Goal: Task Accomplishment & Management: Complete application form

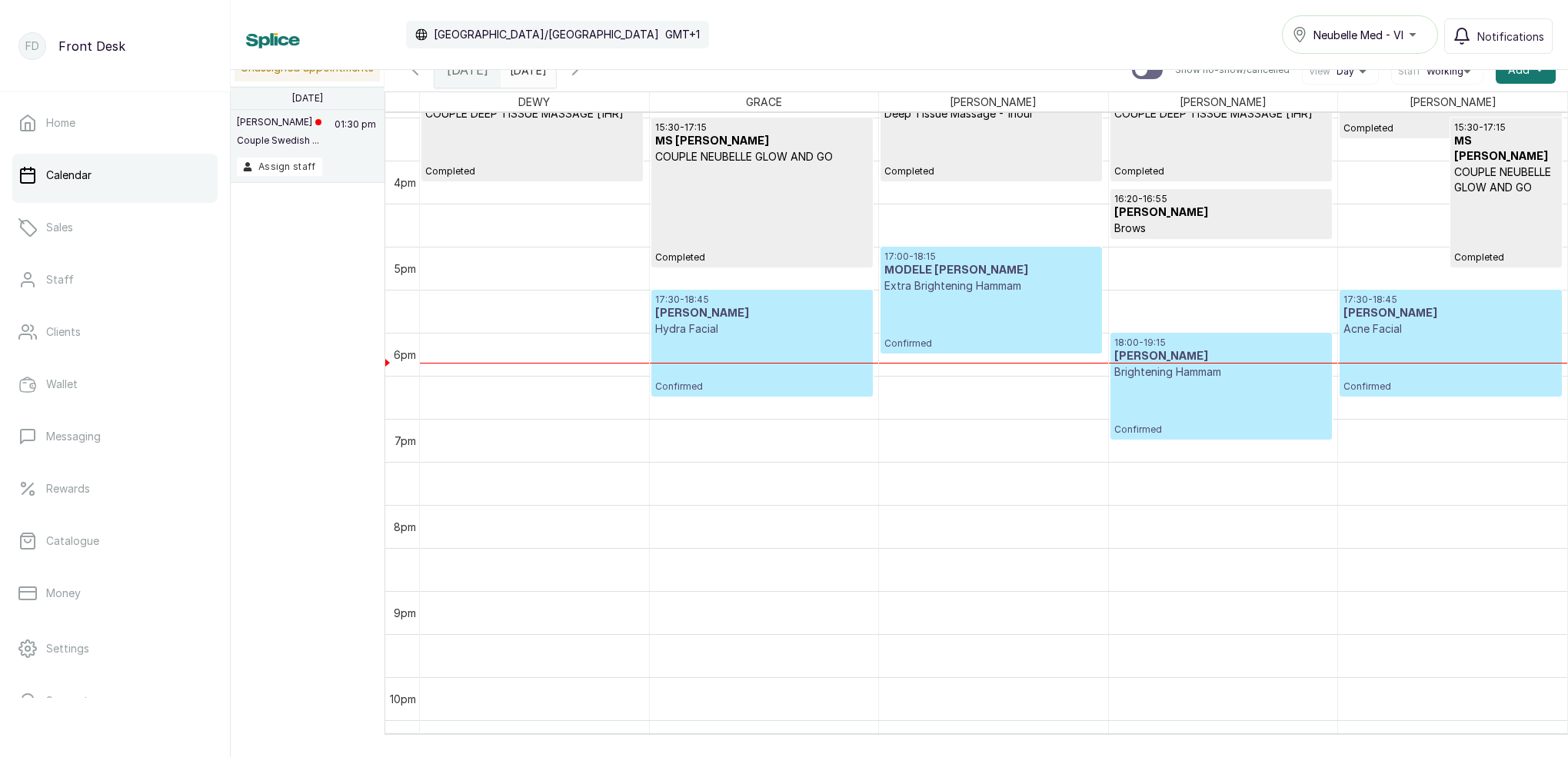
scroll to position [1445, 0]
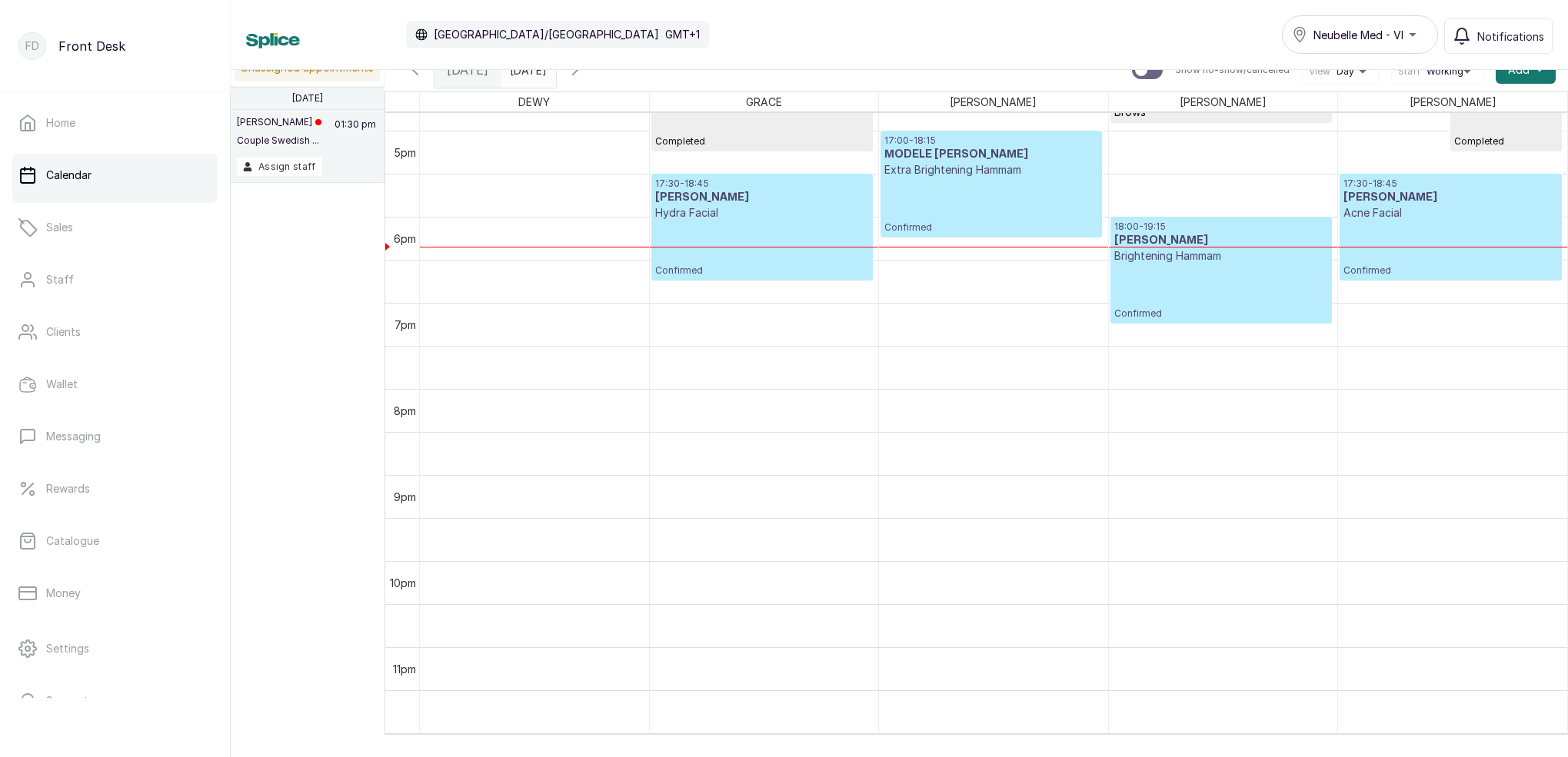
click at [578, 74] on icon "button" at bounding box center [574, 70] width 4 height 9
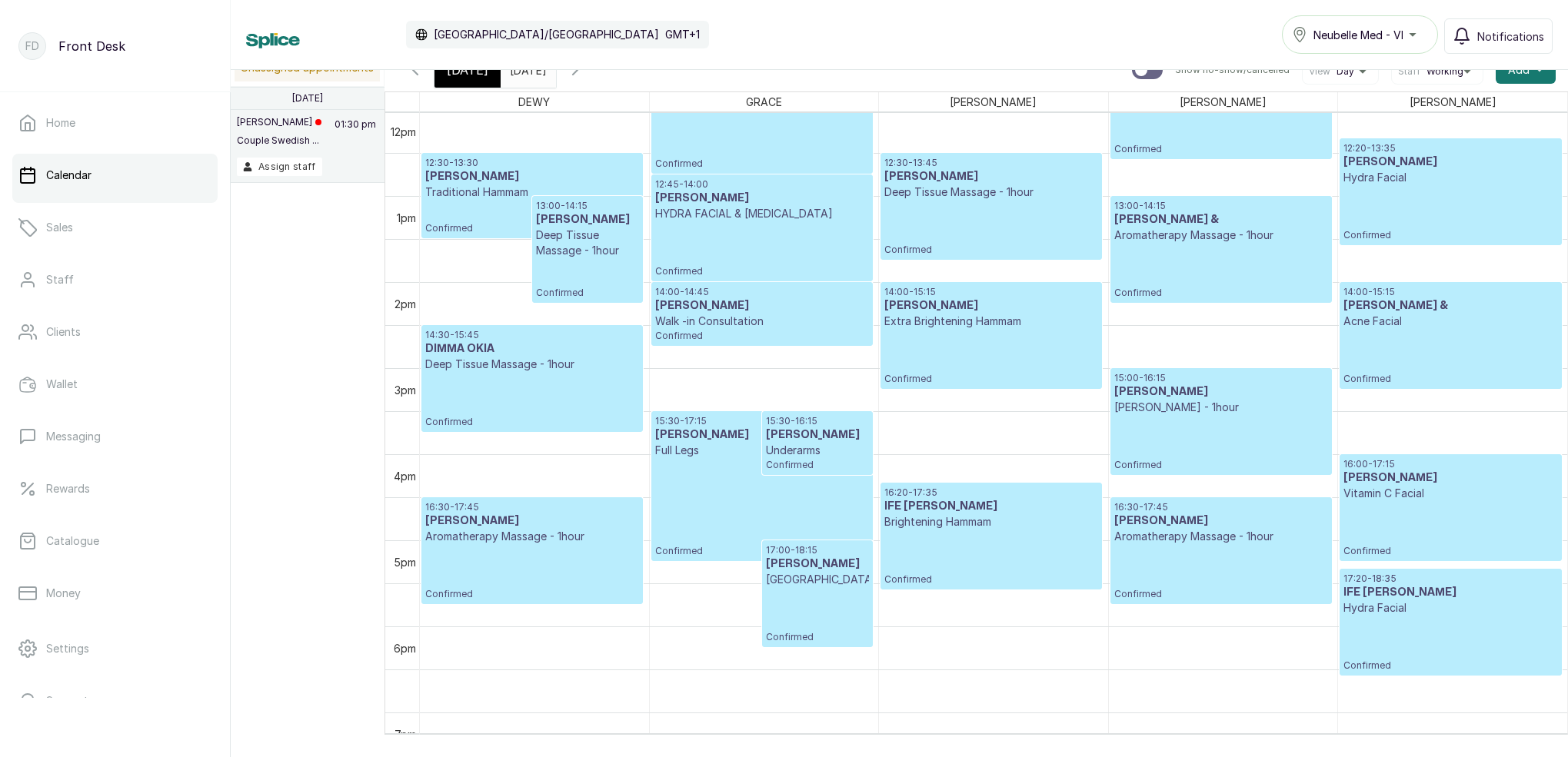
scroll to position [0, 0]
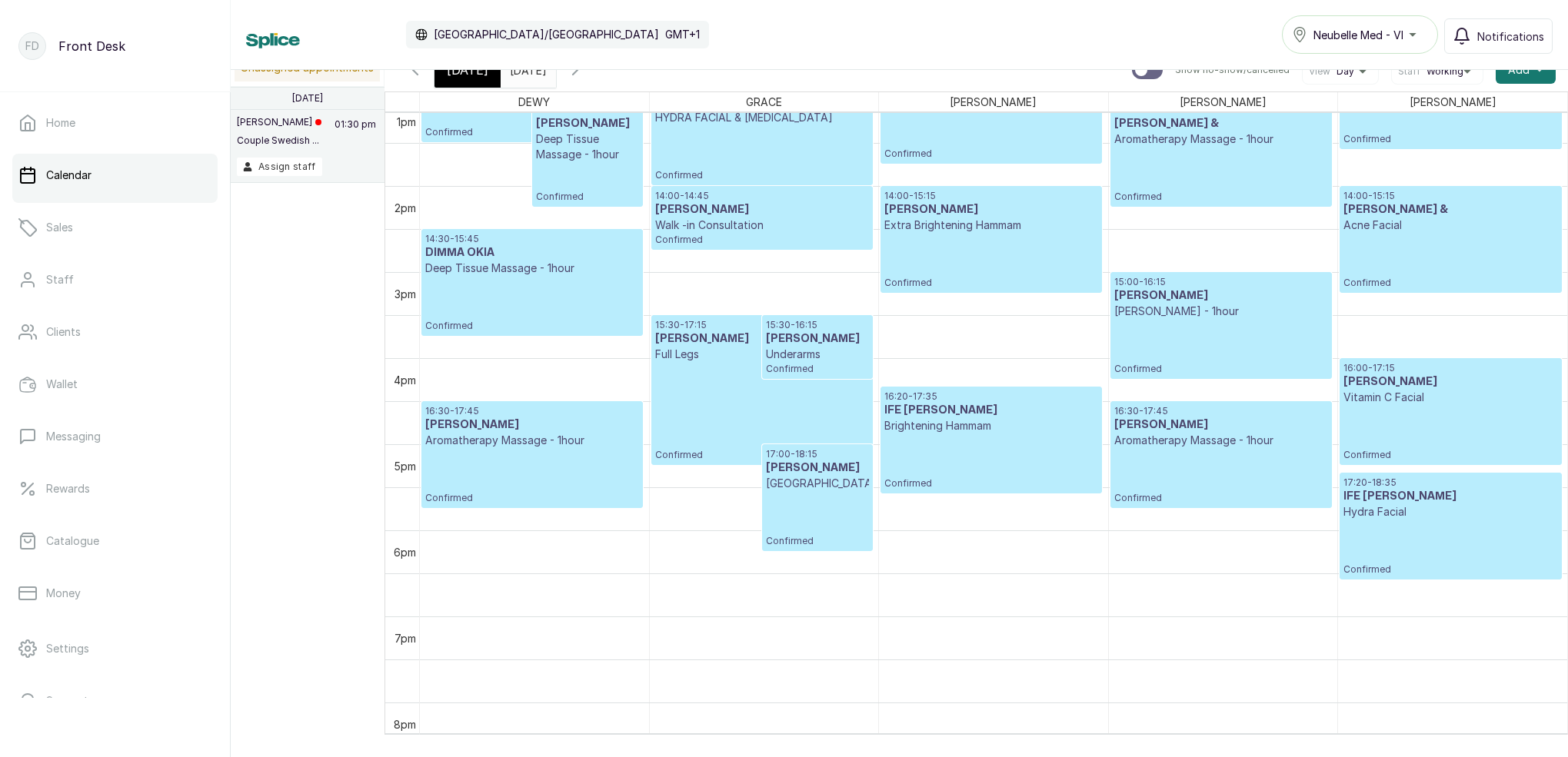
drag, startPoint x: 453, startPoint y: 80, endPoint x: 466, endPoint y: 79, distance: 13.0
click at [453, 80] on div "[DATE]" at bounding box center [467, 70] width 66 height 35
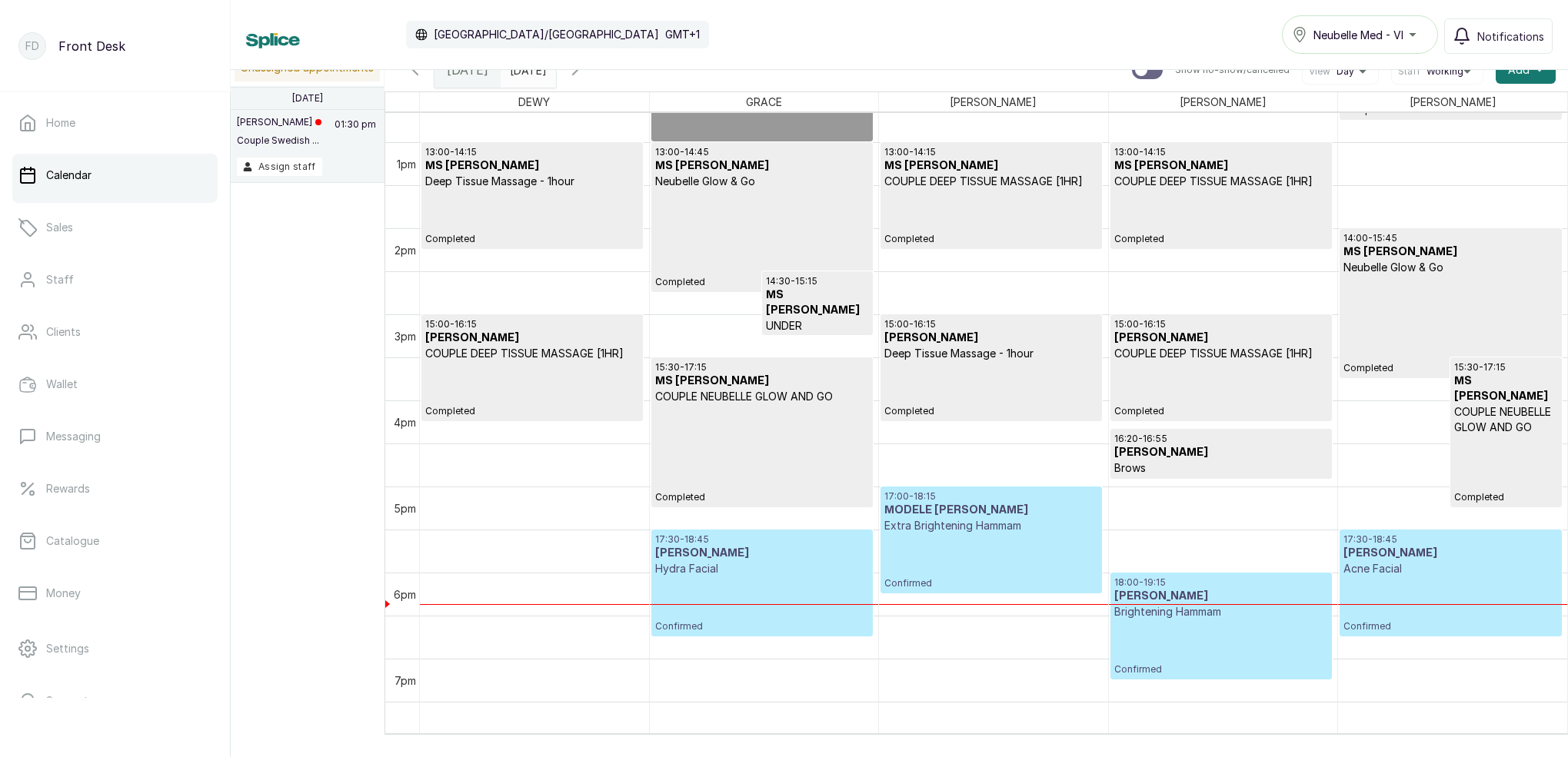
click at [541, 70] on div "Calendar [GEOGRAPHIC_DATA]/[GEOGRAPHIC_DATA] GMT+1 Neubelle Med - VI Notificati…" at bounding box center [899, 34] width 1337 height 70
type input "dd/MM/yyyy"
click at [526, 71] on input "dd/MM/yyyy" at bounding box center [514, 66] width 25 height 26
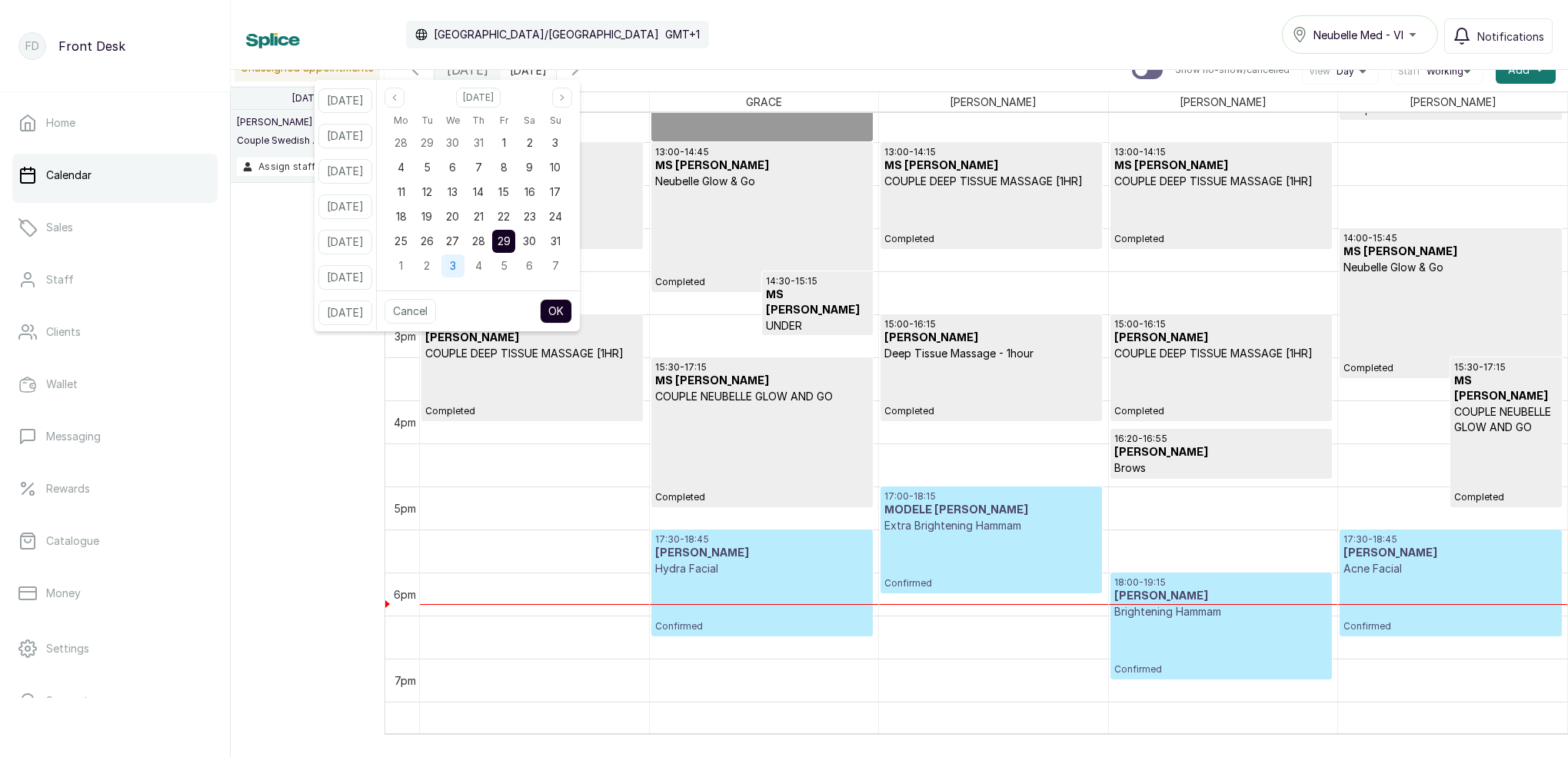
click at [465, 267] on div "3" at bounding box center [453, 265] width 23 height 23
click at [571, 304] on button "OK" at bounding box center [556, 311] width 33 height 25
type input "[DATE]"
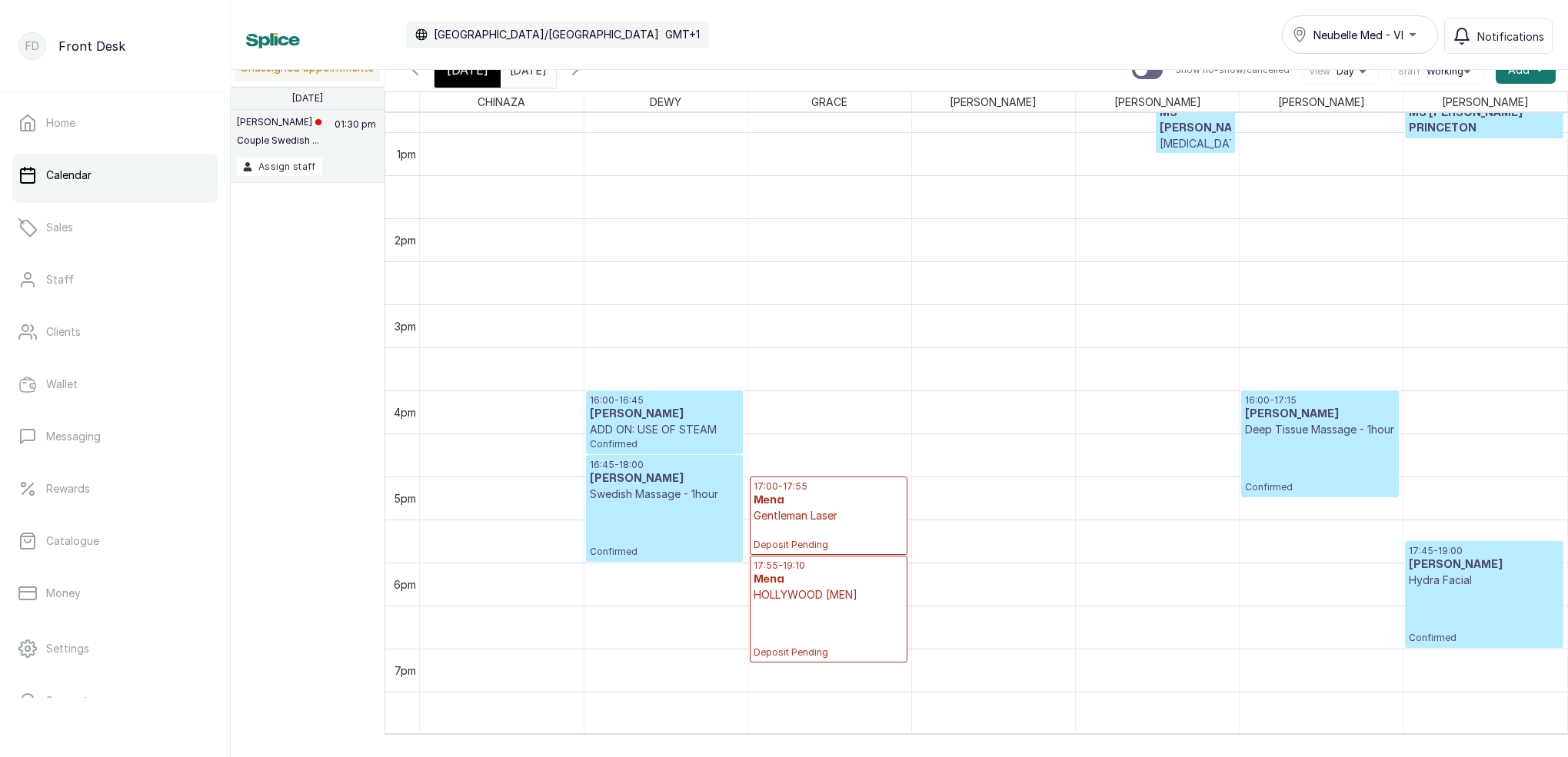
scroll to position [1110, 0]
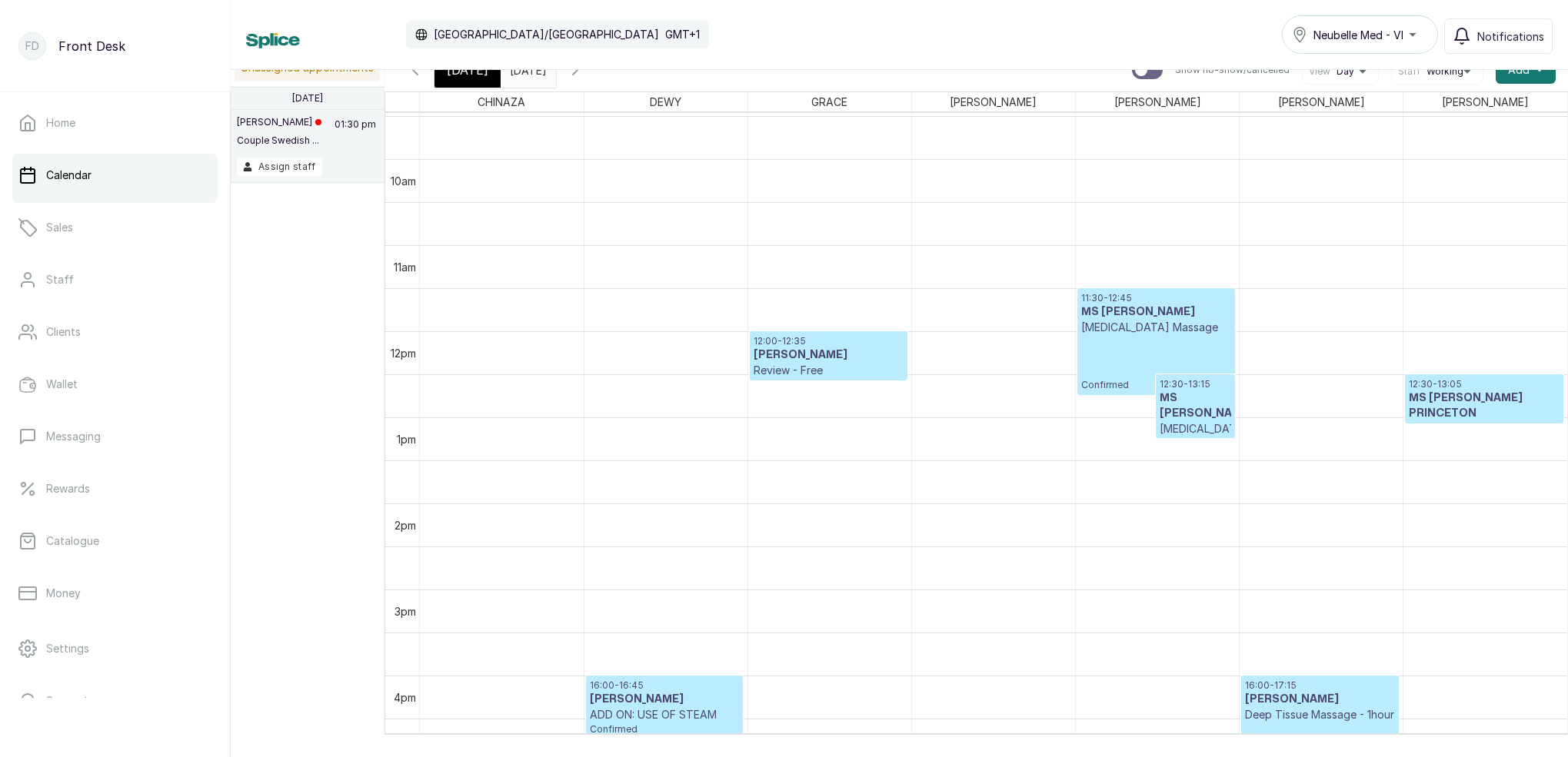
click at [467, 77] on span "[DATE]" at bounding box center [467, 70] width 41 height 18
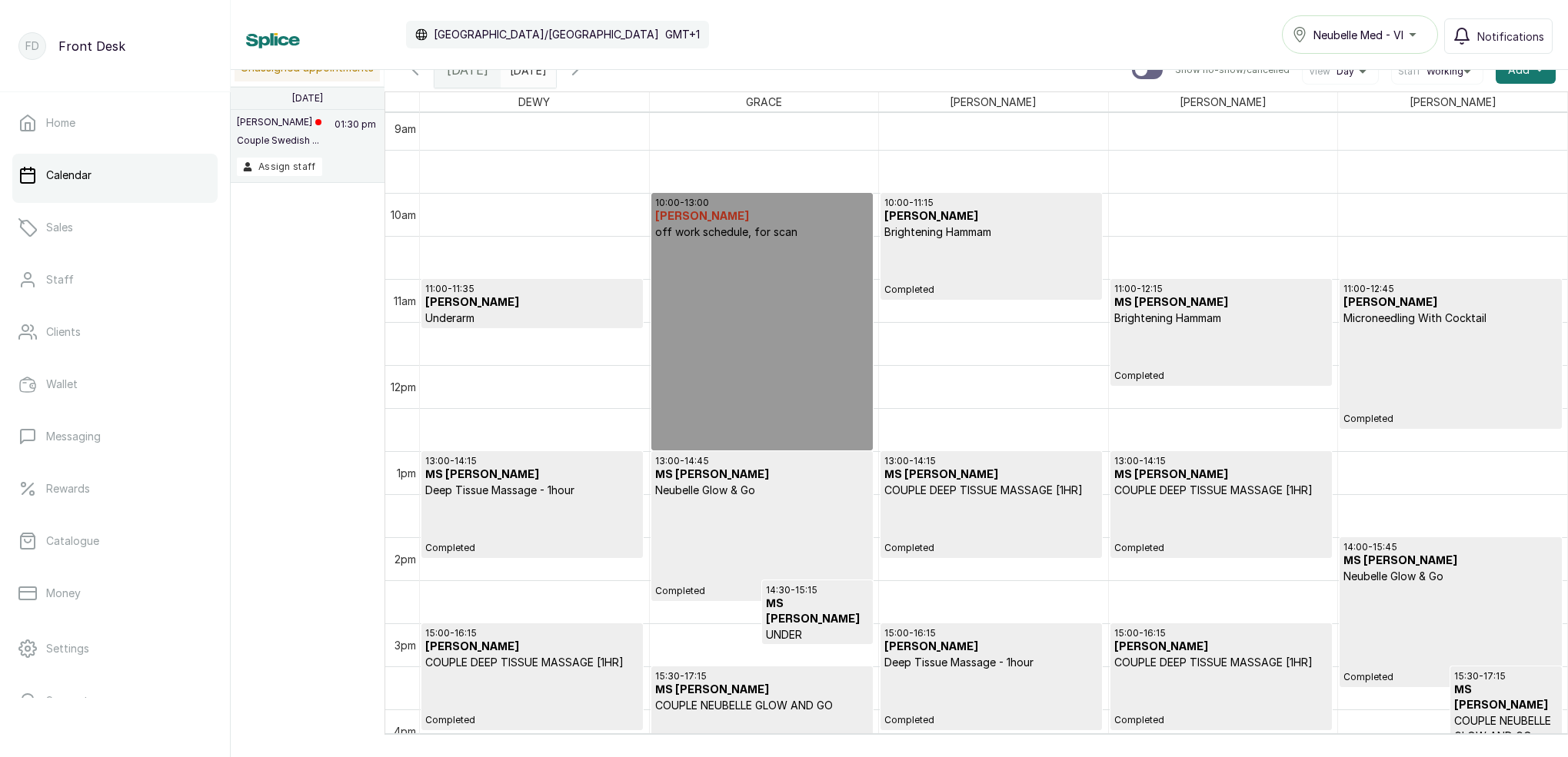
scroll to position [872, 0]
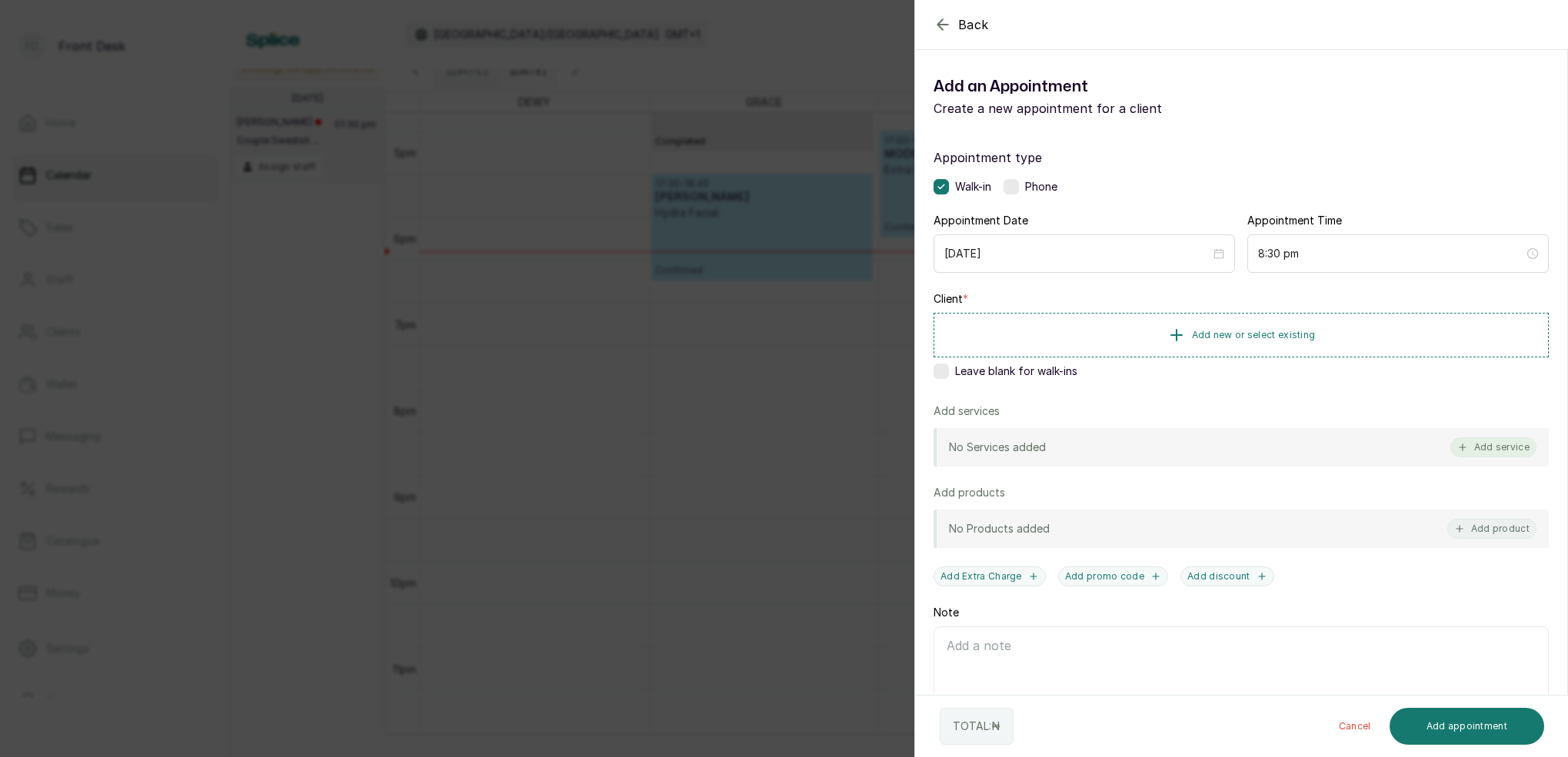
click at [1502, 445] on button "Add service" at bounding box center [1493, 447] width 86 height 20
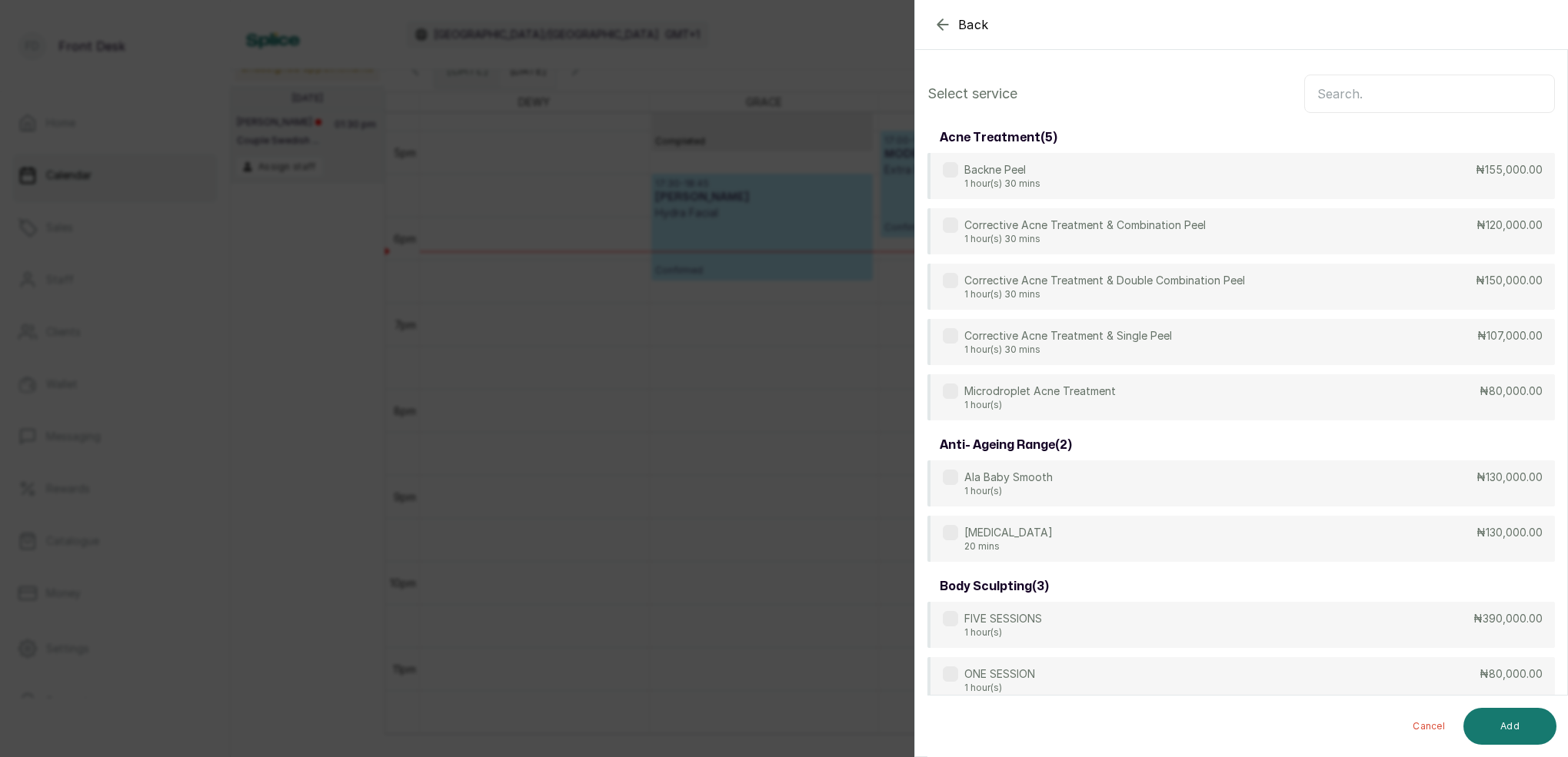
click at [1340, 106] on input "text" at bounding box center [1430, 94] width 251 height 39
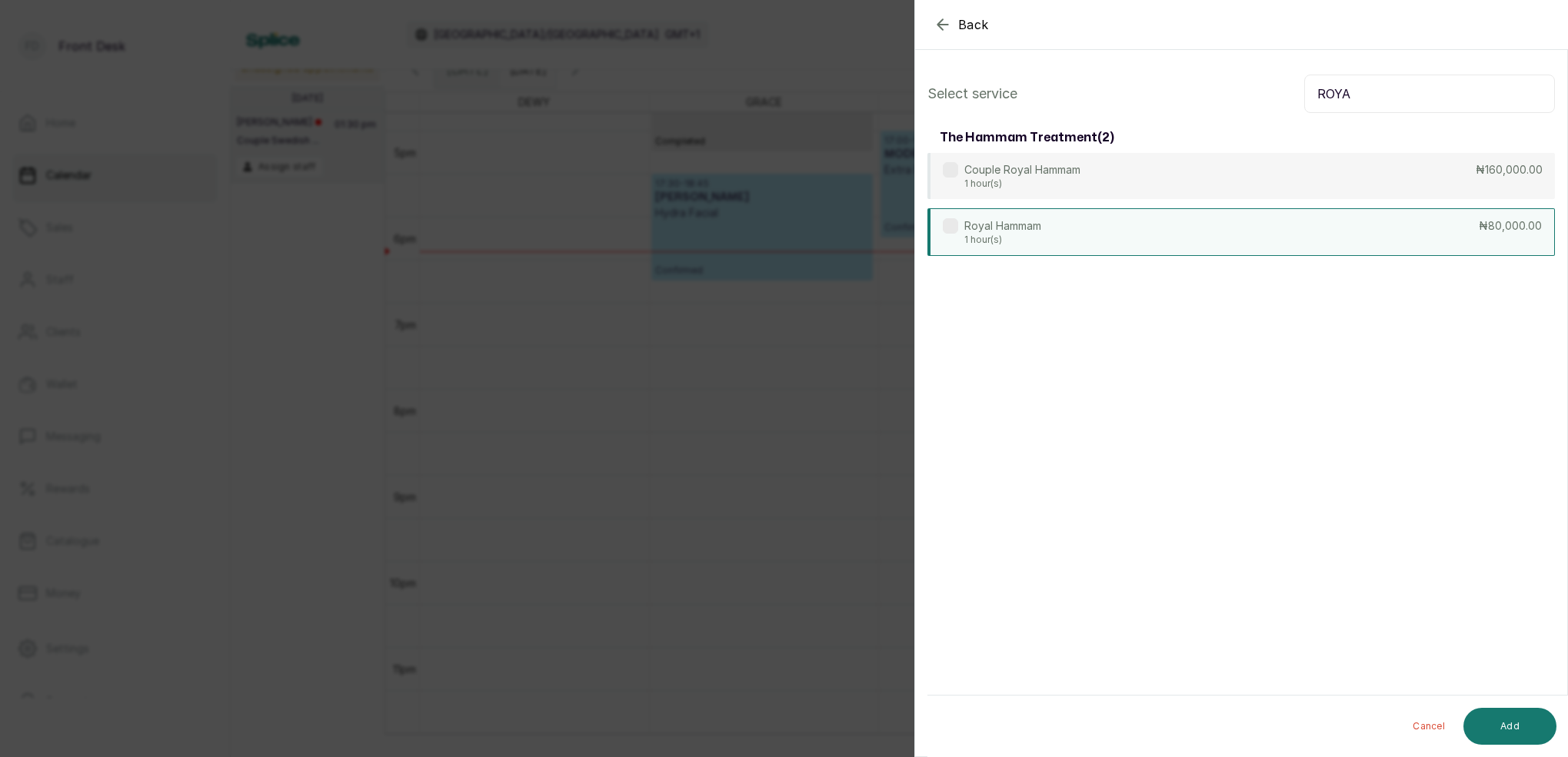
type input "ROYA"
drag, startPoint x: 980, startPoint y: 238, endPoint x: 1140, endPoint y: 287, distance: 167.3
click at [981, 238] on p "1 hour(s)" at bounding box center [1003, 239] width 77 height 12
click at [1520, 727] on button "Add" at bounding box center [1510, 726] width 93 height 37
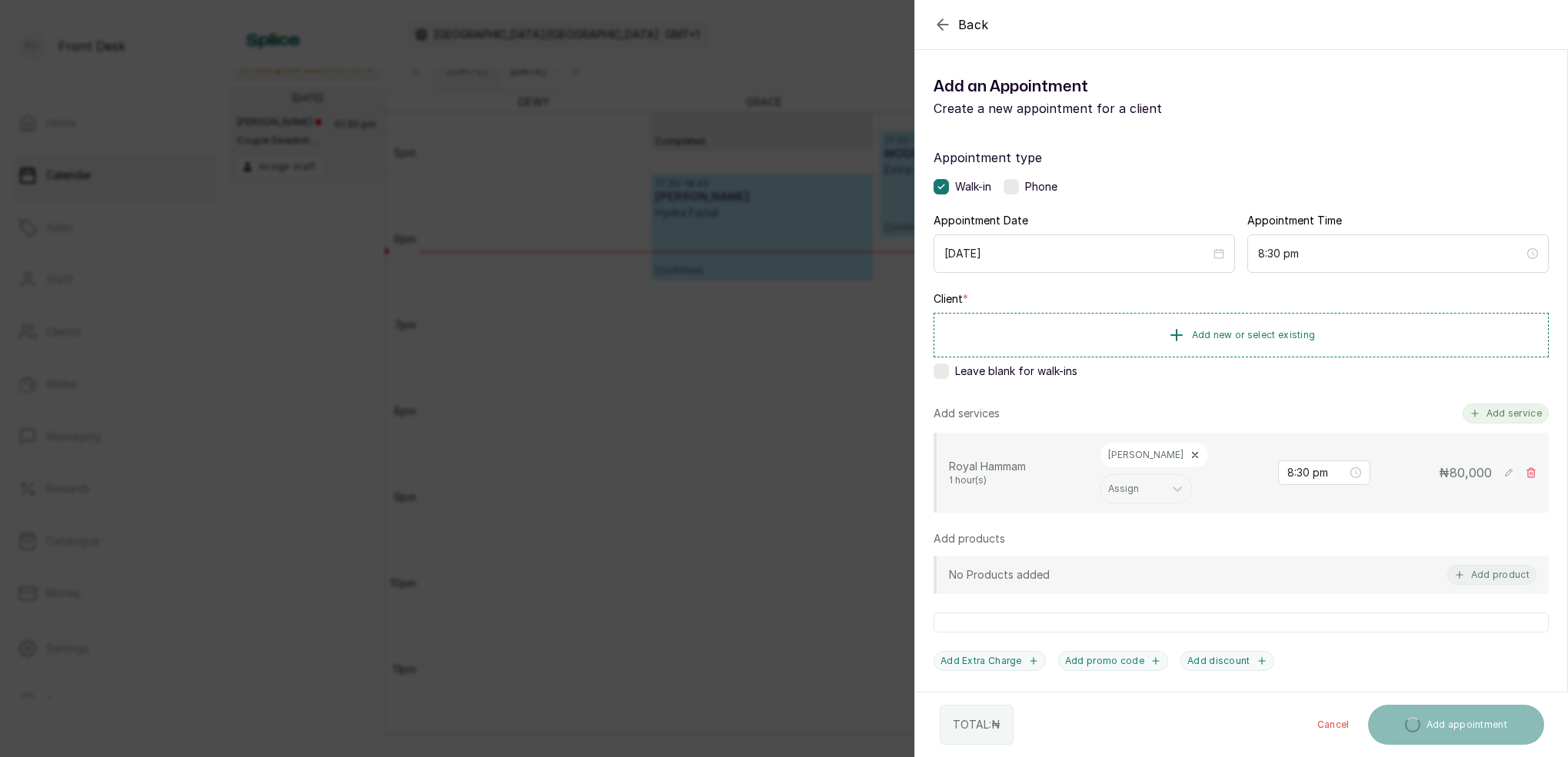
click at [1501, 406] on button "Add service" at bounding box center [1505, 413] width 86 height 20
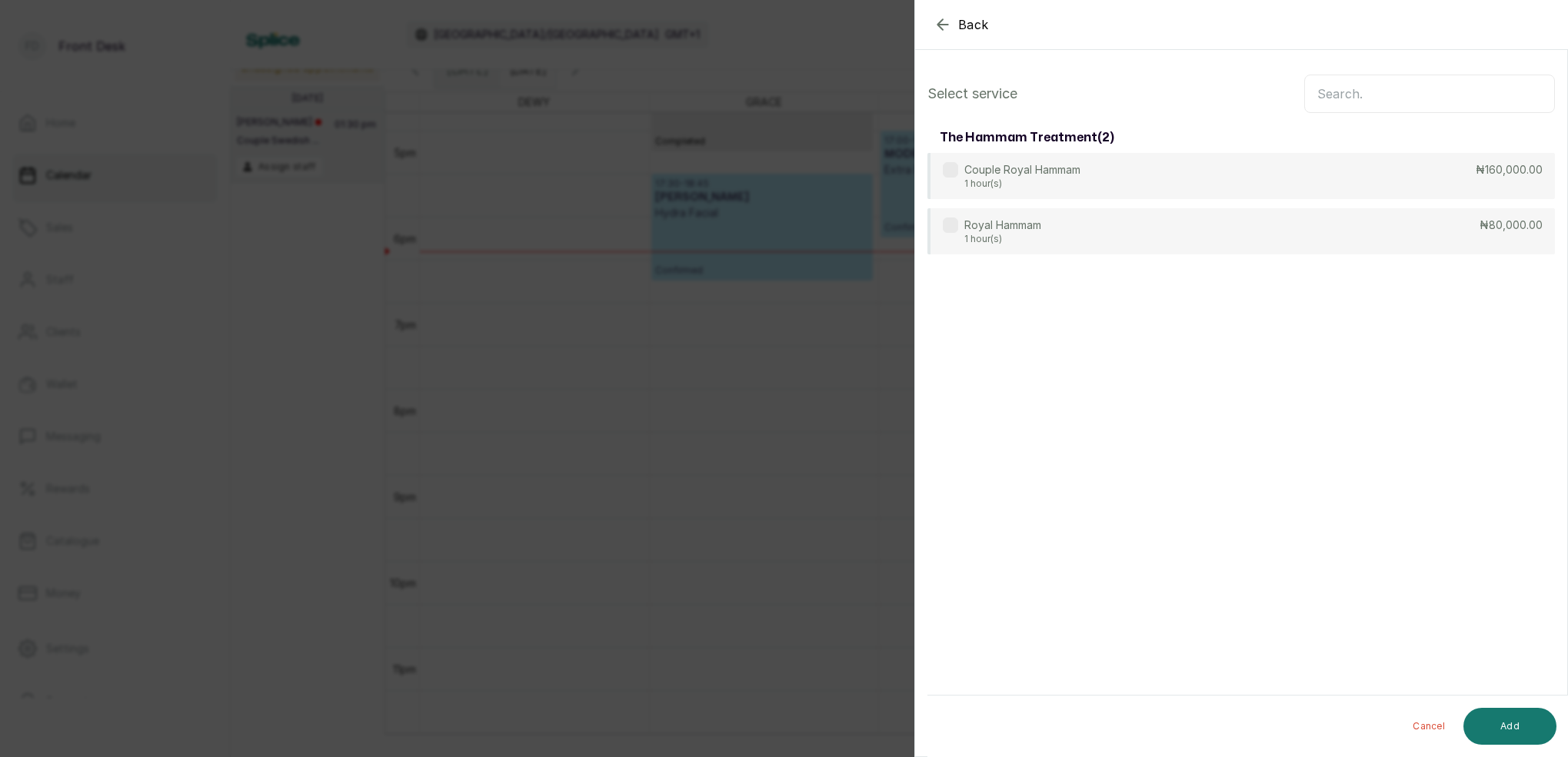
click at [1350, 95] on input "text" at bounding box center [1430, 94] width 251 height 39
type input "EXTRA"
click at [1066, 229] on p "Extra Brightening Hammam" at bounding box center [1032, 226] width 137 height 15
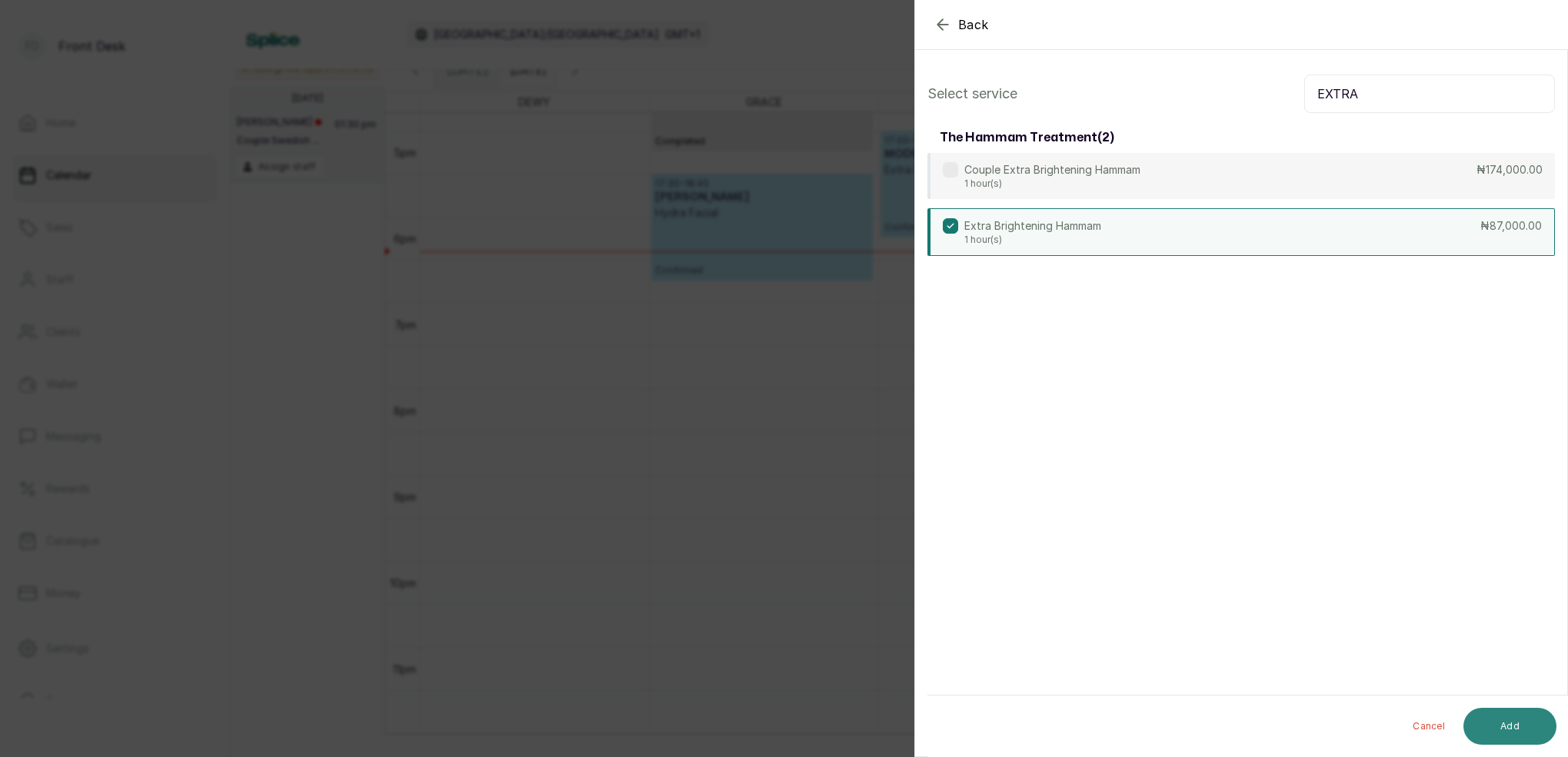
click at [1519, 724] on button "Add" at bounding box center [1510, 726] width 93 height 37
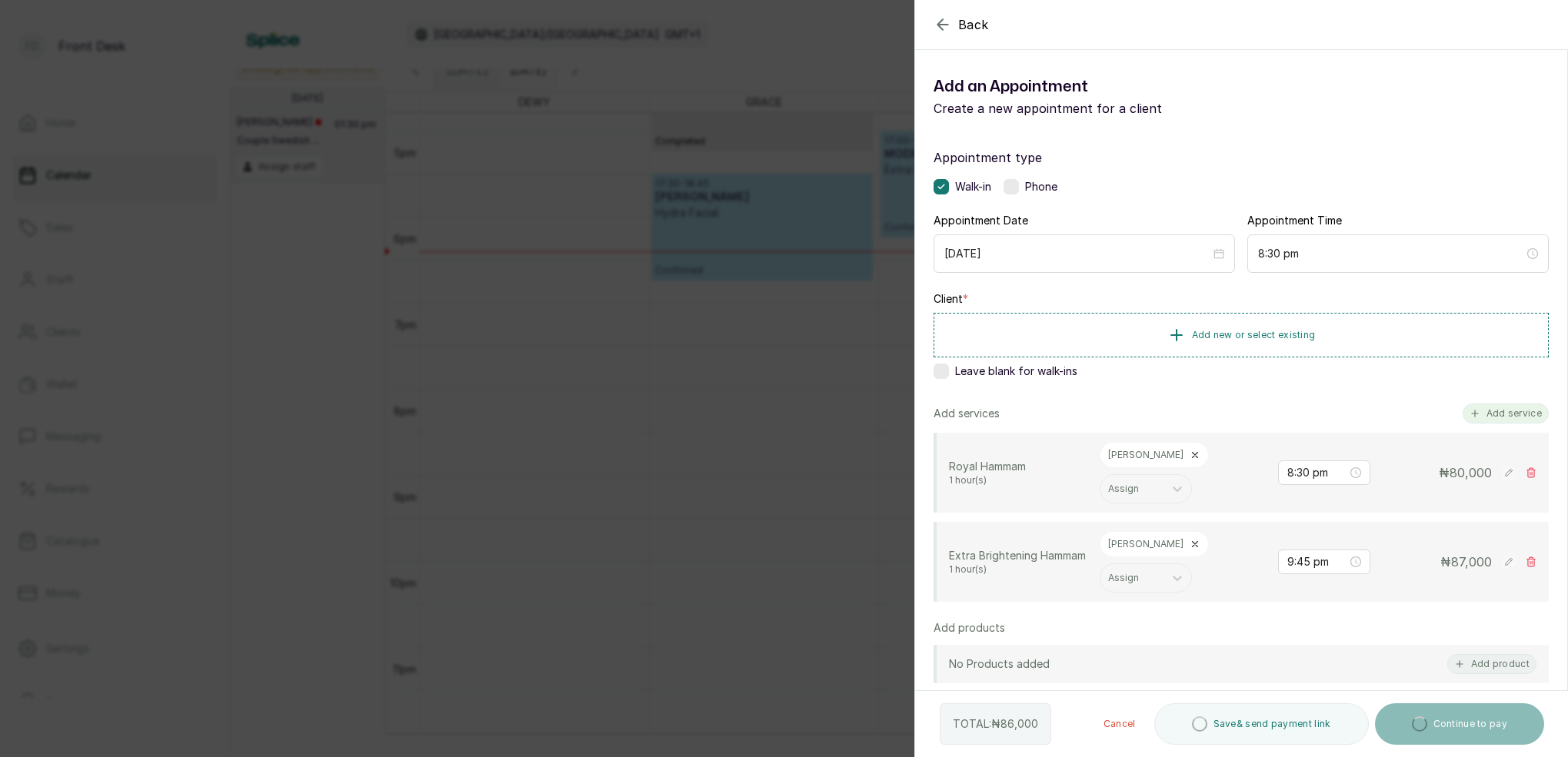
click at [1500, 408] on button "Add service" at bounding box center [1505, 413] width 86 height 20
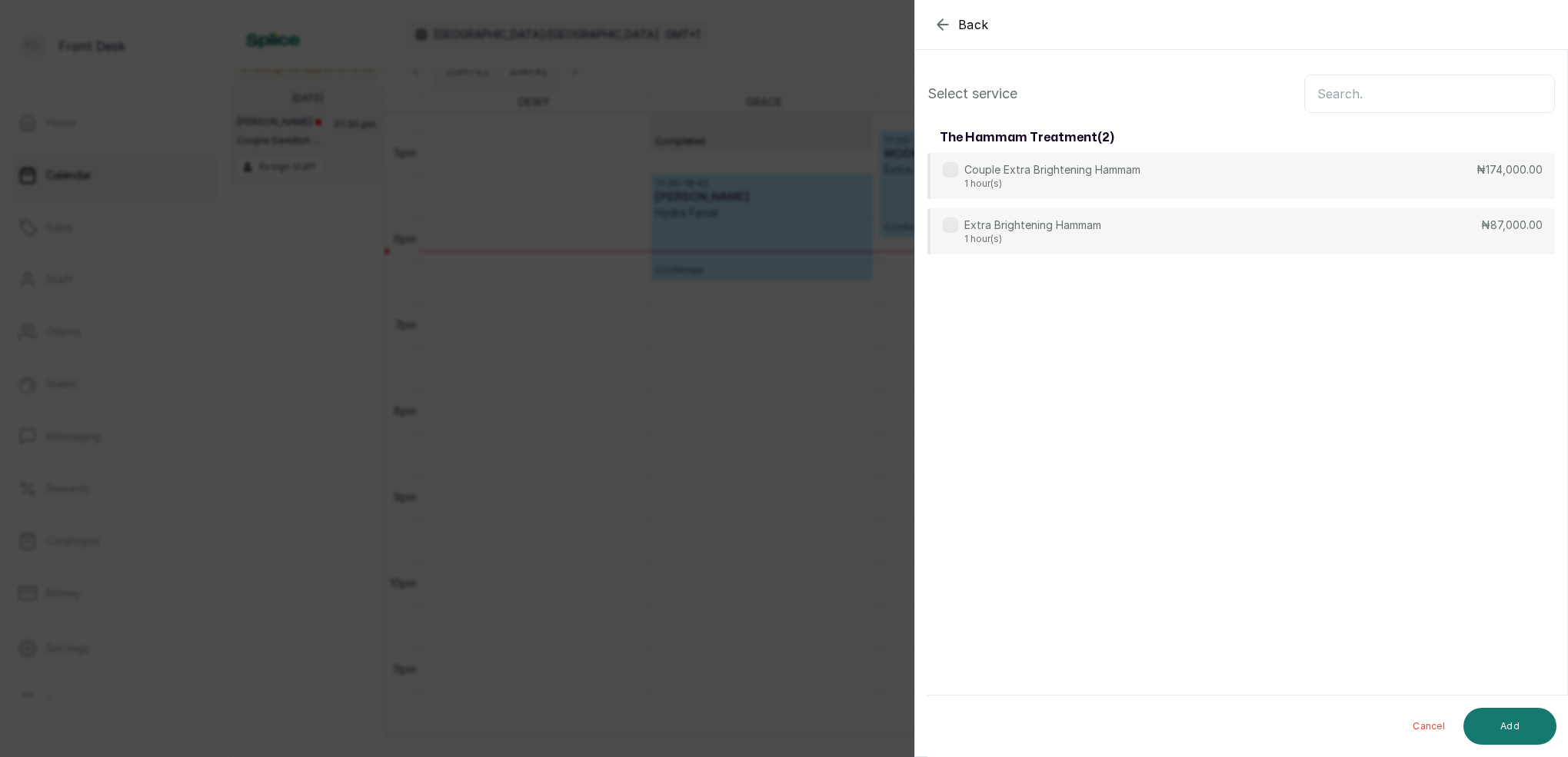
click at [1377, 87] on input "text" at bounding box center [1430, 94] width 251 height 39
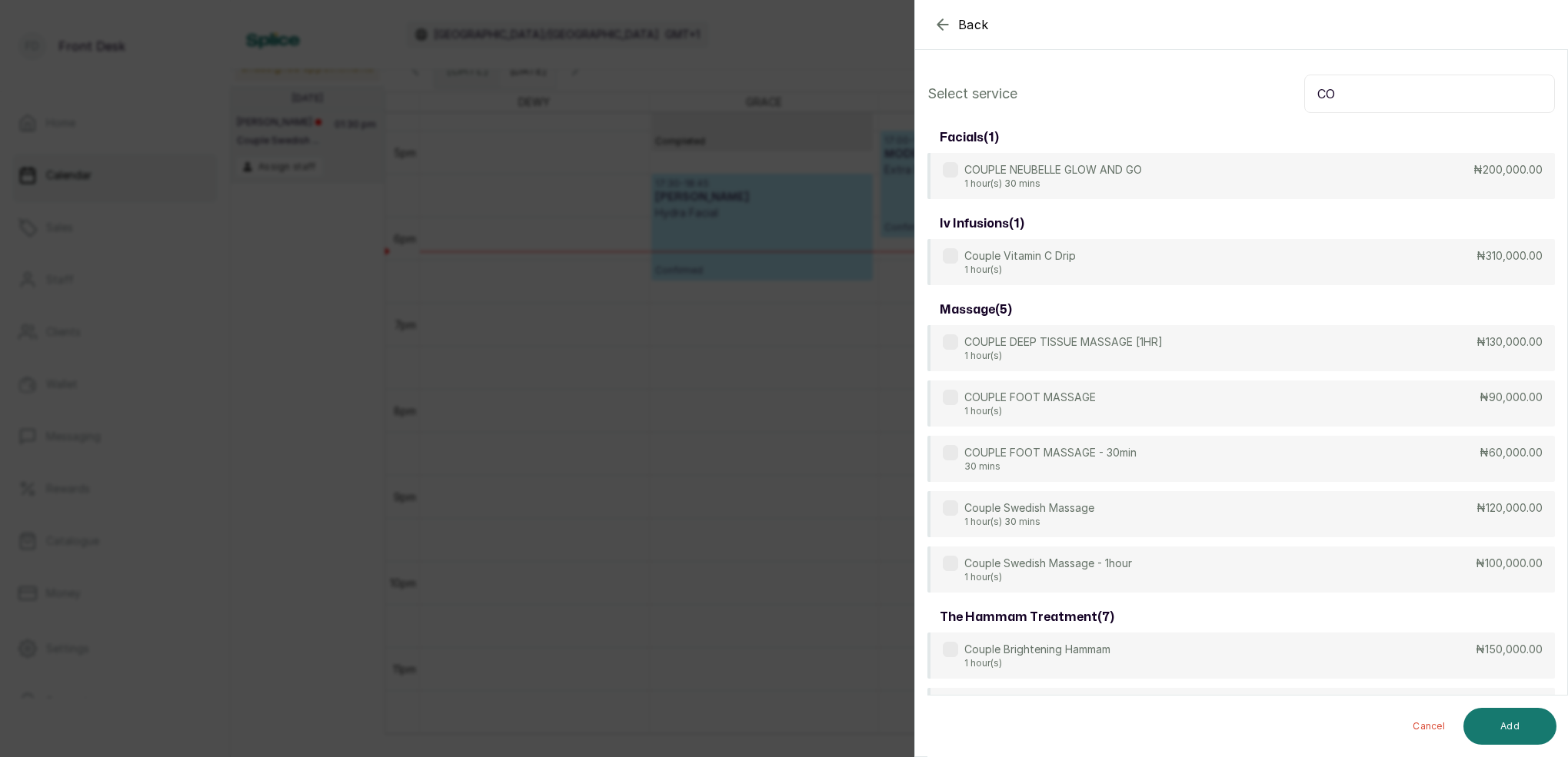
type input "C"
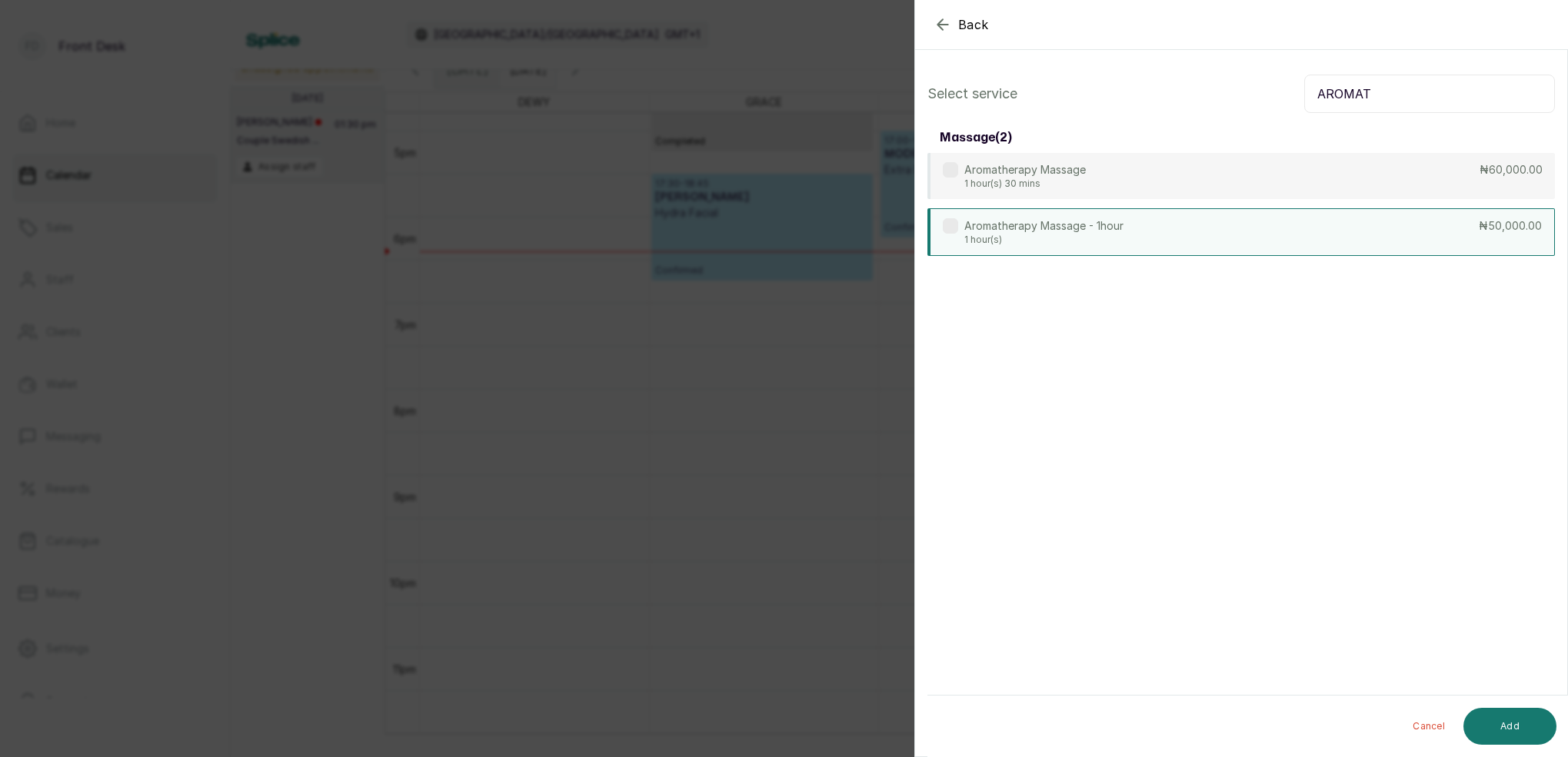
type input "AROMAT"
click at [1027, 233] on p "1 hour(s)" at bounding box center [1043, 239] width 159 height 12
click at [1522, 724] on button "Add" at bounding box center [1510, 726] width 93 height 37
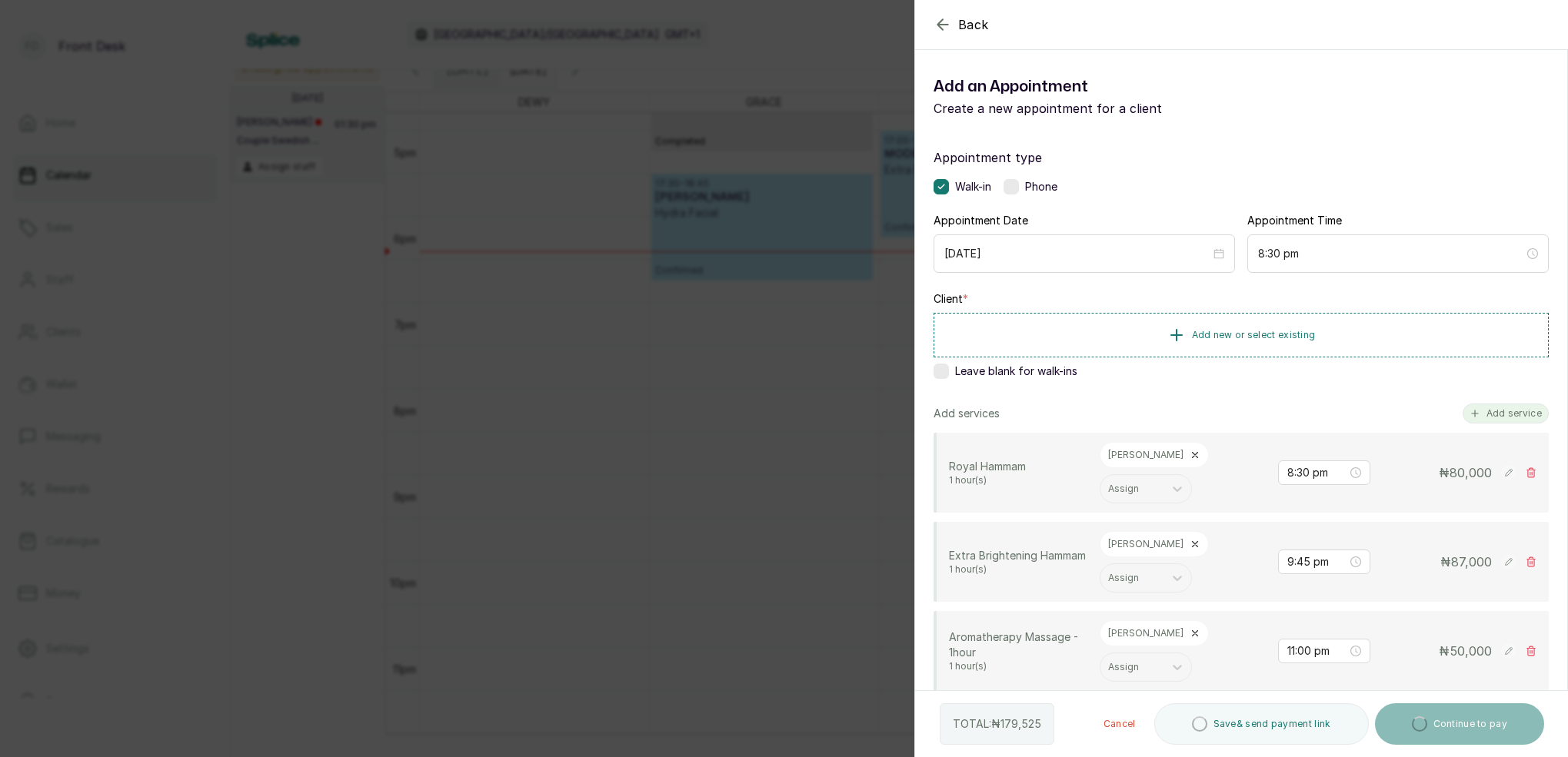
click at [1498, 404] on button "Add service" at bounding box center [1505, 413] width 86 height 20
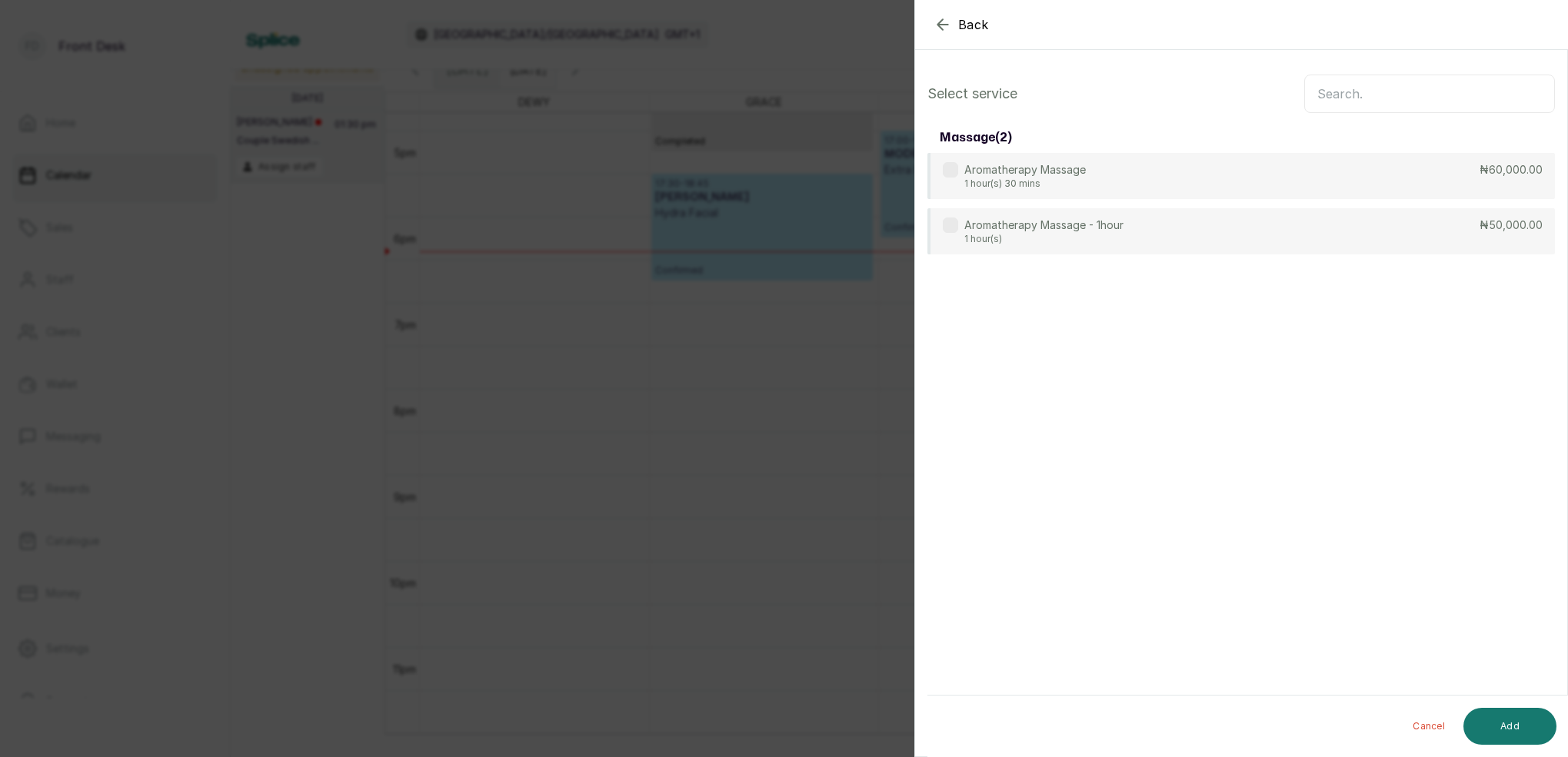
click at [1382, 101] on input "text" at bounding box center [1430, 94] width 251 height 39
type input "AROMA"
drag, startPoint x: 1012, startPoint y: 230, endPoint x: 1105, endPoint y: 261, distance: 98.0
click at [1013, 230] on p "Aromatherapy Massage - 1hour" at bounding box center [1043, 225] width 159 height 15
click at [1528, 721] on button "Add" at bounding box center [1510, 726] width 93 height 37
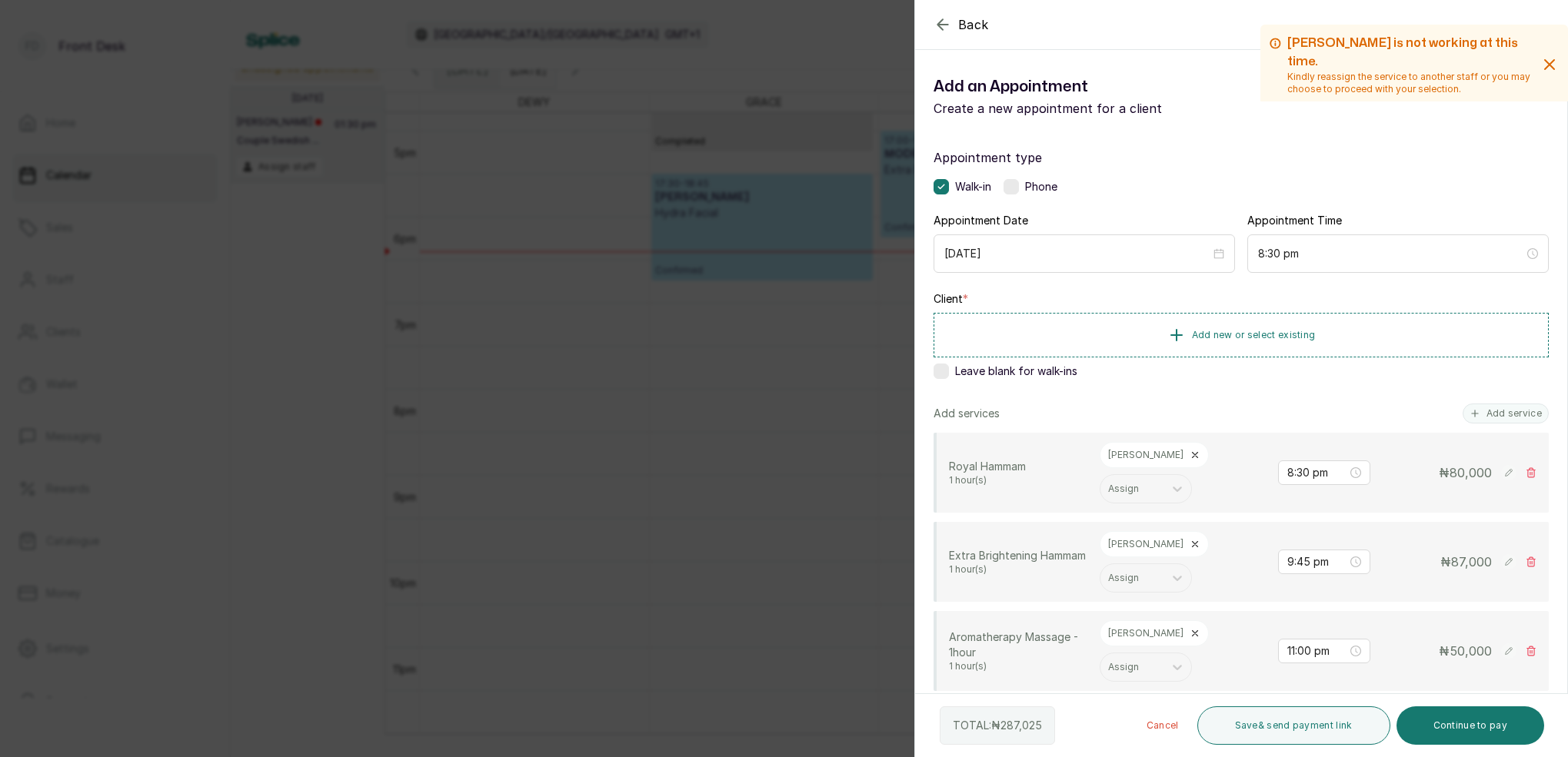
drag, startPoint x: 1493, startPoint y: 415, endPoint x: 1415, endPoint y: 351, distance: 100.9
click at [1493, 415] on button "Add service" at bounding box center [1505, 413] width 86 height 20
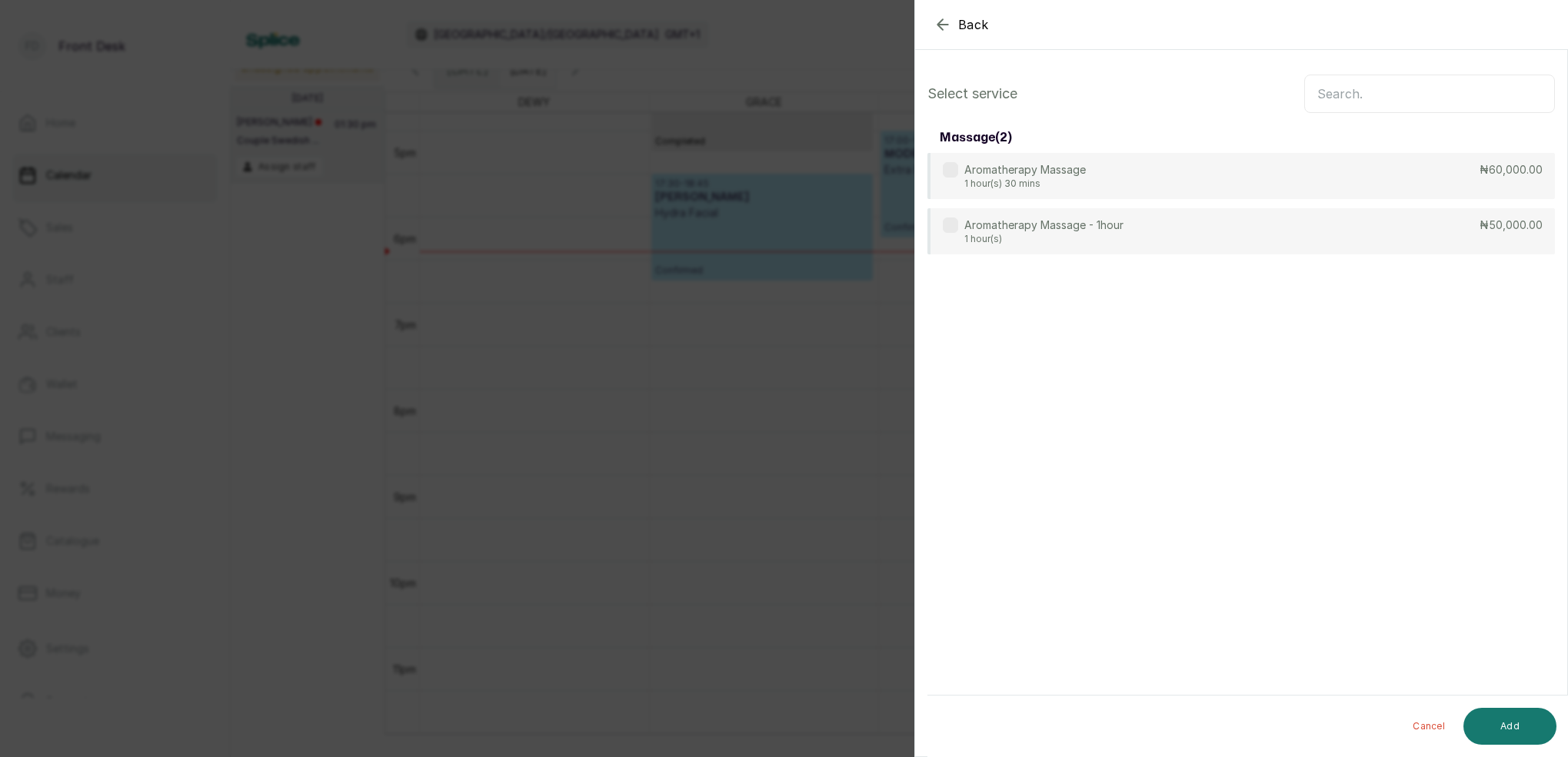
click at [1357, 94] on input "text" at bounding box center [1430, 94] width 251 height 39
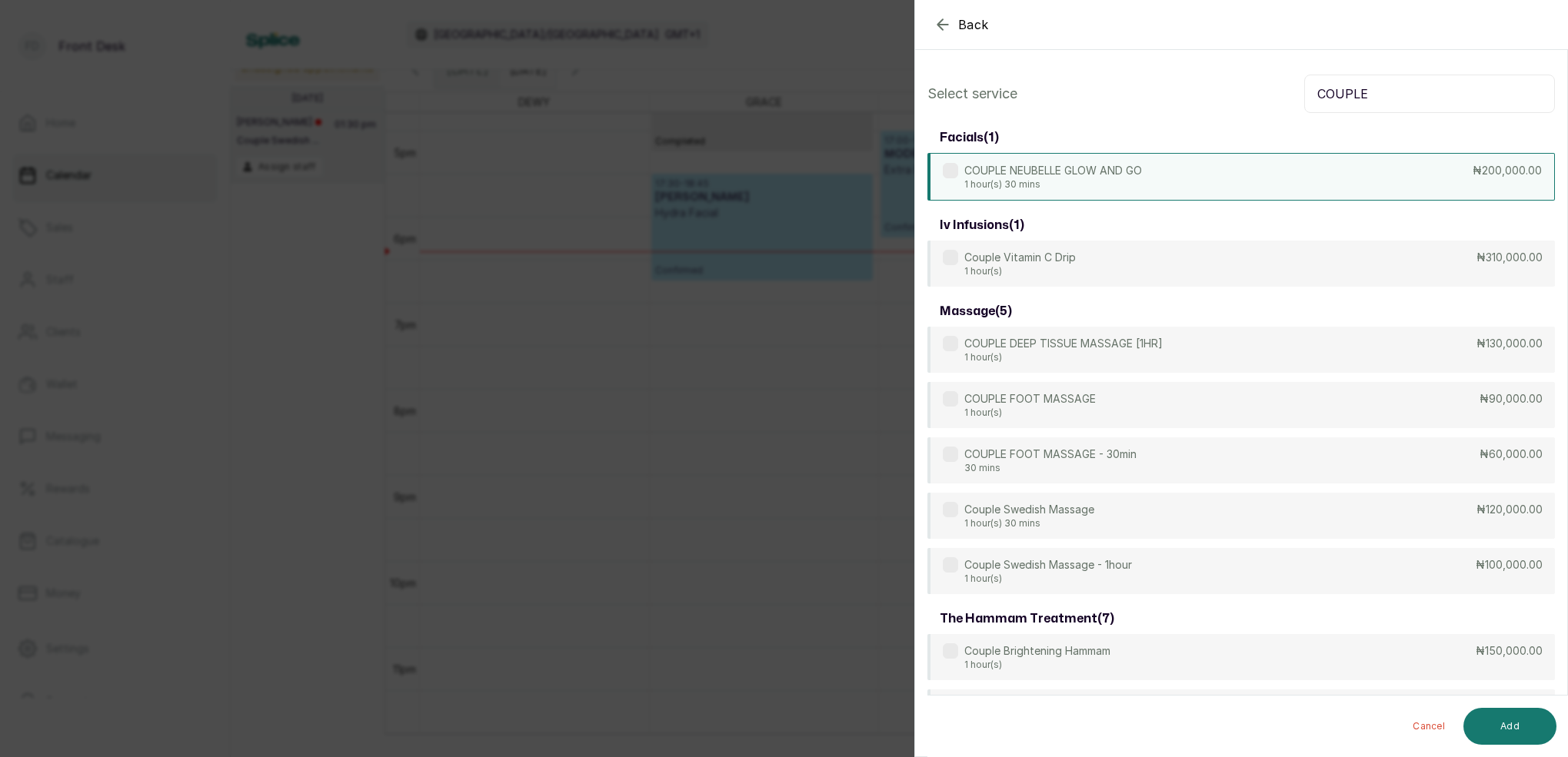
type input "COUPLE"
click at [1109, 173] on p "COUPLE NEUBELLE GLOW AND GO" at bounding box center [1053, 171] width 178 height 15
click at [1520, 724] on button "Add" at bounding box center [1510, 726] width 93 height 37
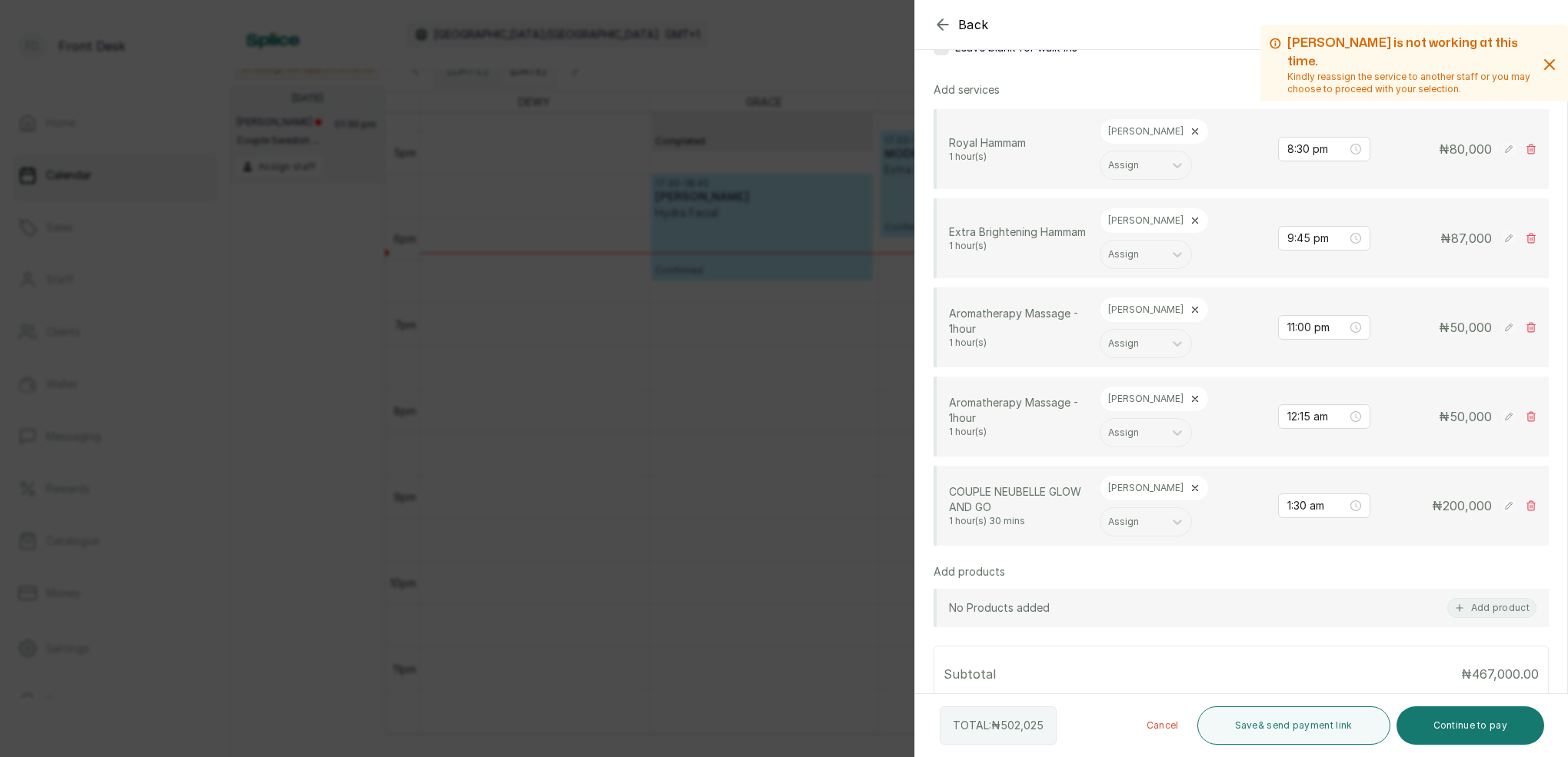
scroll to position [331, 0]
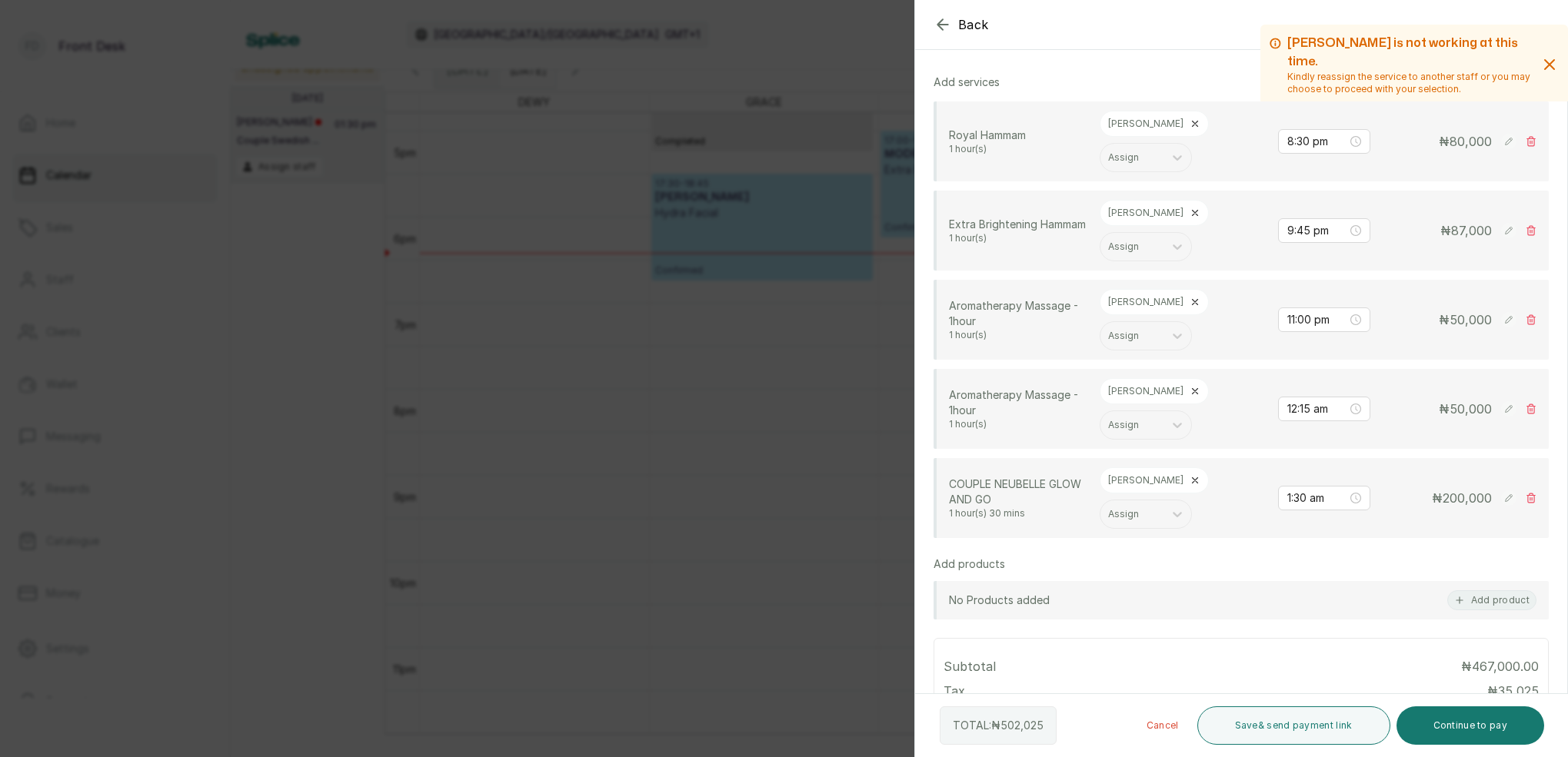
click at [622, 211] on div "Back Add Appointment Add an Appointment Create a new appointment for a client […" at bounding box center [784, 378] width 1568 height 757
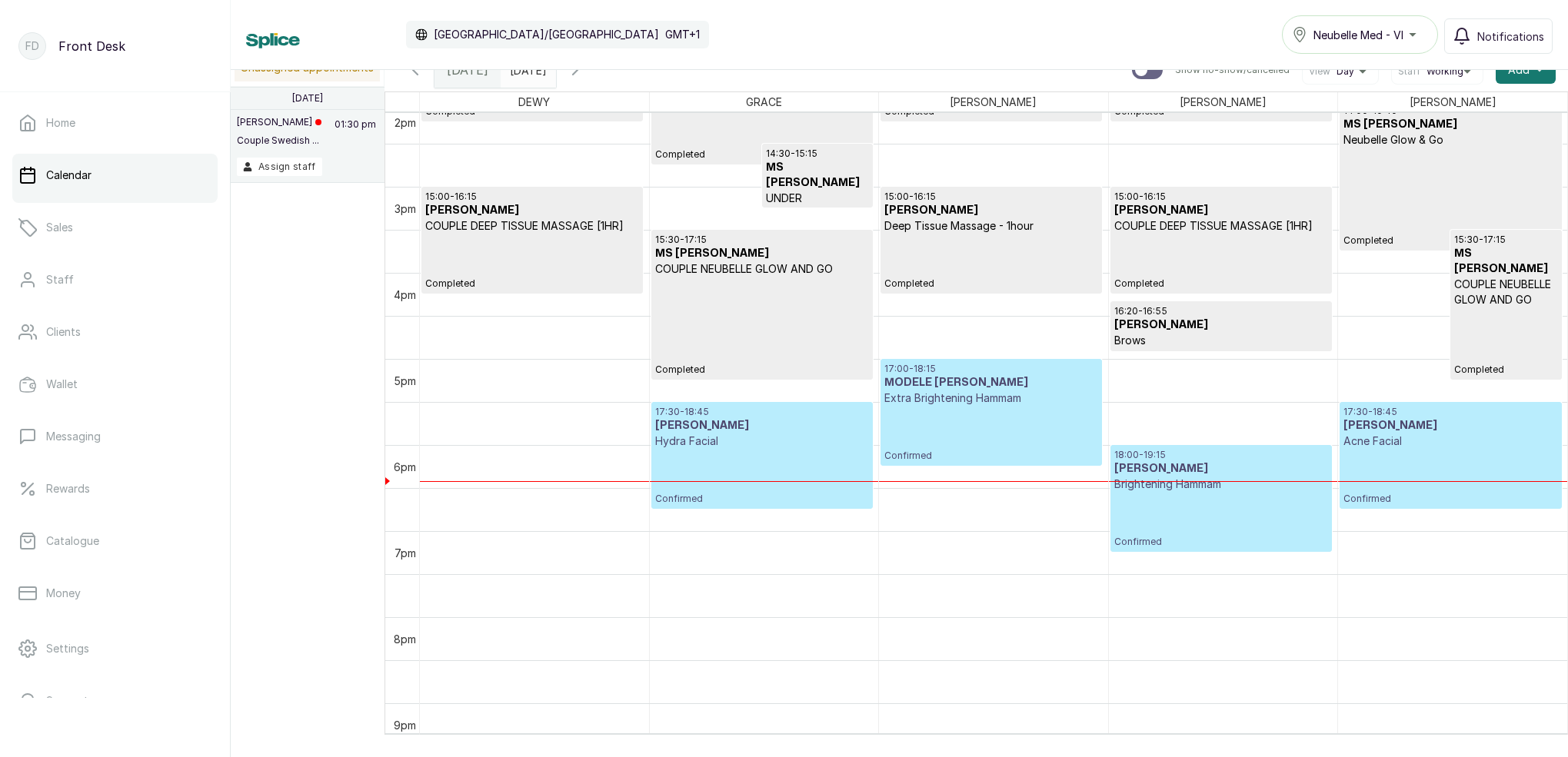
scroll to position [1190, 0]
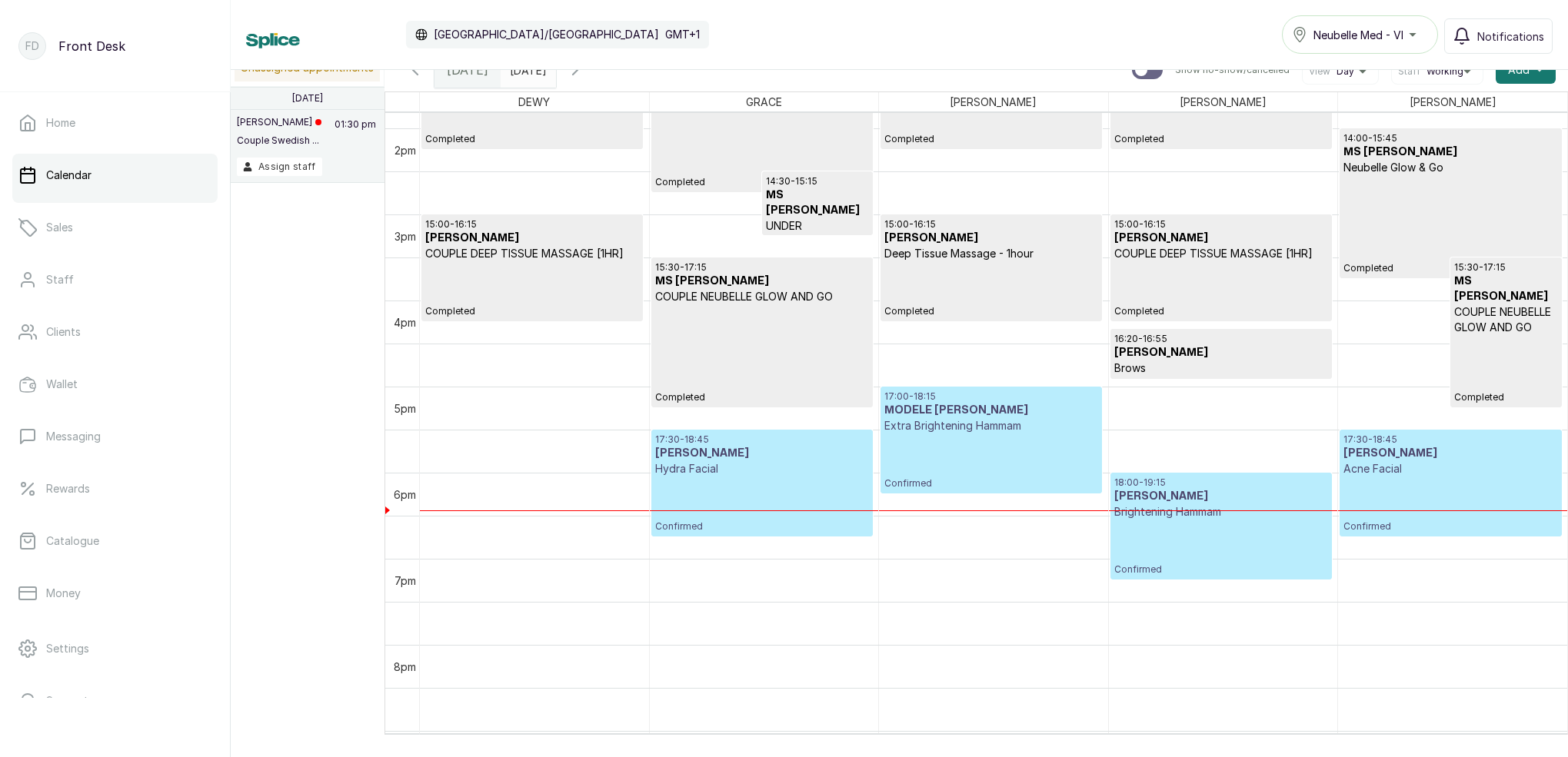
click at [1457, 459] on h3 "[PERSON_NAME]" at bounding box center [1450, 453] width 215 height 15
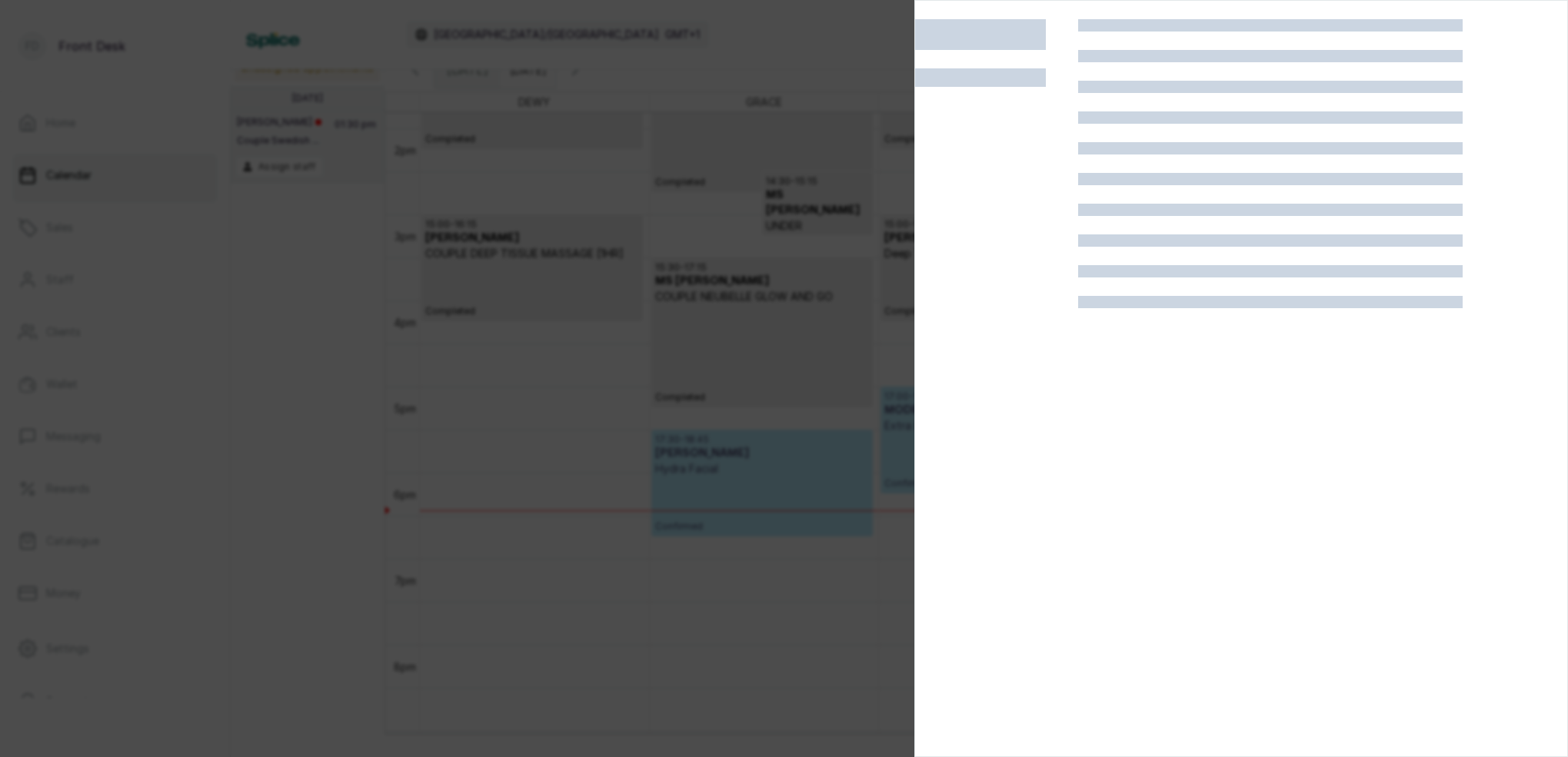
drag, startPoint x: 1457, startPoint y: 459, endPoint x: 1467, endPoint y: 453, distance: 11.7
click at [1457, 459] on div at bounding box center [1271, 397] width 385 height 757
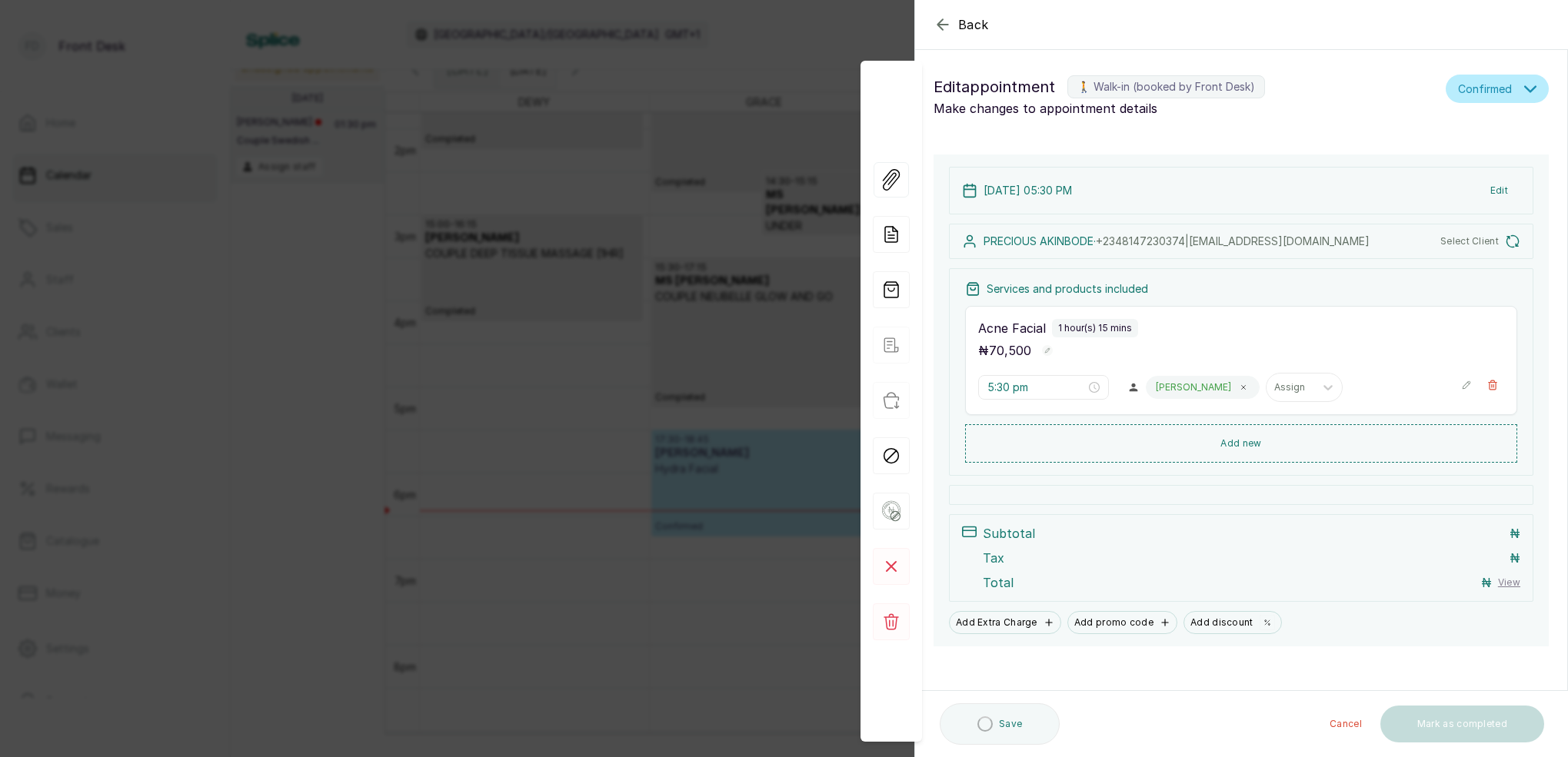
scroll to position [0, 0]
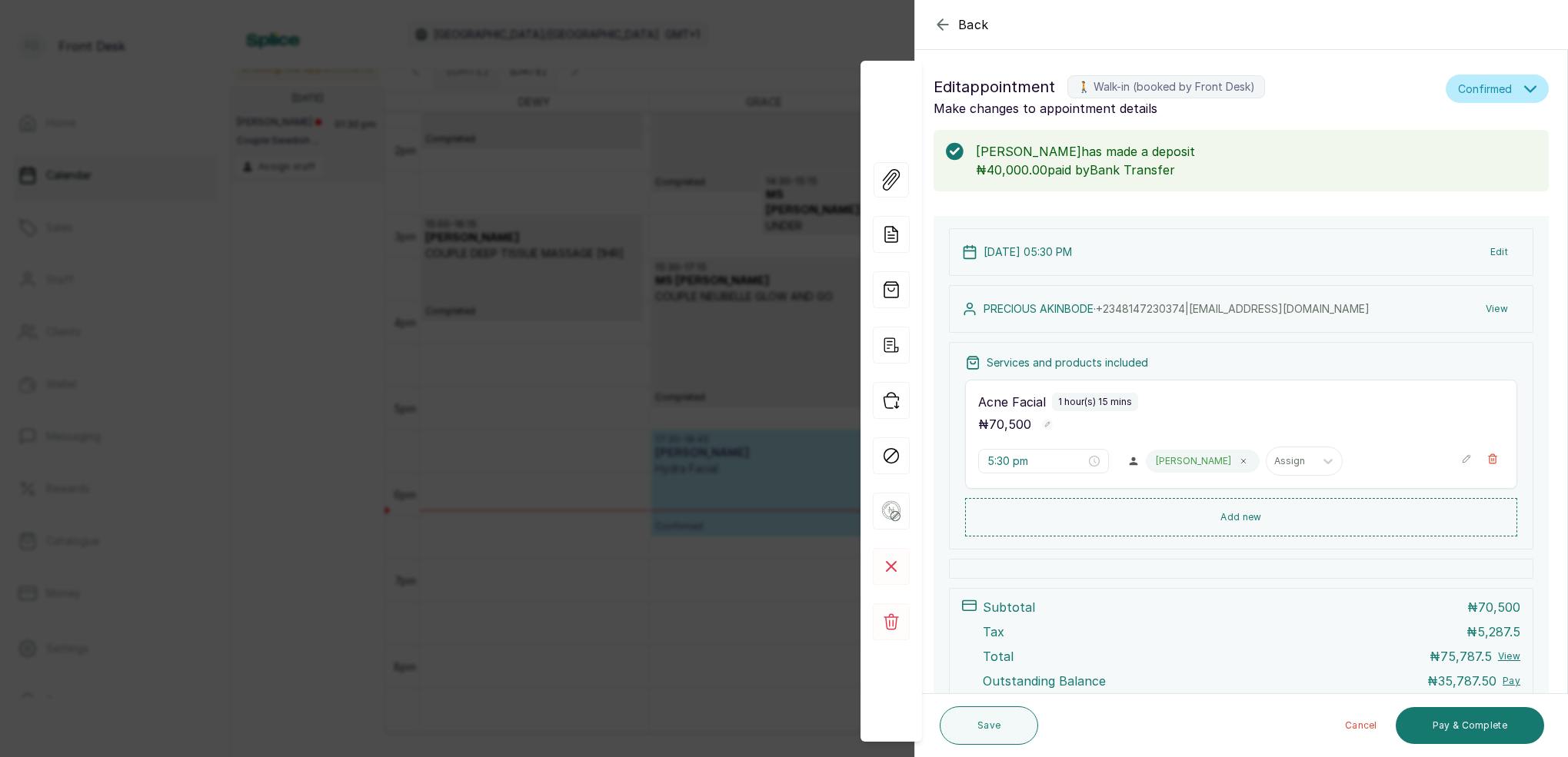
click at [848, 44] on div "Back Appointment Details Edit appointment 🚶 Walk-in (booked by Front Desk) Make…" at bounding box center [784, 378] width 1568 height 757
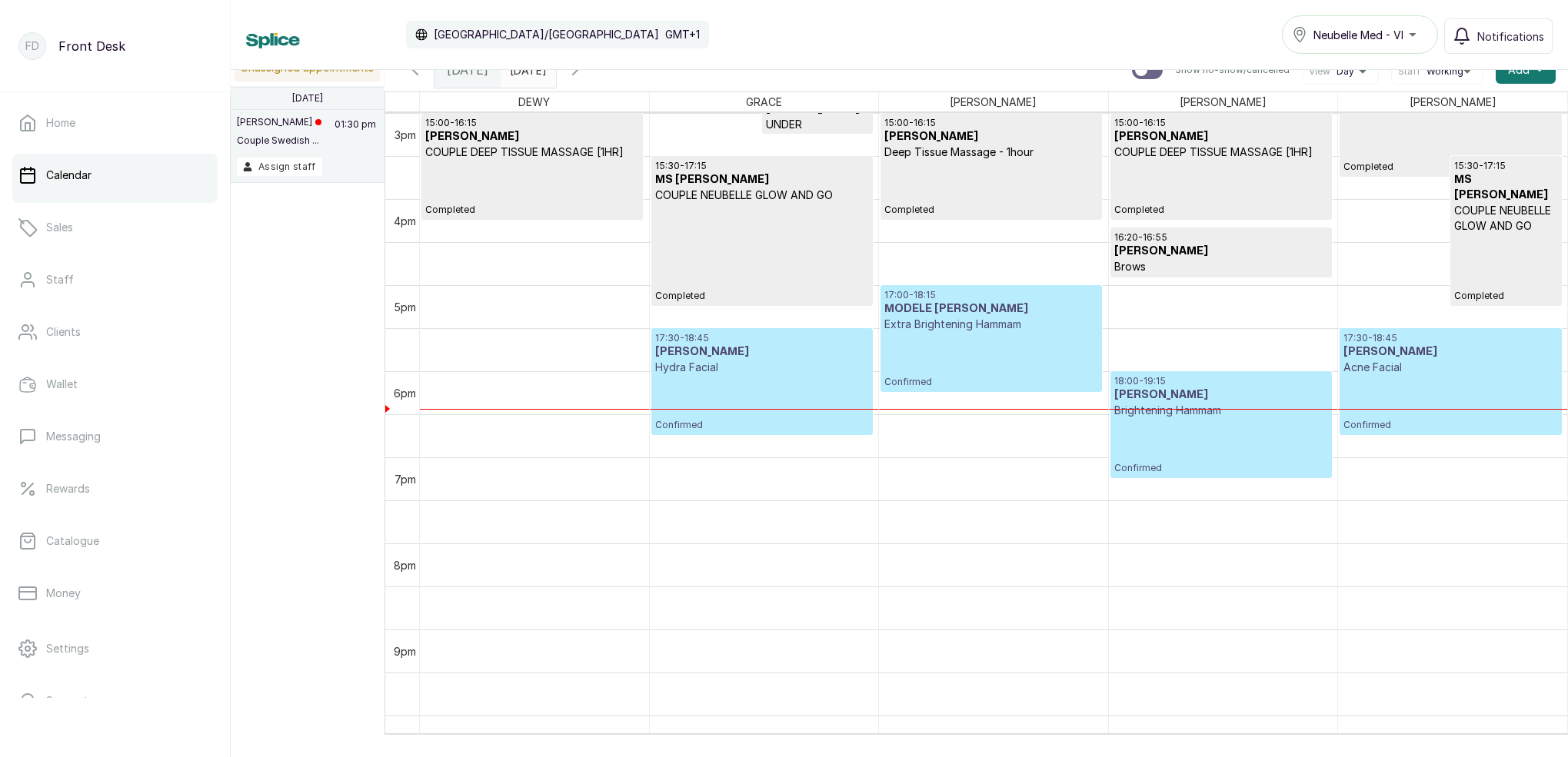
scroll to position [1291, 0]
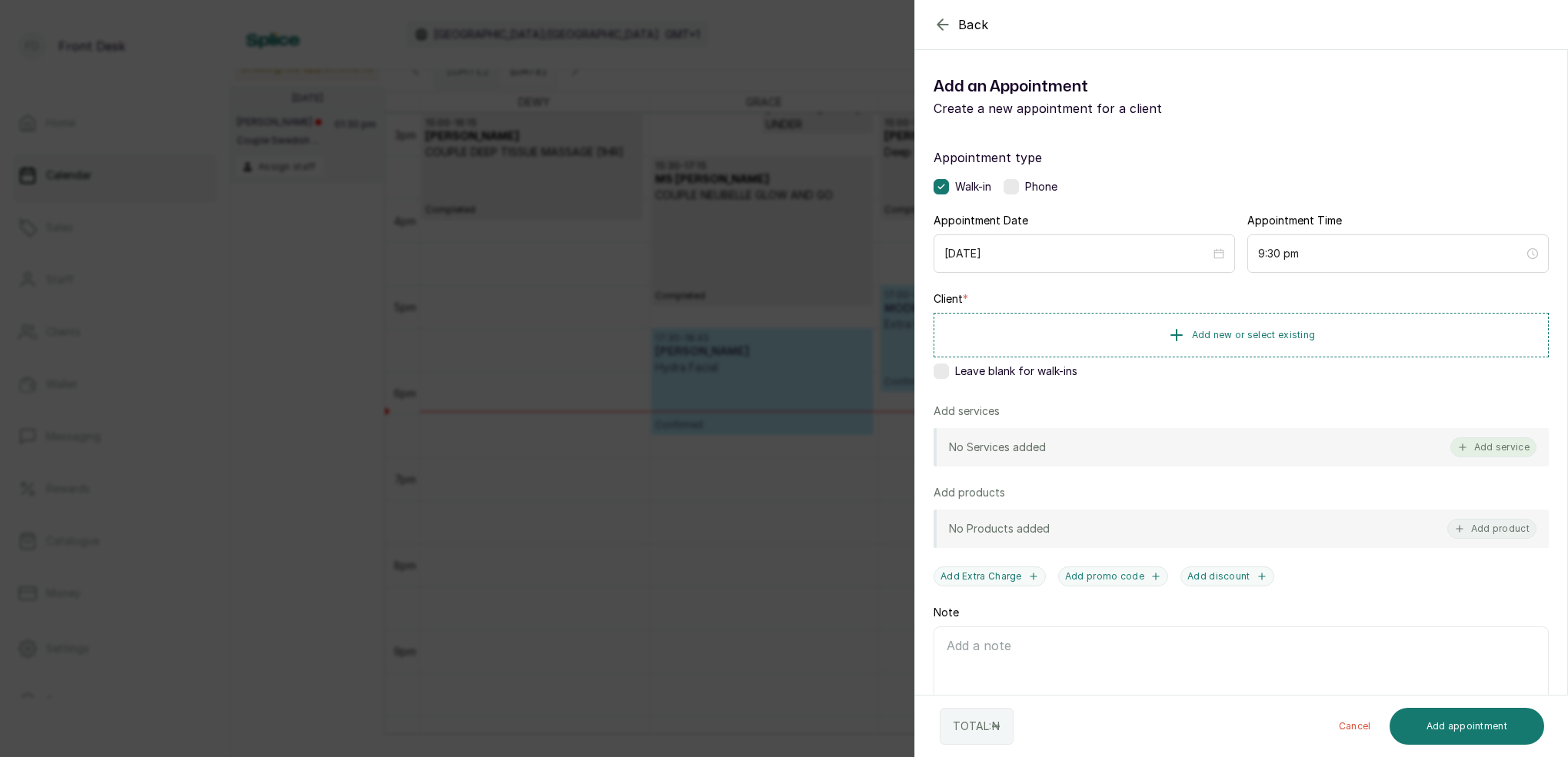
click at [1509, 446] on button "Add service" at bounding box center [1493, 447] width 86 height 20
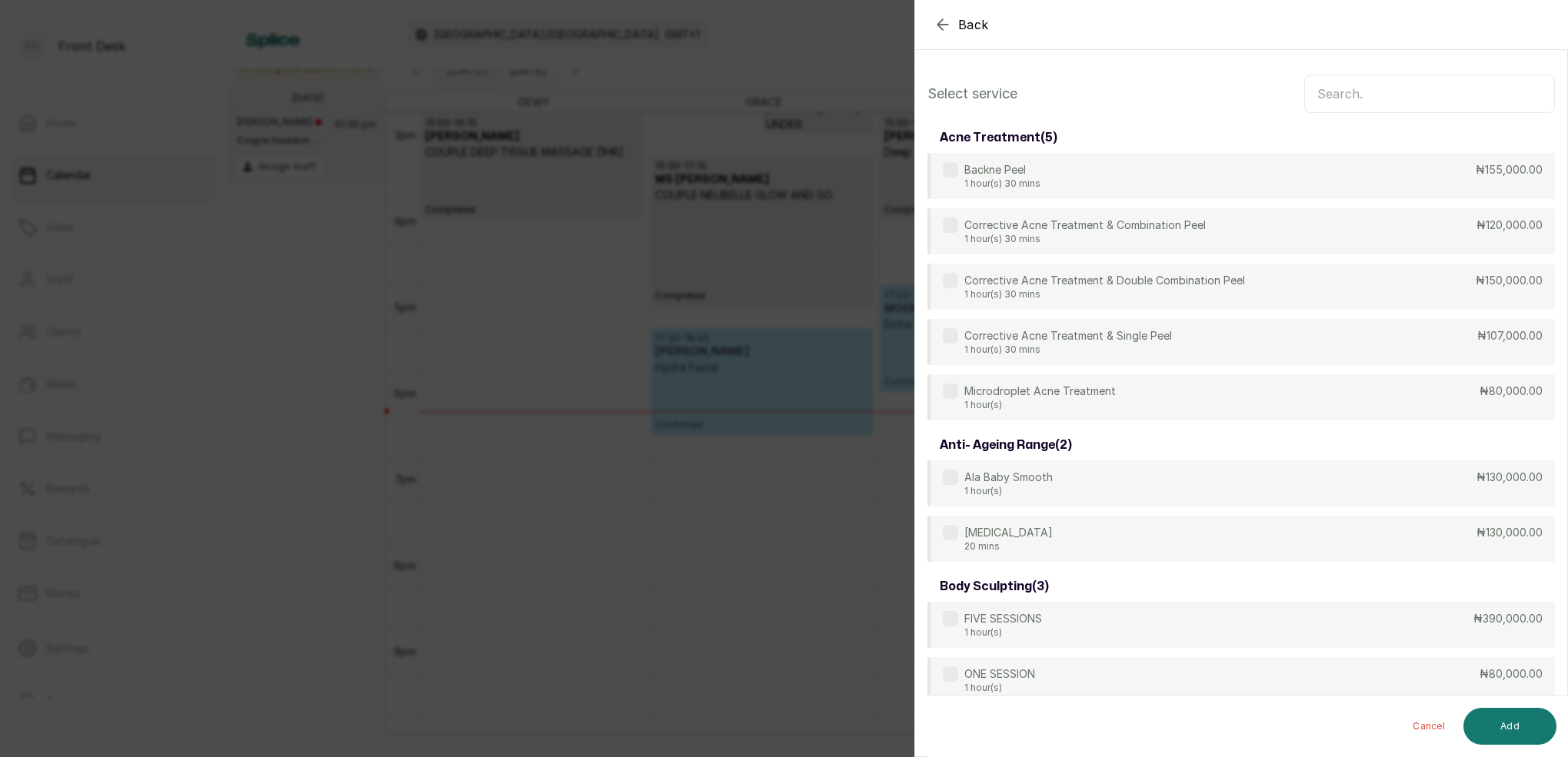
scroll to position [0, 0]
click at [1430, 92] on input "text" at bounding box center [1430, 94] width 251 height 39
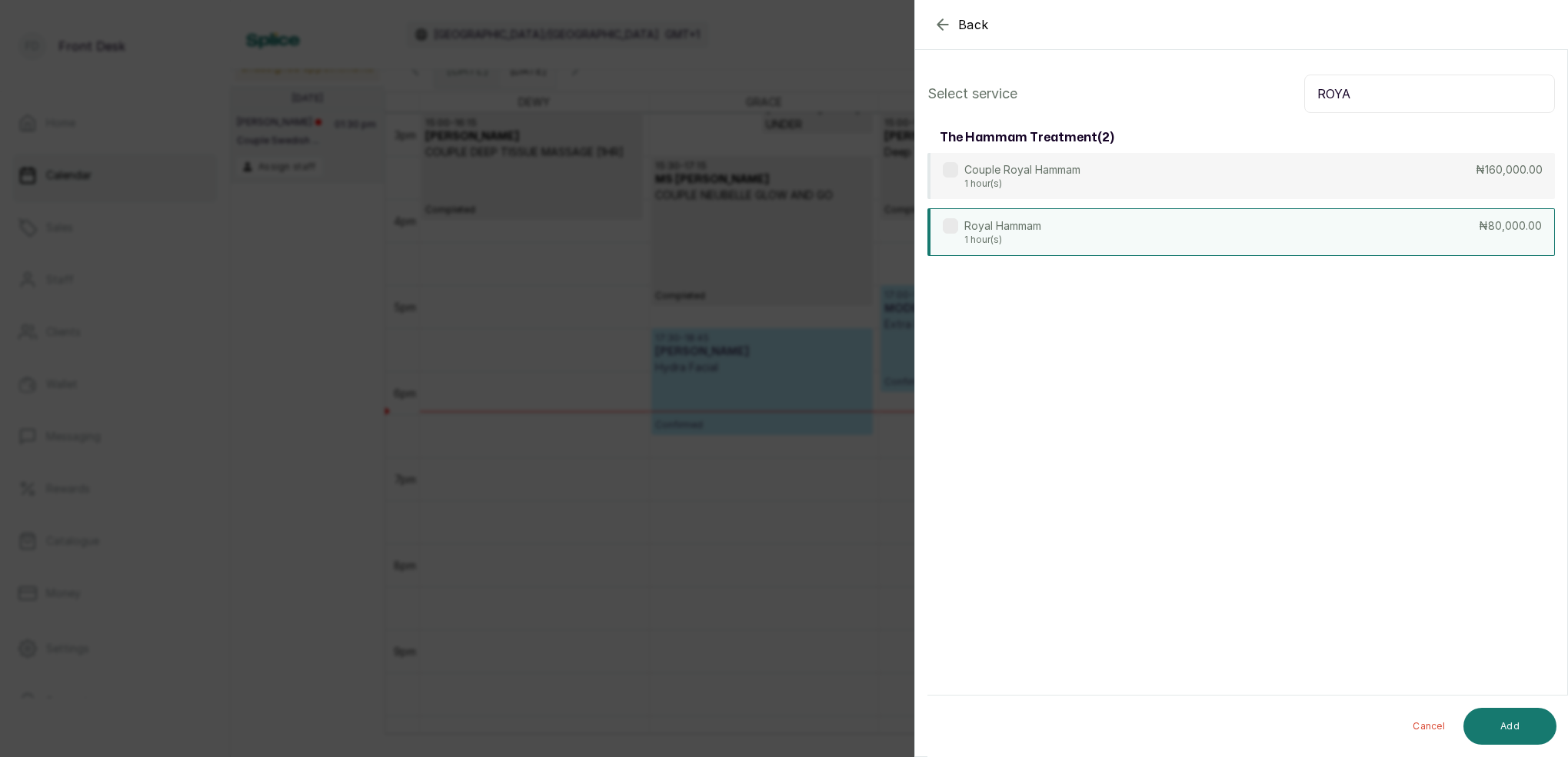
type input "ROYA"
click at [1388, 227] on div "Royal Hammam 1 hour(s) ₦80,000.00" at bounding box center [1241, 233] width 628 height 48
click at [1525, 725] on button "Add" at bounding box center [1510, 726] width 93 height 37
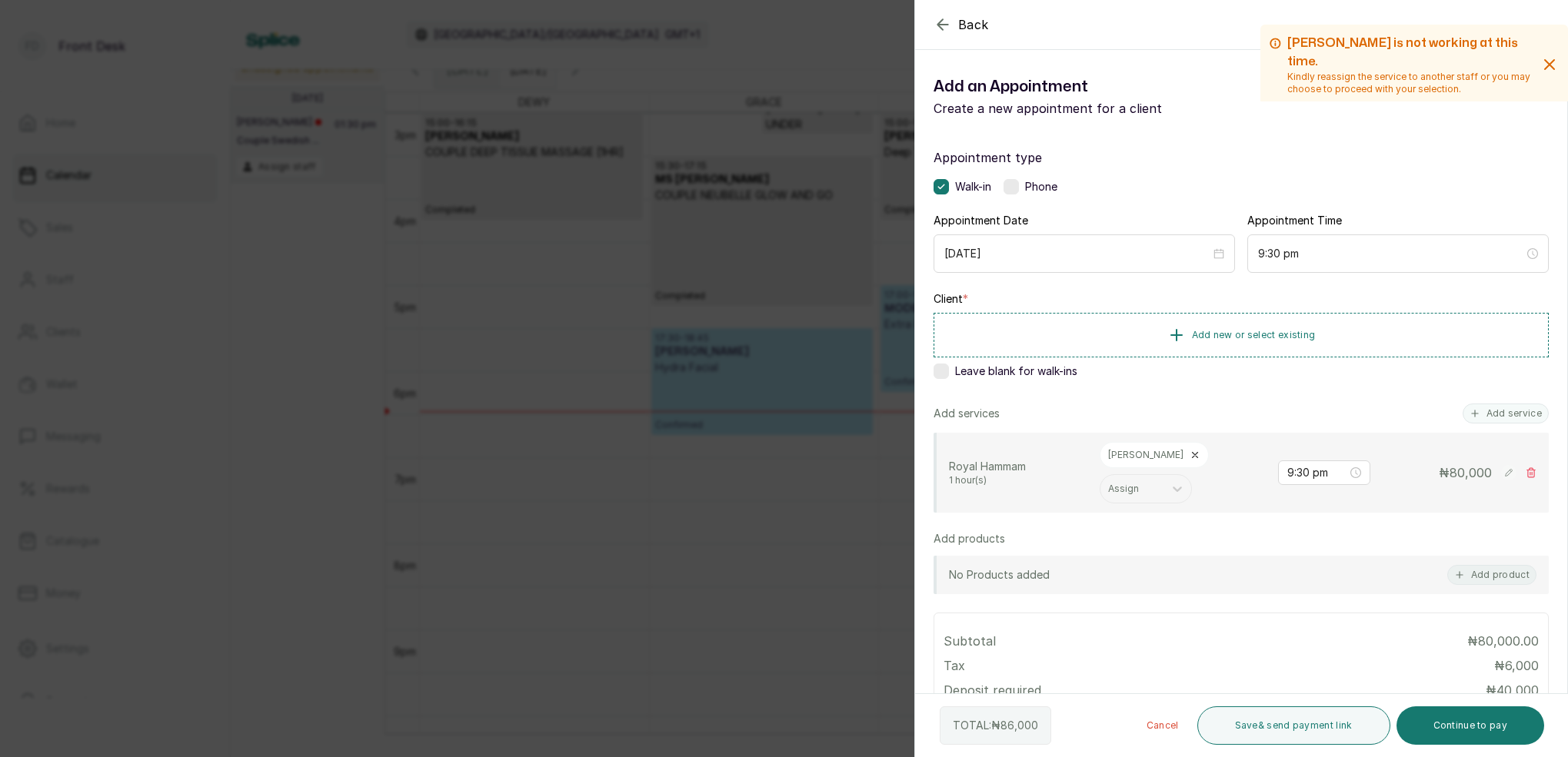
click at [1498, 414] on button "Add service" at bounding box center [1505, 413] width 86 height 20
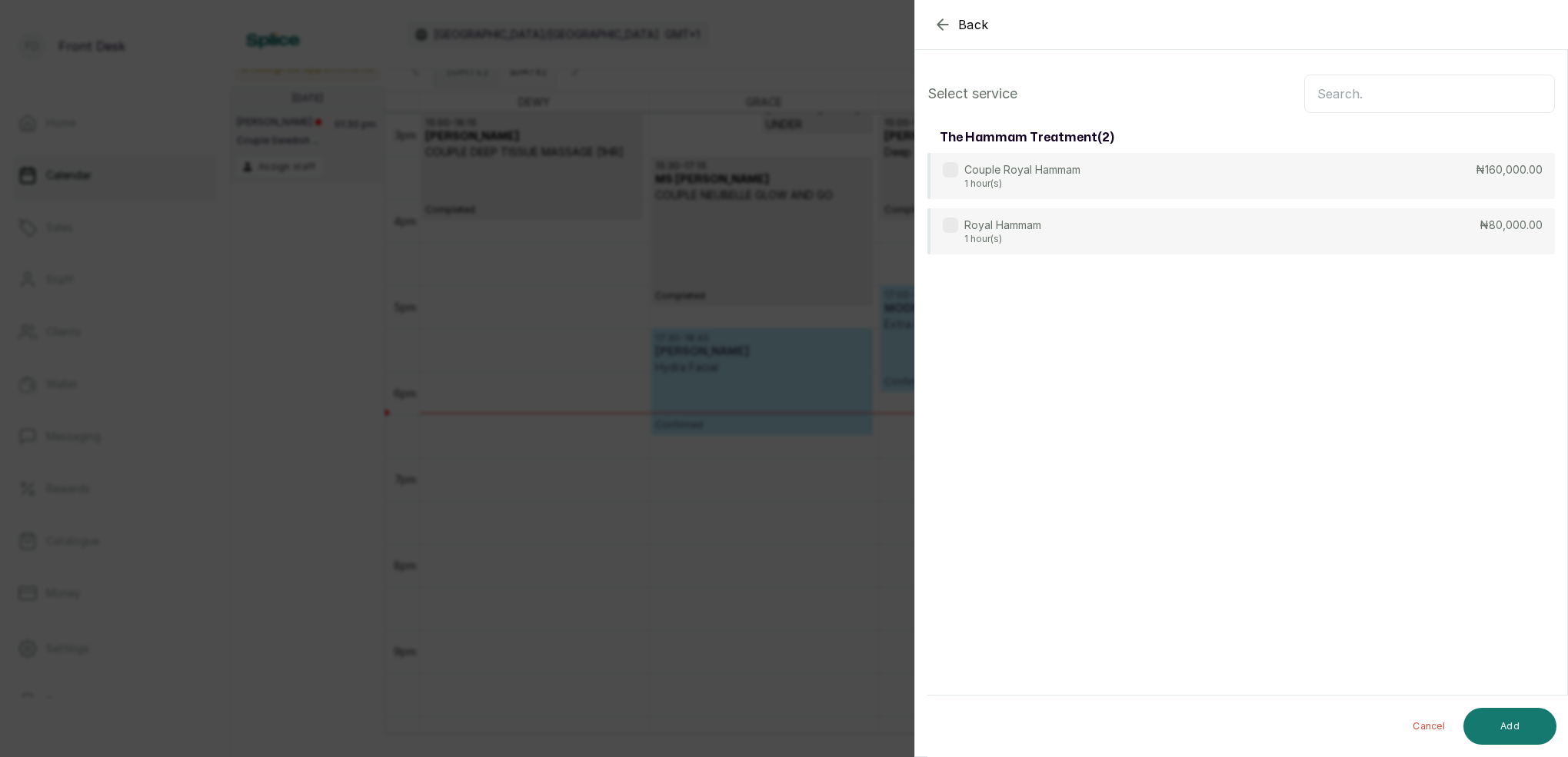
click at [1395, 98] on input "text" at bounding box center [1430, 94] width 251 height 39
type input "EXTR"
drag, startPoint x: 1079, startPoint y: 232, endPoint x: 1307, endPoint y: 356, distance: 259.5
click at [1080, 229] on p "Extra Brightening Hammam" at bounding box center [1032, 225] width 137 height 15
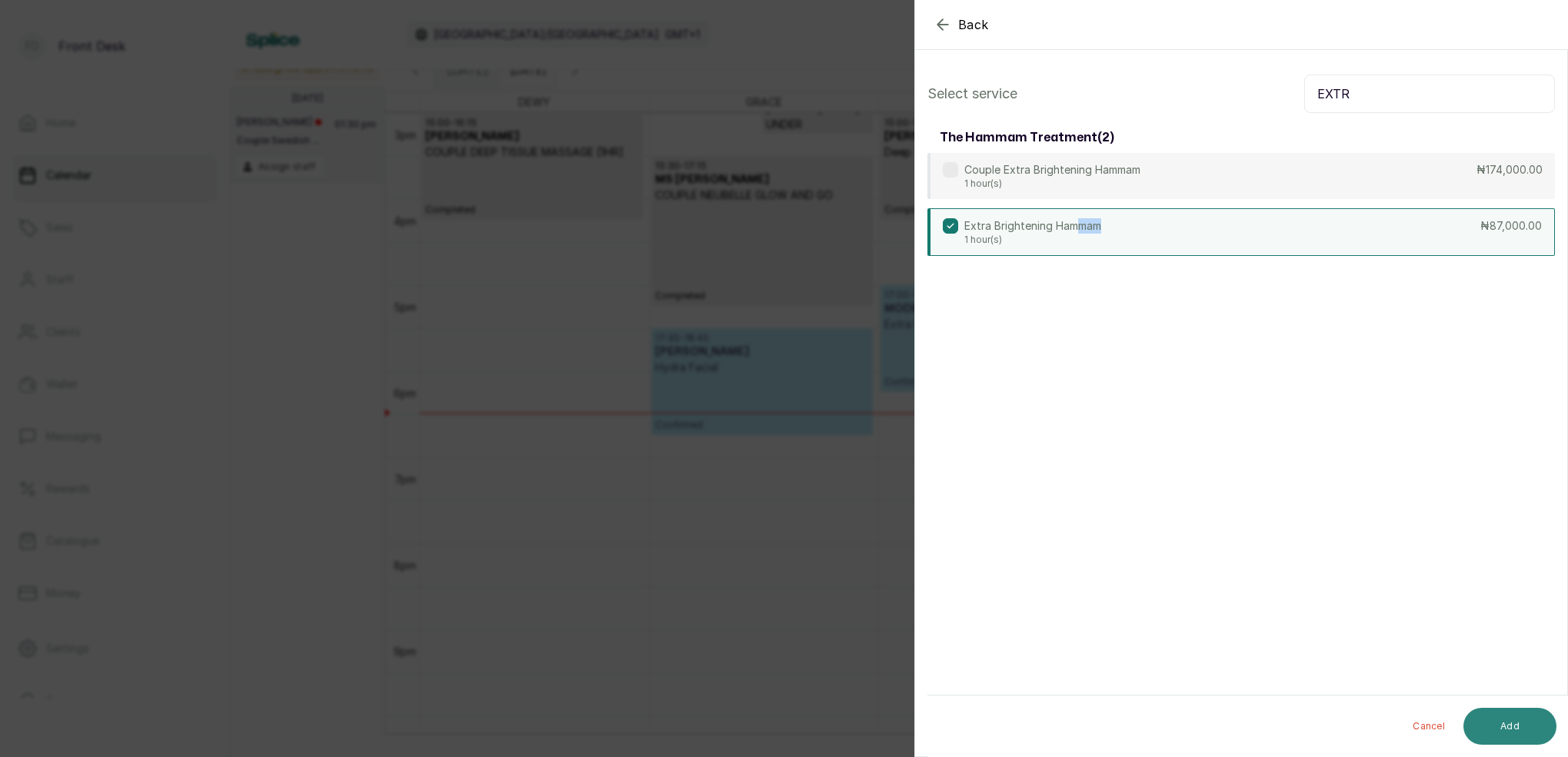
click at [1500, 725] on button "Add" at bounding box center [1510, 726] width 93 height 37
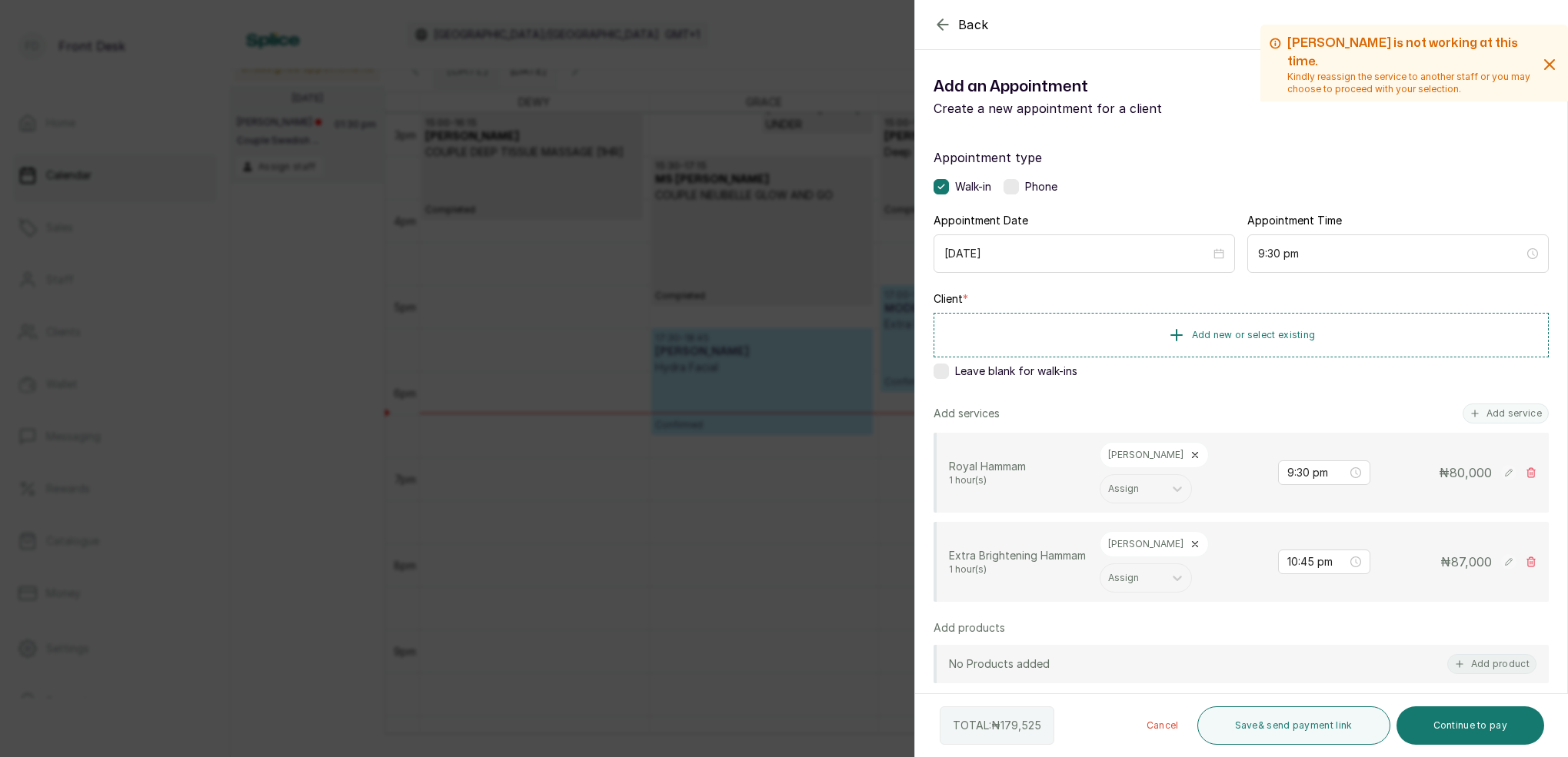
click at [1504, 404] on button "Add service" at bounding box center [1505, 413] width 86 height 20
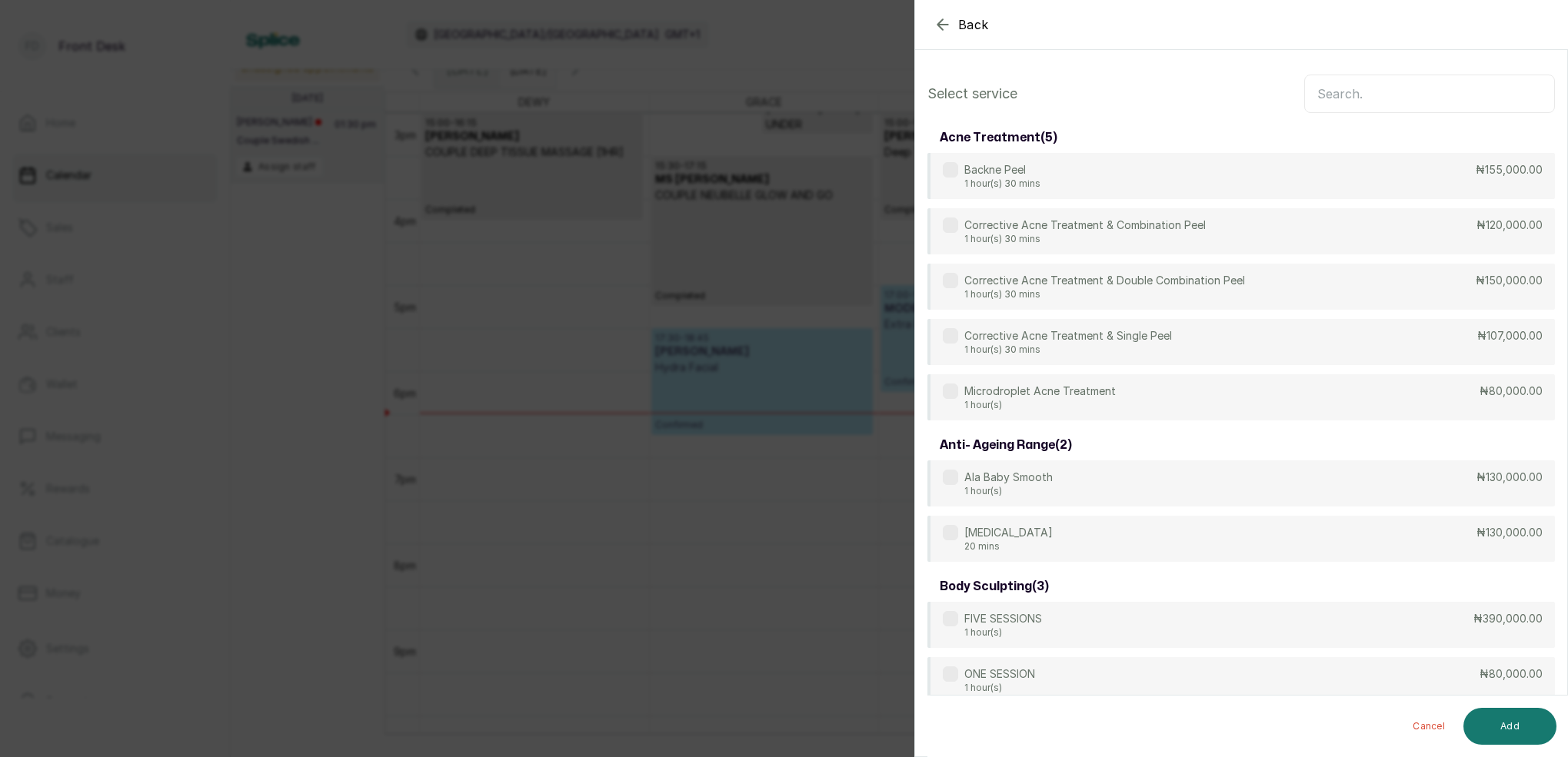
click at [1419, 85] on input "text" at bounding box center [1430, 94] width 251 height 39
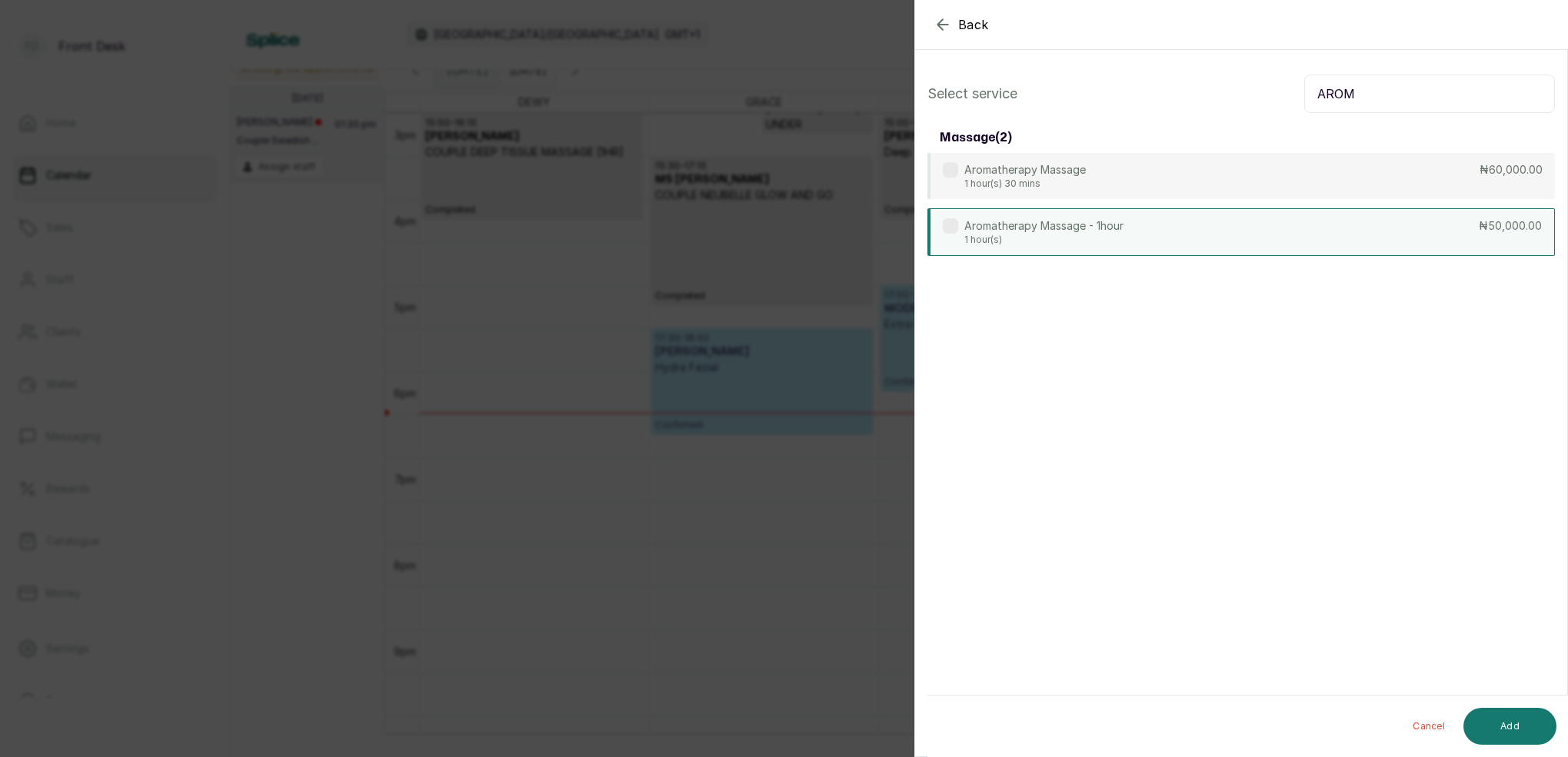
type input "AROM"
click at [1244, 232] on div "Aromatherapy Massage - 1hour 1 hour(s) ₦50,000.00" at bounding box center [1241, 233] width 628 height 48
click at [1503, 729] on button "Add" at bounding box center [1510, 726] width 93 height 37
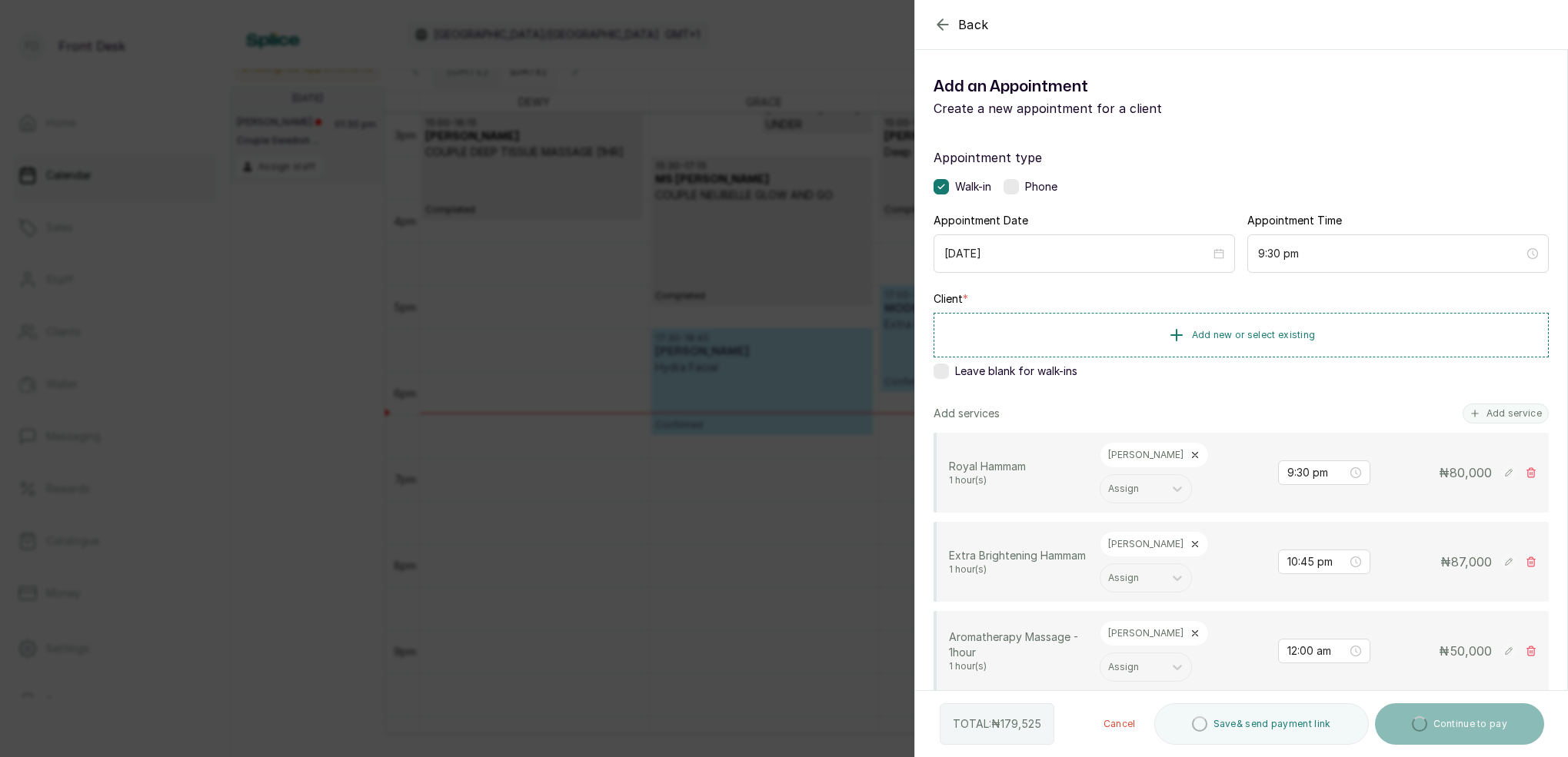
drag, startPoint x: 1520, startPoint y: 415, endPoint x: 1530, endPoint y: 387, distance: 29.7
click at [1520, 415] on button "Add service" at bounding box center [1505, 413] width 86 height 20
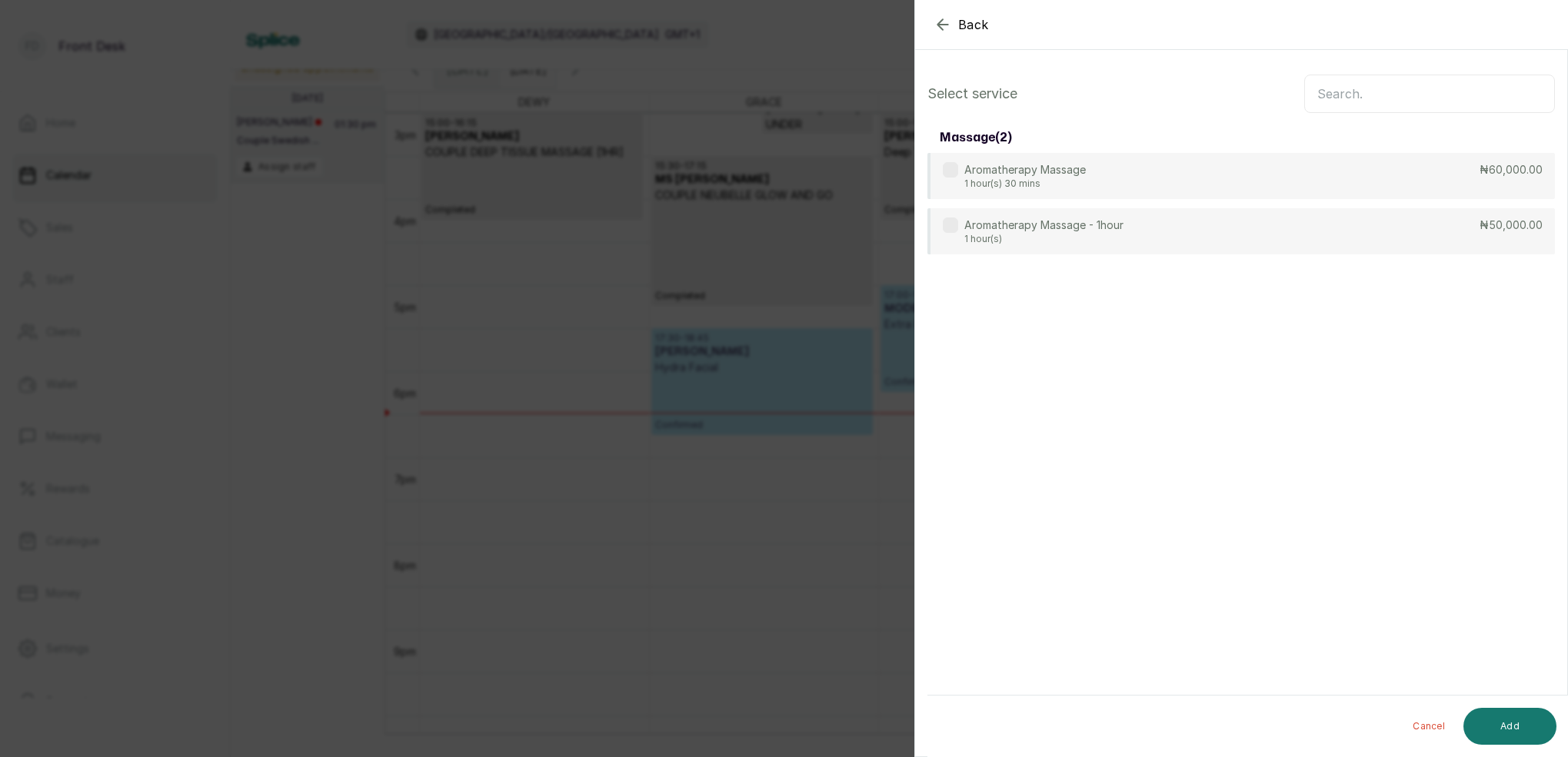
click at [1405, 94] on input "text" at bounding box center [1430, 94] width 251 height 39
type input "AROM"
click at [1176, 231] on div "Aromatherapy Massage - 1hour 1 hour(s) ₦50,000.00" at bounding box center [1241, 233] width 628 height 48
click at [1505, 722] on button "Add" at bounding box center [1510, 726] width 93 height 37
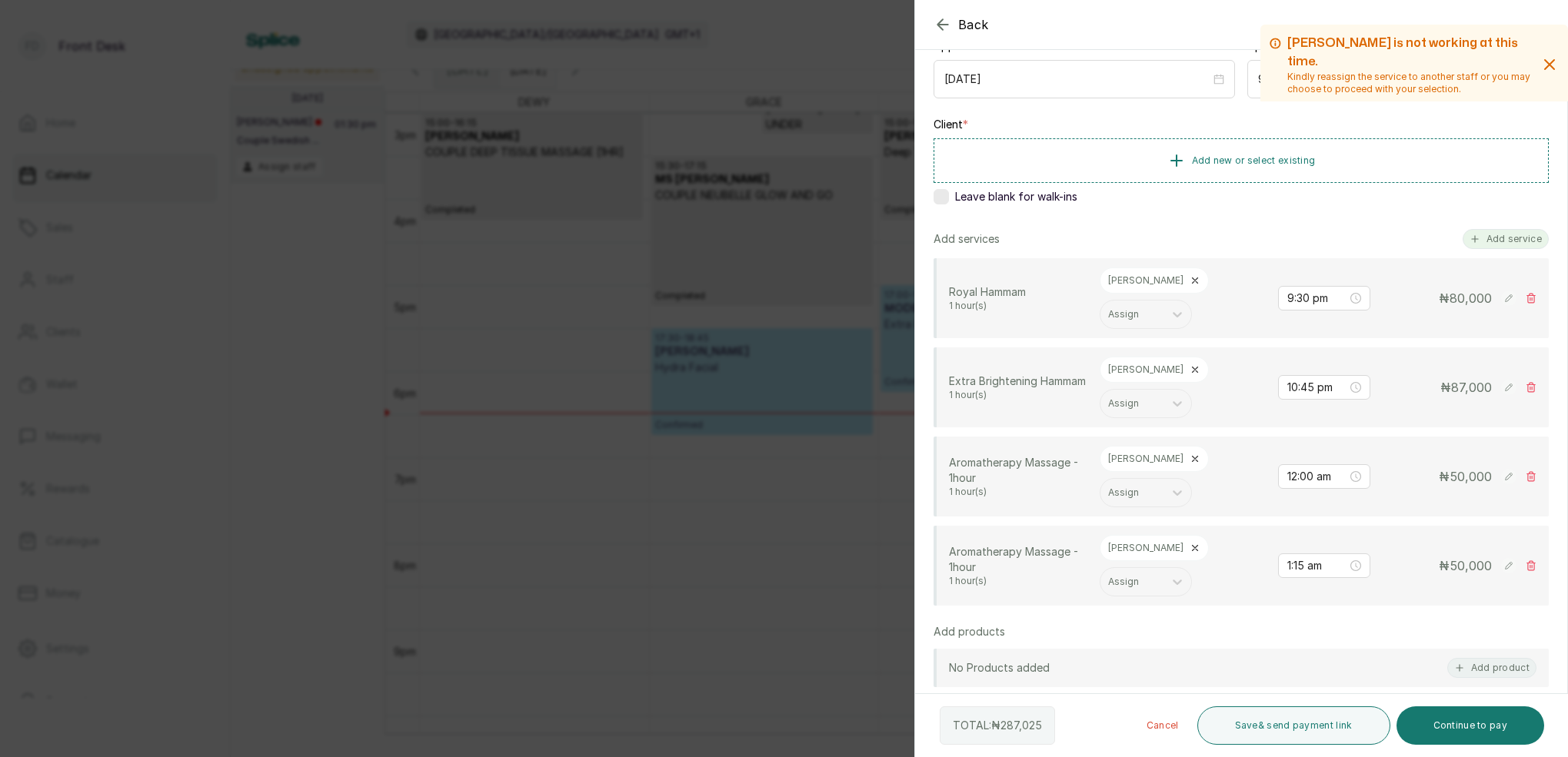
scroll to position [157, 0]
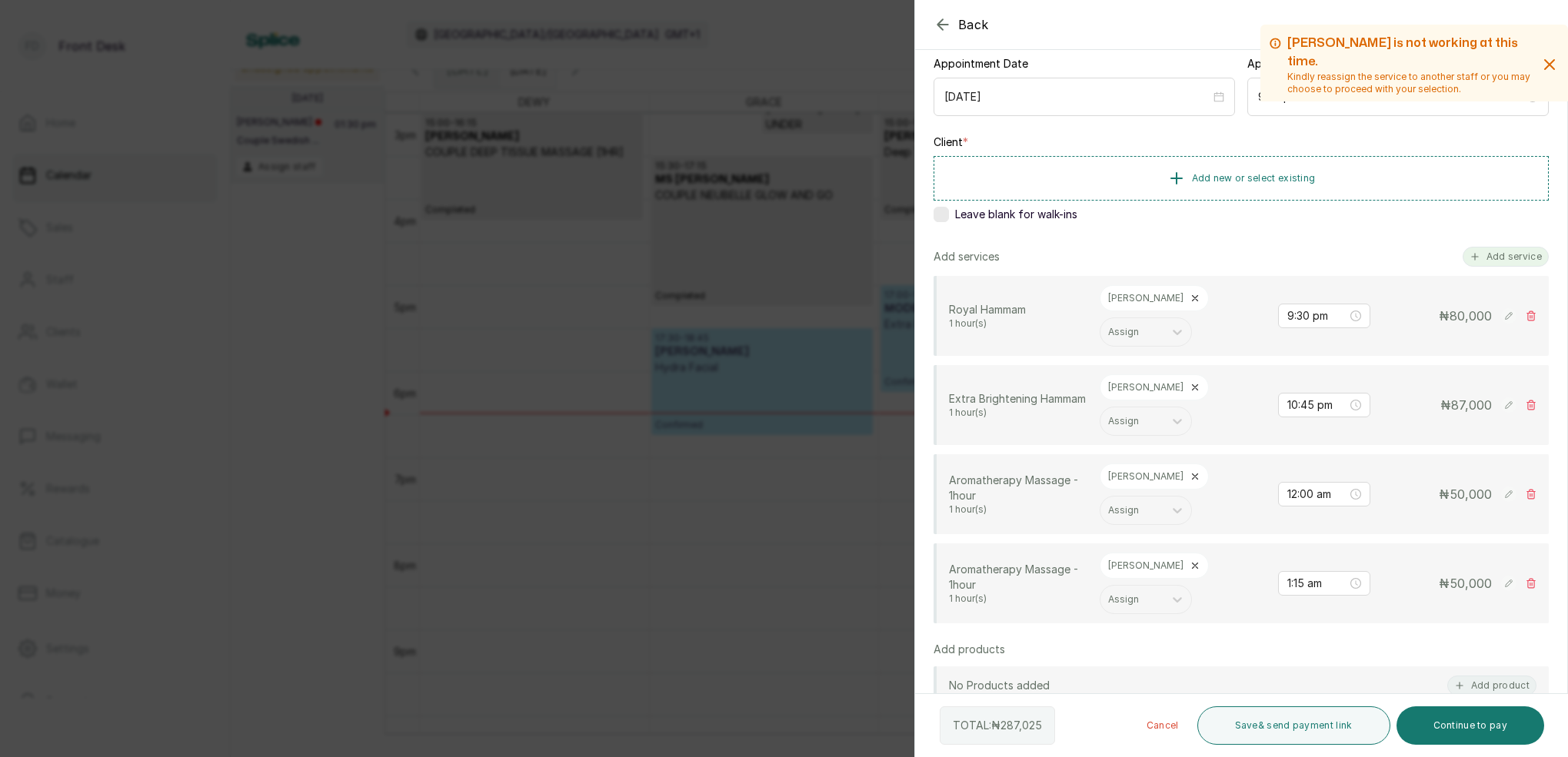
click at [1511, 254] on button "Add service" at bounding box center [1505, 256] width 86 height 20
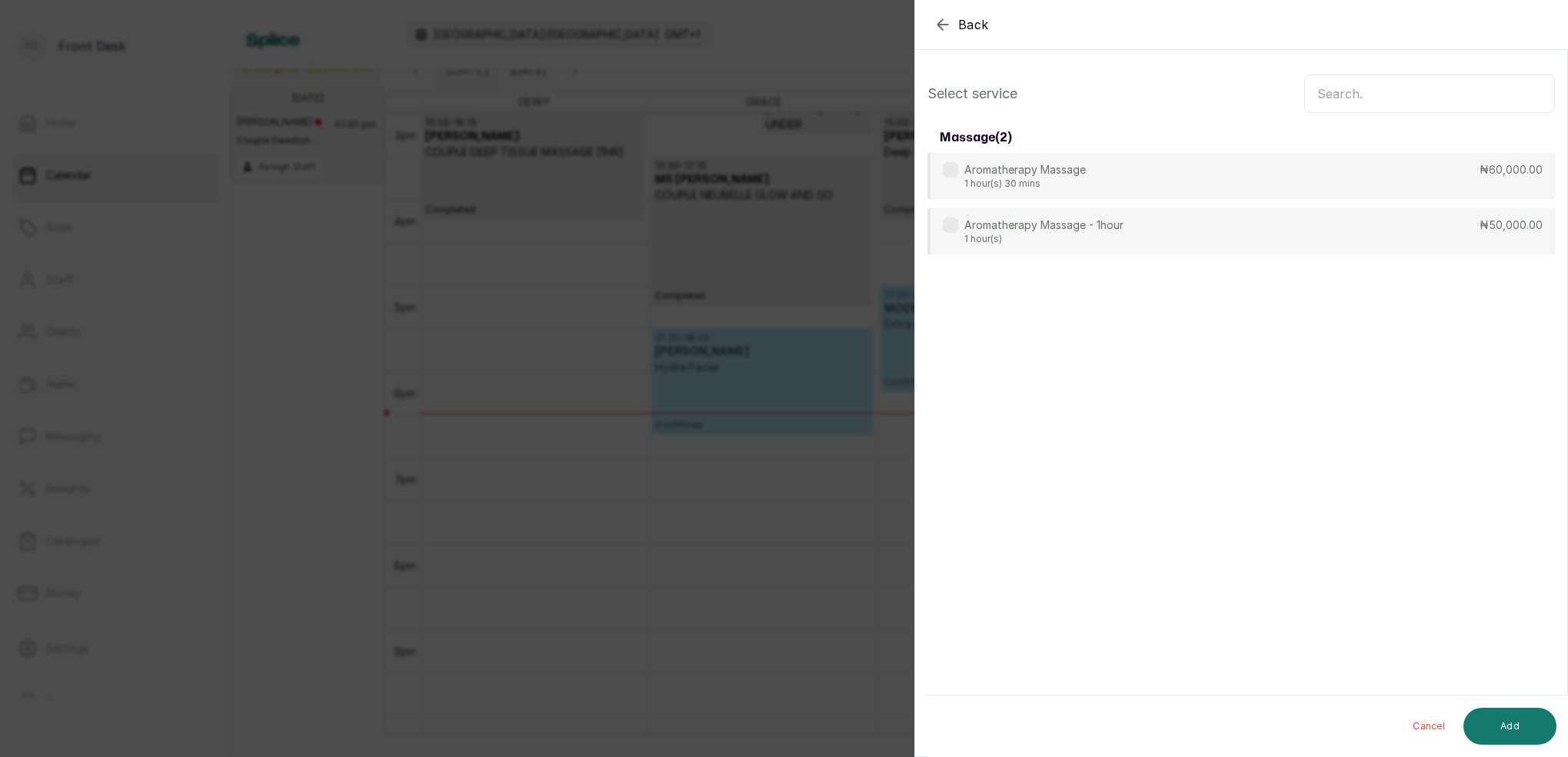
click at [1391, 105] on input "text" at bounding box center [1430, 94] width 251 height 39
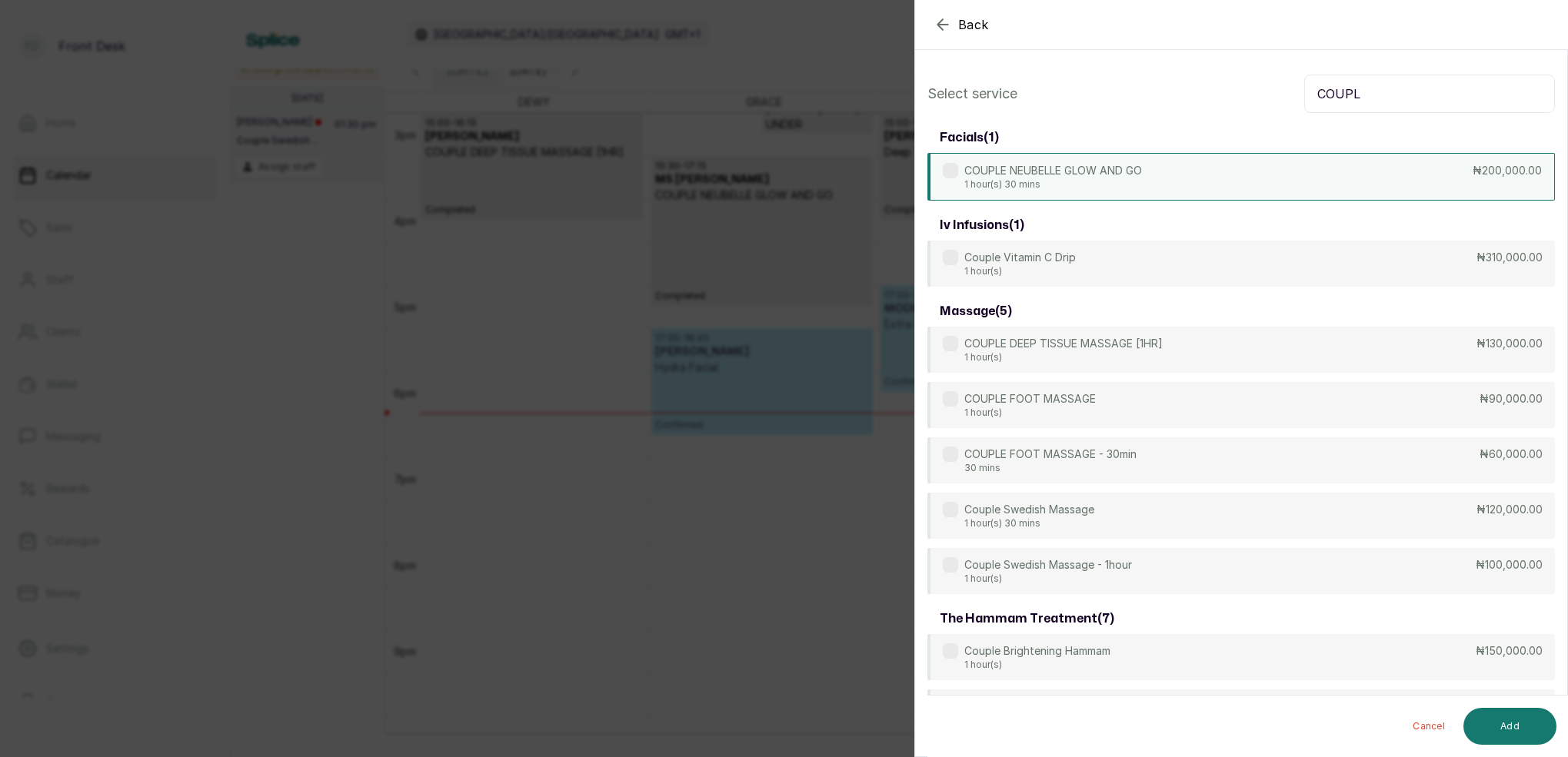
type input "COUPL"
click at [1255, 180] on div "COUPLE NEUBELLE GLOW AND GO 1 hour(s) 30 mins ₦200,000.00" at bounding box center [1241, 177] width 628 height 48
click at [1528, 730] on button "Add" at bounding box center [1510, 726] width 93 height 37
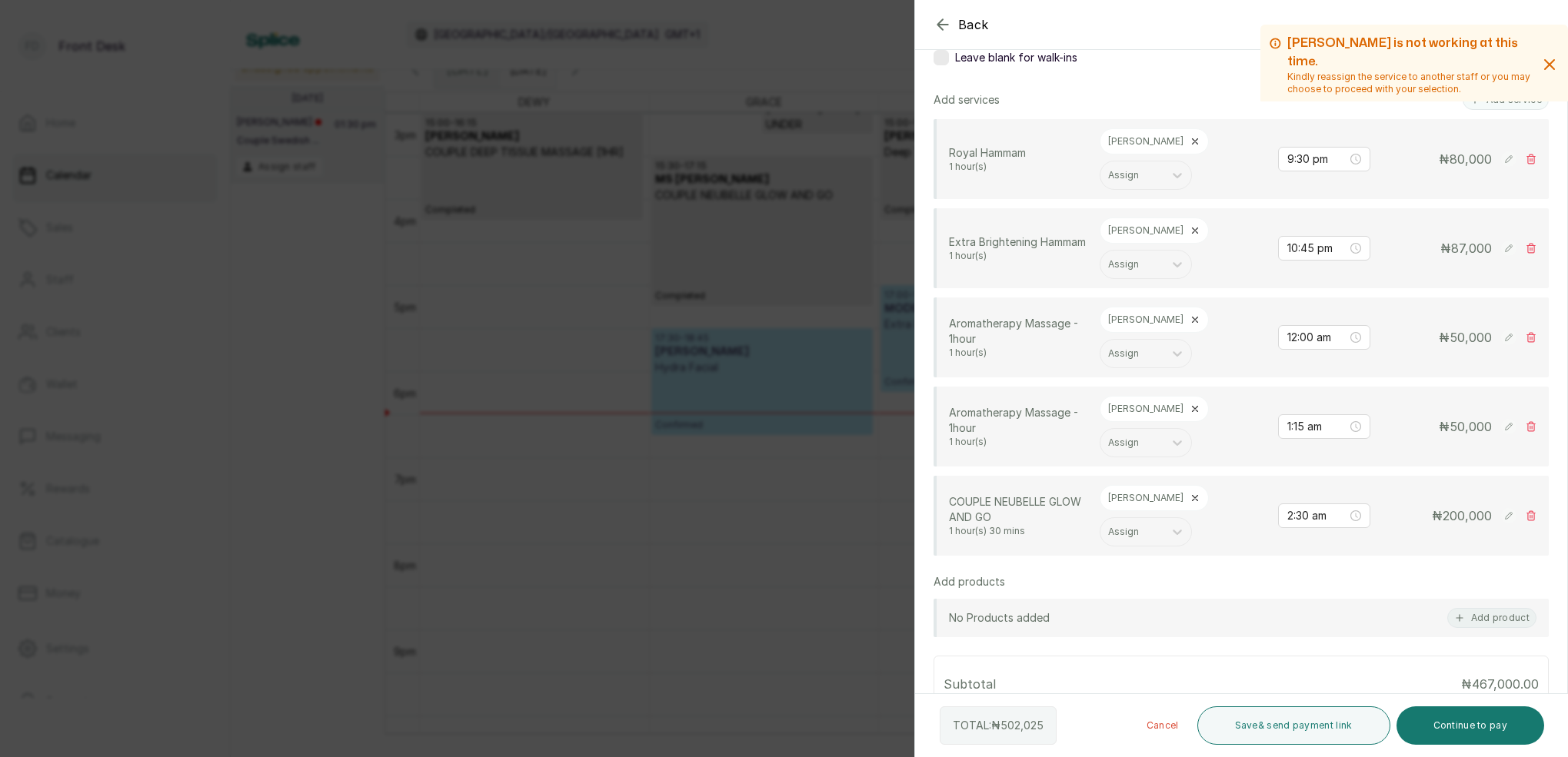
scroll to position [296, 0]
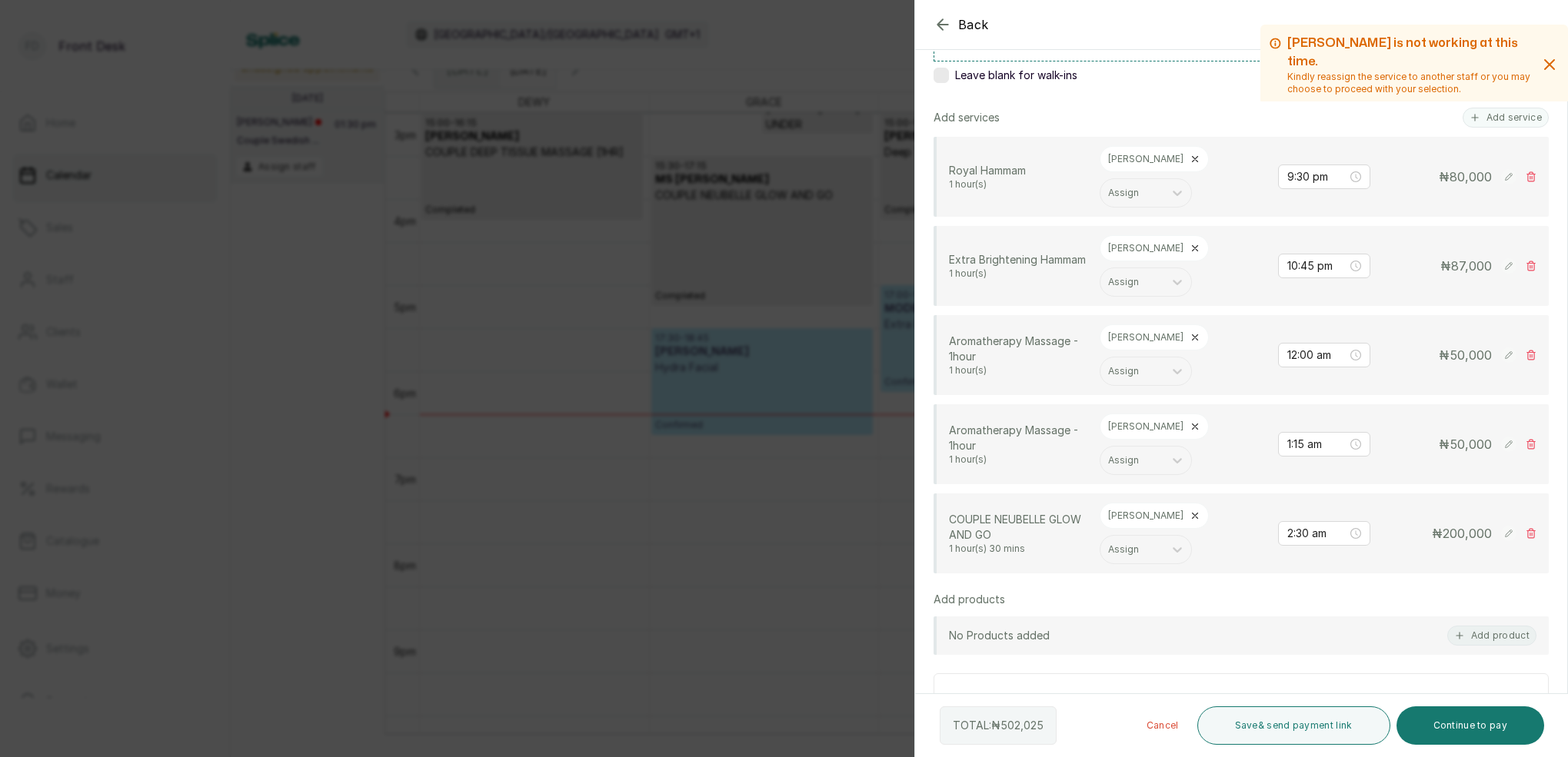
click at [756, 76] on div "Back Add Appointment Add an Appointment Create a new appointment for a client […" at bounding box center [784, 378] width 1568 height 757
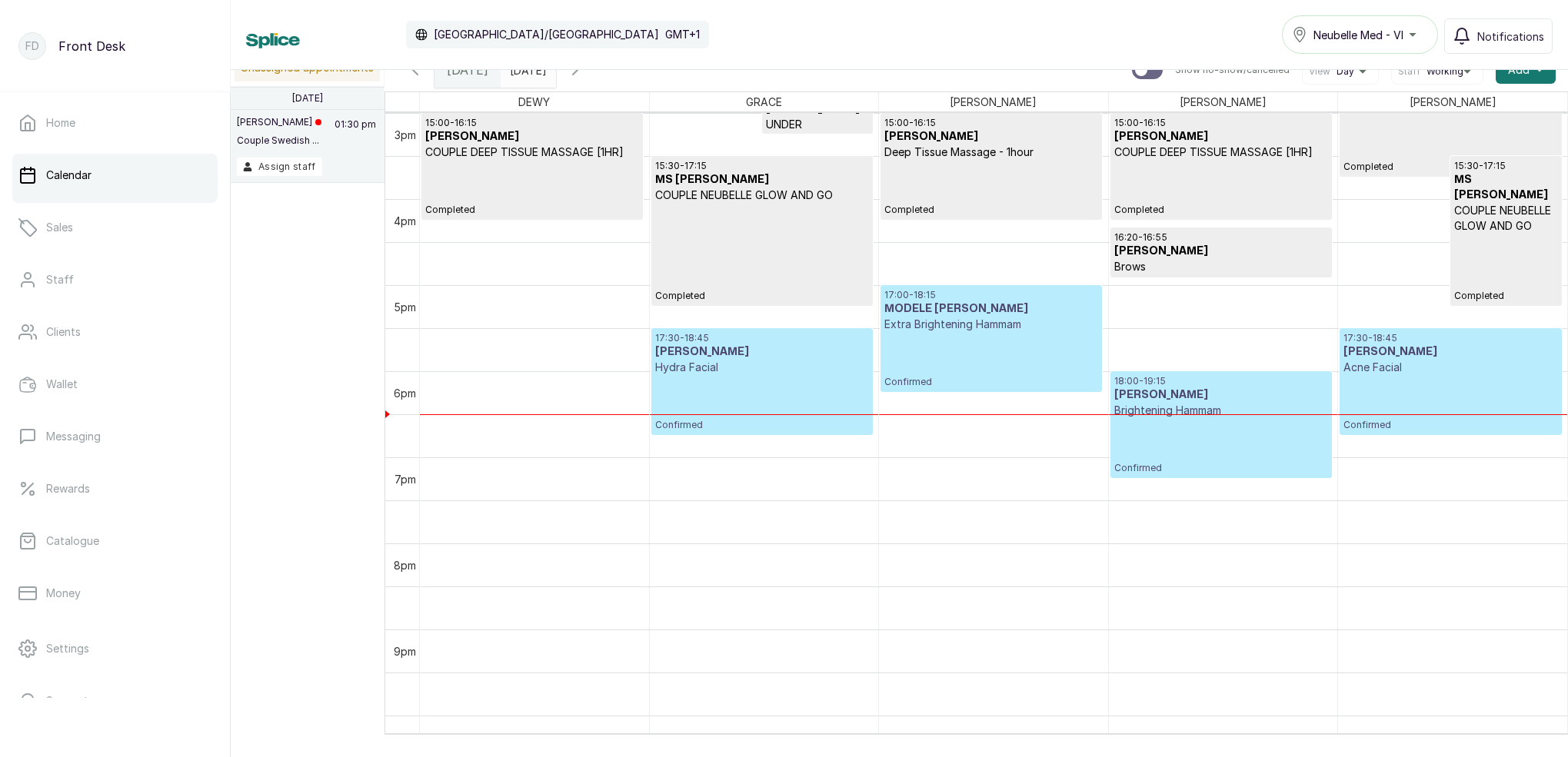
click at [757, 383] on div "17:30 - 18:45 [PERSON_NAME] Hydra Facial Confirmed" at bounding box center [762, 382] width 214 height 100
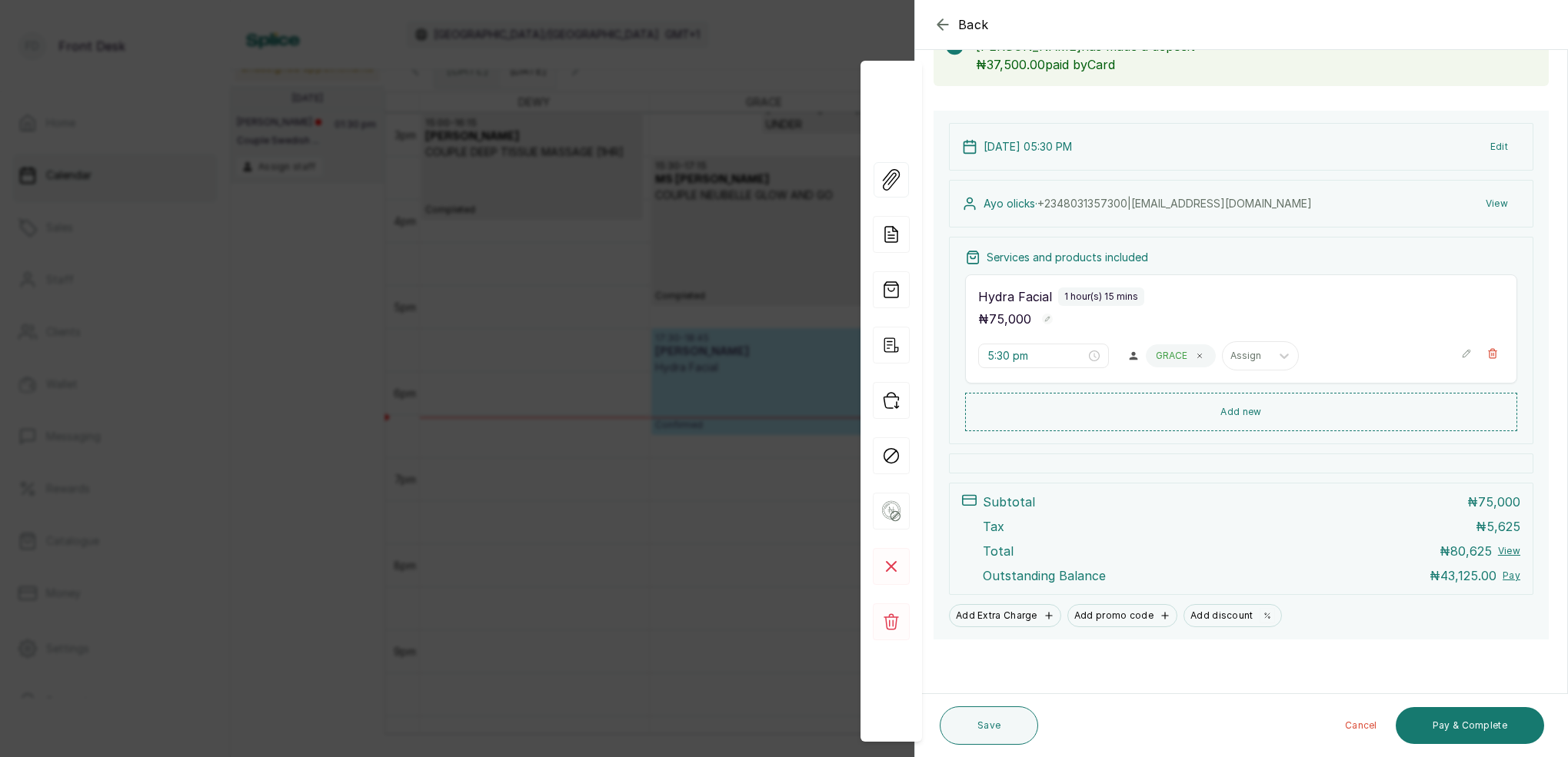
scroll to position [104, 0]
click at [1489, 712] on button "Pay & Complete" at bounding box center [1469, 725] width 149 height 37
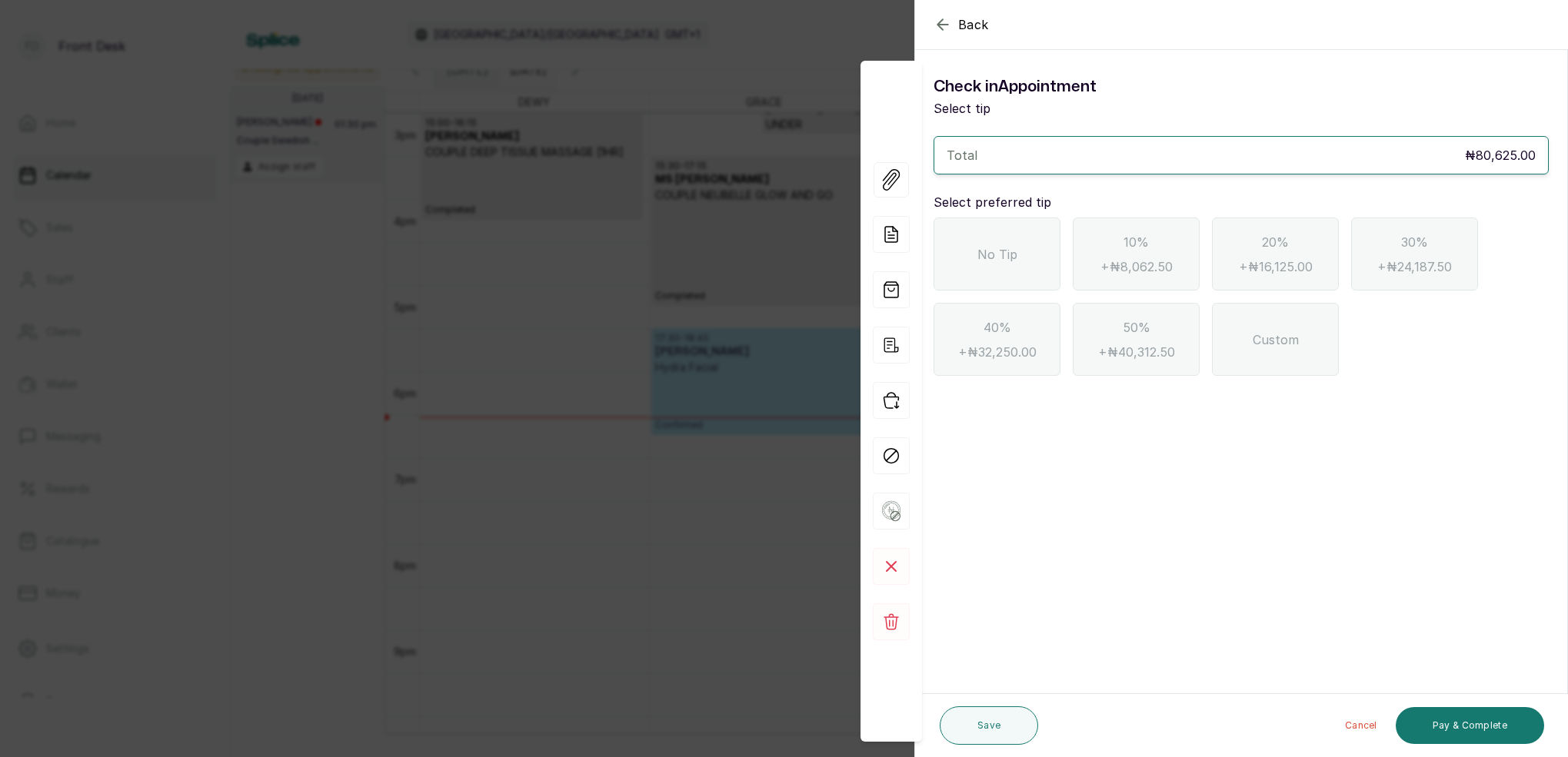
scroll to position [0, 0]
click at [945, 27] on icon "button" at bounding box center [942, 24] width 18 height 18
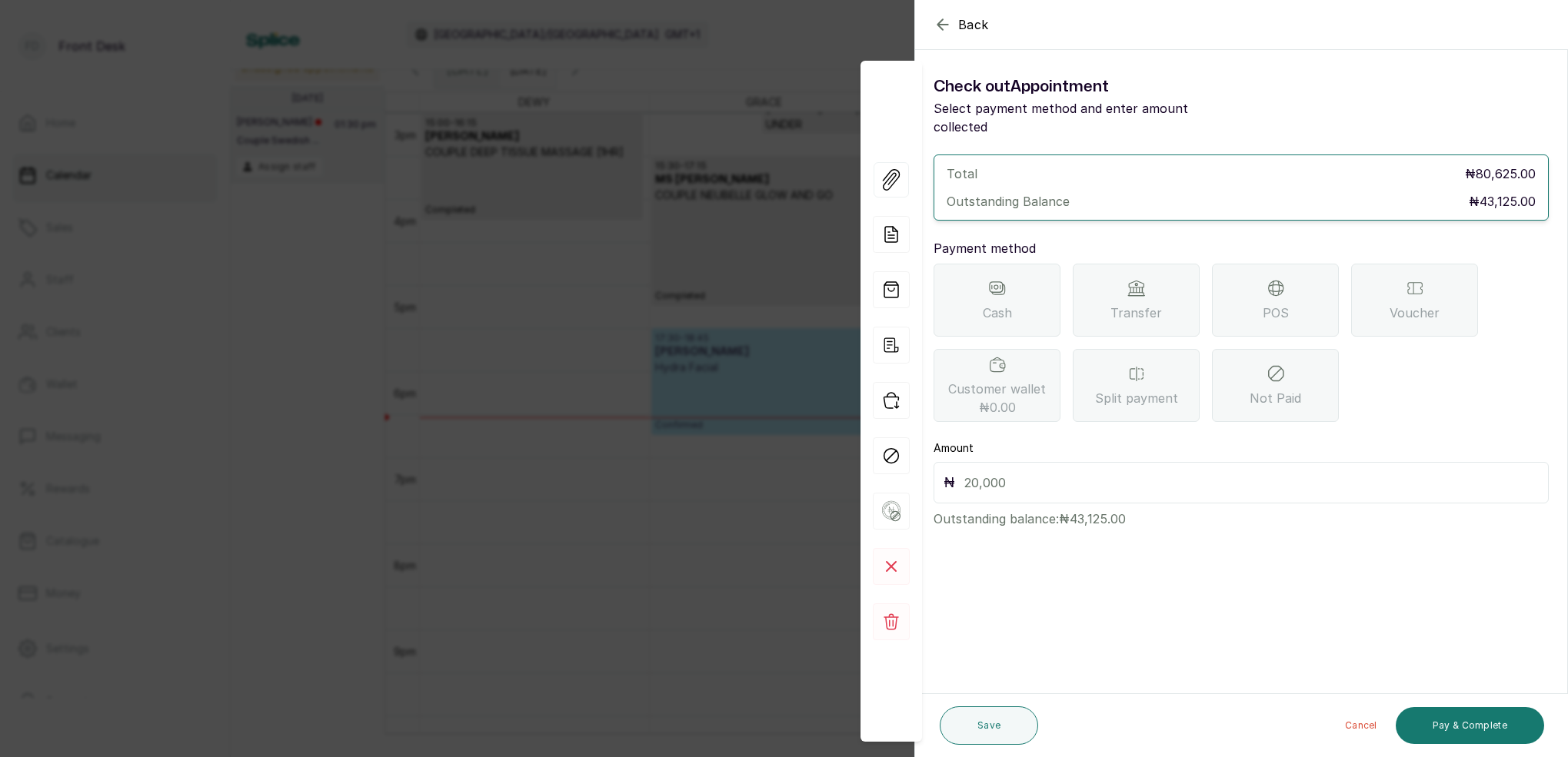
drag, startPoint x: 1260, startPoint y: 283, endPoint x: 1255, endPoint y: 316, distance: 33.4
click at [1261, 282] on div "POS" at bounding box center [1275, 300] width 127 height 73
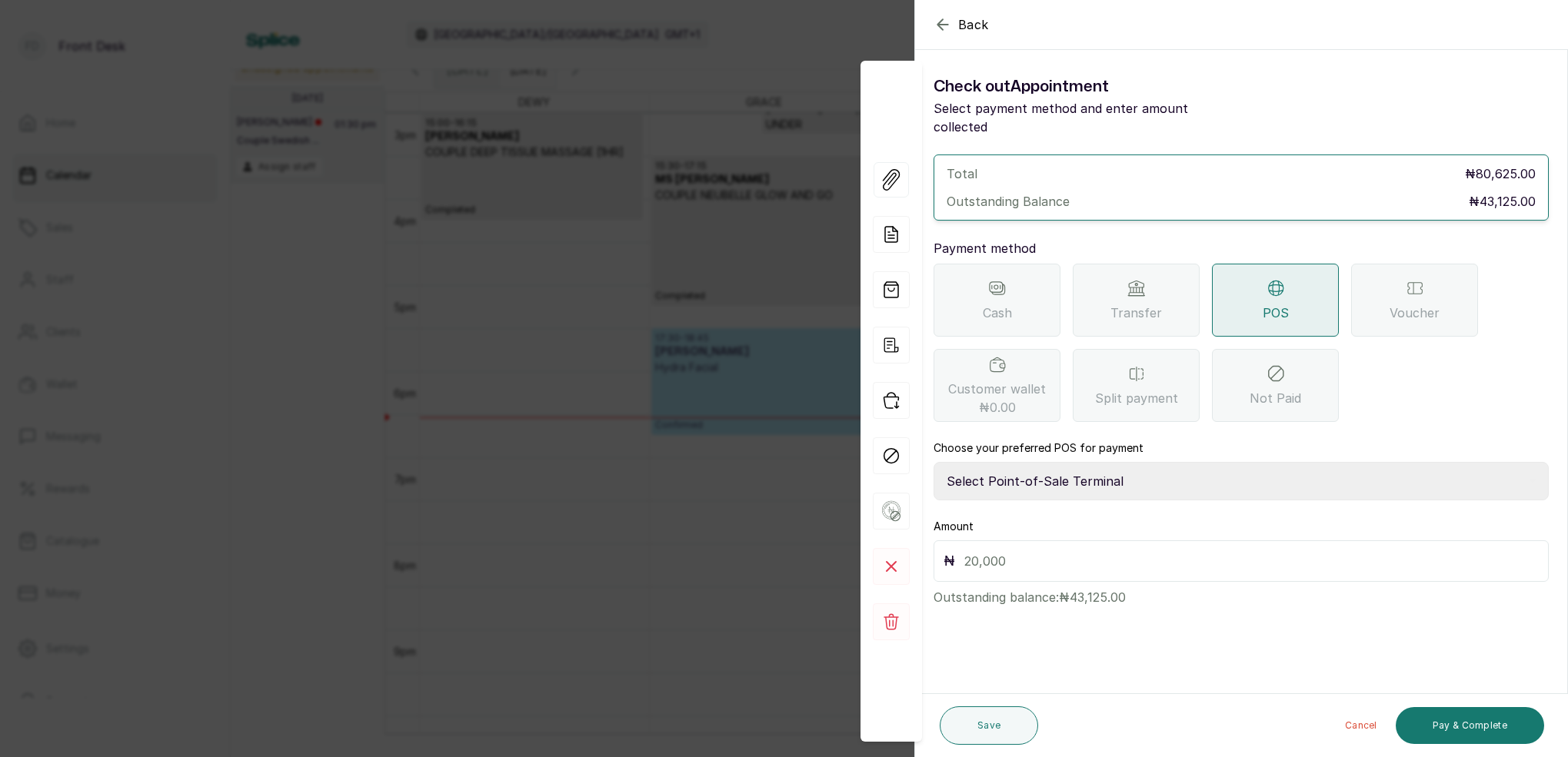
select select "7a4fd382-b2de-4137-8553-2ff33fa7fb29"
click at [1045, 550] on input "text" at bounding box center [1251, 560] width 574 height 21
type input "43,125"
drag, startPoint x: 1006, startPoint y: 724, endPoint x: 1034, endPoint y: 701, distance: 36.2
click at [1005, 725] on button "Save" at bounding box center [988, 725] width 99 height 39
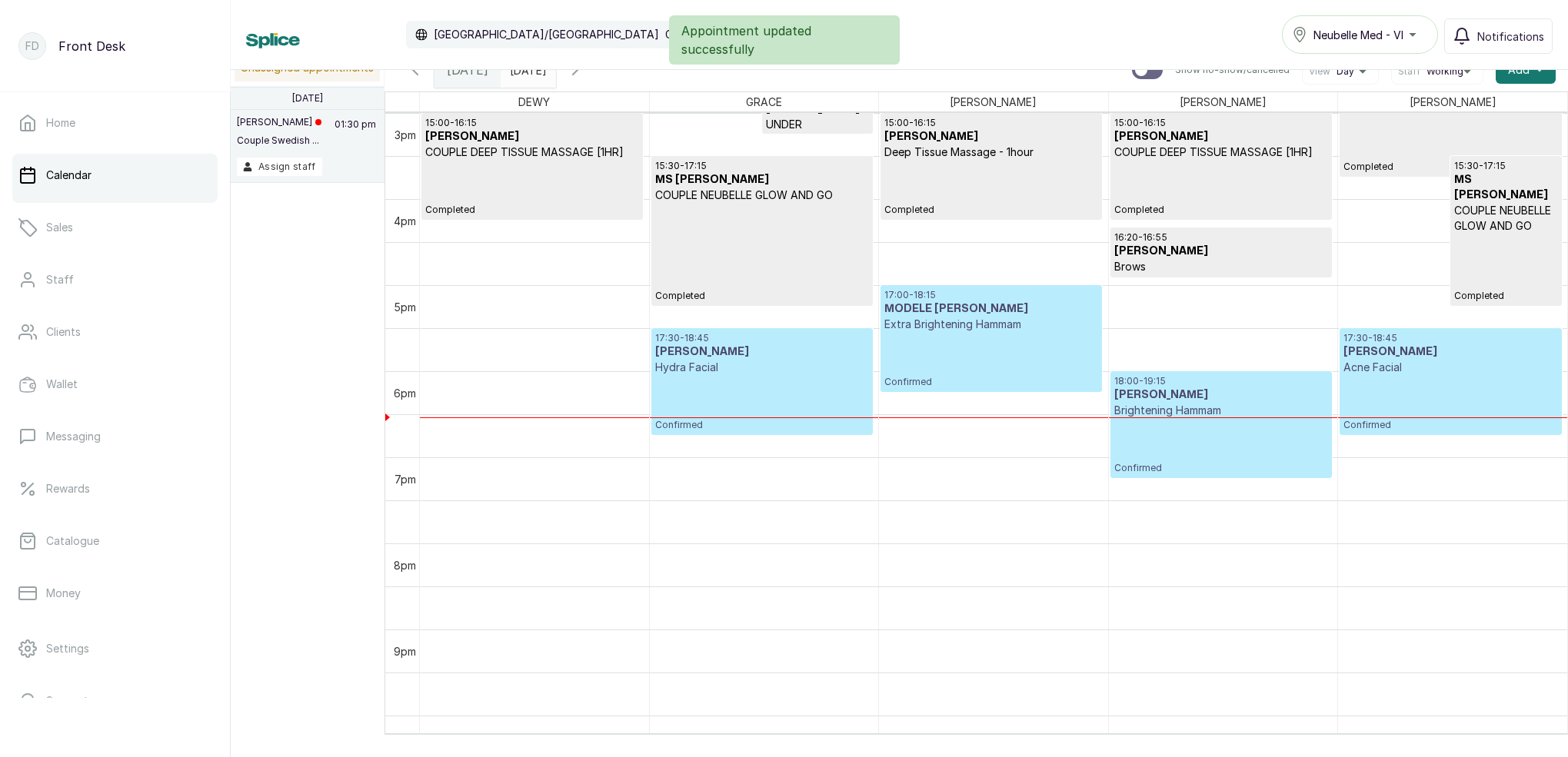
click at [749, 371] on p "Hydra Facial" at bounding box center [762, 367] width 214 height 15
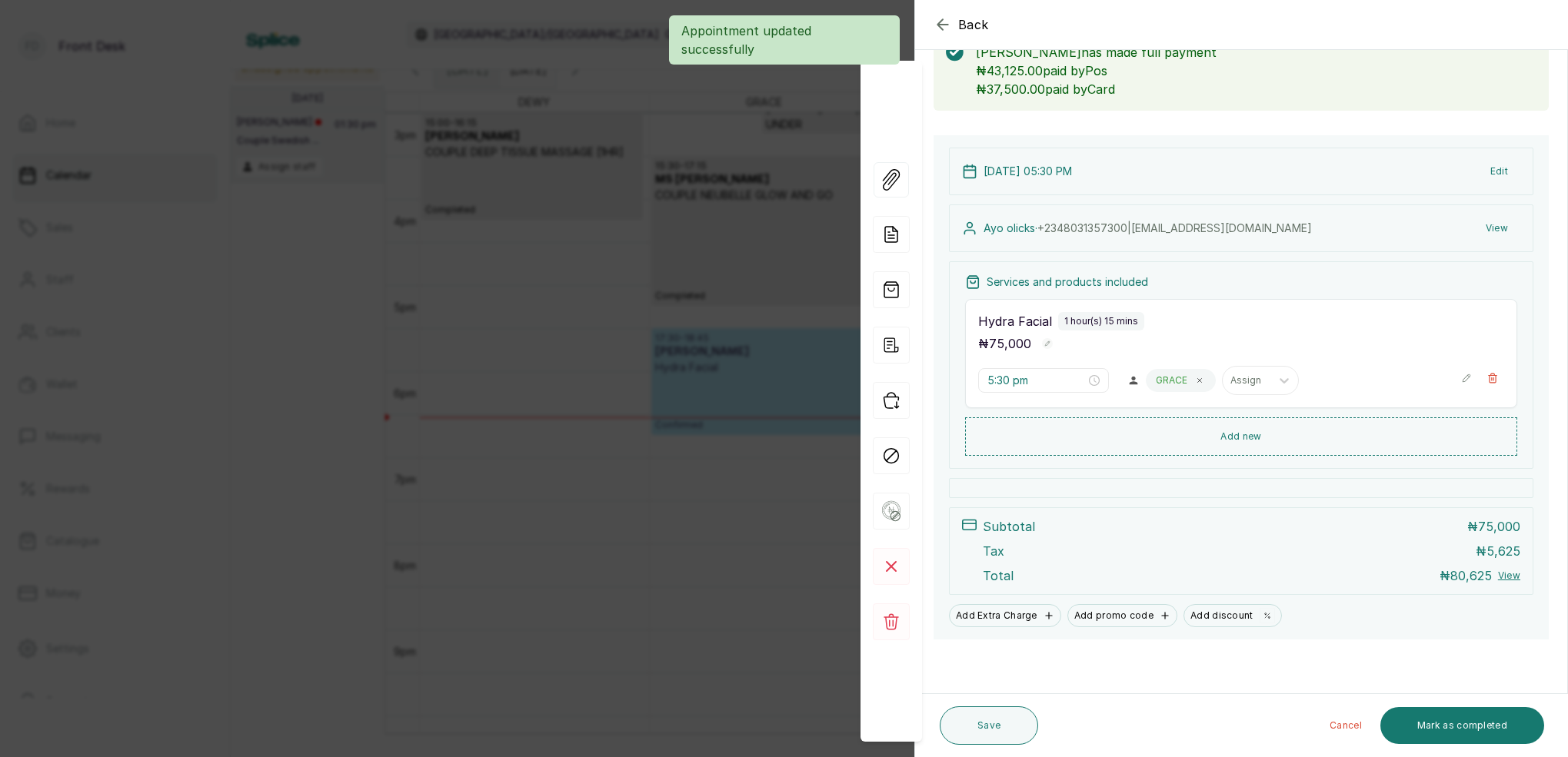
scroll to position [98, 0]
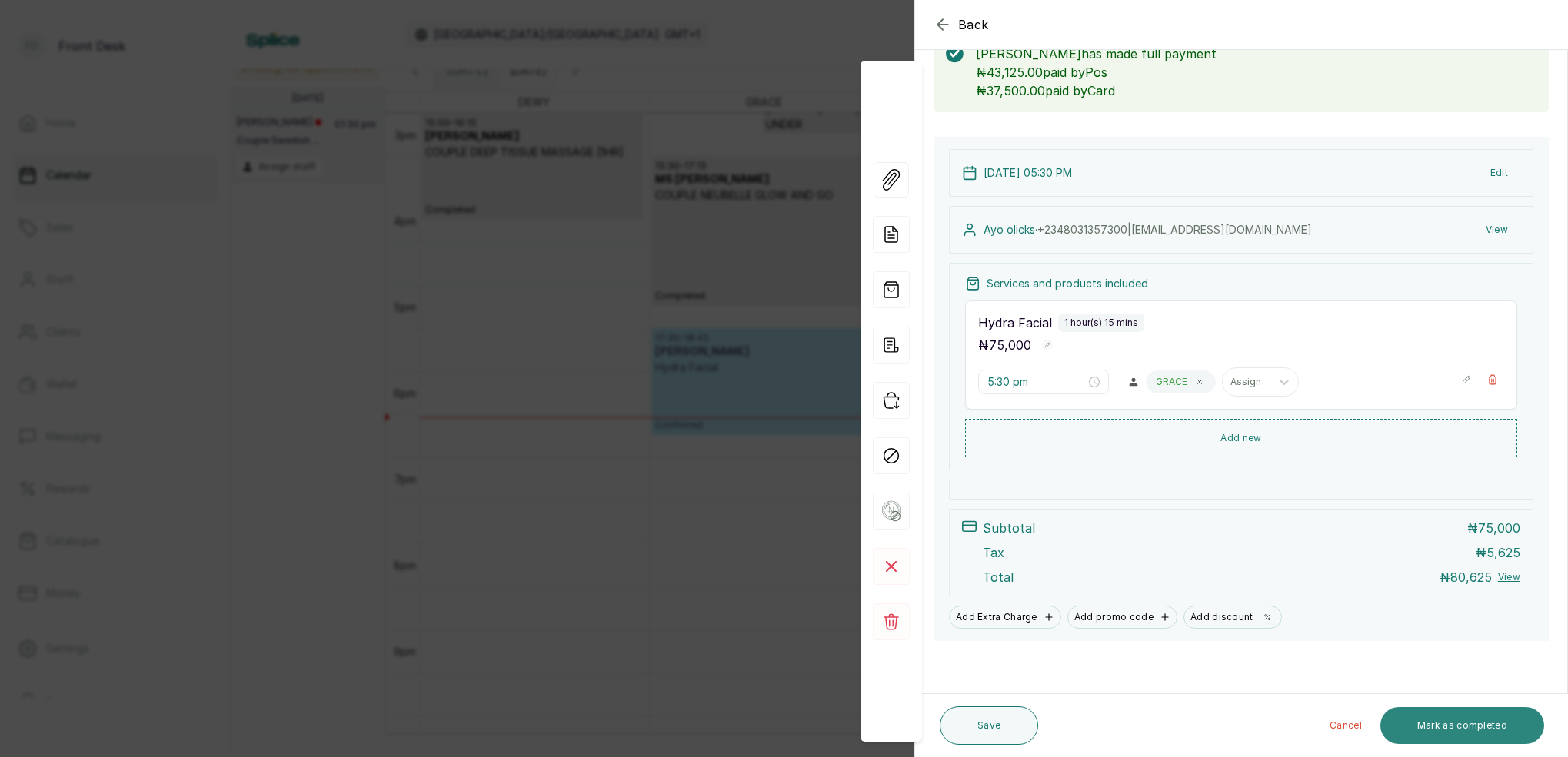
click at [1467, 727] on button "Mark as completed" at bounding box center [1462, 725] width 164 height 37
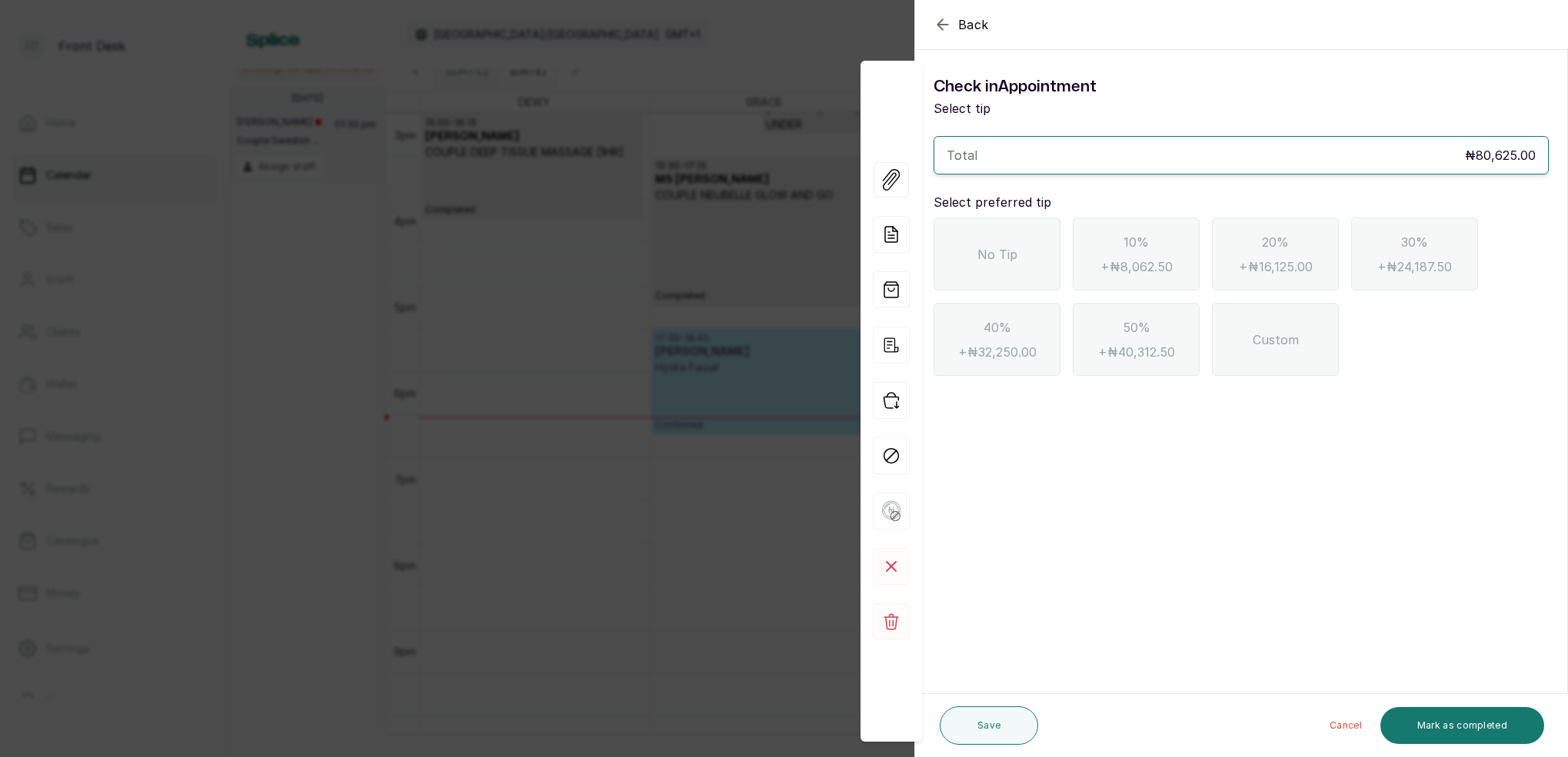
scroll to position [0, 0]
drag, startPoint x: 972, startPoint y: 276, endPoint x: 1009, endPoint y: 284, distance: 37.9
click at [974, 275] on div "No Tip" at bounding box center [997, 253] width 127 height 73
click at [1428, 724] on button "Mark as completed" at bounding box center [1462, 725] width 164 height 37
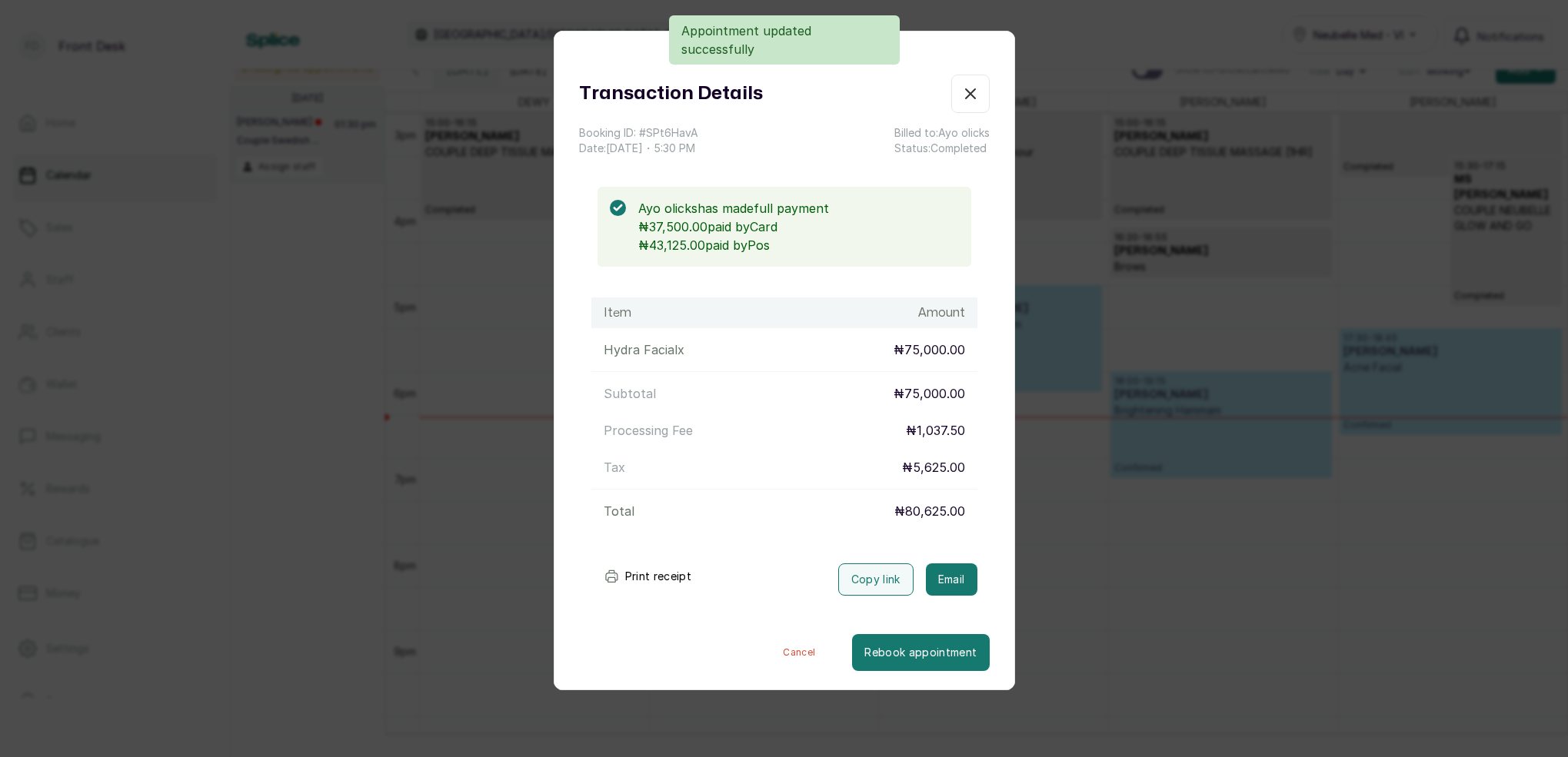
drag, startPoint x: 965, startPoint y: 575, endPoint x: 1058, endPoint y: 293, distance: 296.9
click at [964, 574] on button "Email" at bounding box center [951, 579] width 52 height 33
click at [974, 92] on icon "button" at bounding box center [969, 94] width 18 height 18
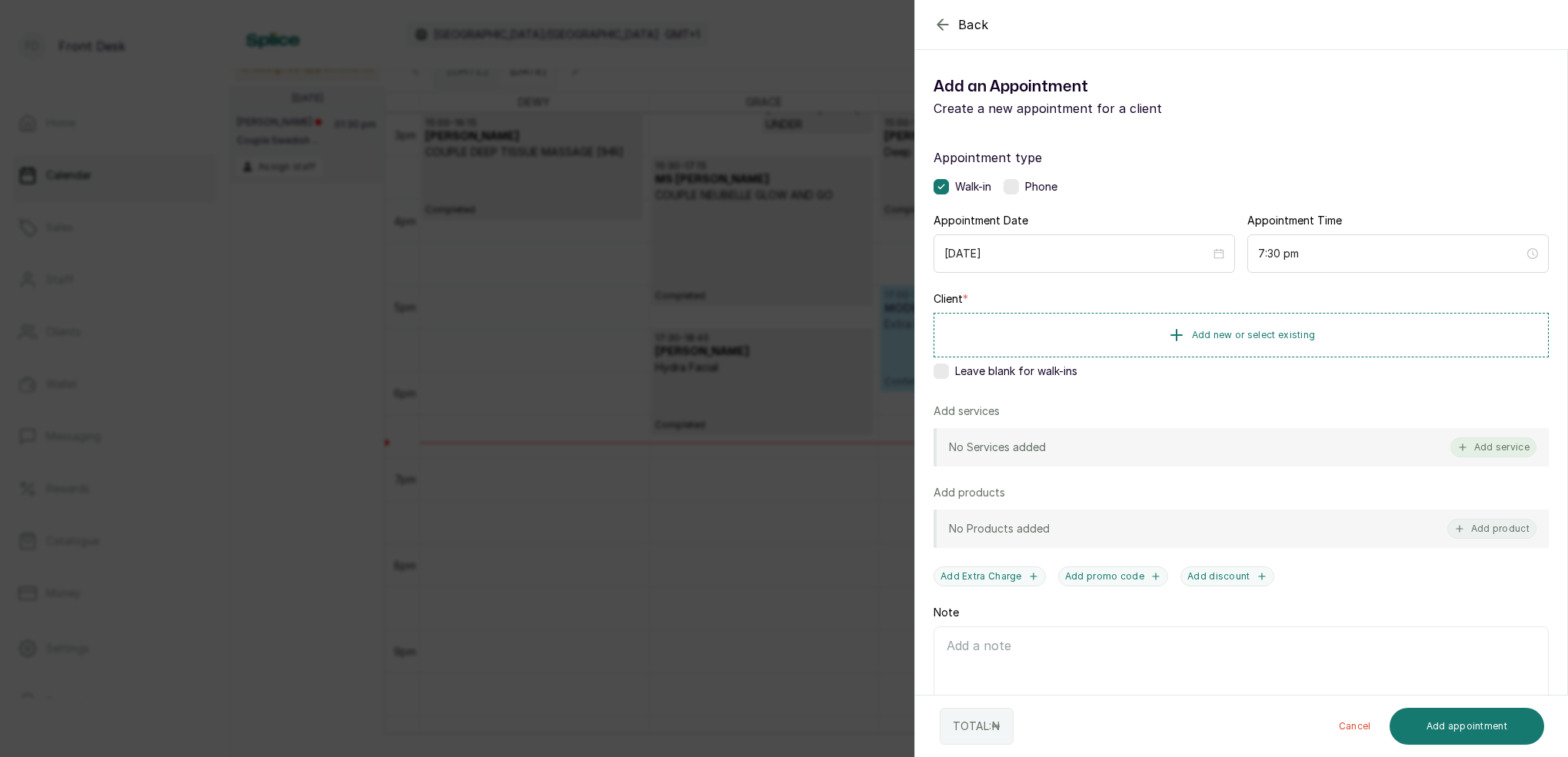
click at [1515, 443] on button "Add service" at bounding box center [1493, 447] width 86 height 20
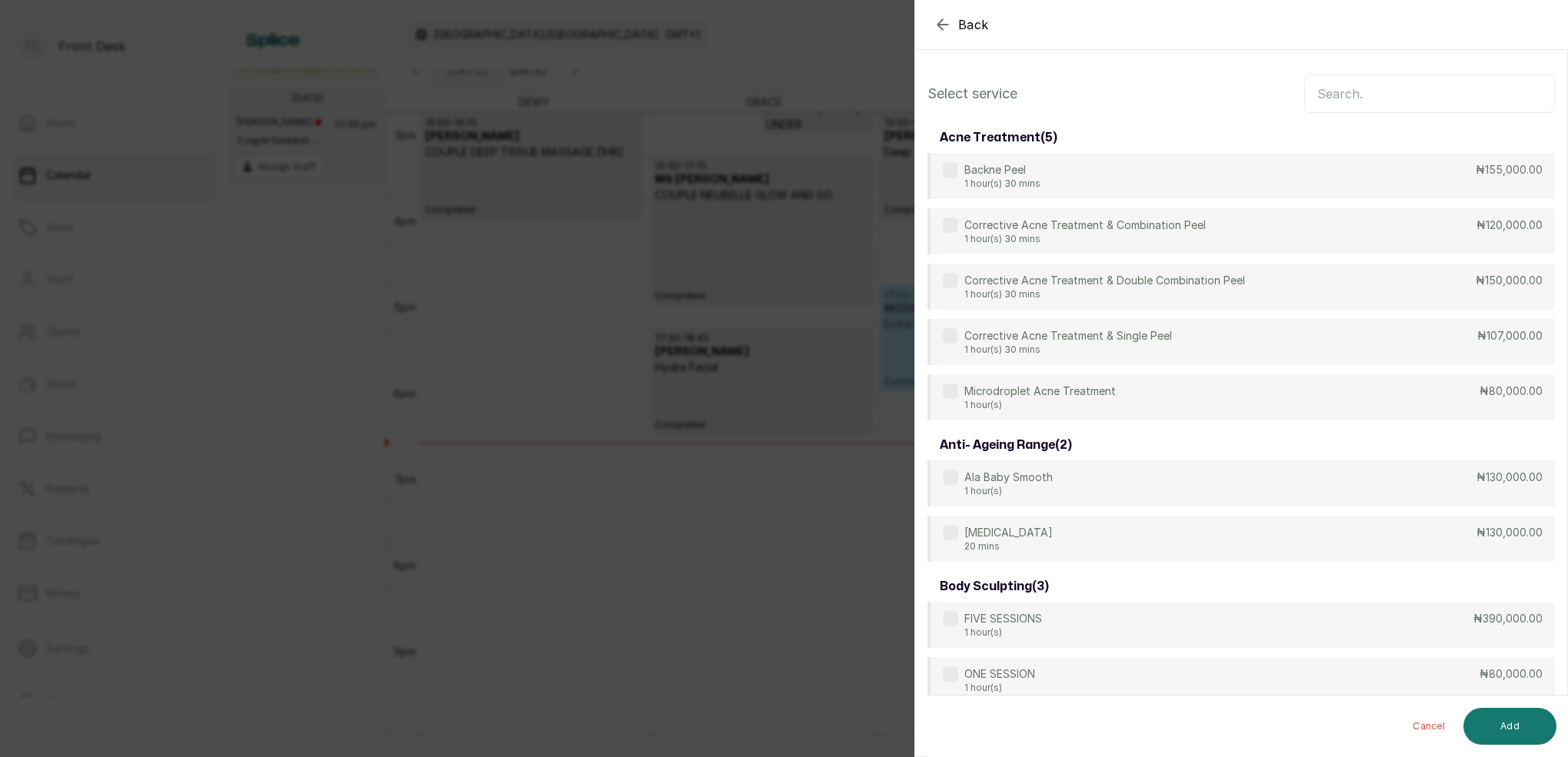
click at [1367, 97] on input "text" at bounding box center [1430, 94] width 251 height 39
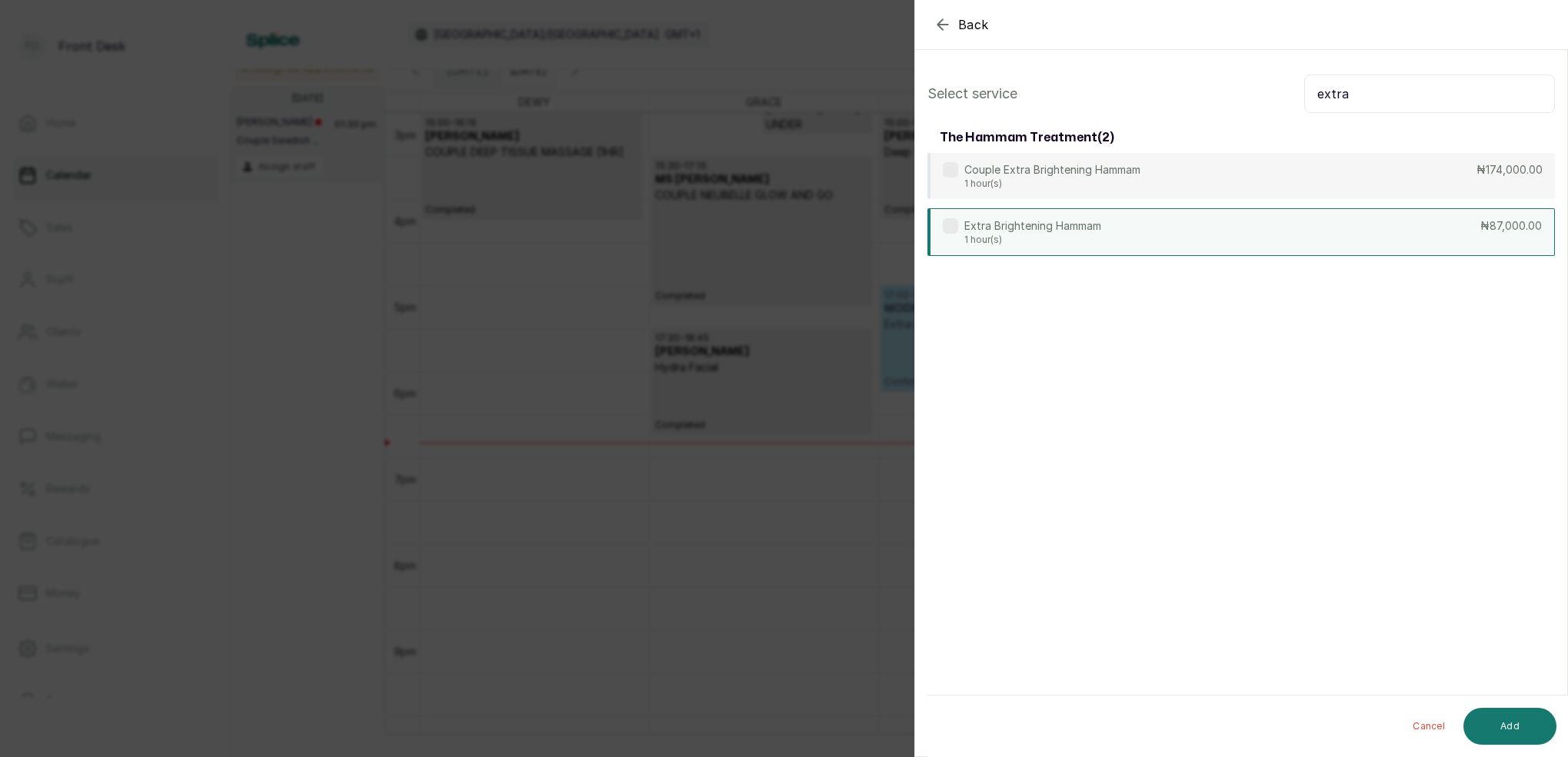
type input "extra"
click at [1174, 221] on div "Extra Brightening Hammam 1 hour(s) ₦87,000.00" at bounding box center [1241, 233] width 628 height 48
click at [1526, 722] on button "Add" at bounding box center [1510, 726] width 93 height 37
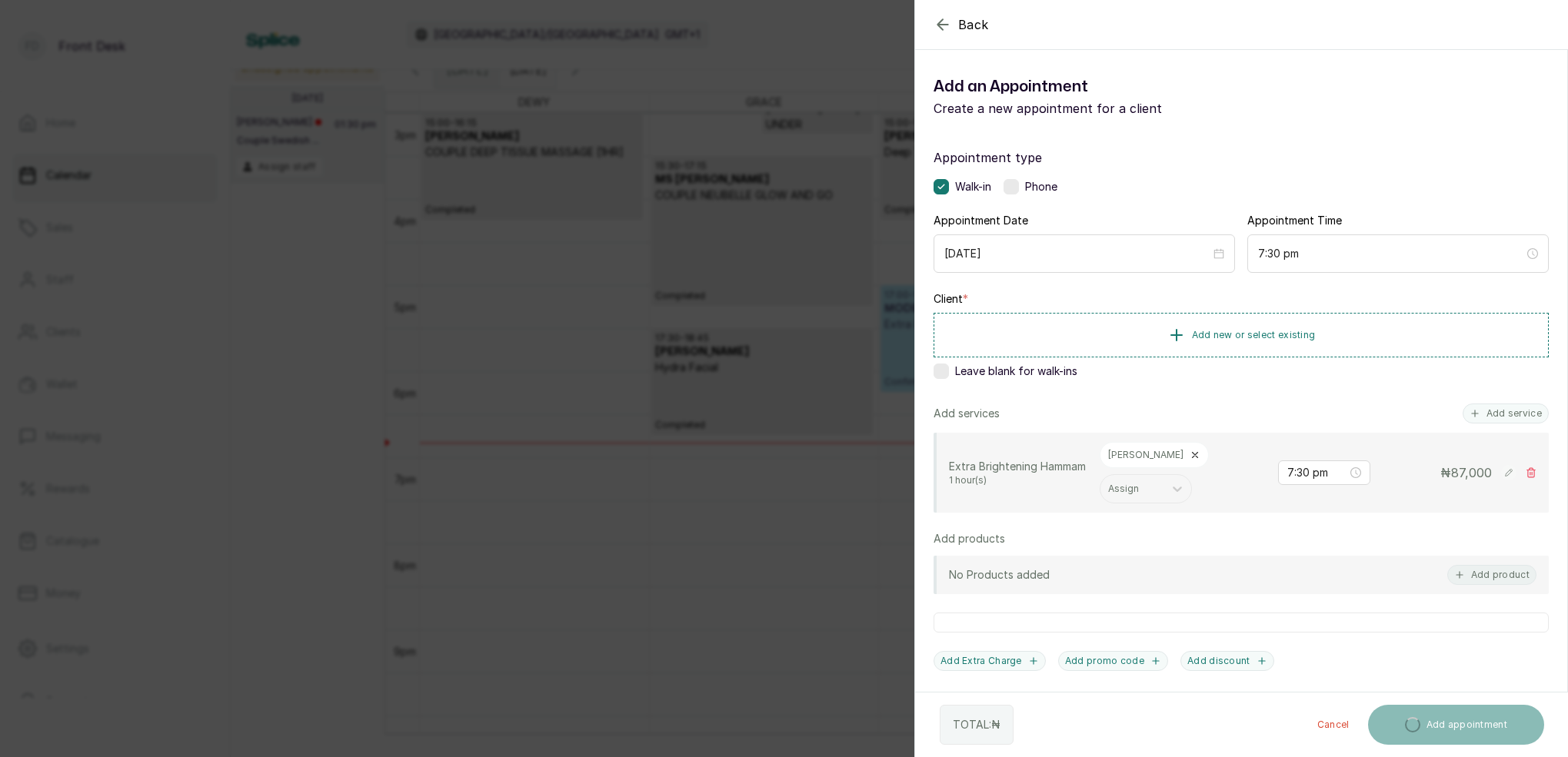
drag, startPoint x: 1498, startPoint y: 413, endPoint x: 1492, endPoint y: 378, distance: 35.5
click at [1498, 413] on button "Add service" at bounding box center [1505, 413] width 86 height 20
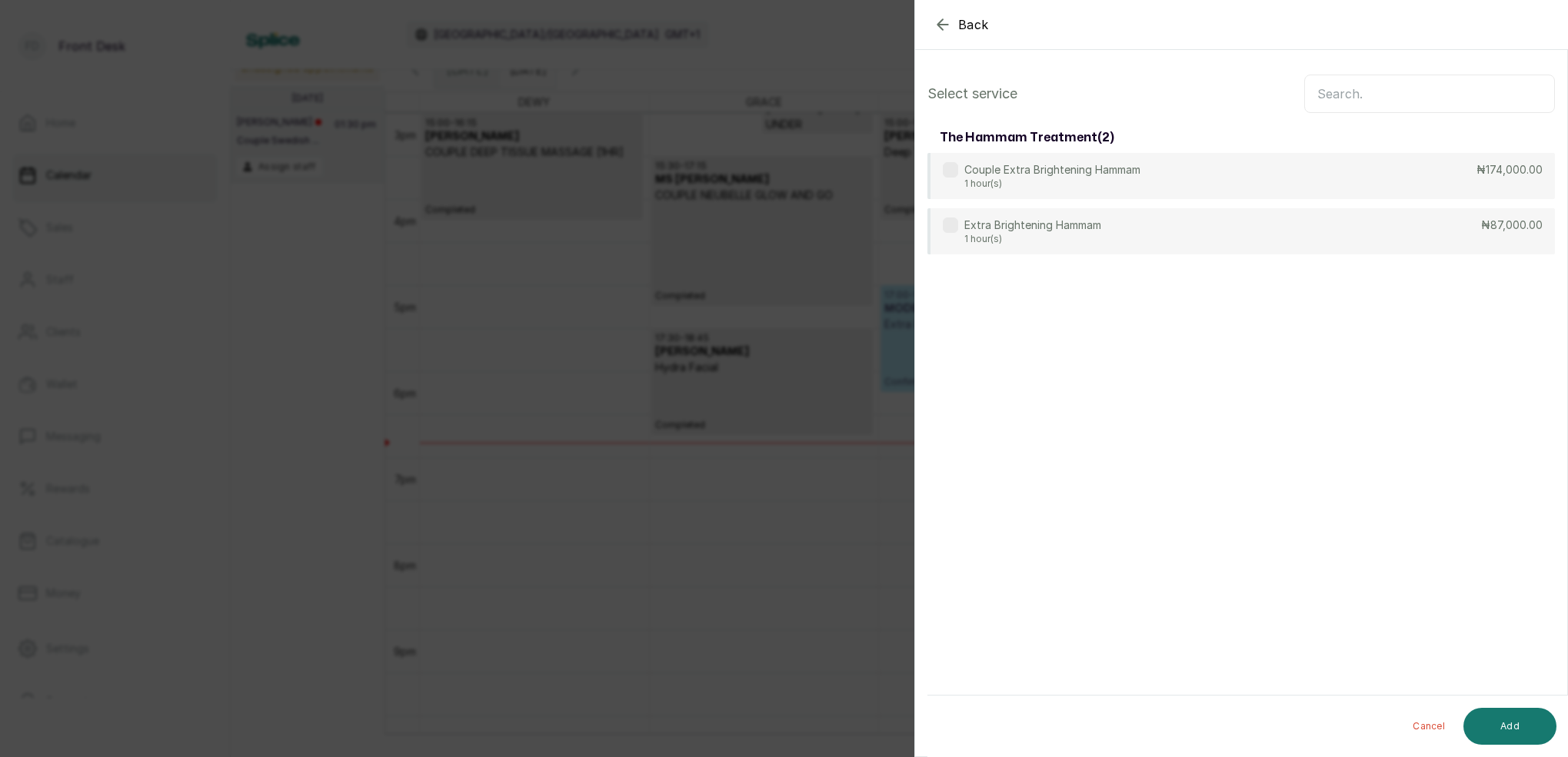
click at [1426, 106] on input "text" at bounding box center [1430, 94] width 251 height 39
type input "royal"
click at [1134, 228] on div "Royal Hammam 1 hour(s) ₦80,000.00" at bounding box center [1241, 233] width 628 height 48
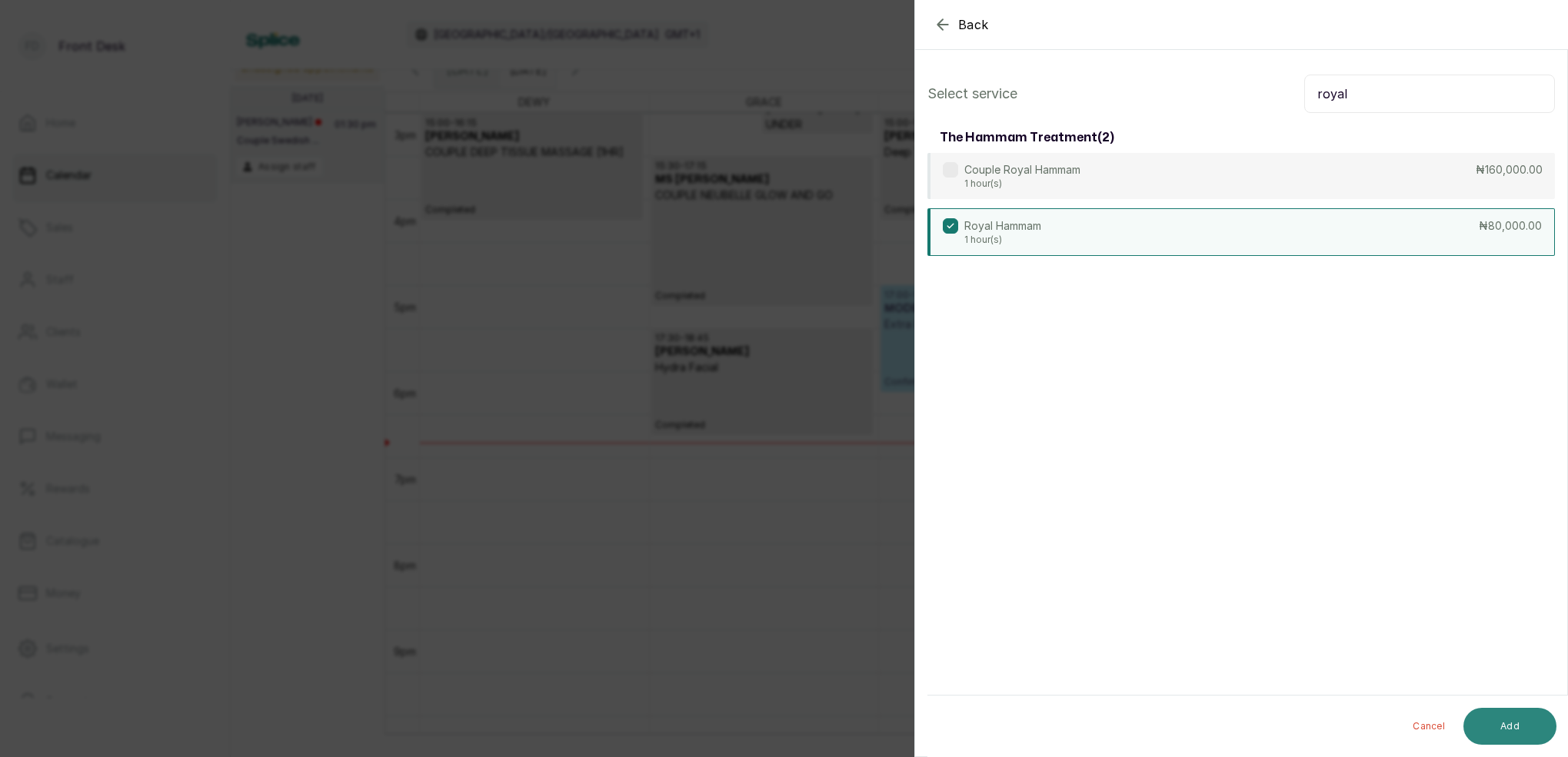
click at [1505, 728] on button "Add" at bounding box center [1510, 726] width 93 height 37
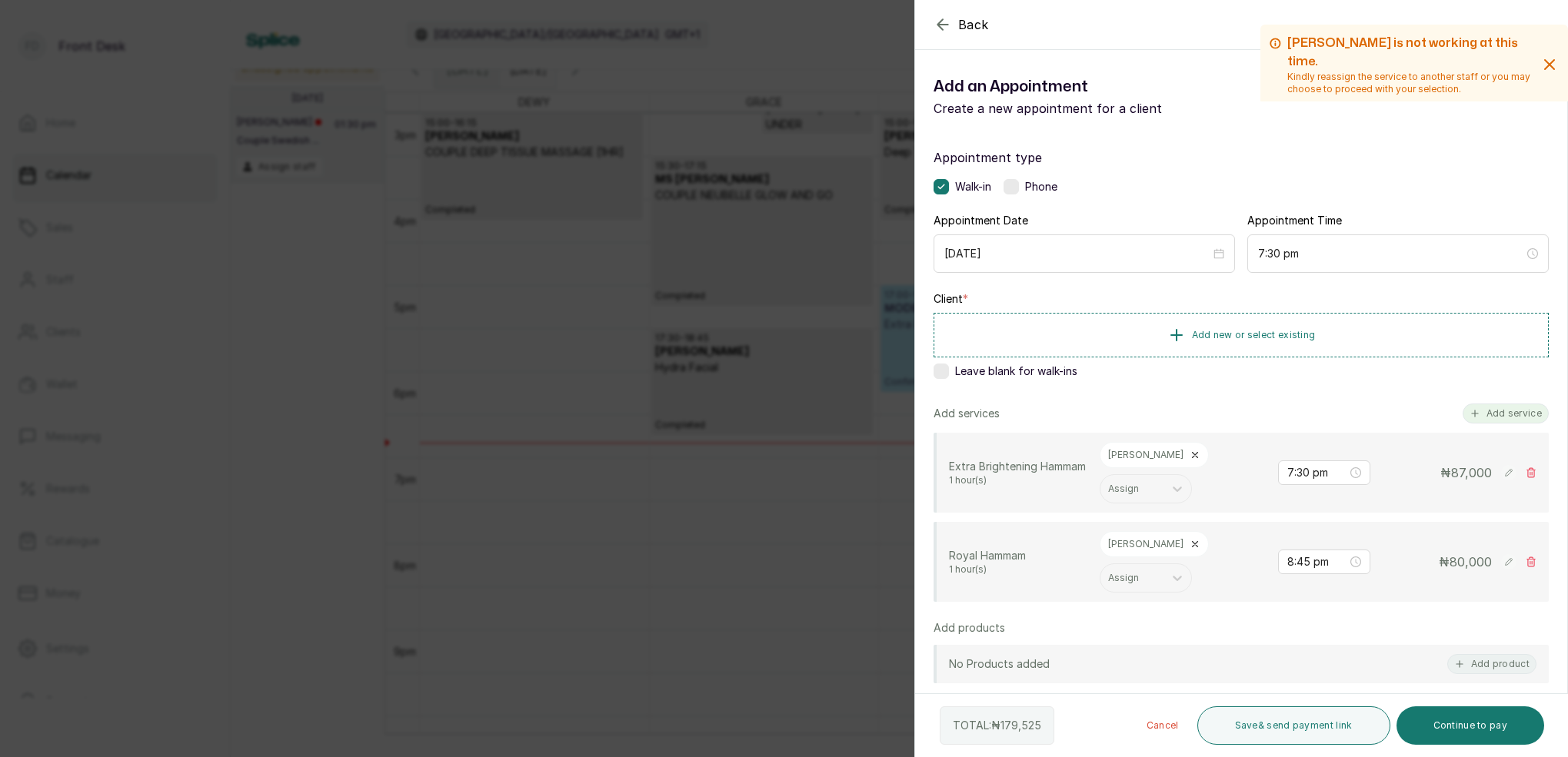
click at [1500, 413] on button "Add service" at bounding box center [1505, 413] width 86 height 20
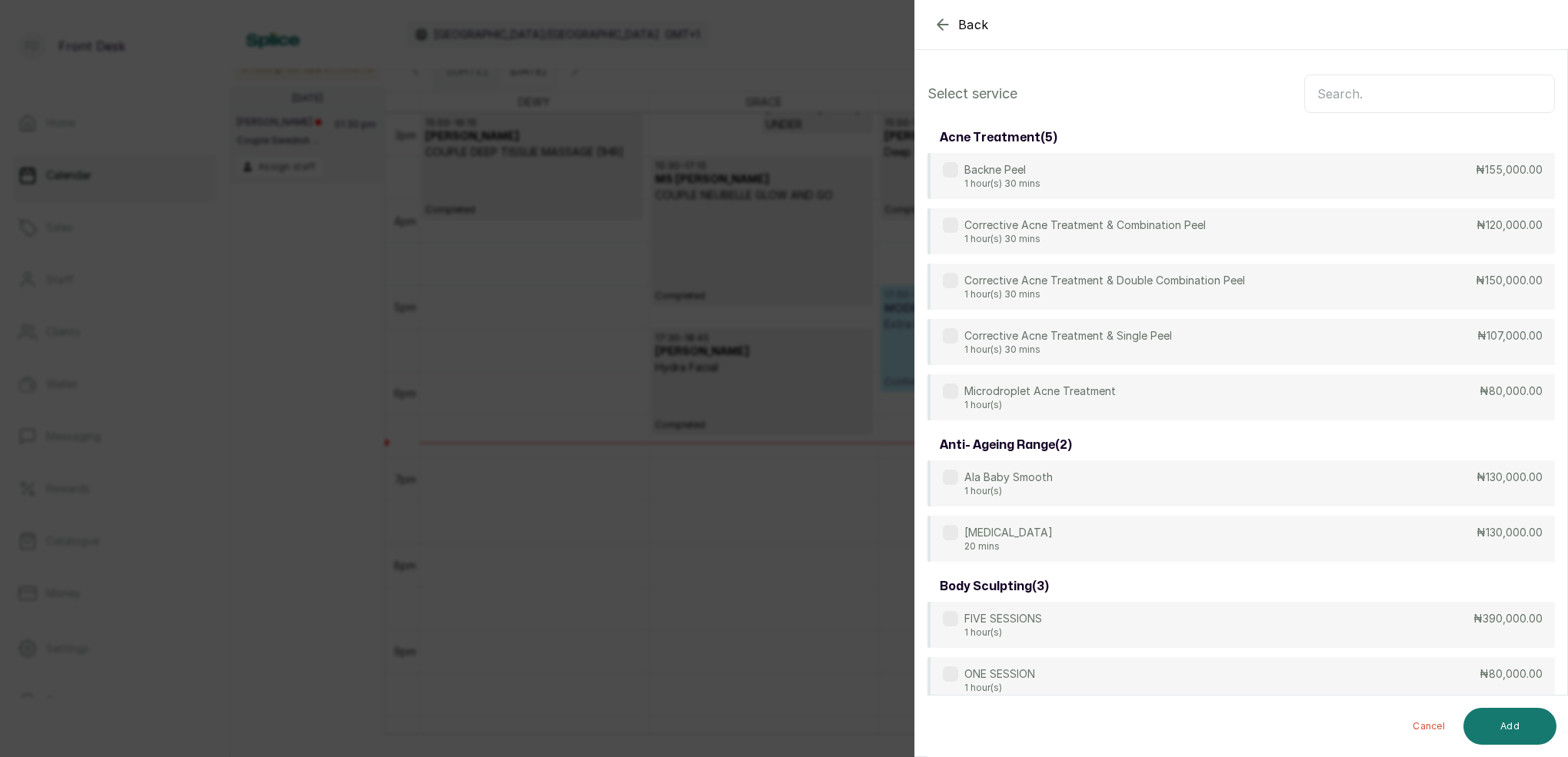
click at [1488, 100] on input "text" at bounding box center [1430, 94] width 251 height 39
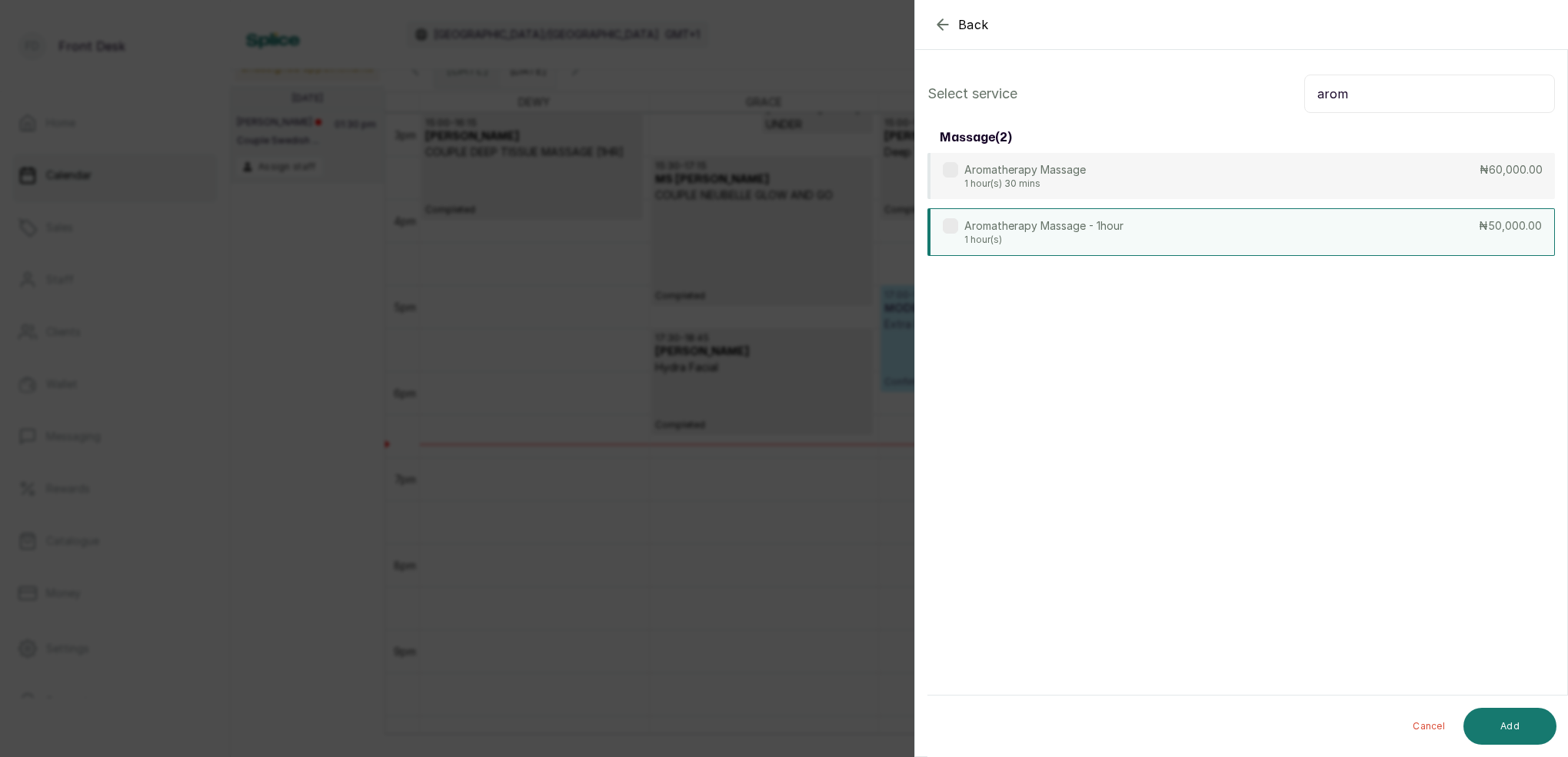
type input "arom"
drag, startPoint x: 1091, startPoint y: 240, endPoint x: 1116, endPoint y: 252, distance: 27.7
click at [1091, 240] on p "1 hour(s)" at bounding box center [1043, 239] width 159 height 12
click at [1521, 739] on button "Add" at bounding box center [1510, 726] width 93 height 37
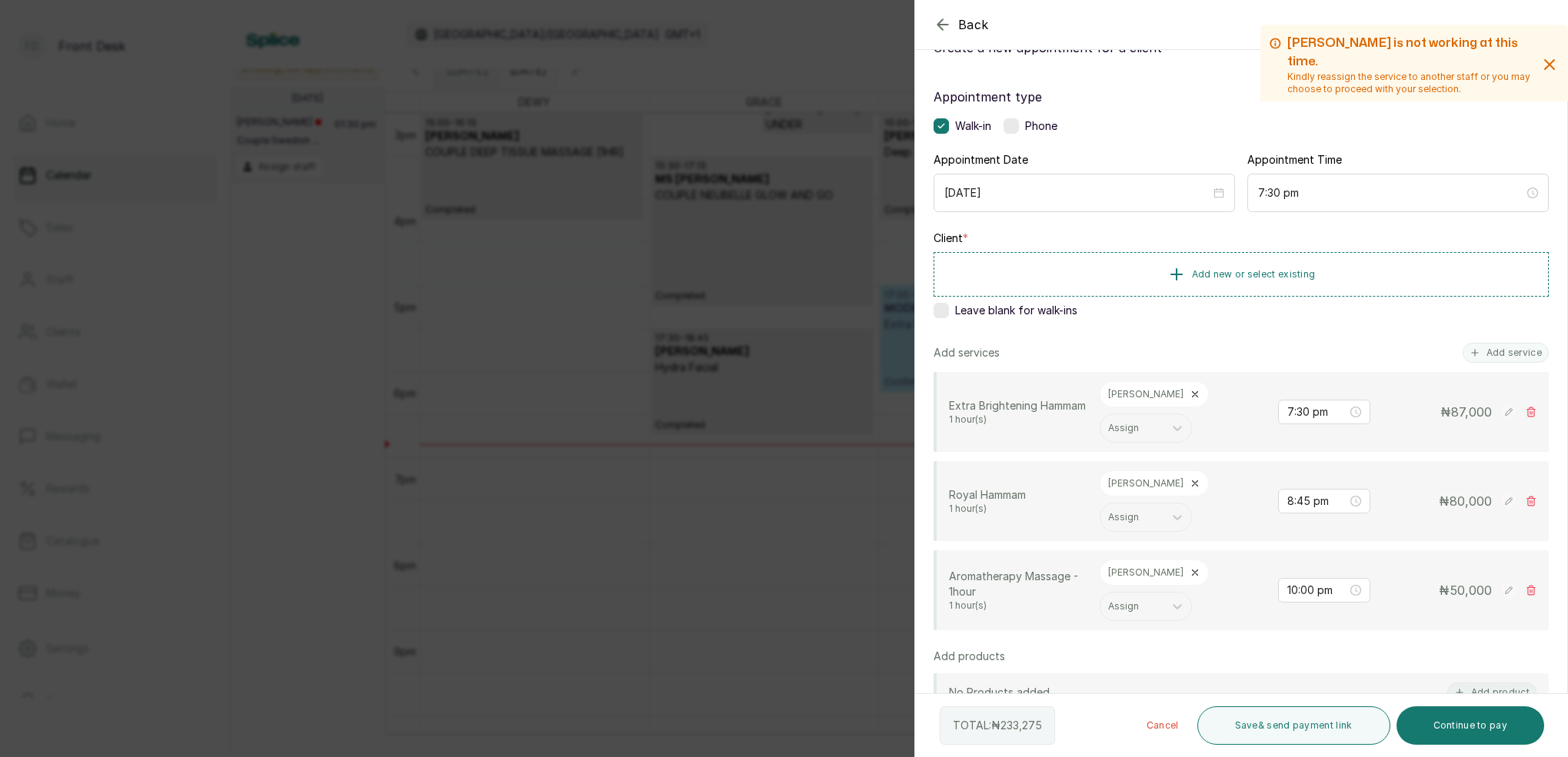
scroll to position [91, 0]
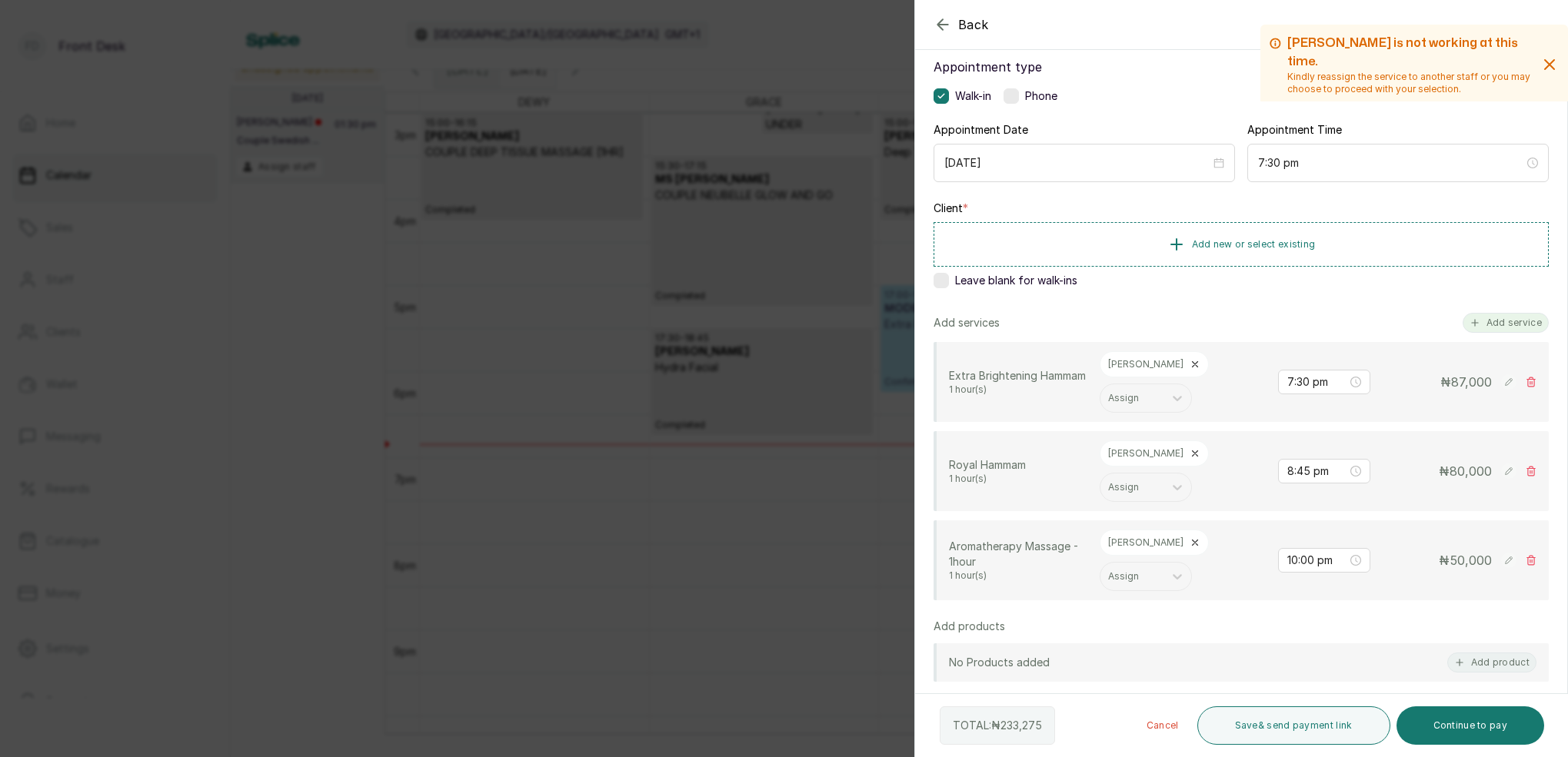
click at [1501, 326] on button "Add service" at bounding box center [1505, 322] width 86 height 20
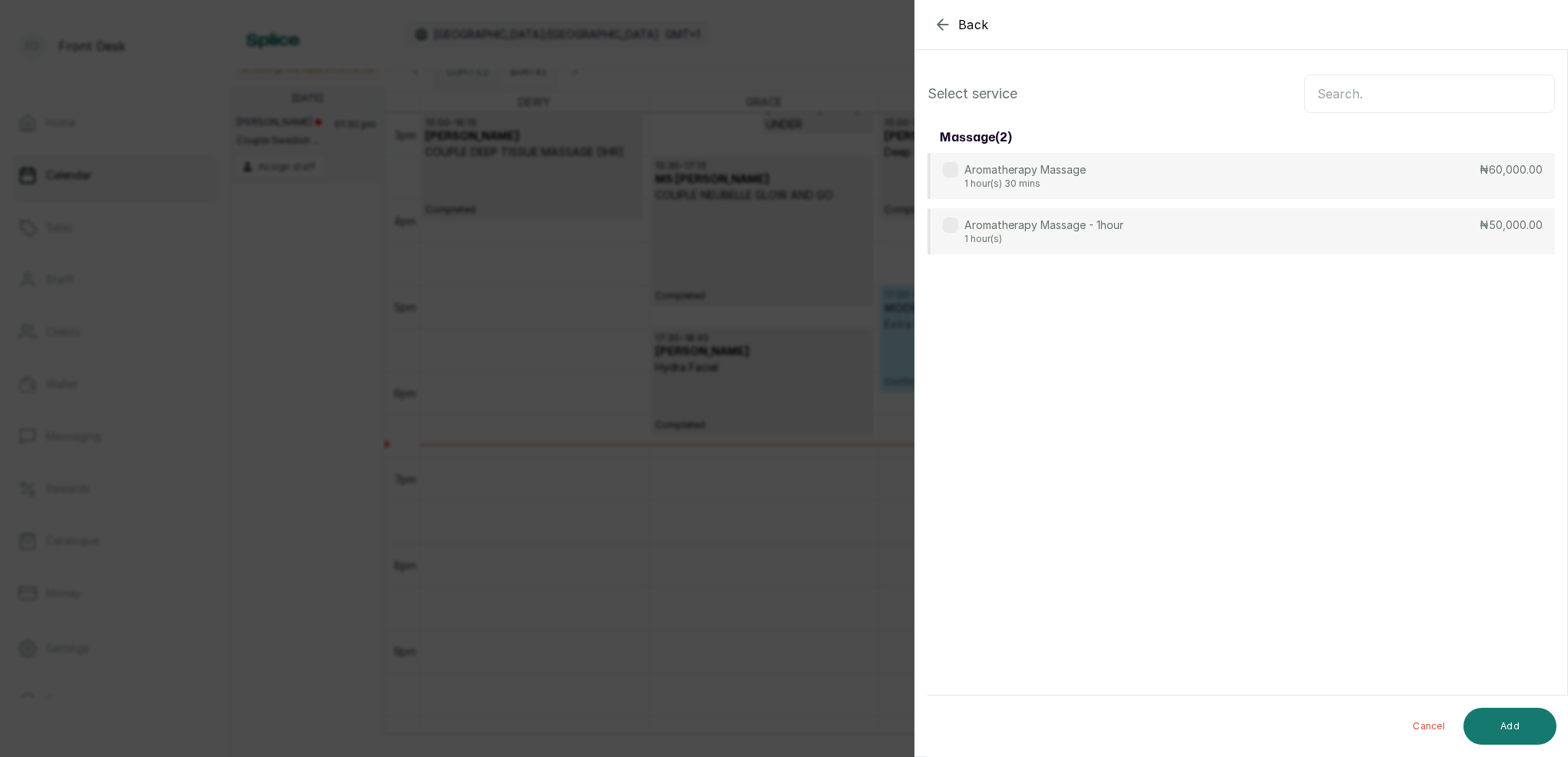
click at [1468, 102] on input "text" at bounding box center [1430, 94] width 251 height 39
type input "aroma"
drag, startPoint x: 1285, startPoint y: 228, endPoint x: 1318, endPoint y: 262, distance: 47.4
click at [1285, 228] on div "Aromatherapy Massage - 1hour 1 hour(s) ₦50,000.00" at bounding box center [1241, 232] width 628 height 46
click at [1517, 718] on button "Add" at bounding box center [1510, 726] width 93 height 37
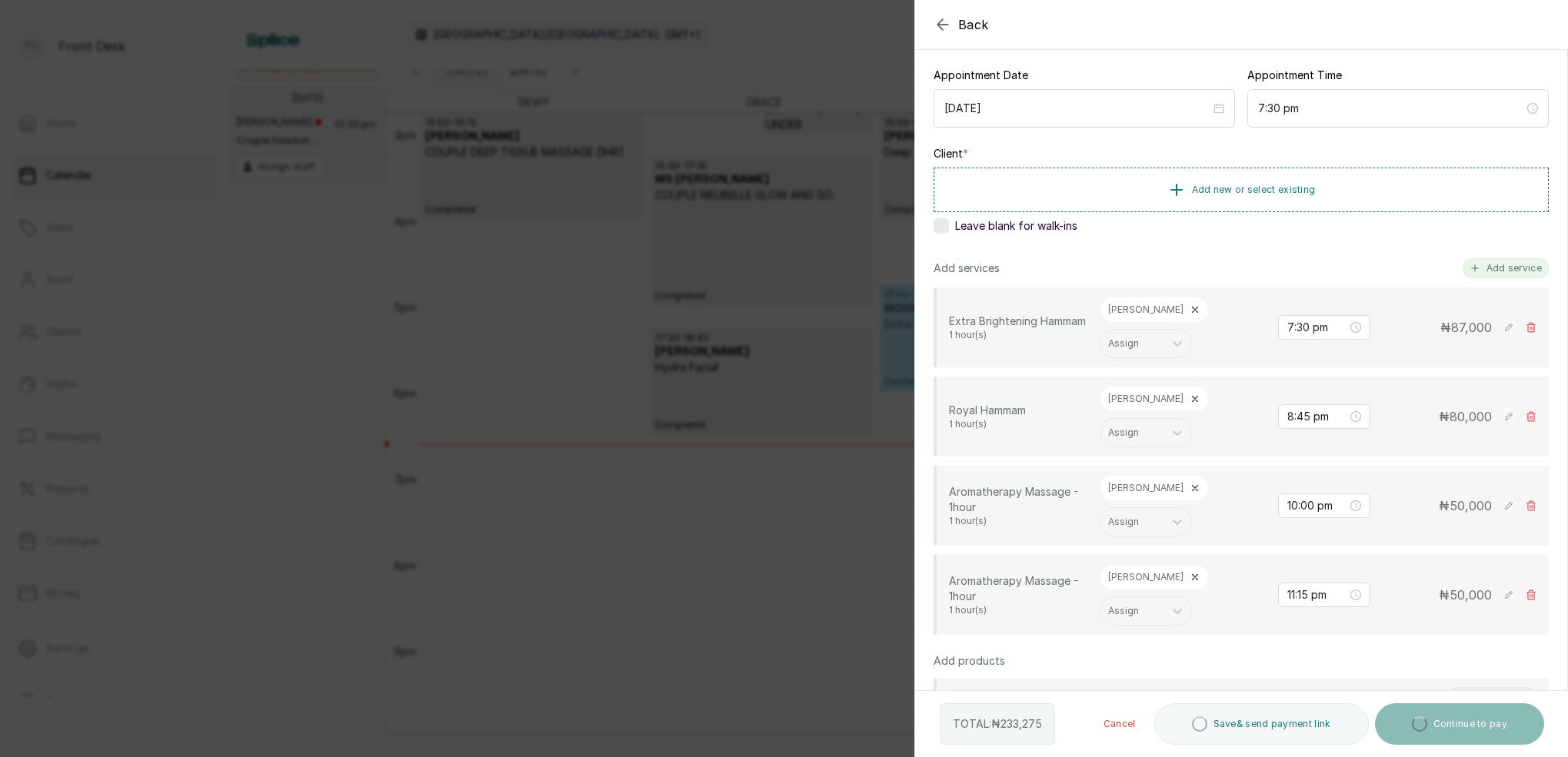
scroll to position [146, 0]
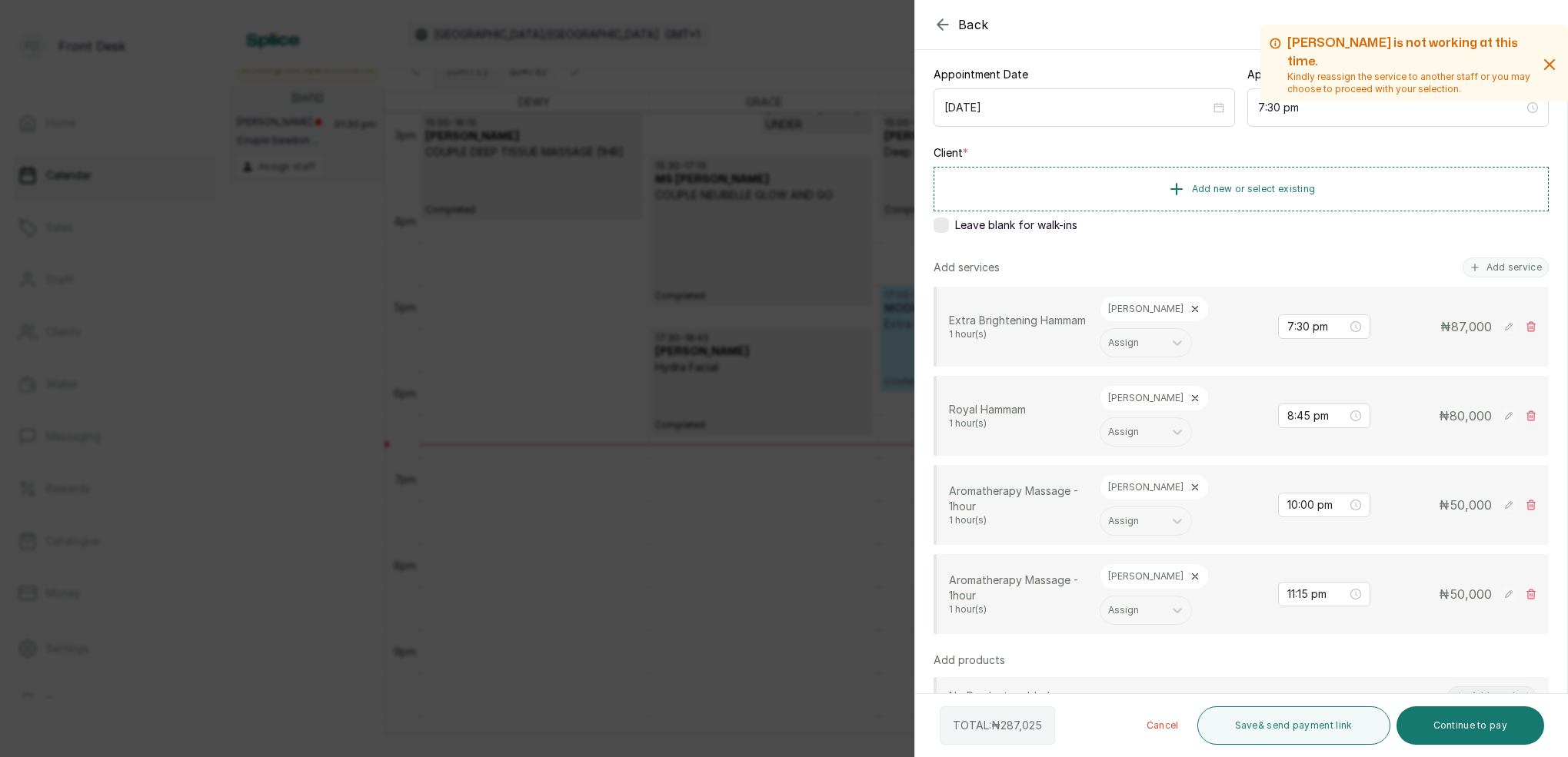
click at [1494, 266] on button "Add service" at bounding box center [1505, 267] width 86 height 20
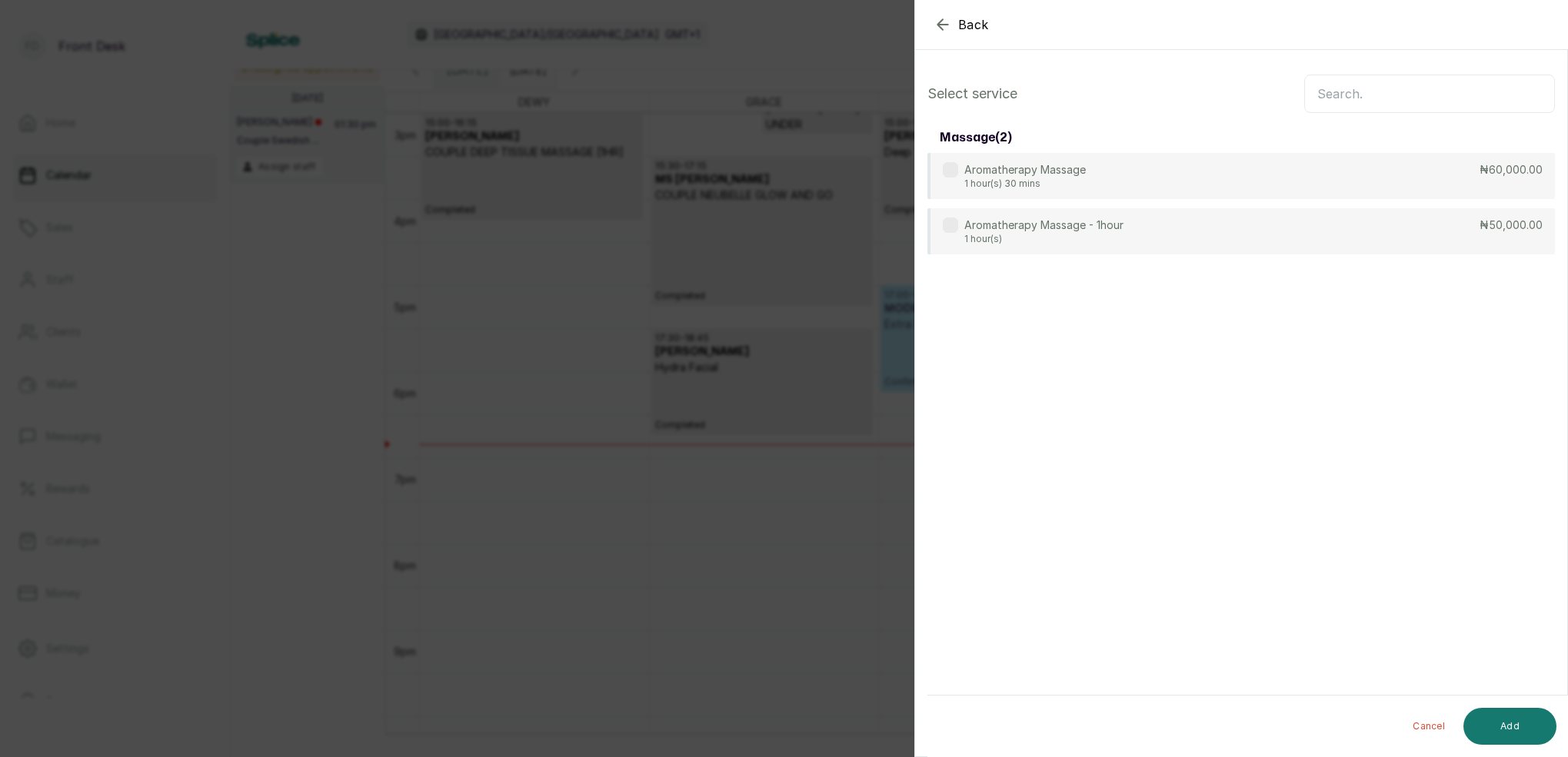
scroll to position [0, 0]
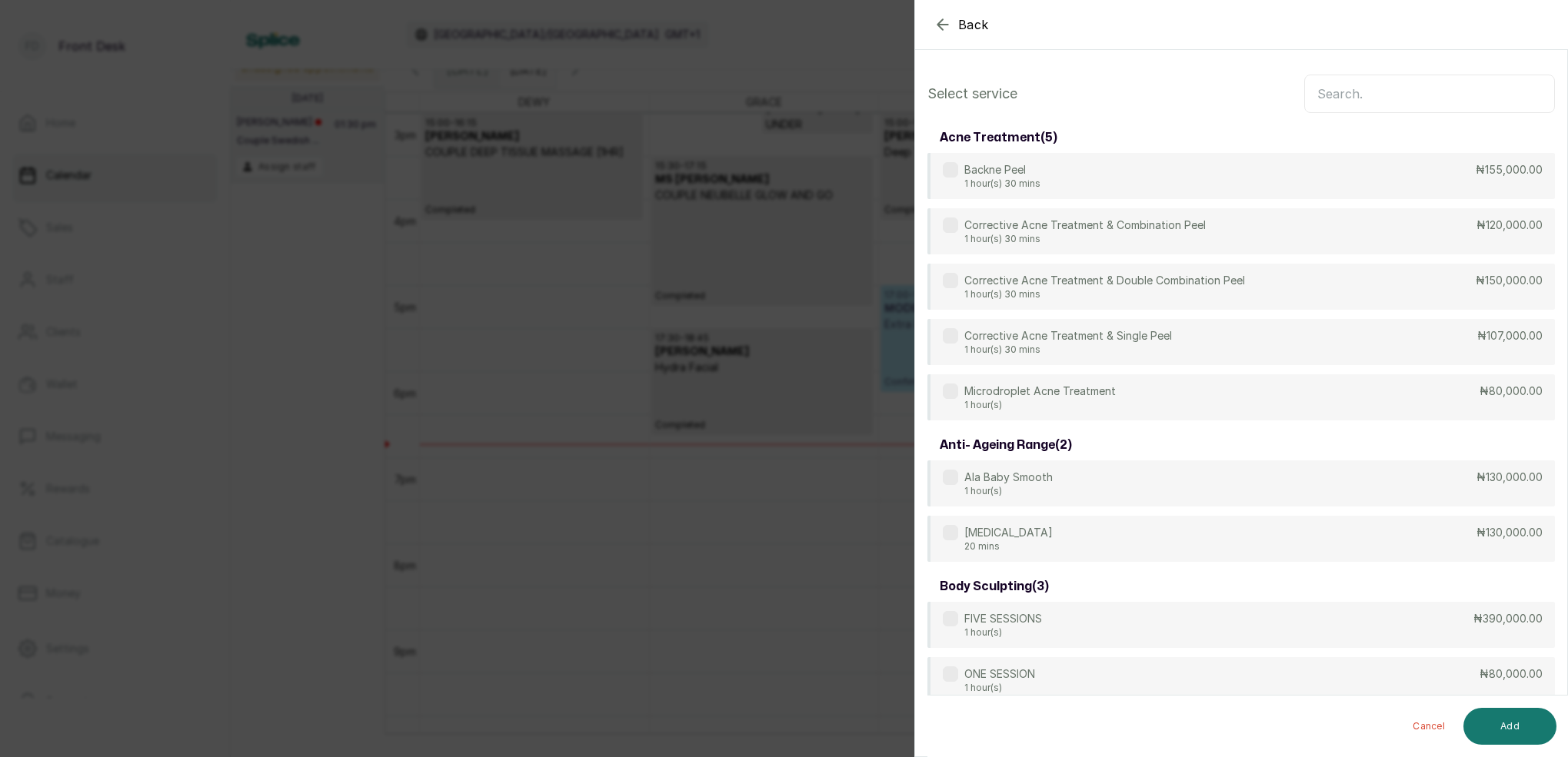
click at [1422, 91] on input "text" at bounding box center [1430, 94] width 251 height 39
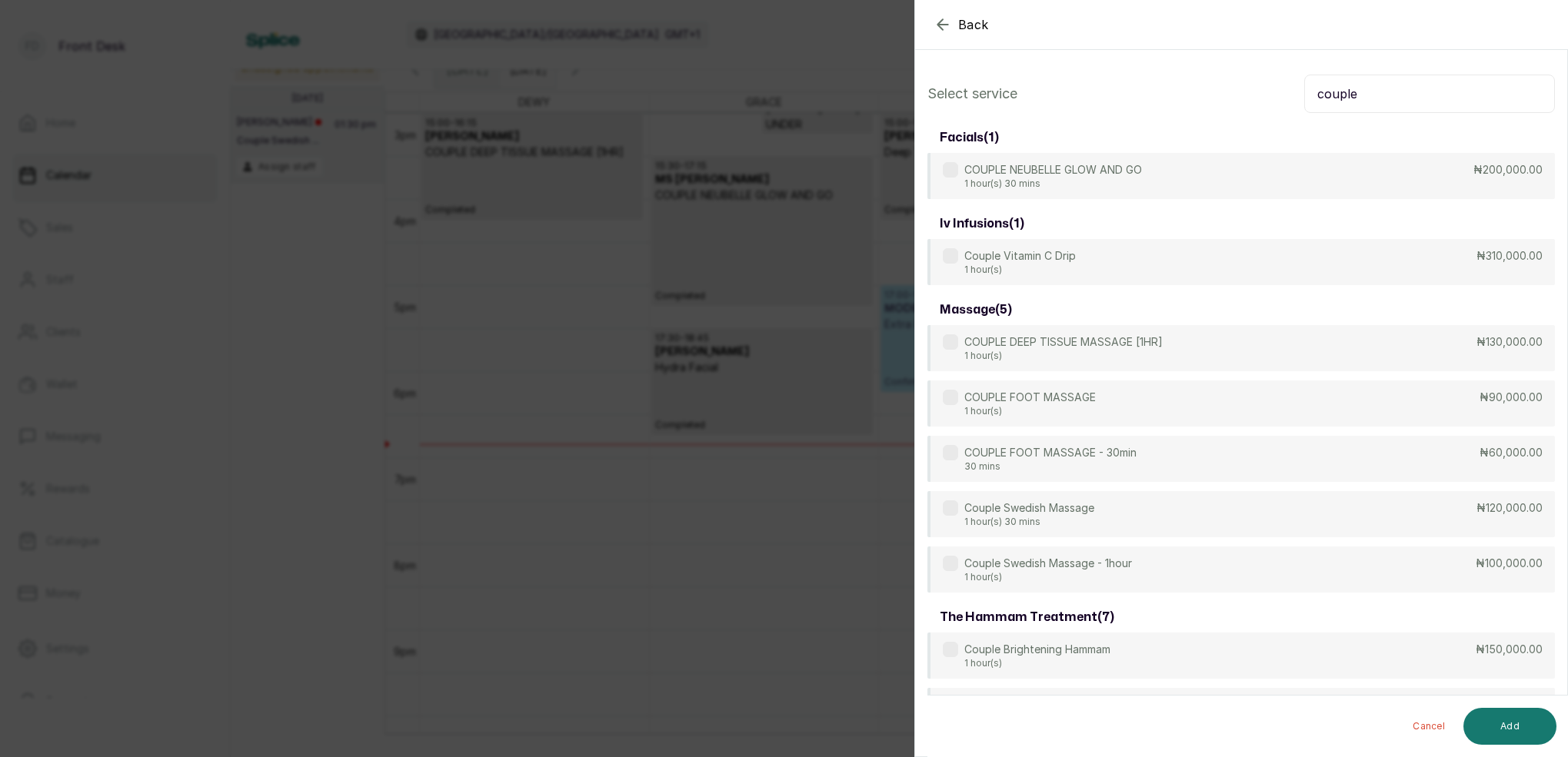
type input "couple"
drag, startPoint x: 1423, startPoint y: 92, endPoint x: 1150, endPoint y: 197, distance: 292.5
click at [1150, 197] on div "COUPLE NEUBELLE GLOW AND GO 1 hour(s) 30 mins ₦200,000.00" at bounding box center [1241, 177] width 628 height 48
click at [1513, 724] on button "Add" at bounding box center [1510, 726] width 93 height 37
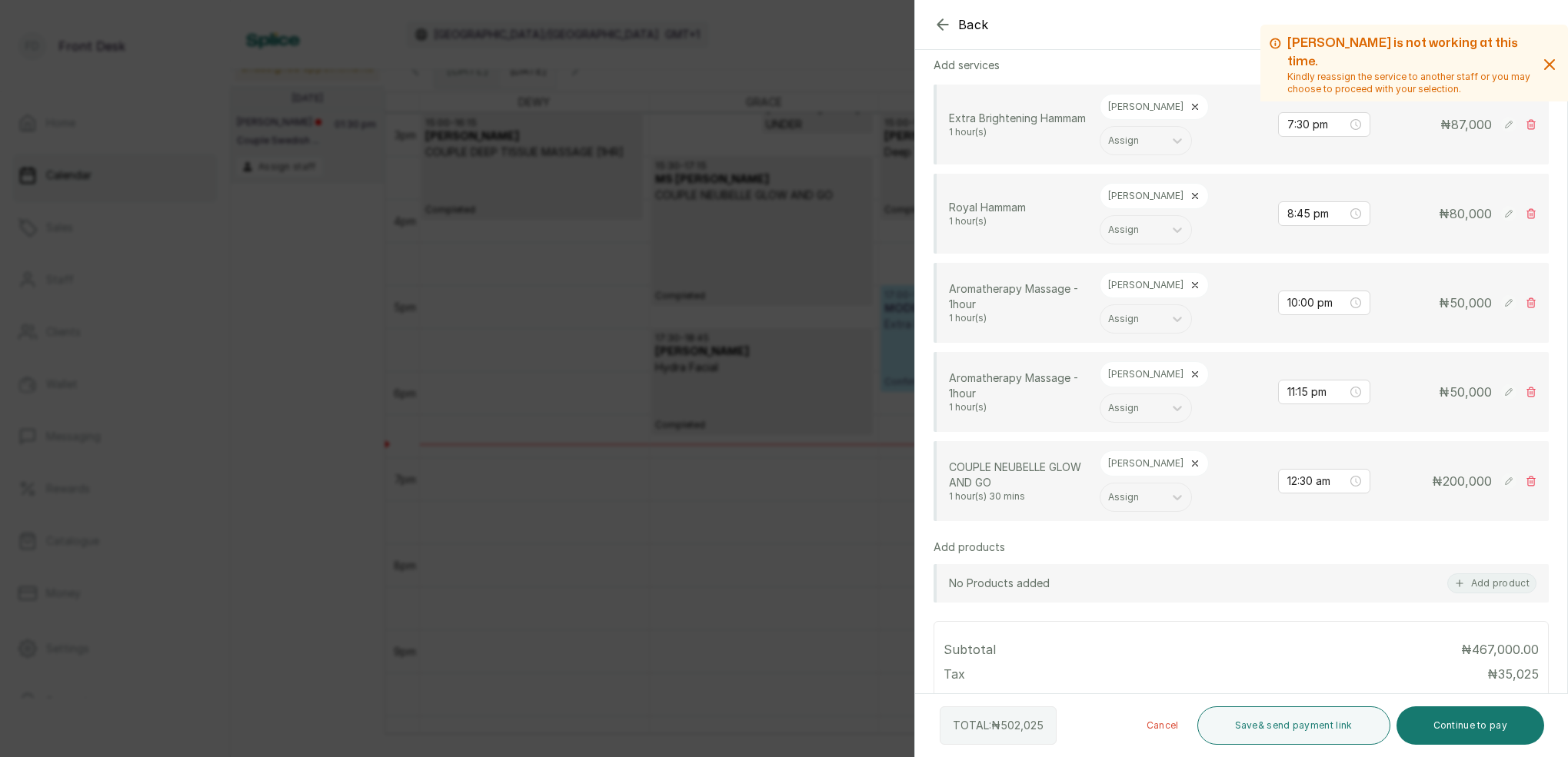
scroll to position [349, 0]
click at [1545, 63] on icon "button" at bounding box center [1549, 64] width 18 height 18
click at [1553, 62] on icon "button" at bounding box center [1549, 64] width 18 height 18
click at [1548, 60] on icon "button" at bounding box center [1549, 64] width 18 height 18
click at [553, 272] on div "Back Add Appointment Add an Appointment Create a new appointment for a client […" at bounding box center [784, 378] width 1568 height 757
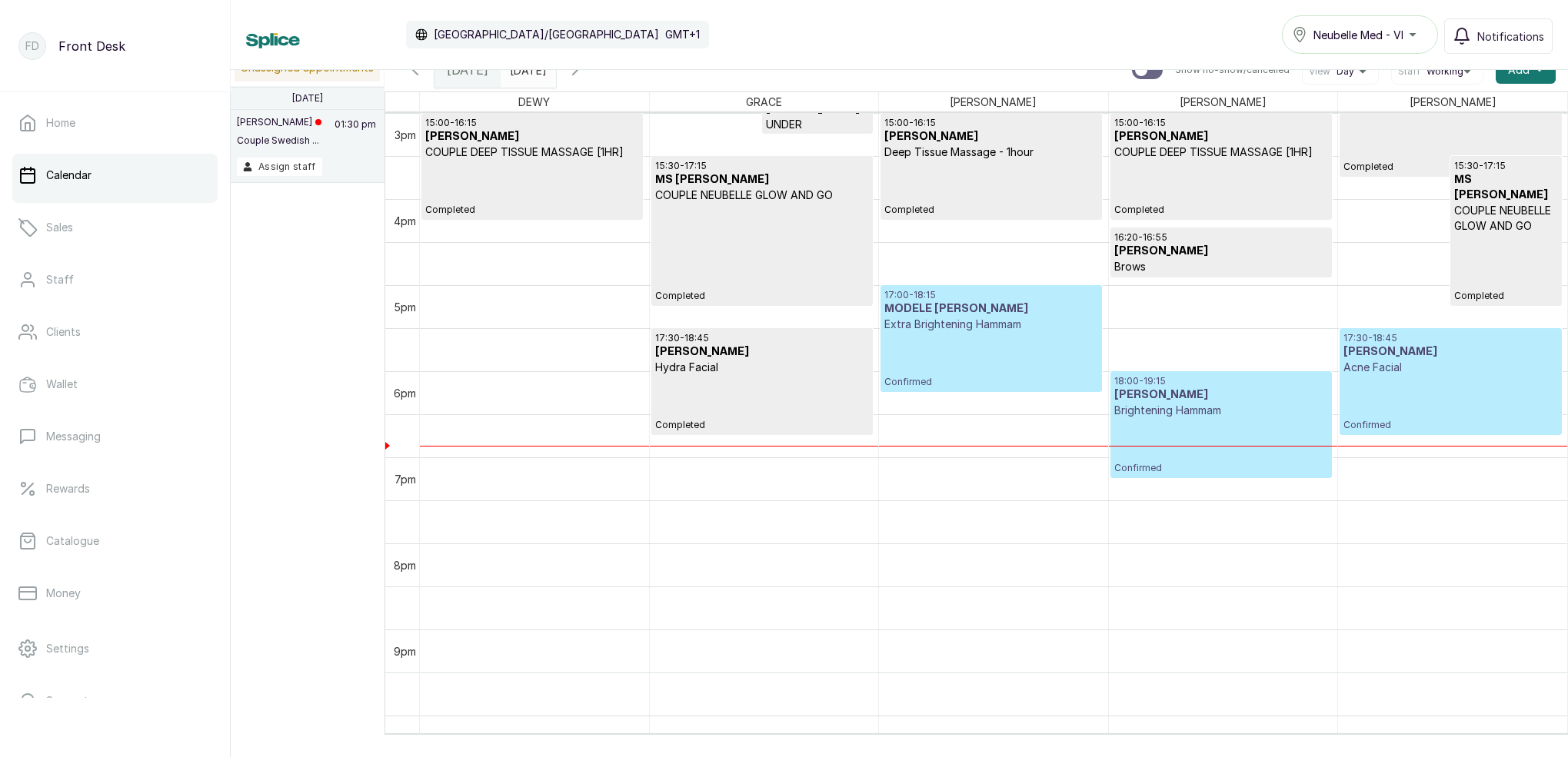
click at [539, 68] on div "Calendar [GEOGRAPHIC_DATA]/[GEOGRAPHIC_DATA] GMT+1 Neubelle Med - VI Notificati…" at bounding box center [899, 34] width 1337 height 70
click at [526, 74] on input "[DATE]" at bounding box center [514, 66] width 25 height 26
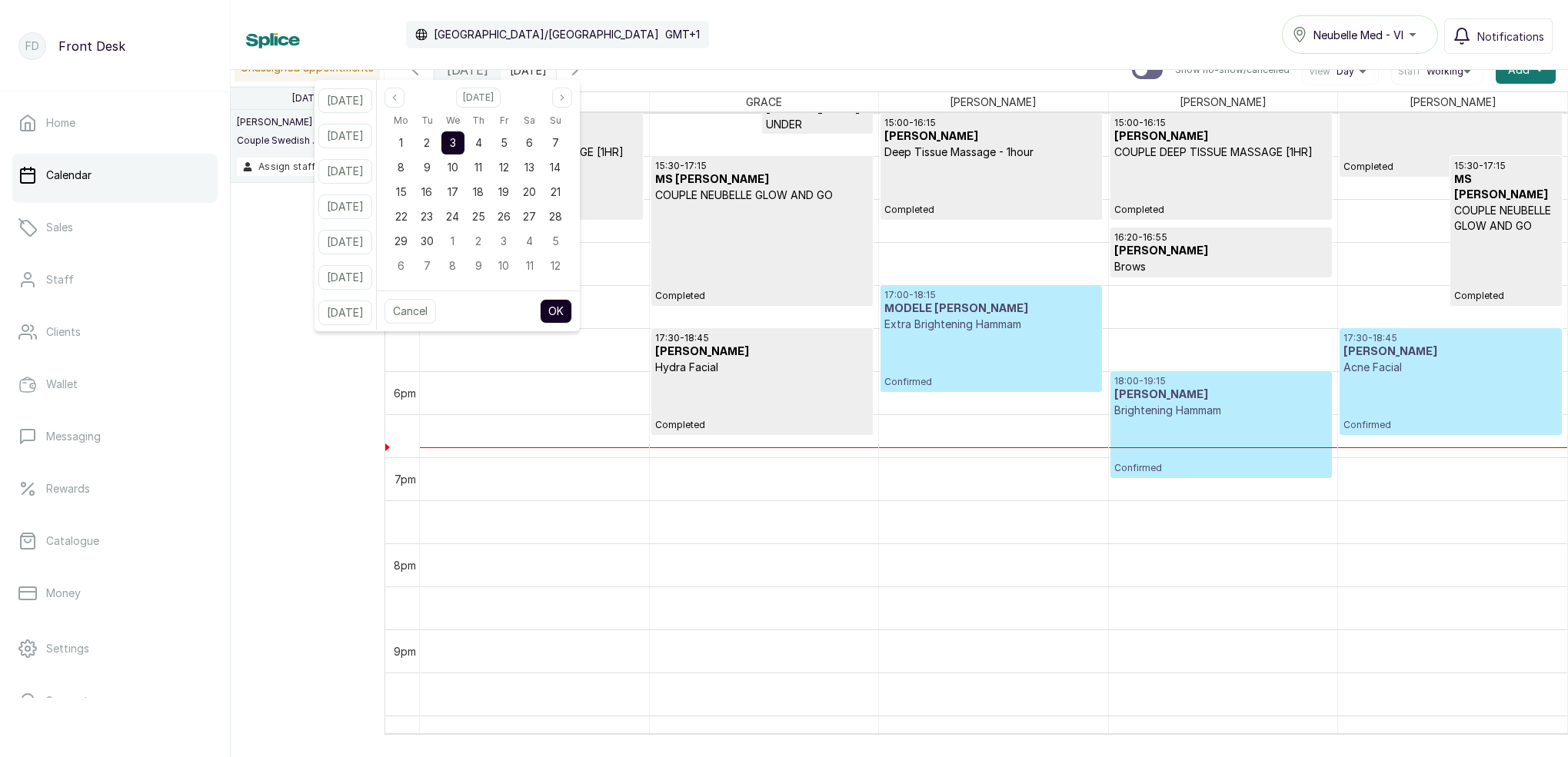
drag, startPoint x: 751, startPoint y: 32, endPoint x: 726, endPoint y: 39, distance: 26.0
click at [750, 33] on div "Calendar [GEOGRAPHIC_DATA]/[GEOGRAPHIC_DATA] GMT+1 Neubelle Med - VI Notificati…" at bounding box center [900, 34] width 1307 height 39
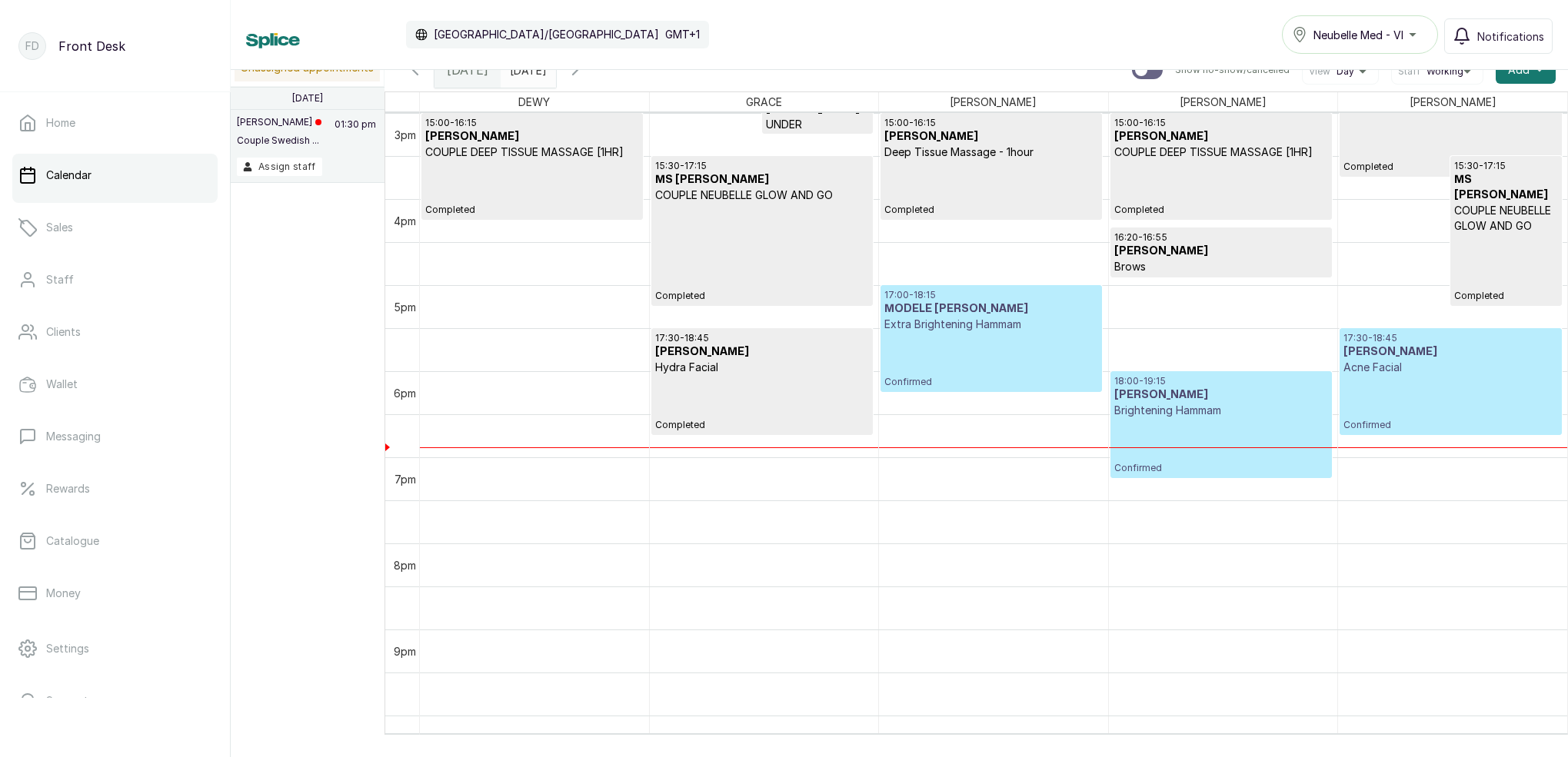
click at [585, 75] on icon "button" at bounding box center [574, 70] width 18 height 18
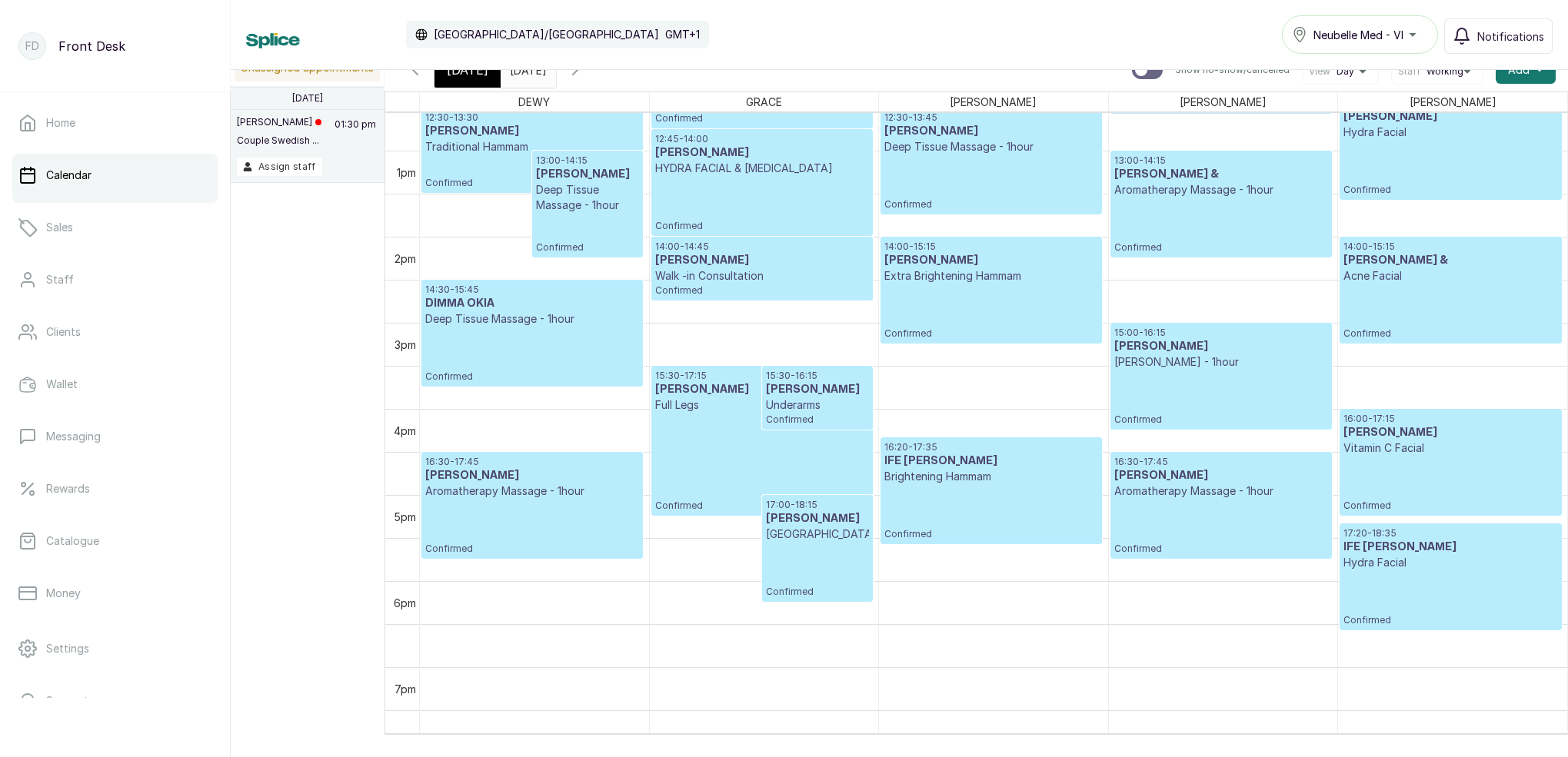
scroll to position [1130, 0]
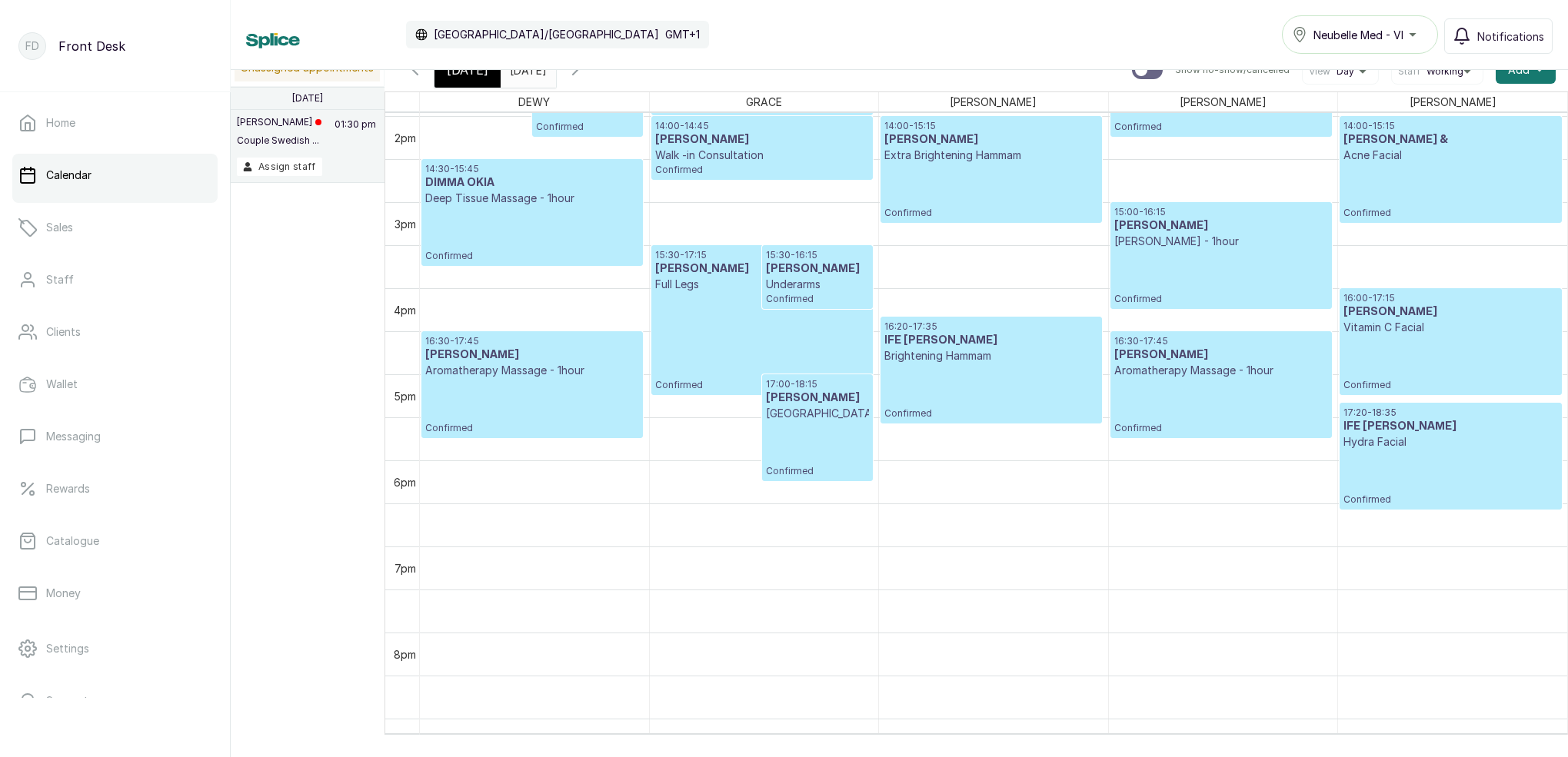
click at [471, 82] on div "[DATE]" at bounding box center [467, 70] width 66 height 35
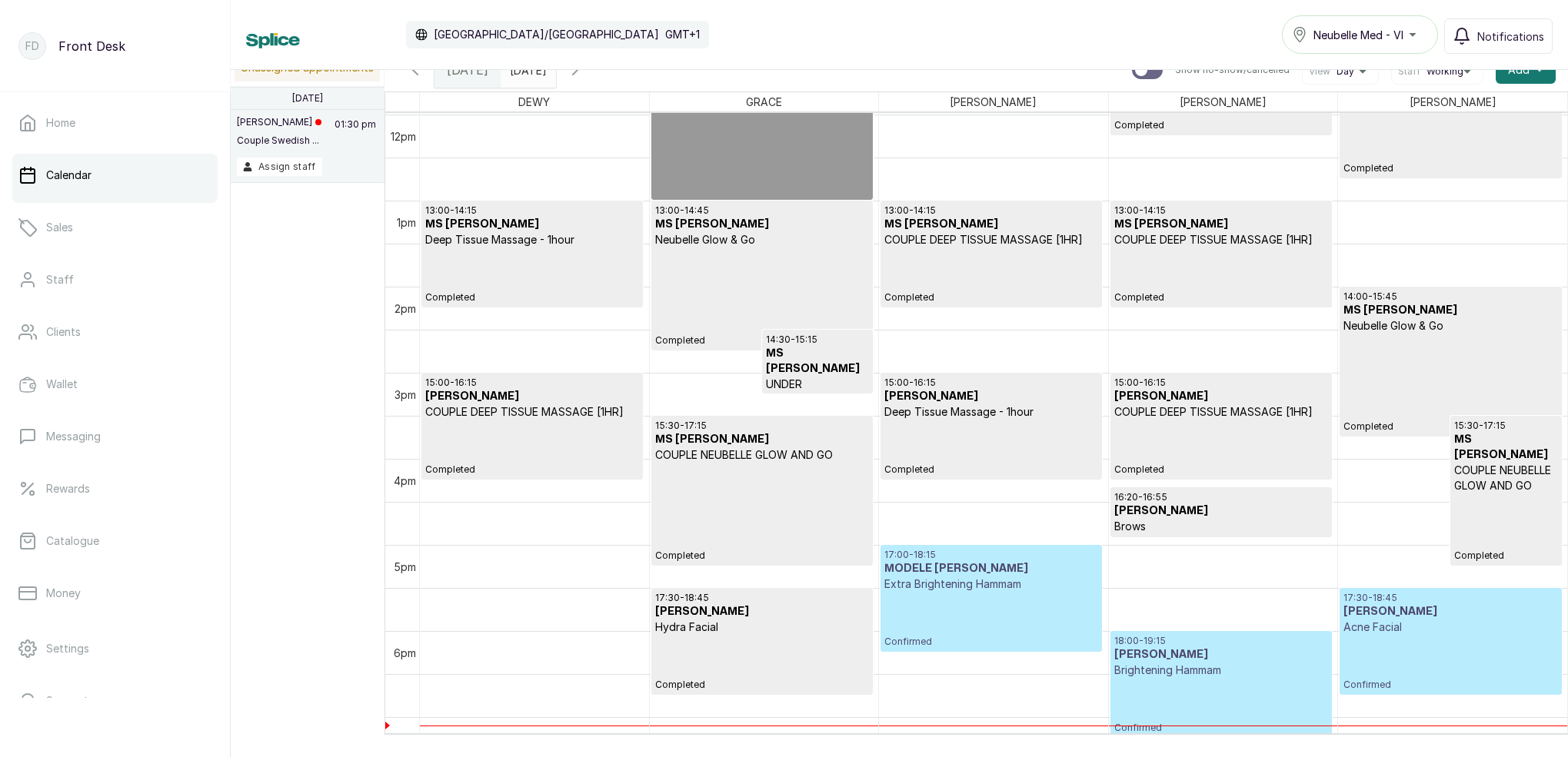
scroll to position [1156, 0]
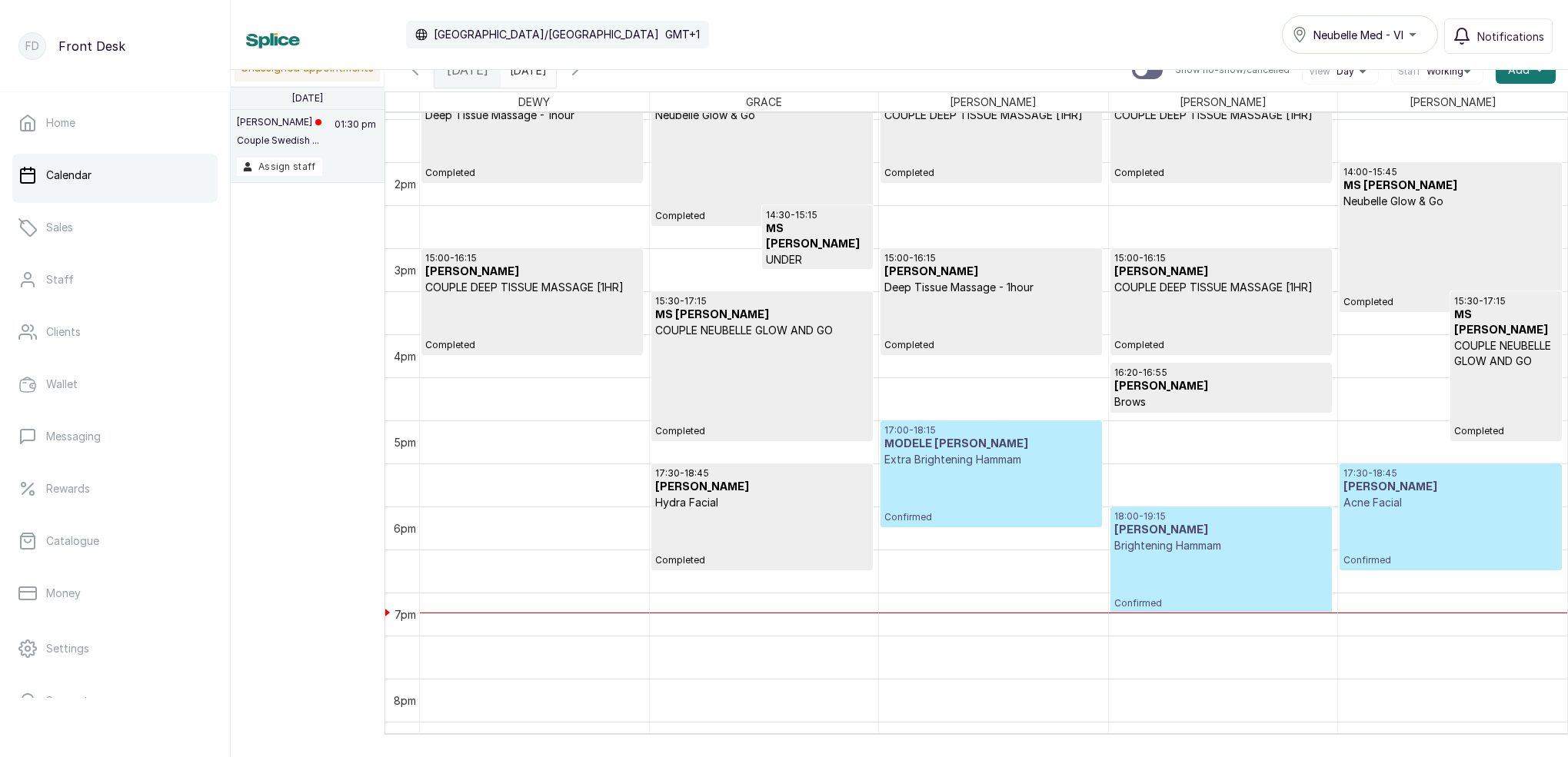
click at [526, 71] on input "[DATE]" at bounding box center [514, 66] width 25 height 26
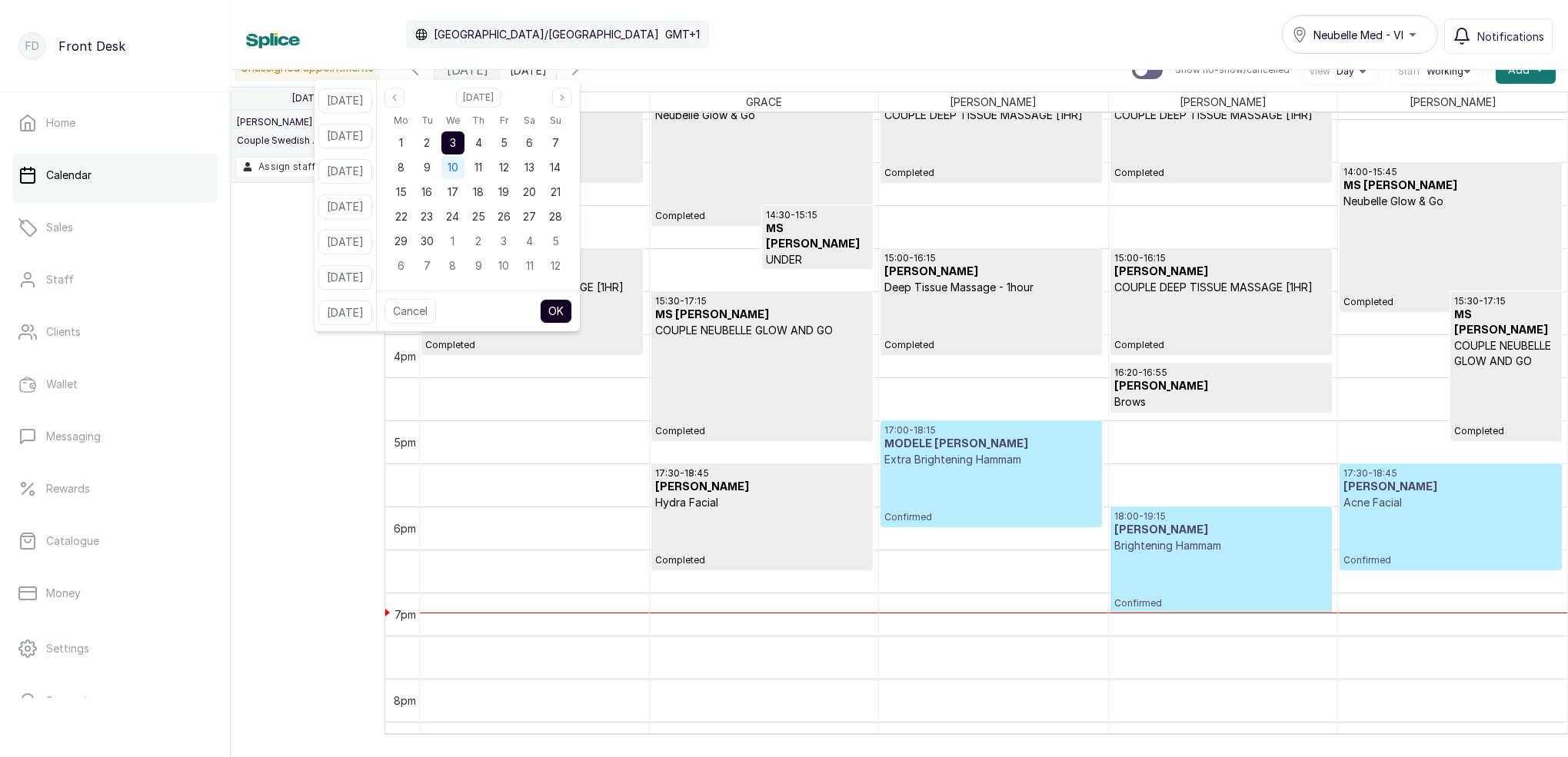
click at [459, 167] on span "10" at bounding box center [453, 167] width 11 height 13
click at [465, 132] on div "3" at bounding box center [453, 142] width 26 height 25
click at [572, 318] on button "OK" at bounding box center [556, 311] width 33 height 25
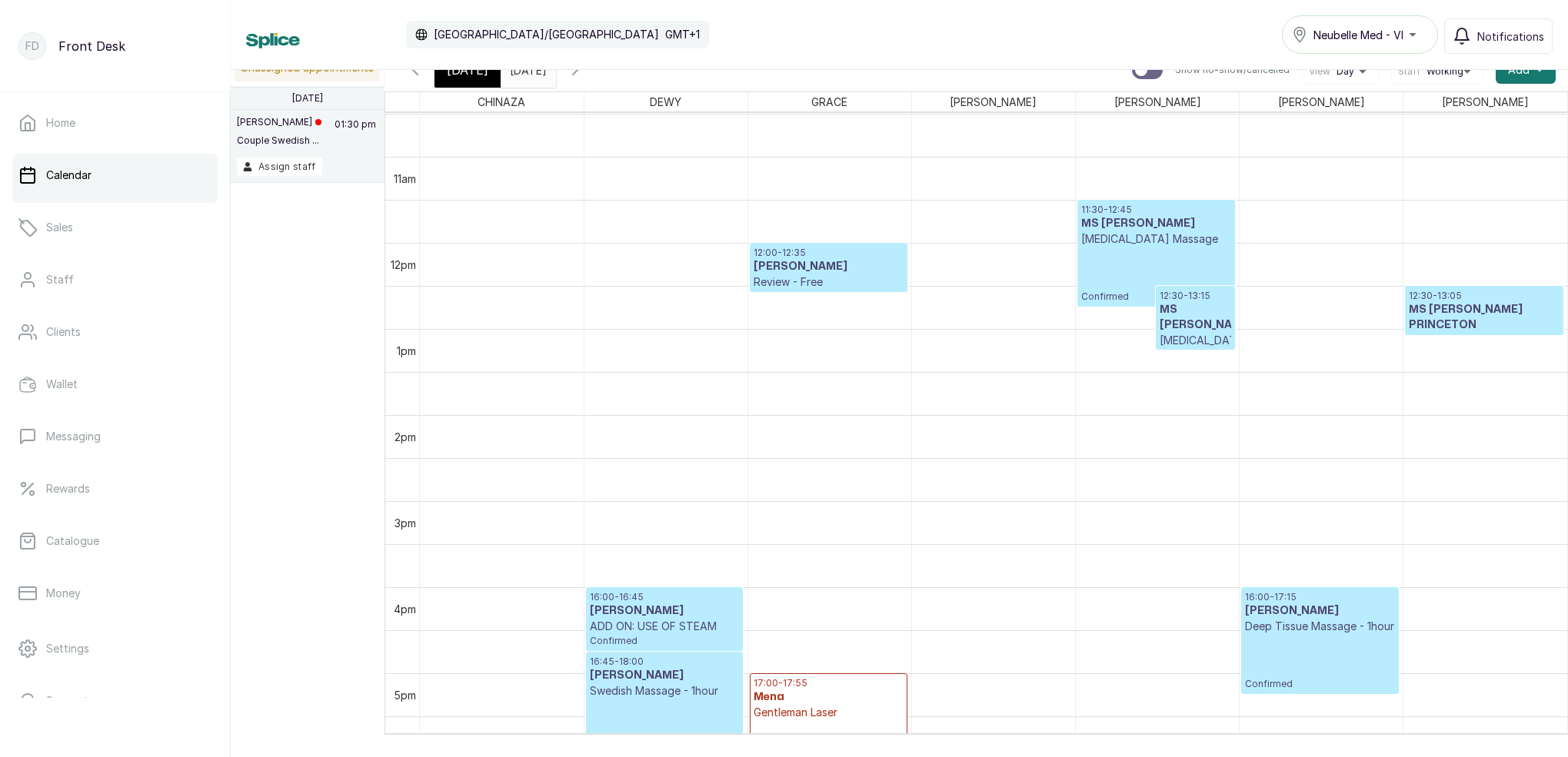
scroll to position [911, 0]
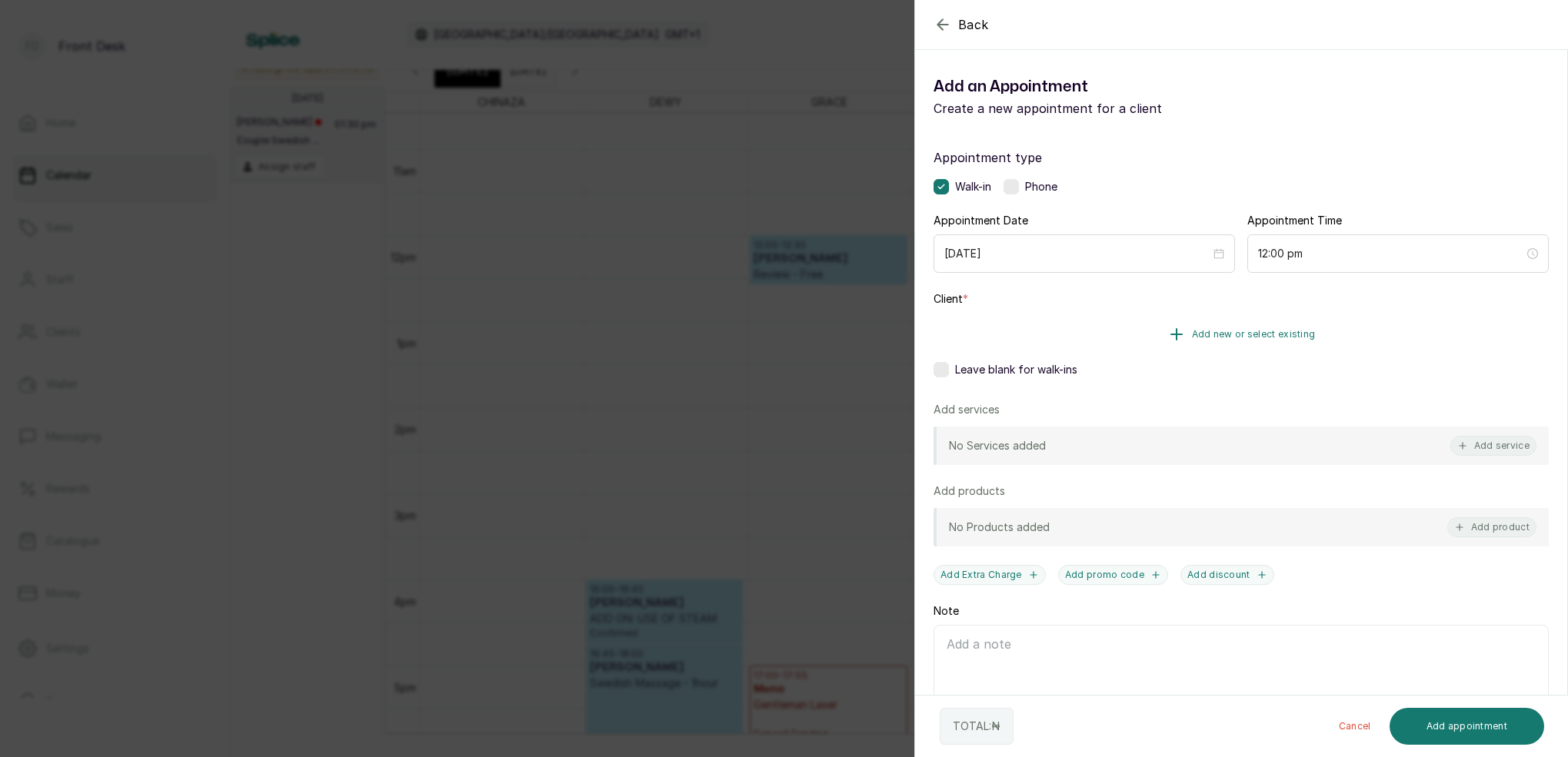
click at [1262, 342] on button "Add new or select existing" at bounding box center [1241, 334] width 615 height 43
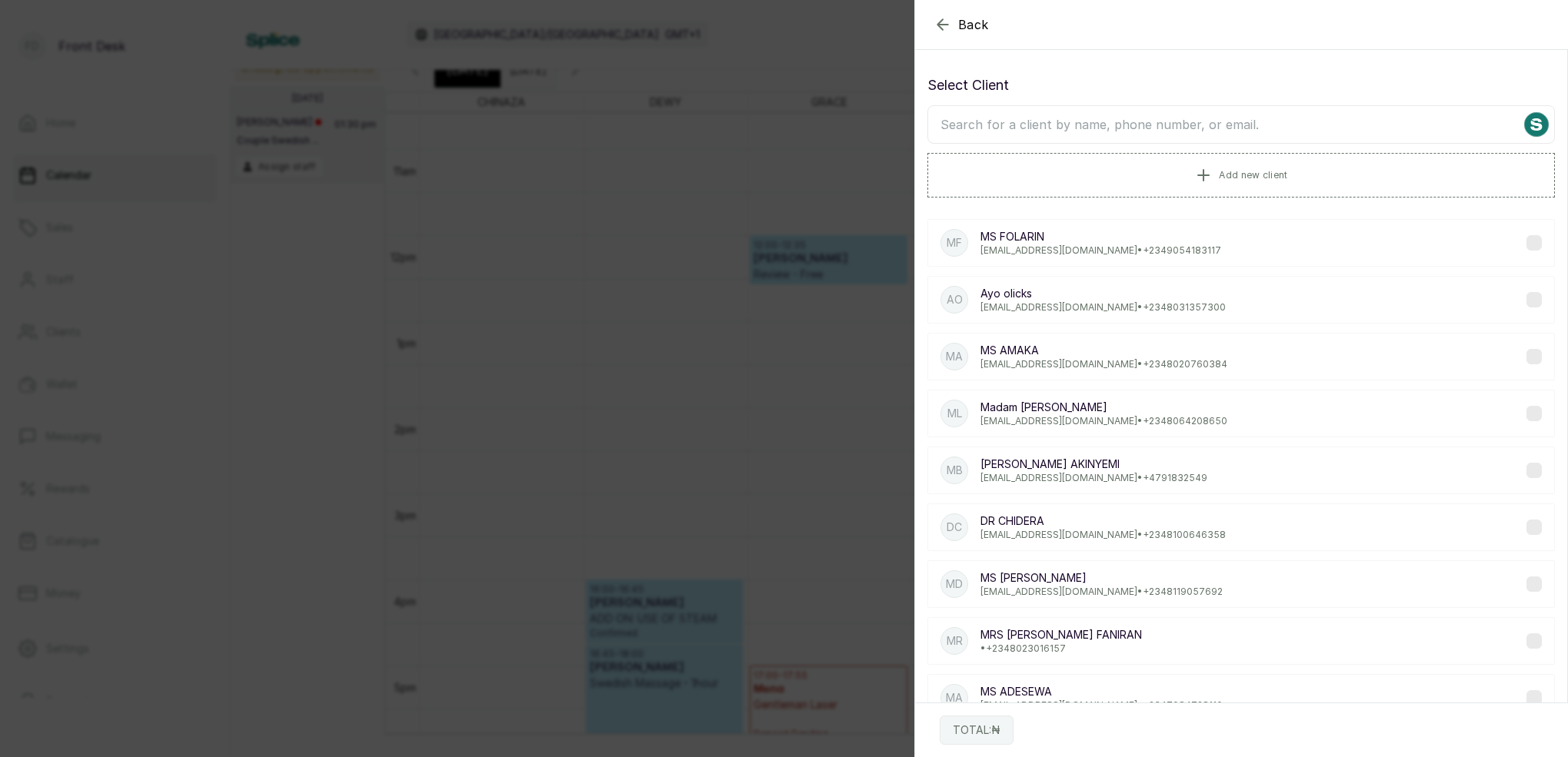
click at [1191, 130] on input "text" at bounding box center [1241, 124] width 628 height 39
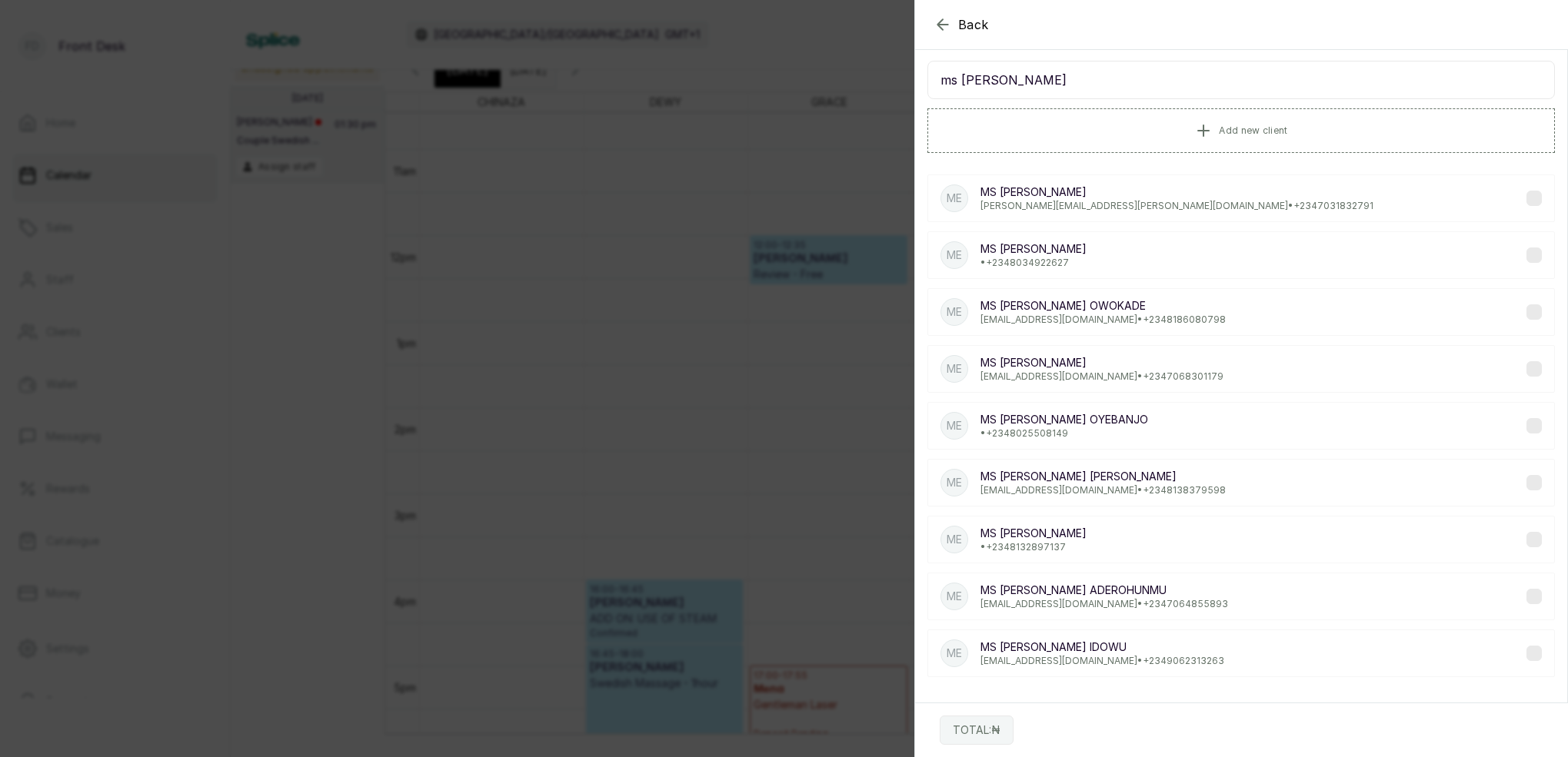
scroll to position [41, 0]
type input "ms [PERSON_NAME]"
click at [1147, 371] on p "MS [PERSON_NAME]" at bounding box center [1102, 366] width 243 height 15
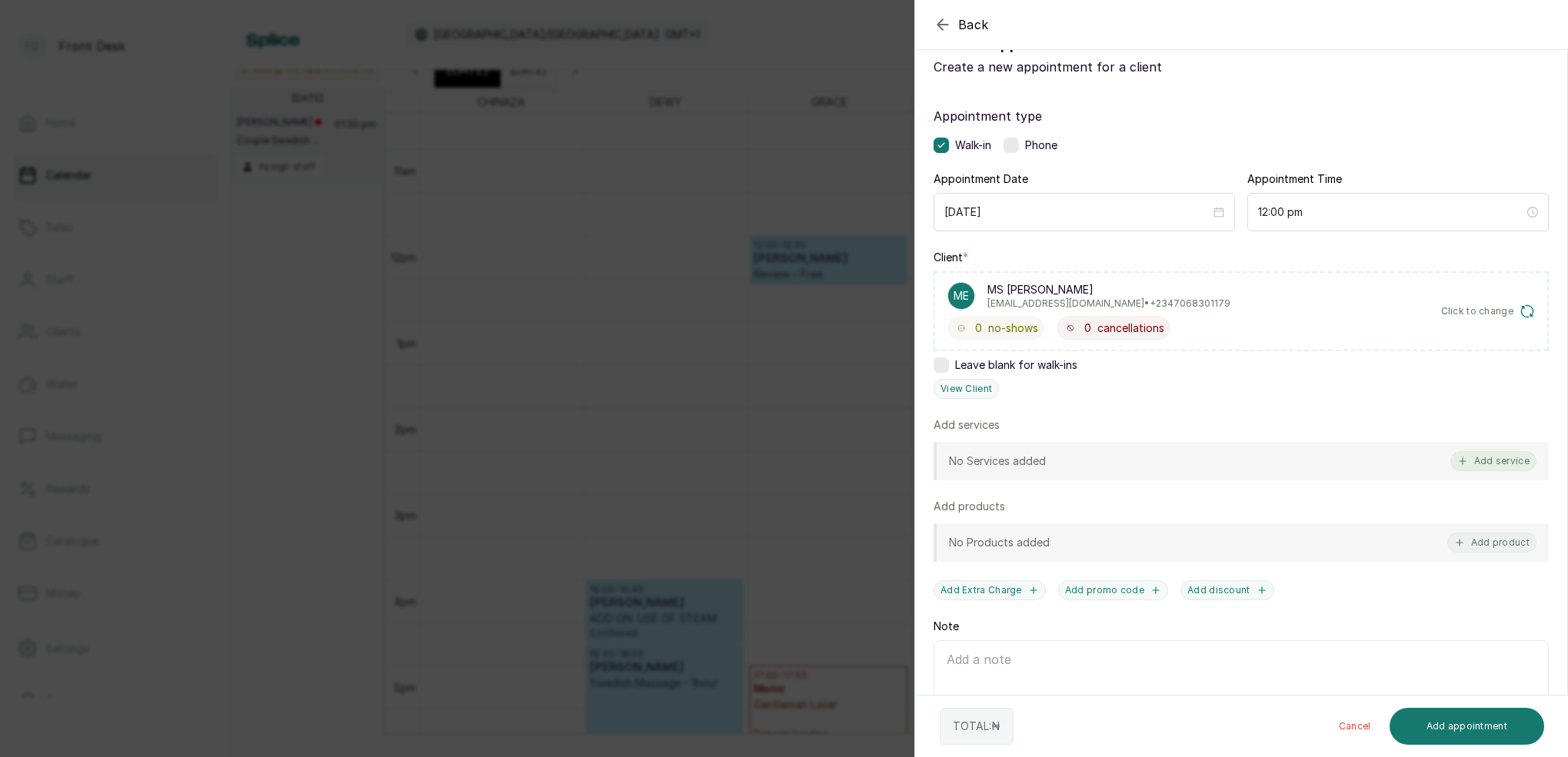
click at [1504, 456] on button "Add service" at bounding box center [1493, 461] width 86 height 20
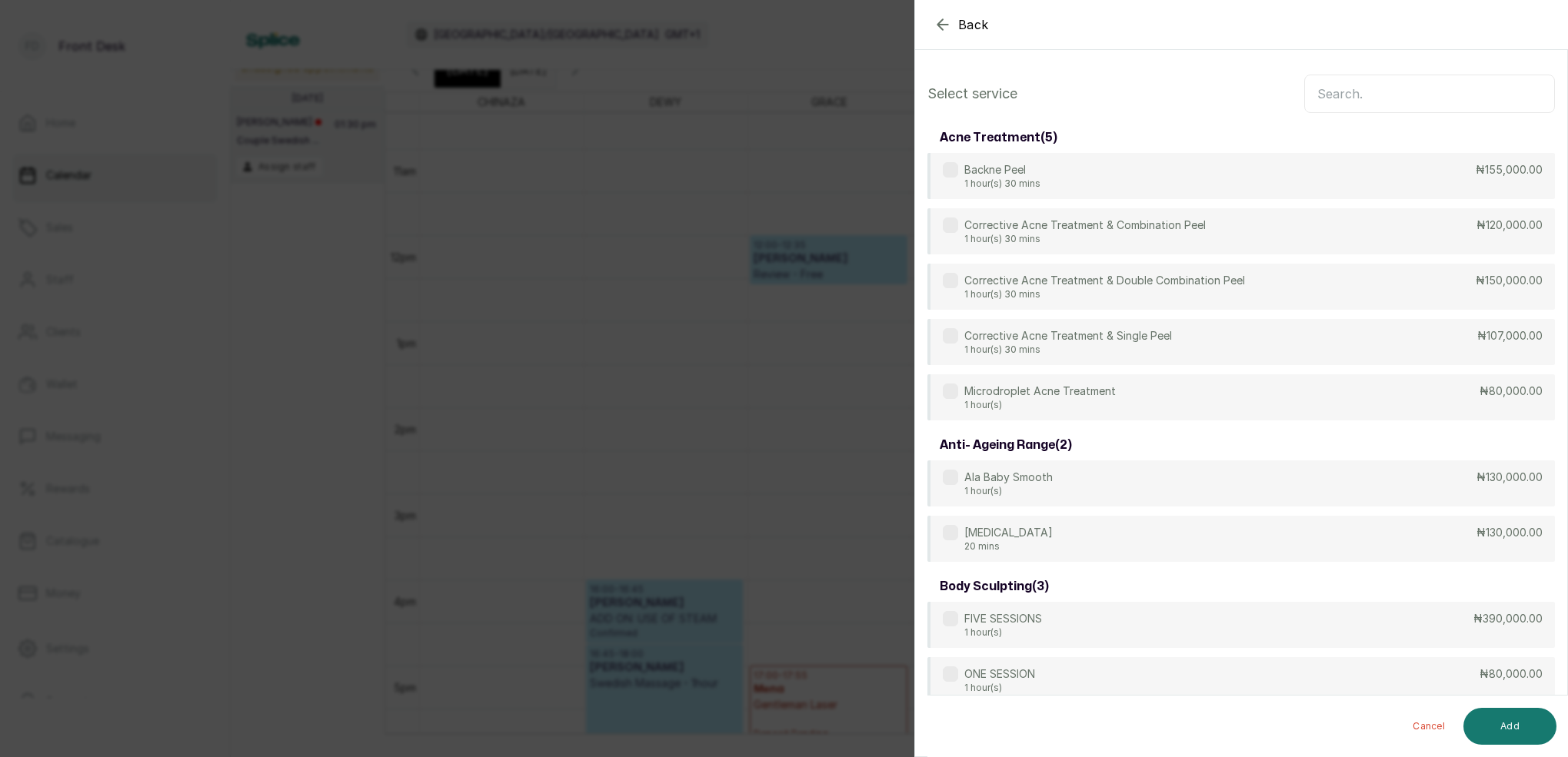
scroll to position [0, 0]
click at [1341, 92] on input "text" at bounding box center [1430, 94] width 251 height 39
click at [948, 29] on icon "button" at bounding box center [942, 24] width 18 height 18
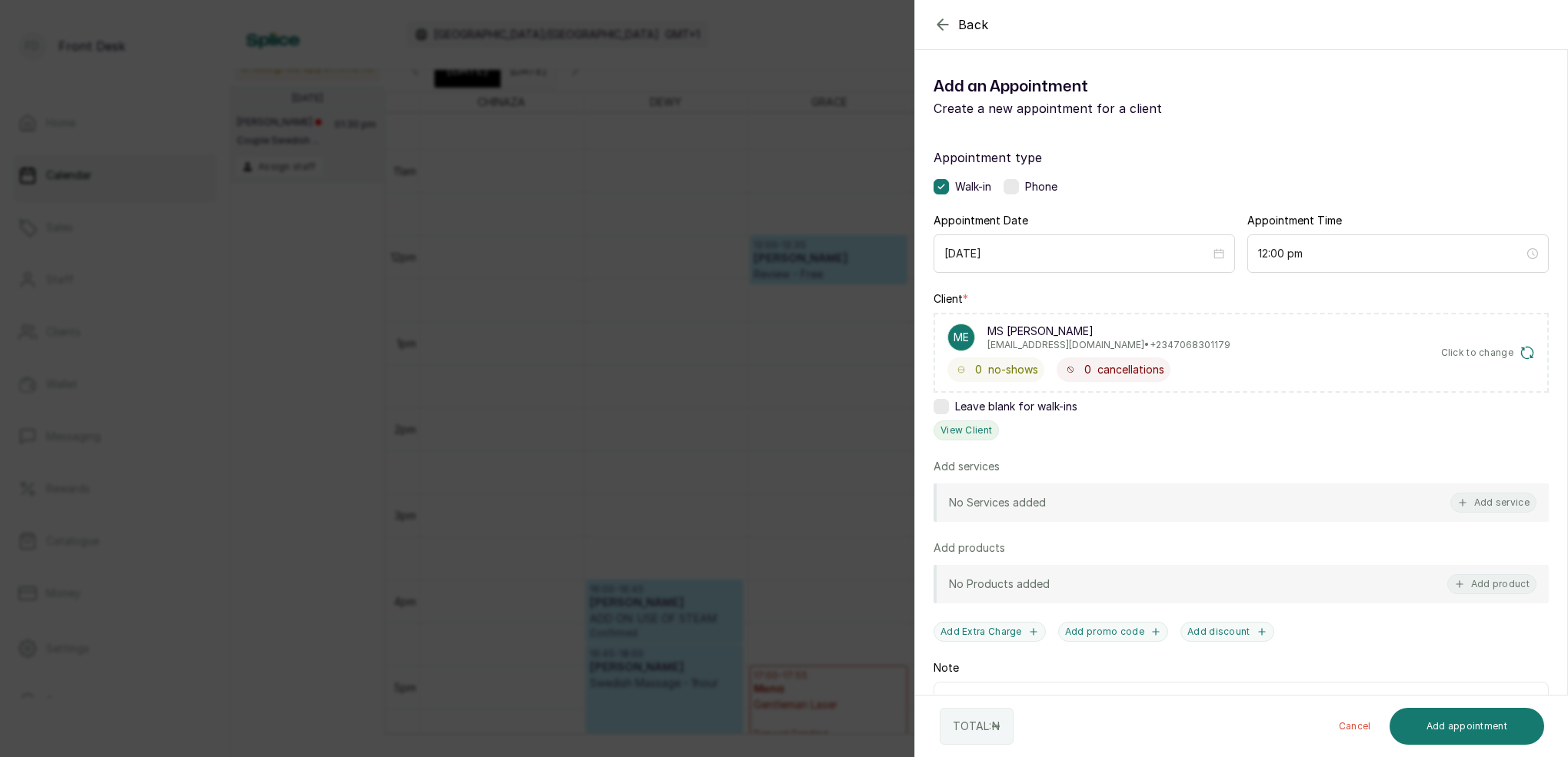
click at [969, 428] on button "View Client" at bounding box center [966, 430] width 65 height 20
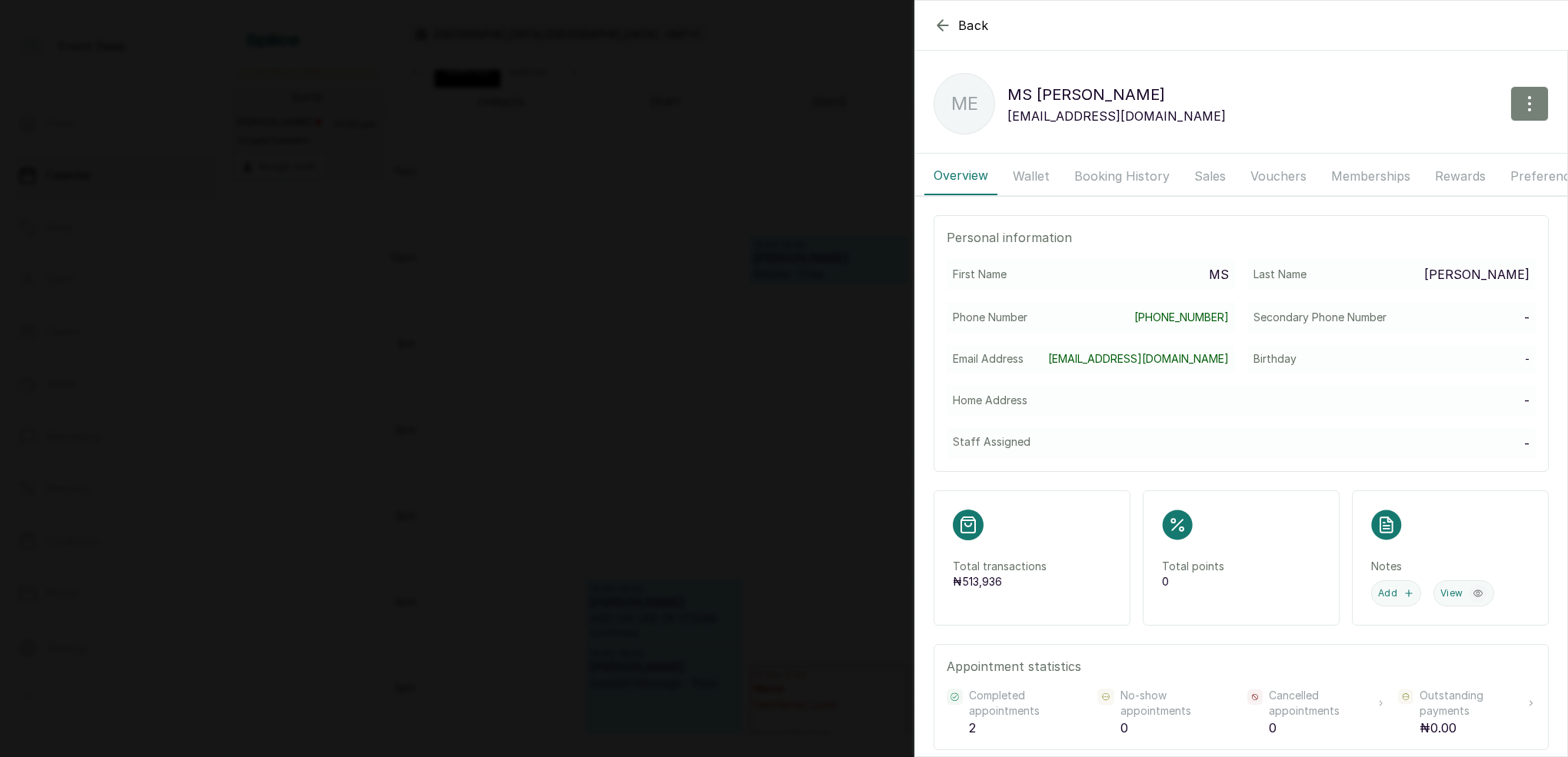
click at [1532, 100] on icon "button" at bounding box center [1528, 103] width 18 height 18
click at [1411, 155] on span "Edit" at bounding box center [1462, 148] width 148 height 18
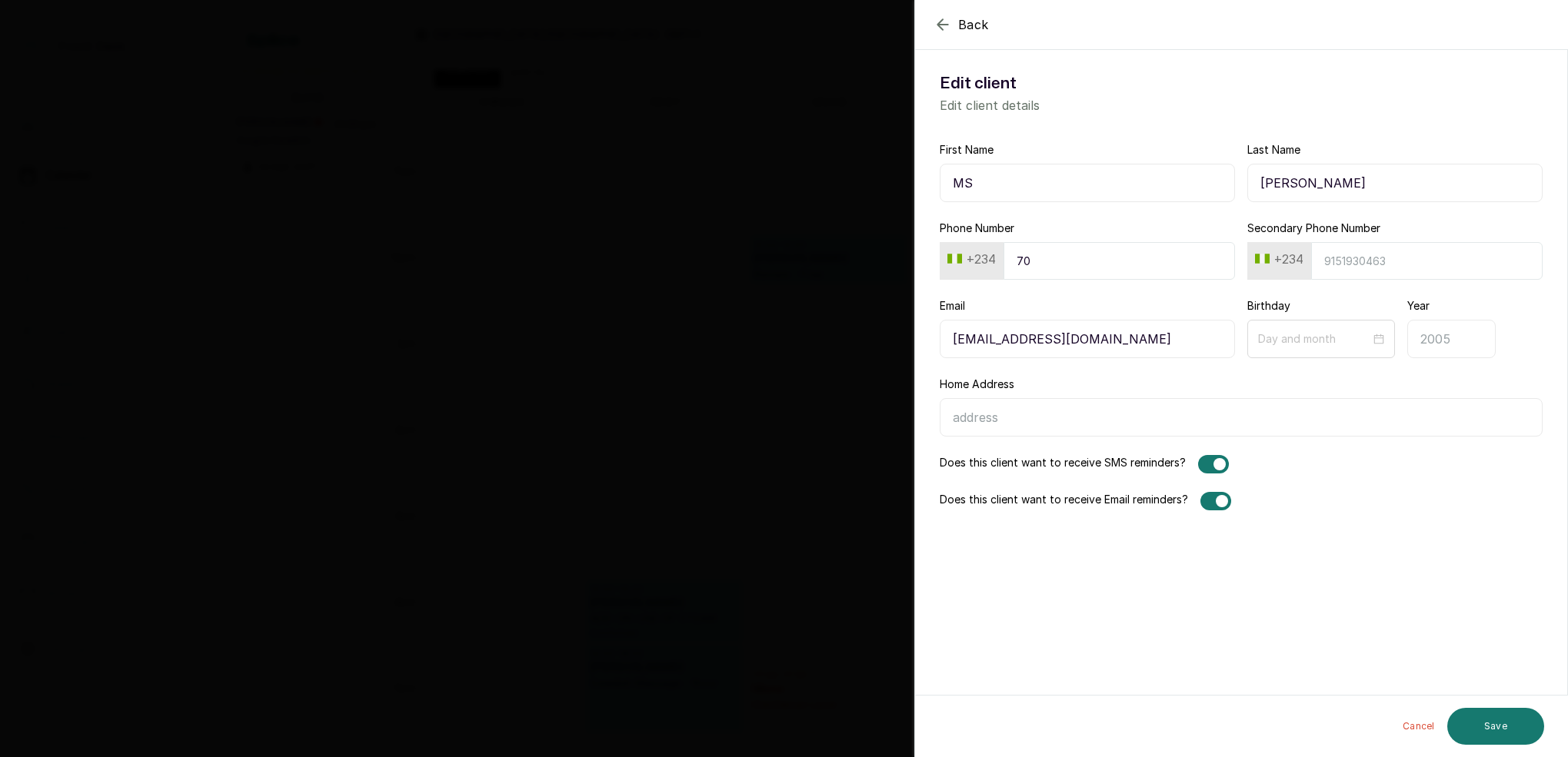
type input "7"
type input "9054203868"
click at [1513, 720] on button "Save" at bounding box center [1495, 726] width 97 height 37
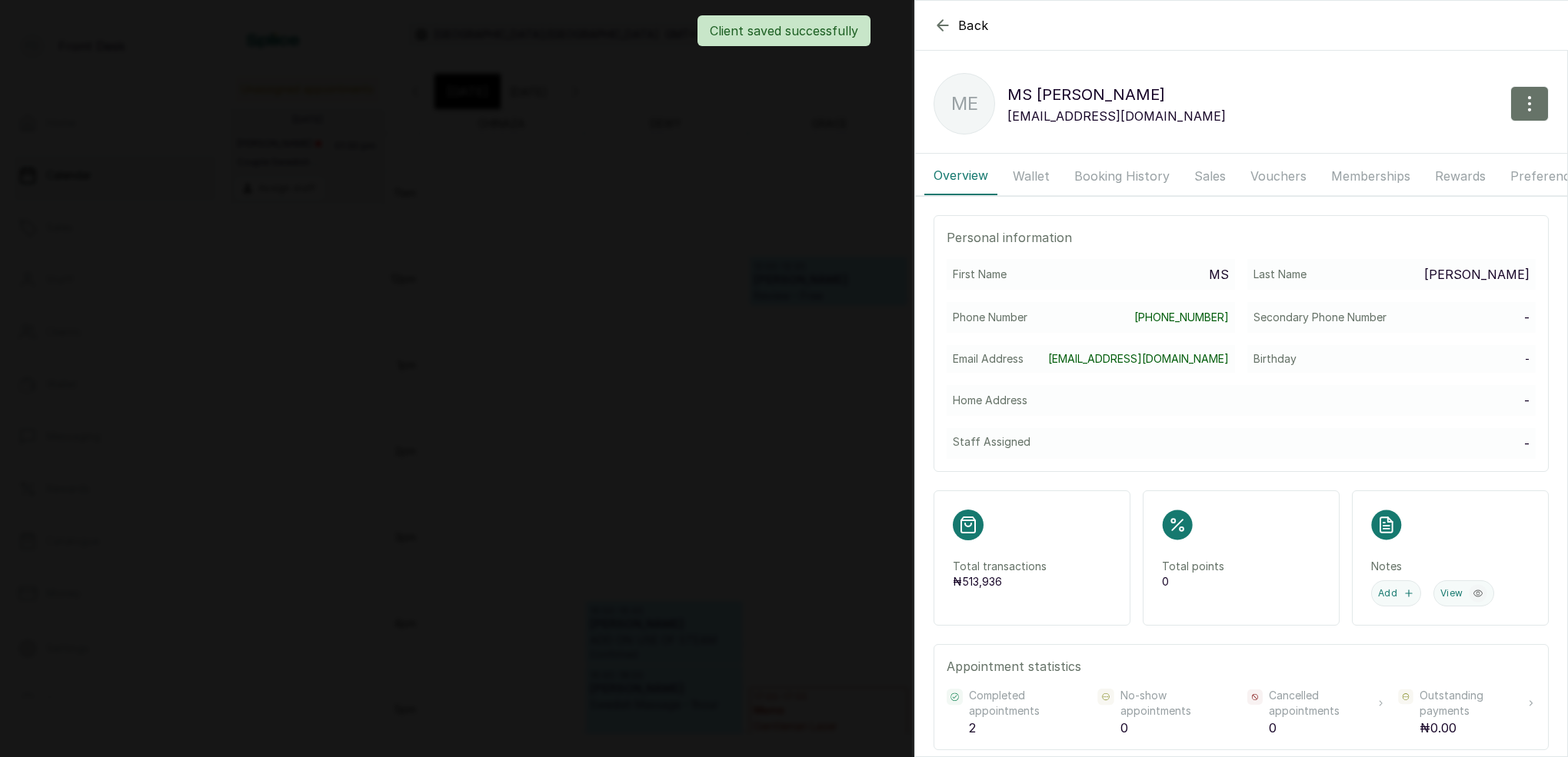
click at [944, 29] on div "Client saved successfully" at bounding box center [784, 31] width 1568 height 31
click at [939, 26] on icon "button" at bounding box center [942, 25] width 18 height 18
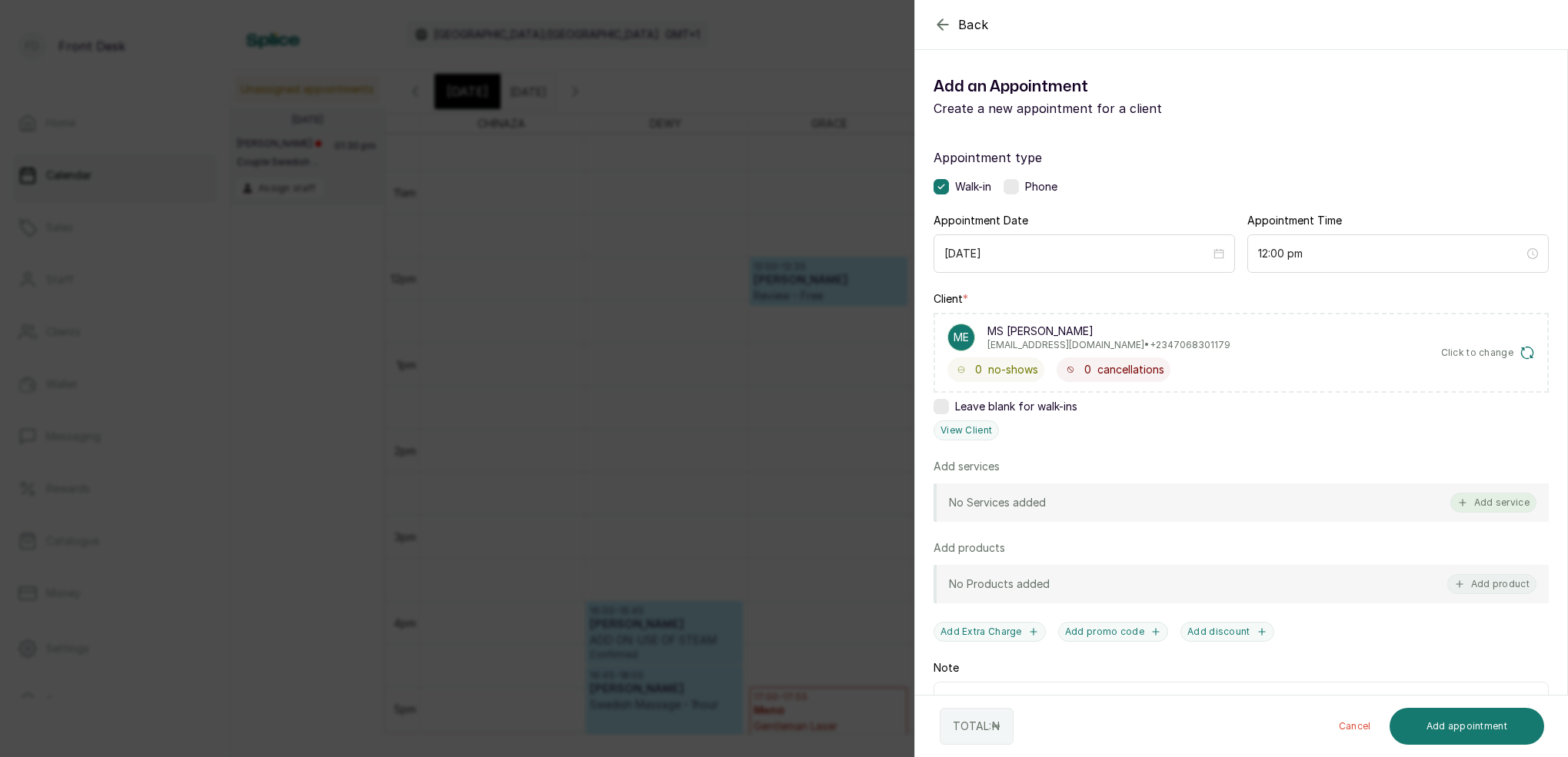
click at [1511, 500] on button "Add service" at bounding box center [1493, 502] width 86 height 20
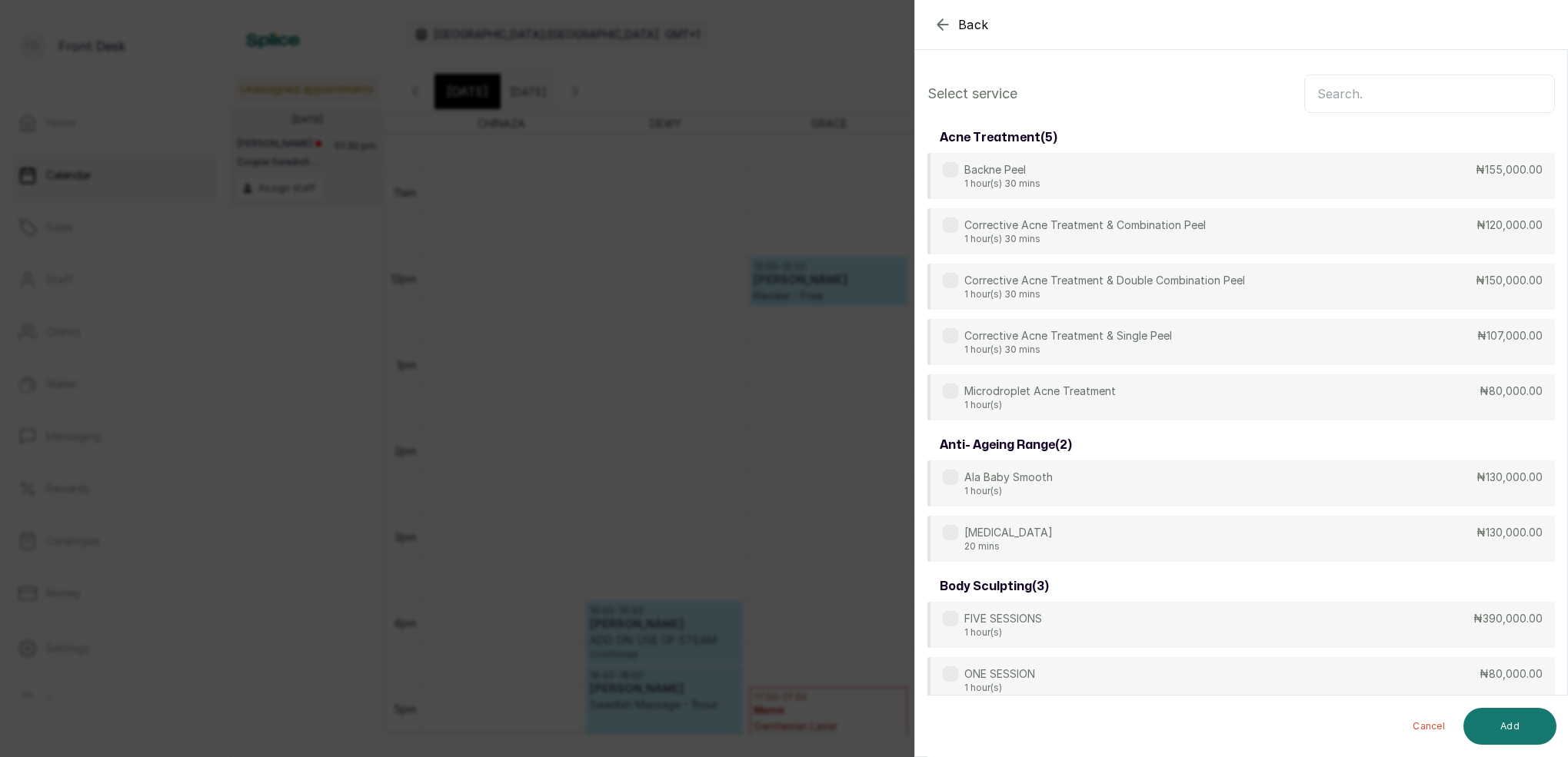
click at [1323, 95] on input "text" at bounding box center [1430, 94] width 251 height 39
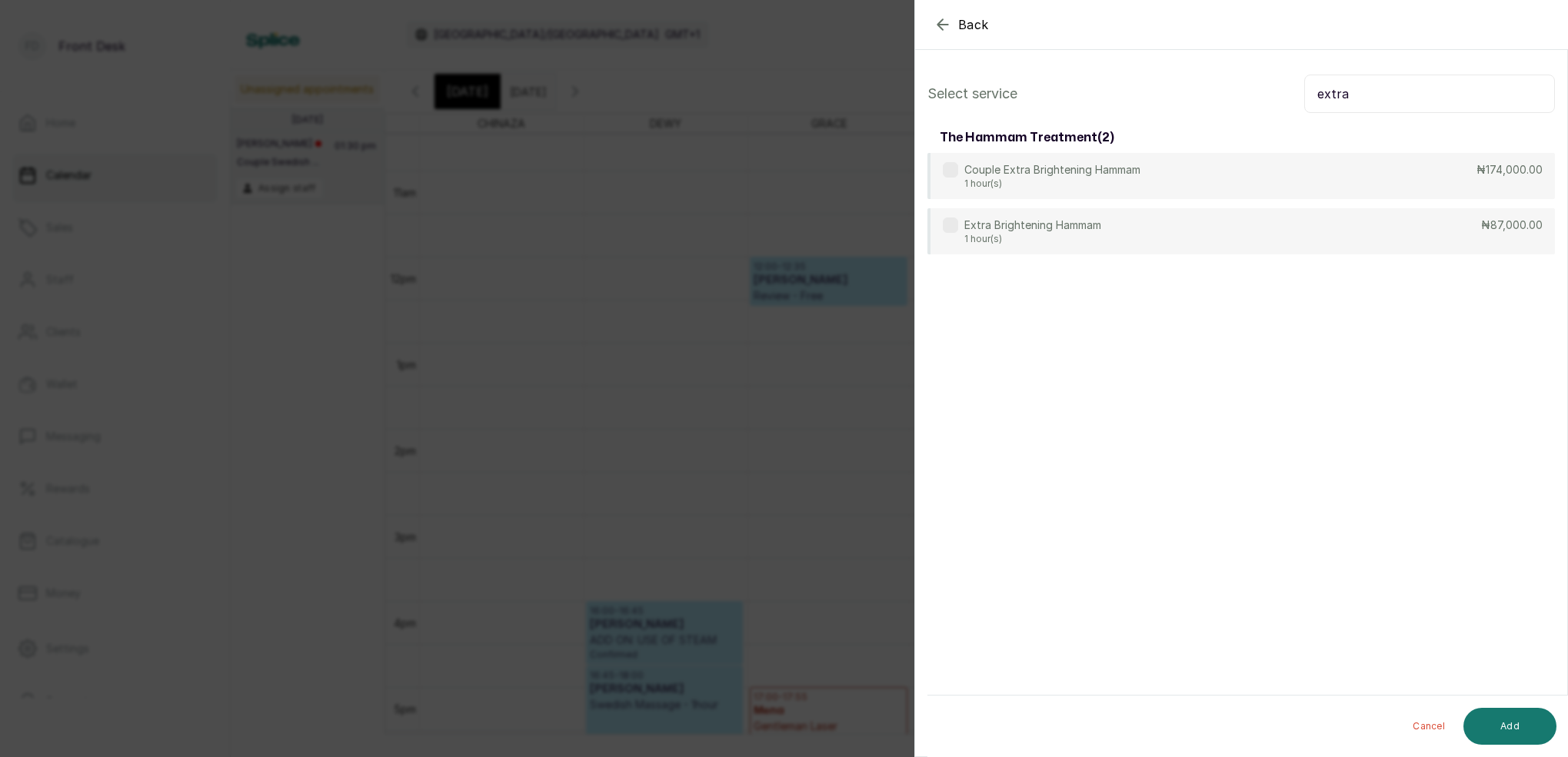
type input "extra"
drag, startPoint x: 1310, startPoint y: 108, endPoint x: 1109, endPoint y: 244, distance: 242.7
click at [1109, 244] on div "Extra Brightening Hammam 1 hour(s) ₦87,000.00" at bounding box center [1241, 233] width 628 height 48
click at [1527, 723] on button "Add" at bounding box center [1510, 726] width 93 height 37
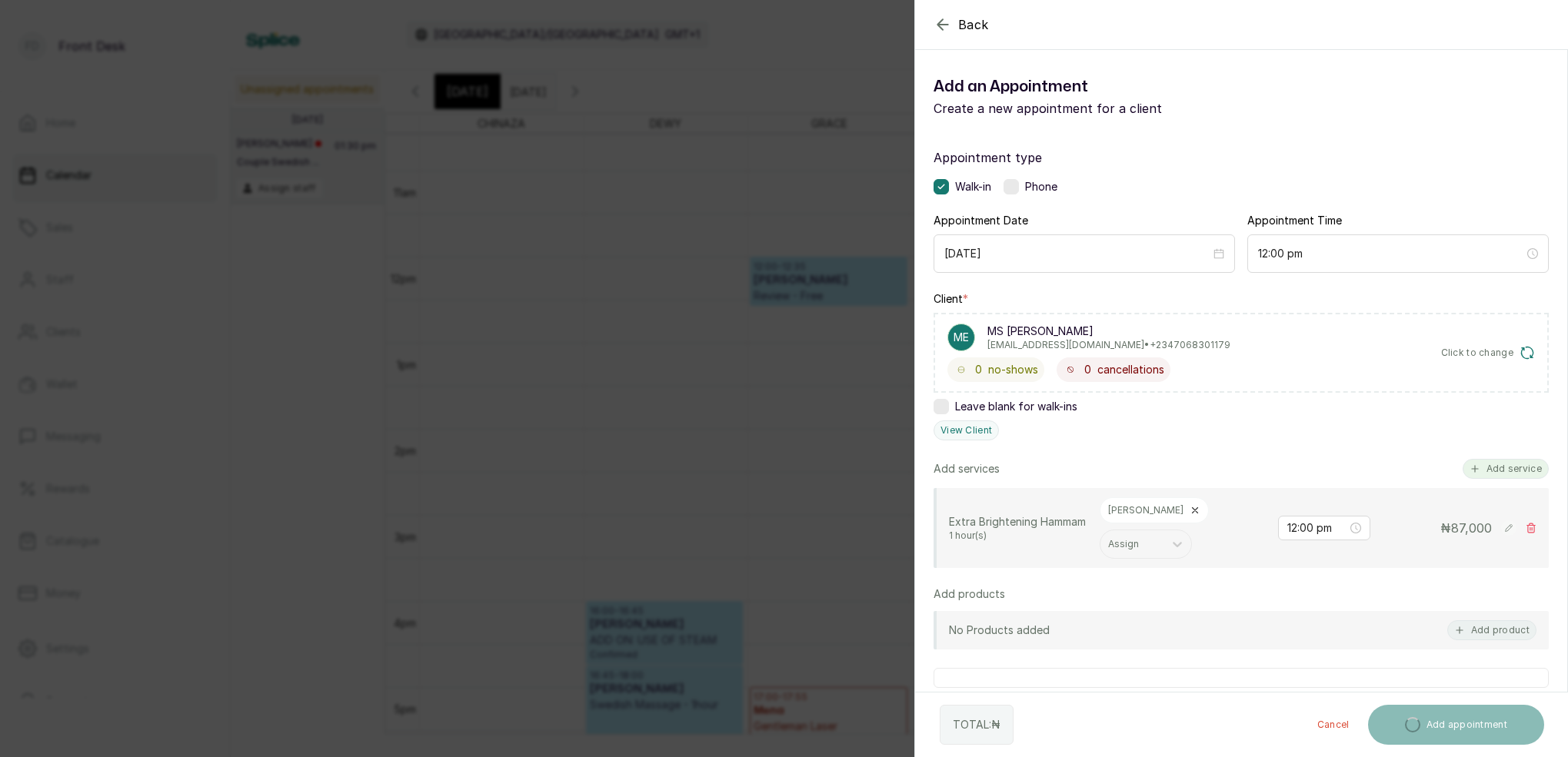
click at [1489, 470] on button "Add service" at bounding box center [1505, 469] width 86 height 20
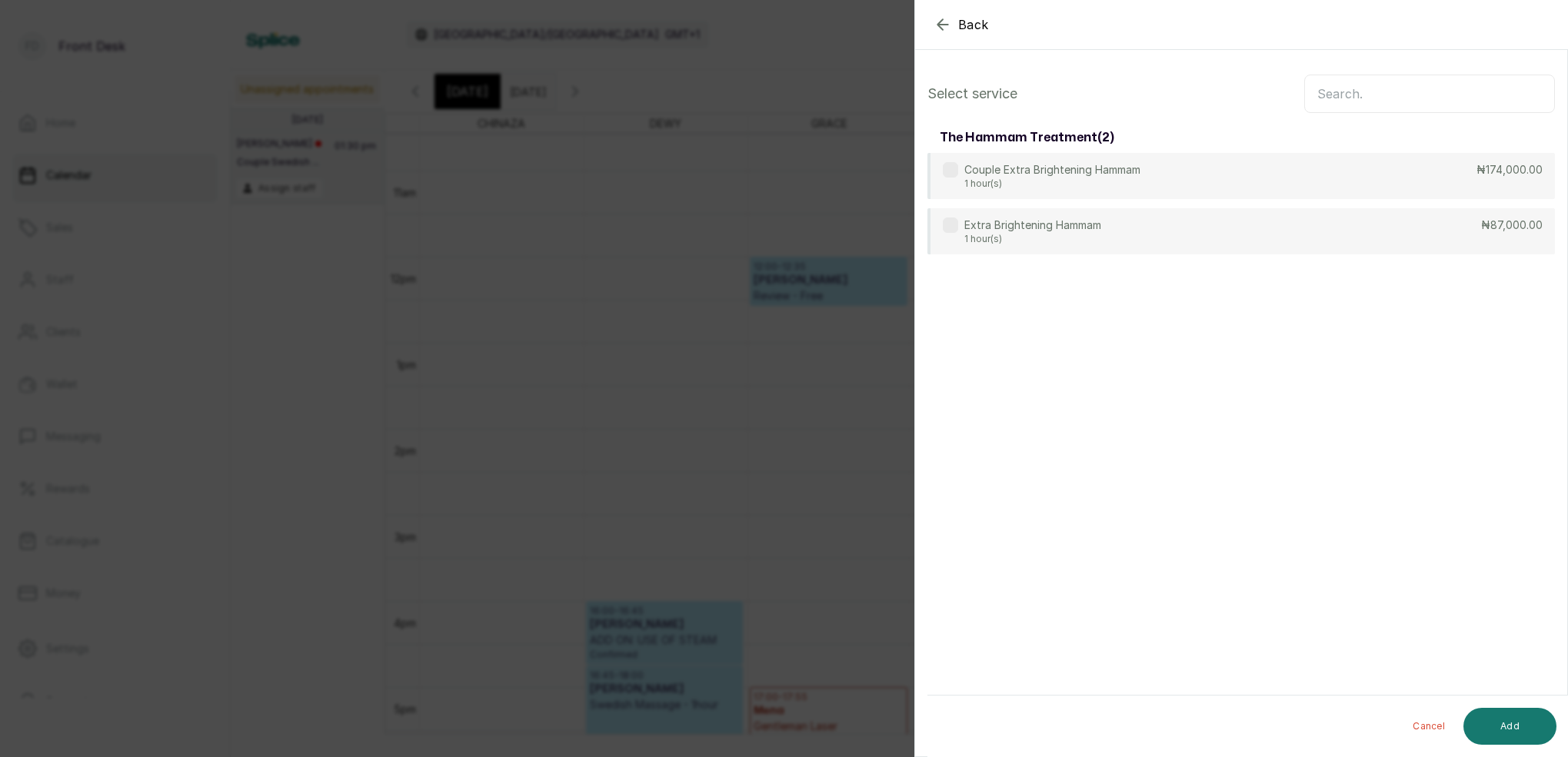
click at [1403, 86] on input "text" at bounding box center [1430, 94] width 251 height 39
type input "roya"
click at [1231, 244] on div "Royal Hammam 1 hour(s) ₦80,000.00" at bounding box center [1241, 233] width 628 height 48
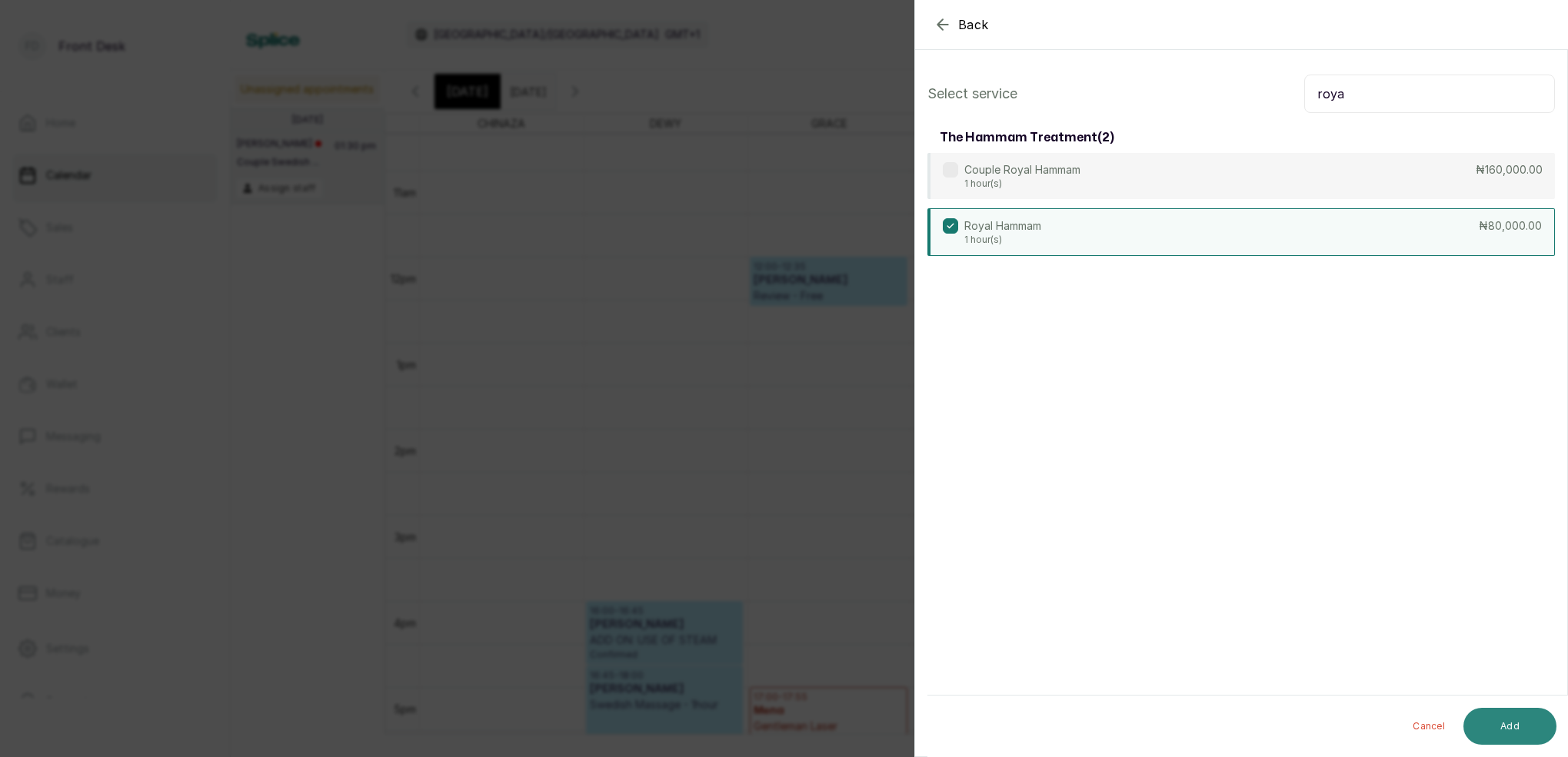
click at [1522, 729] on button "Add" at bounding box center [1510, 726] width 93 height 37
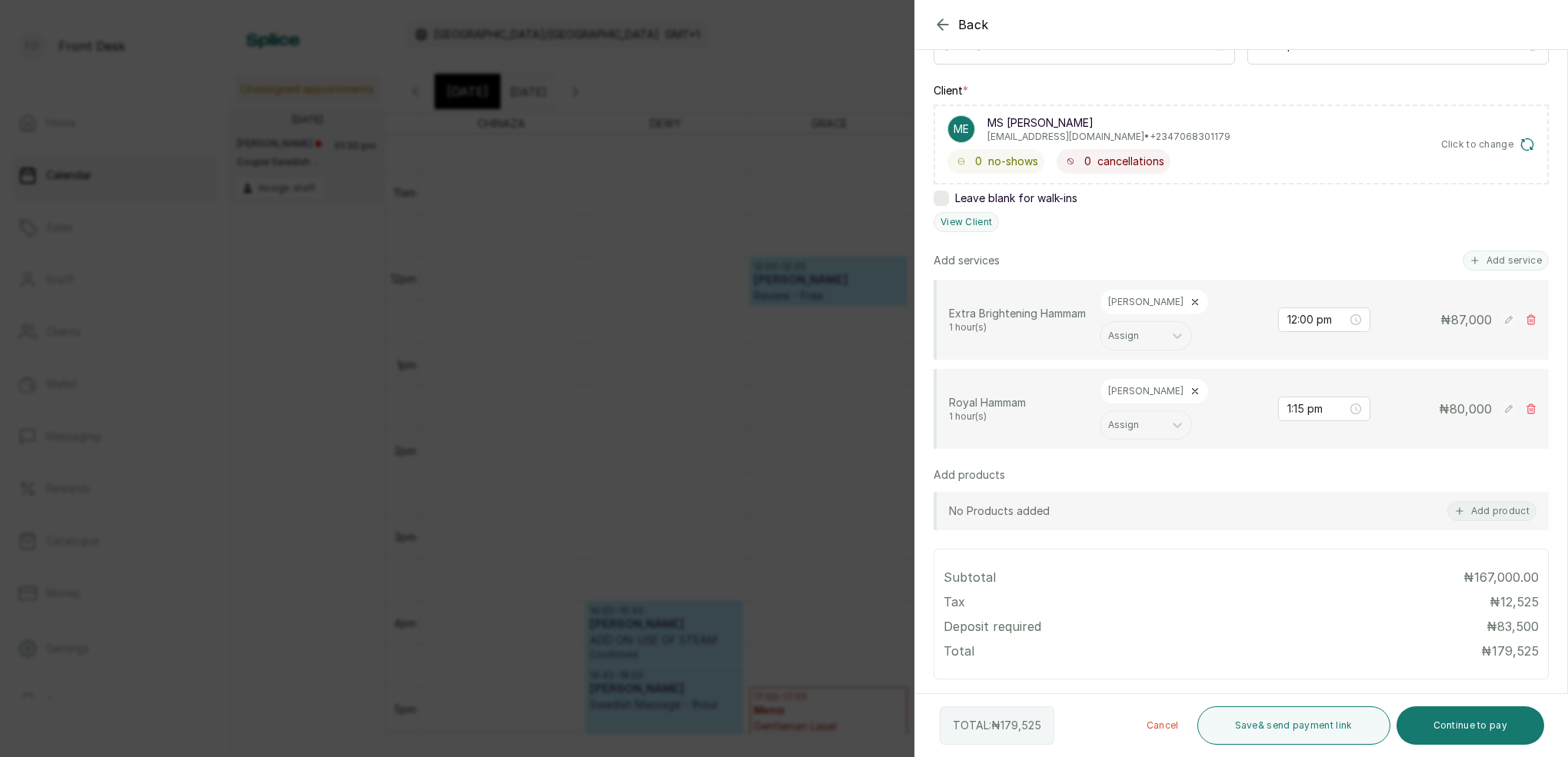
scroll to position [221, 0]
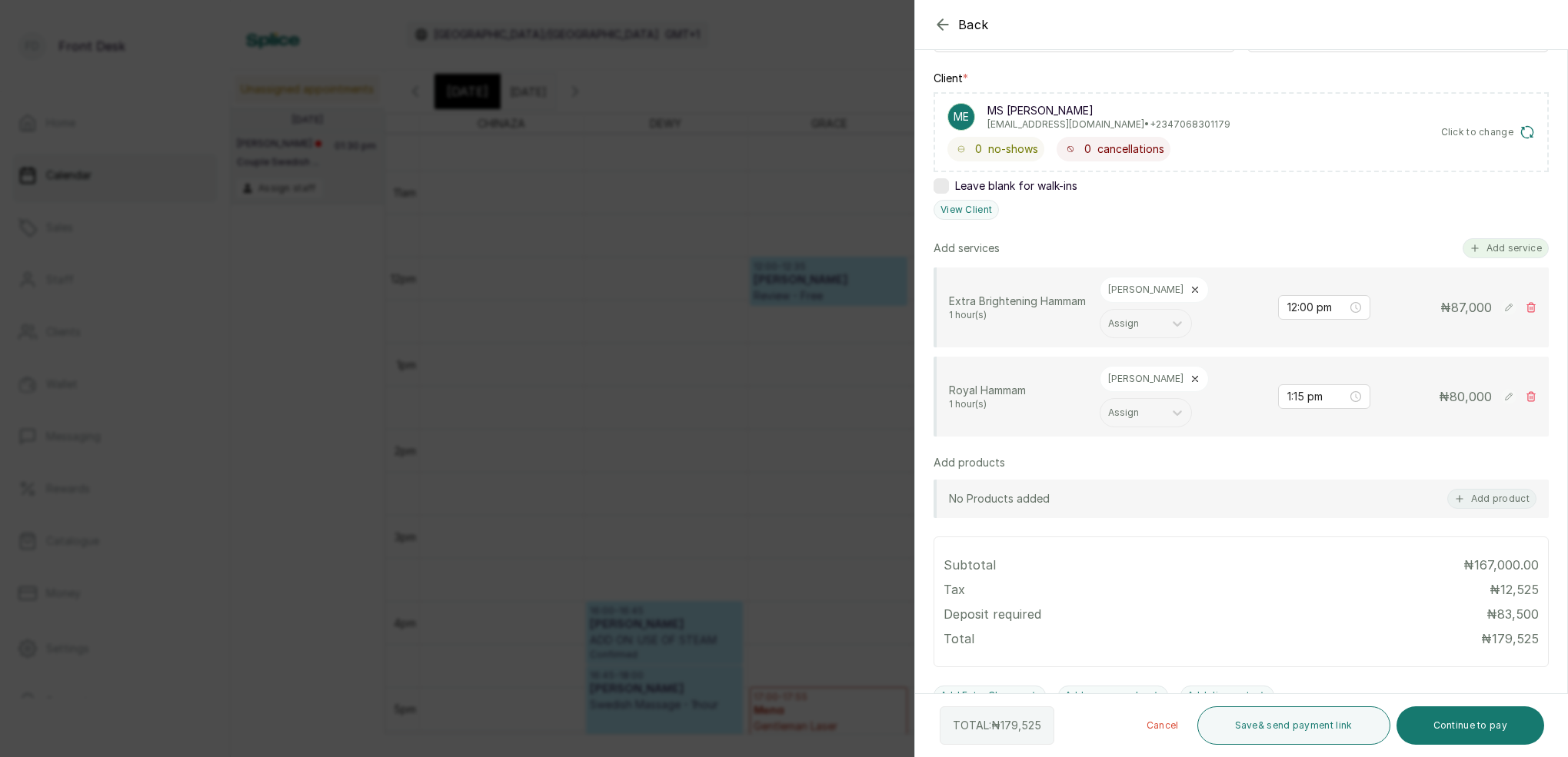
click at [1504, 253] on button "Add service" at bounding box center [1505, 248] width 86 height 20
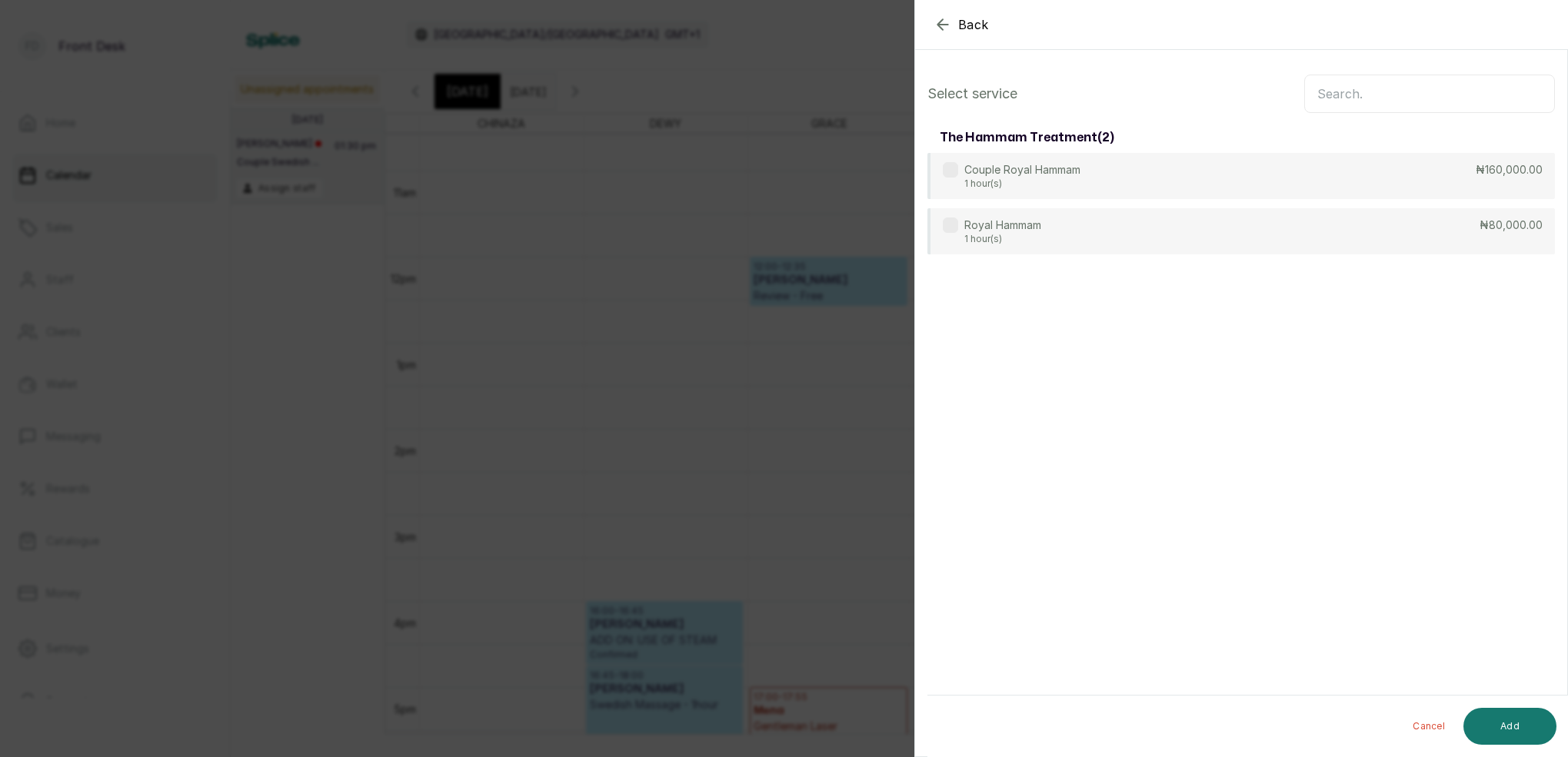
click at [1399, 90] on input "text" at bounding box center [1430, 94] width 251 height 39
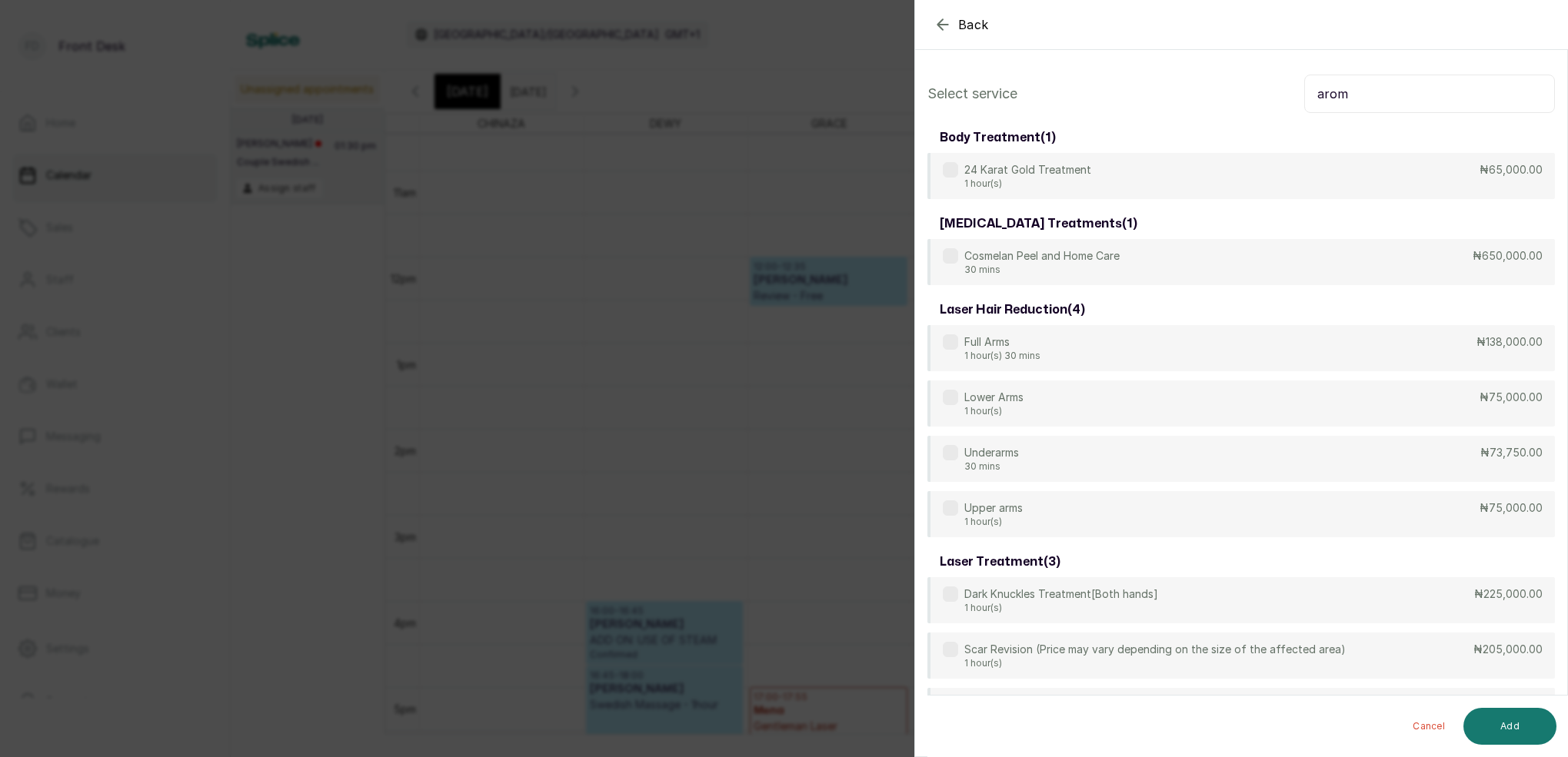
scroll to position [1, 0]
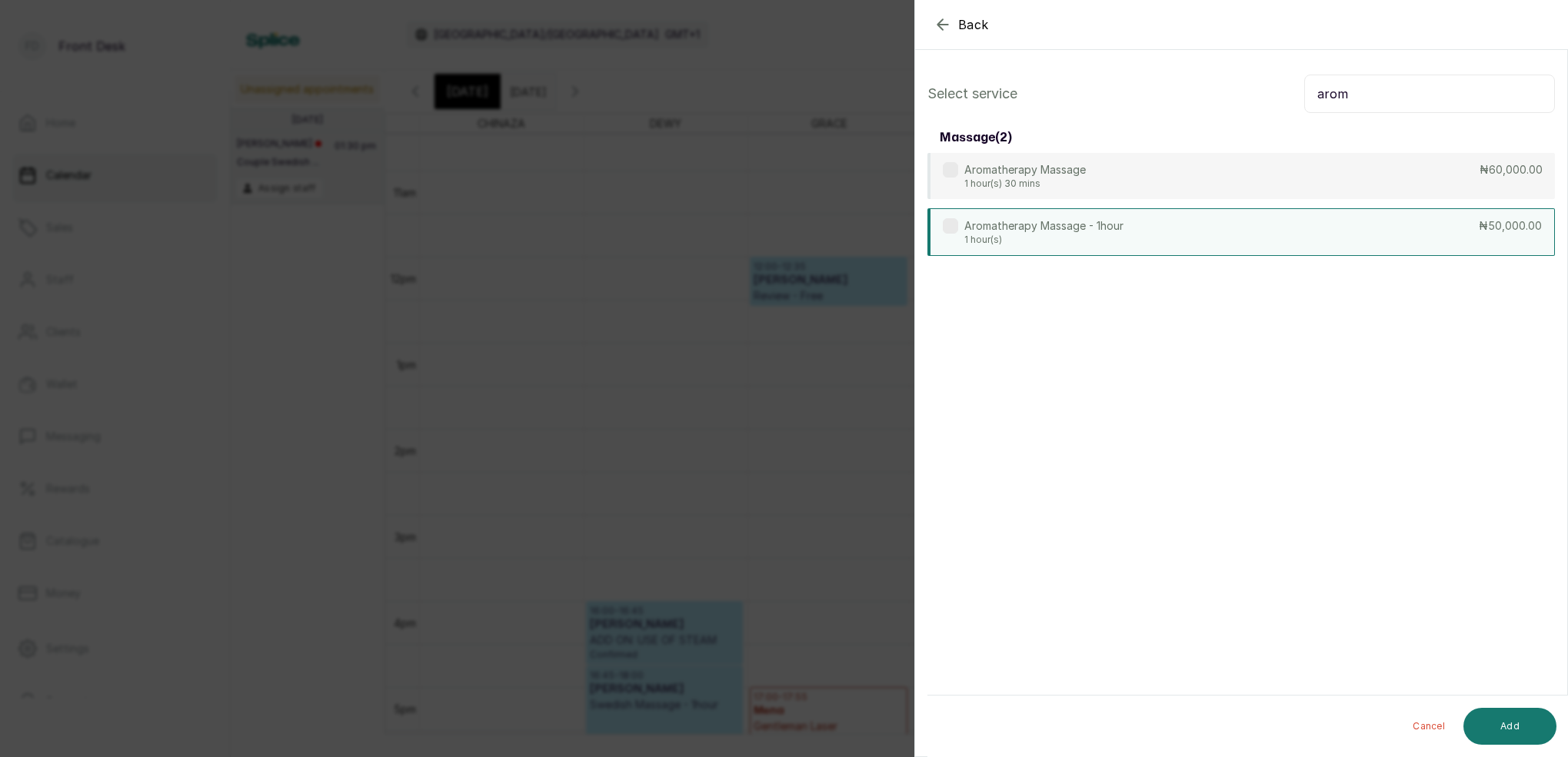
type input "arom"
click at [1036, 239] on p "1 hour(s)" at bounding box center [1043, 239] width 159 height 12
click at [1519, 723] on button "Add" at bounding box center [1510, 726] width 93 height 37
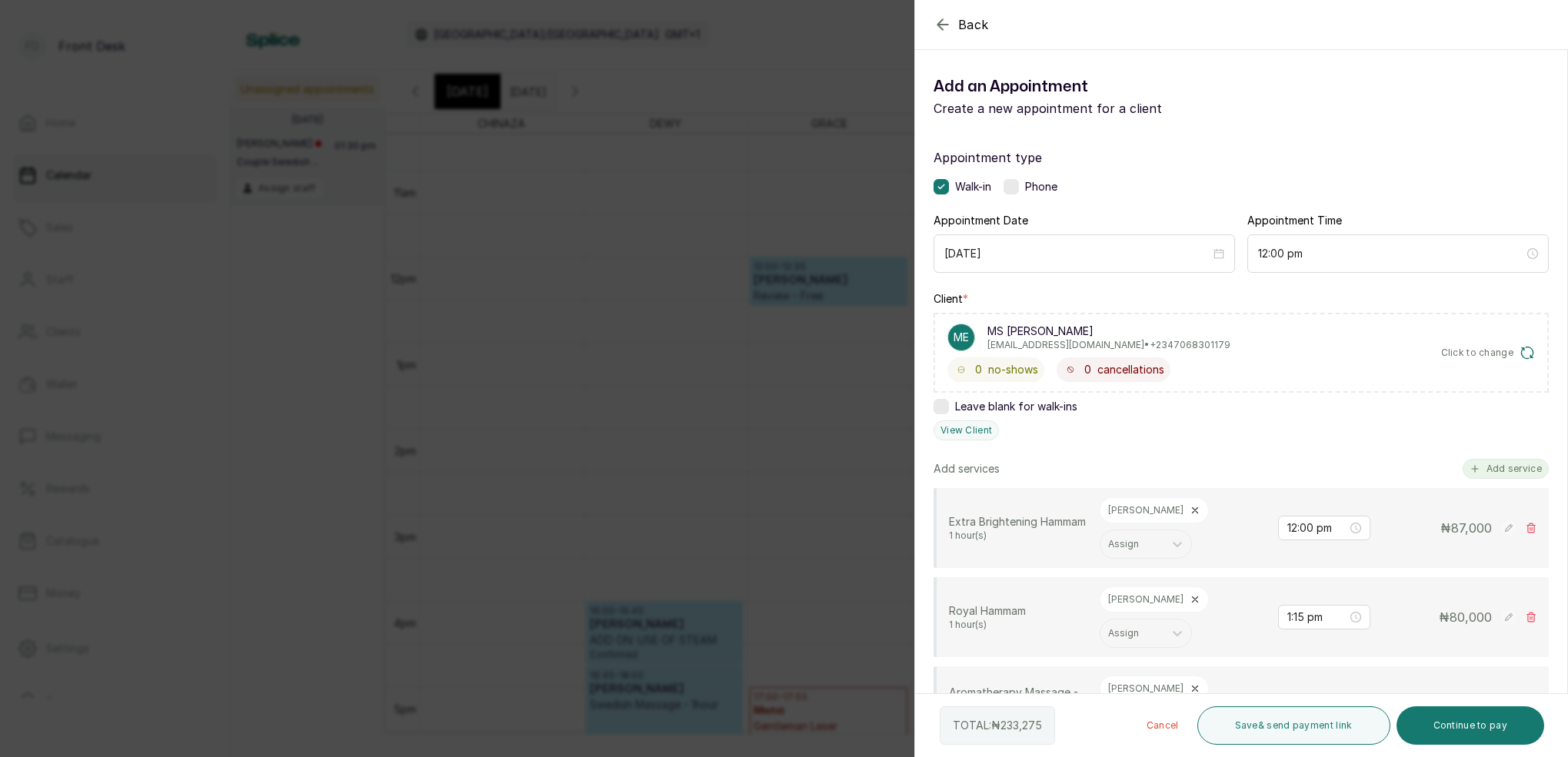
click at [1519, 475] on button "Add service" at bounding box center [1505, 469] width 86 height 20
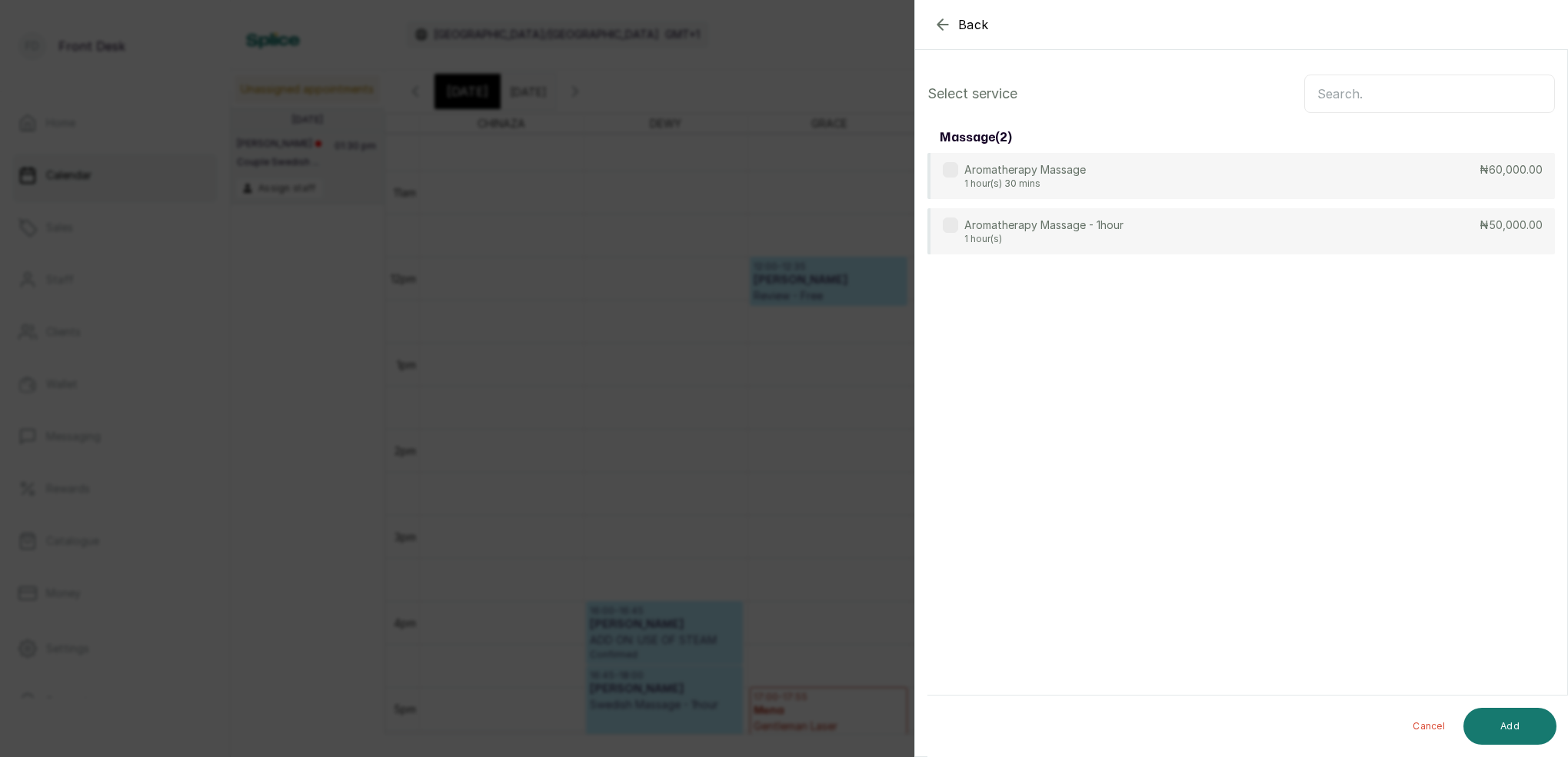
click at [1312, 106] on input "text" at bounding box center [1430, 94] width 251 height 39
type input "arom"
click at [1081, 235] on p "1 hour(s)" at bounding box center [1043, 239] width 159 height 12
click at [1523, 727] on button "Add" at bounding box center [1510, 726] width 93 height 37
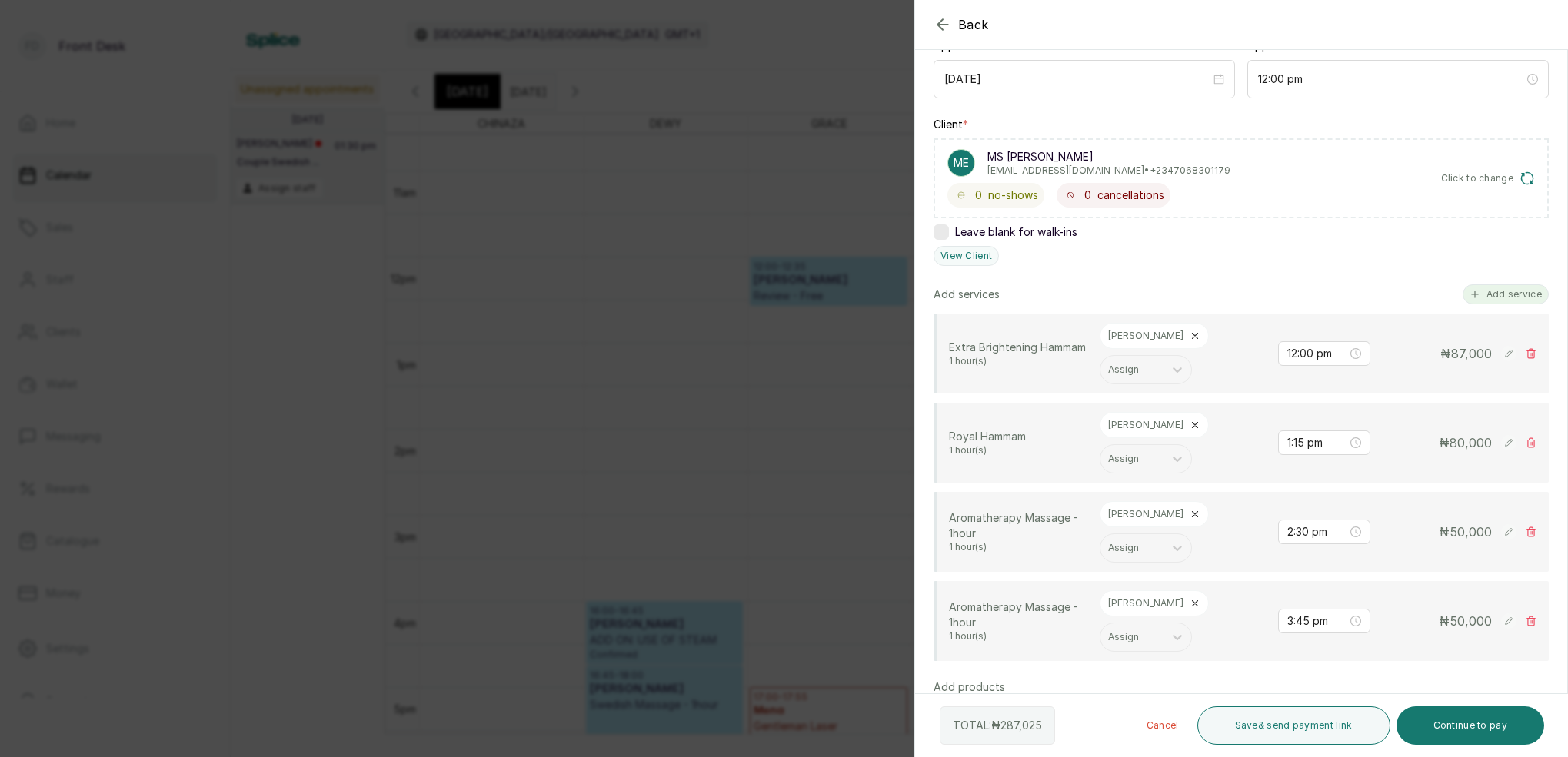
click at [1513, 284] on button "Add service" at bounding box center [1505, 294] width 86 height 20
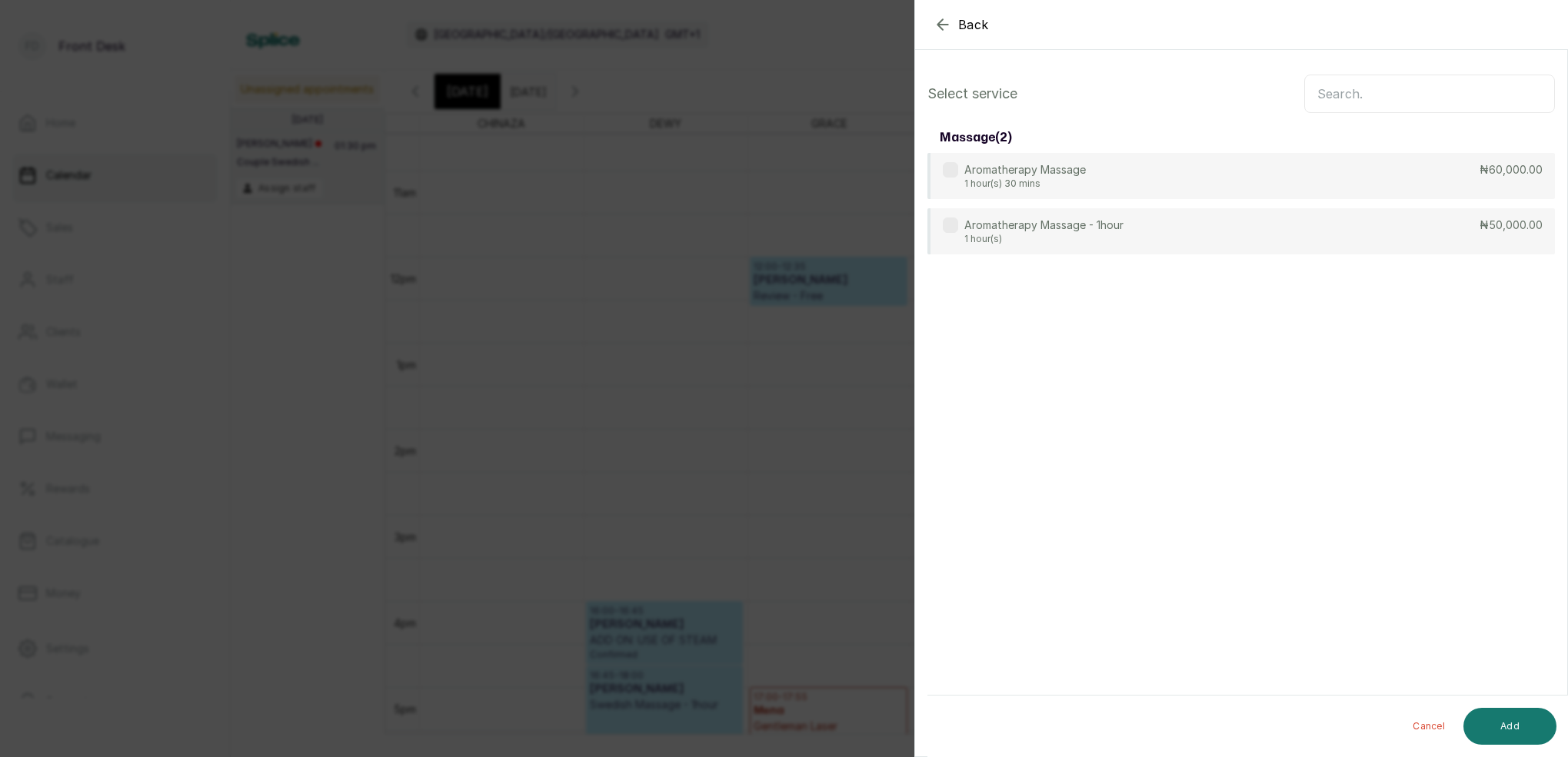
click at [1432, 111] on input "text" at bounding box center [1430, 94] width 251 height 39
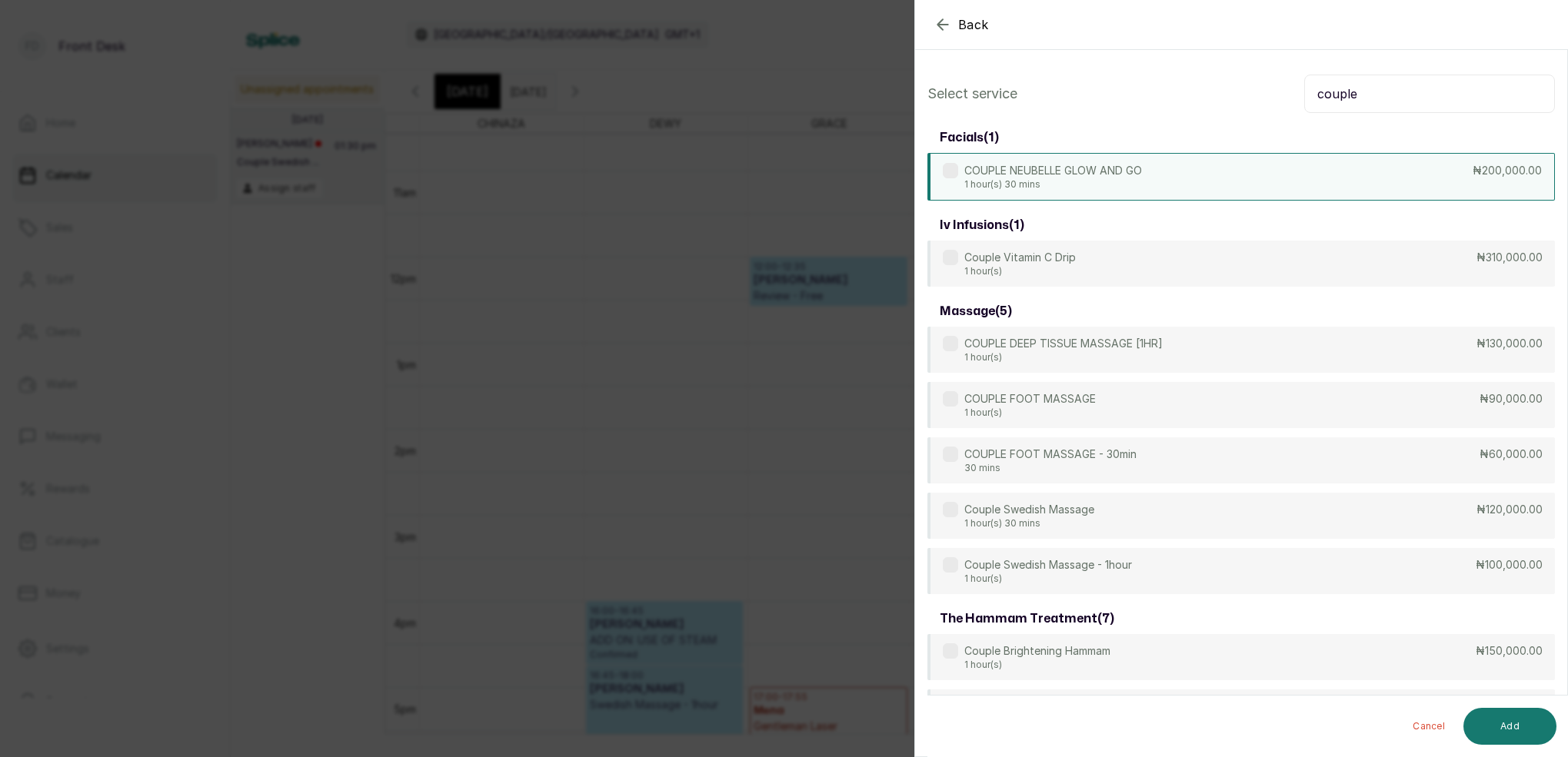
scroll to position [-1, 0]
type input "couple"
click at [1243, 189] on div "COUPLE NEUBELLE GLOW AND GO 1 hour(s) 30 mins ₦200,000.00" at bounding box center [1241, 177] width 628 height 48
click at [1509, 718] on button "Add" at bounding box center [1510, 726] width 93 height 37
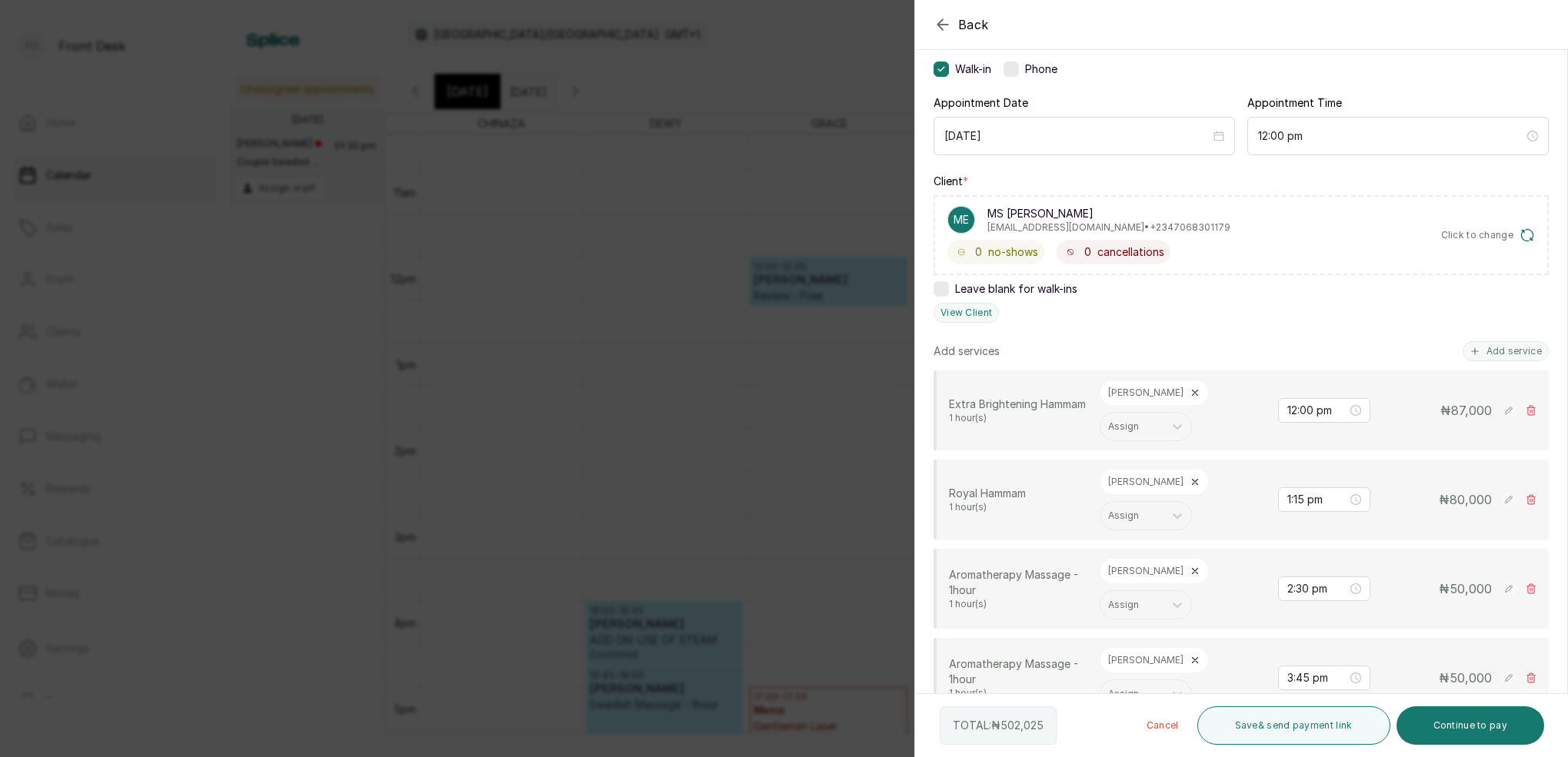
scroll to position [114, 0]
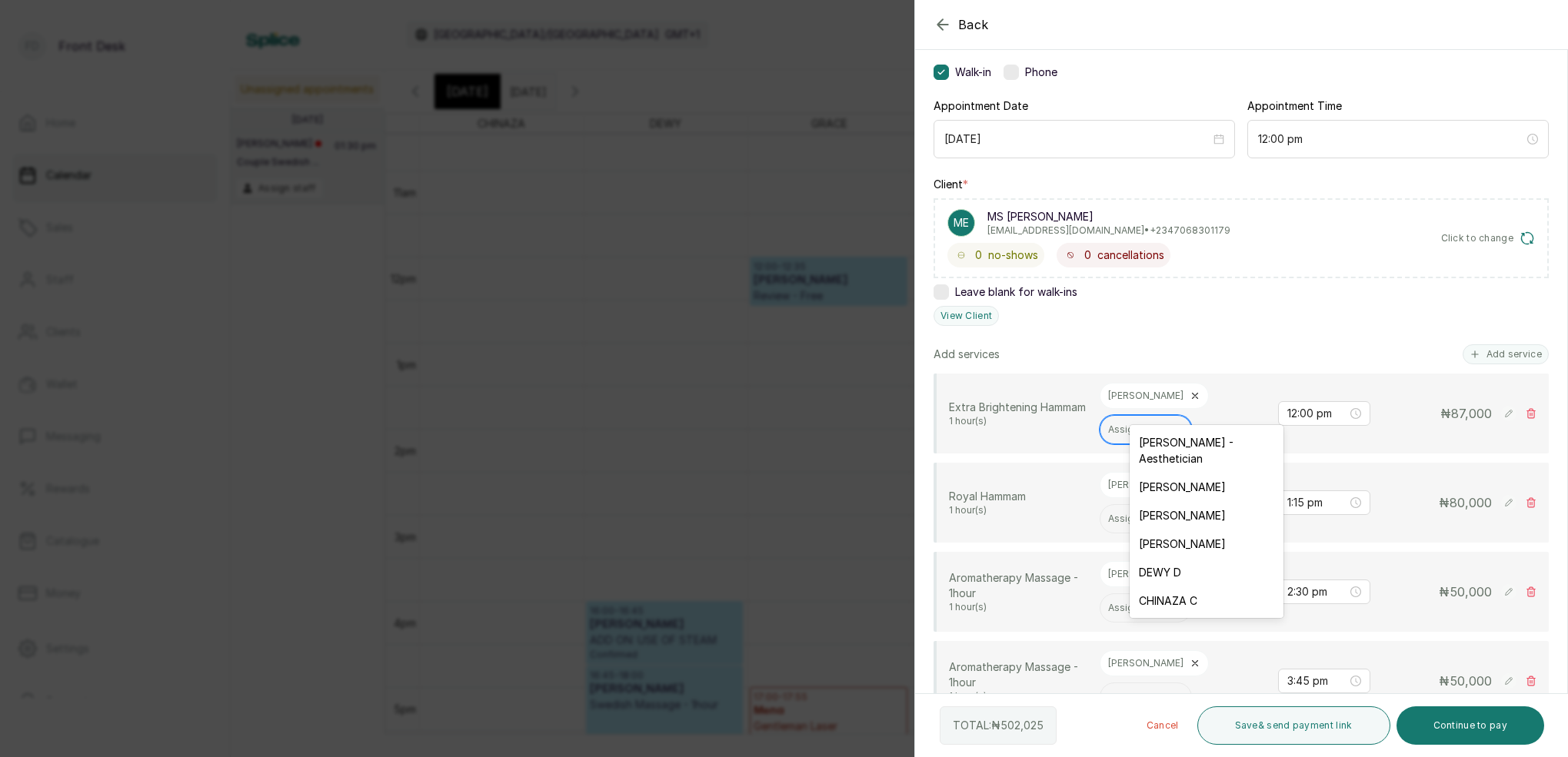
click at [1156, 424] on div "Assign" at bounding box center [1132, 429] width 48 height 11
drag, startPoint x: 1059, startPoint y: 408, endPoint x: 1073, endPoint y: 411, distance: 14.3
click at [1059, 408] on p "Extra Brightening Hammam" at bounding box center [1018, 408] width 138 height 15
click at [1189, 480] on icon at bounding box center [1194, 485] width 11 height 11
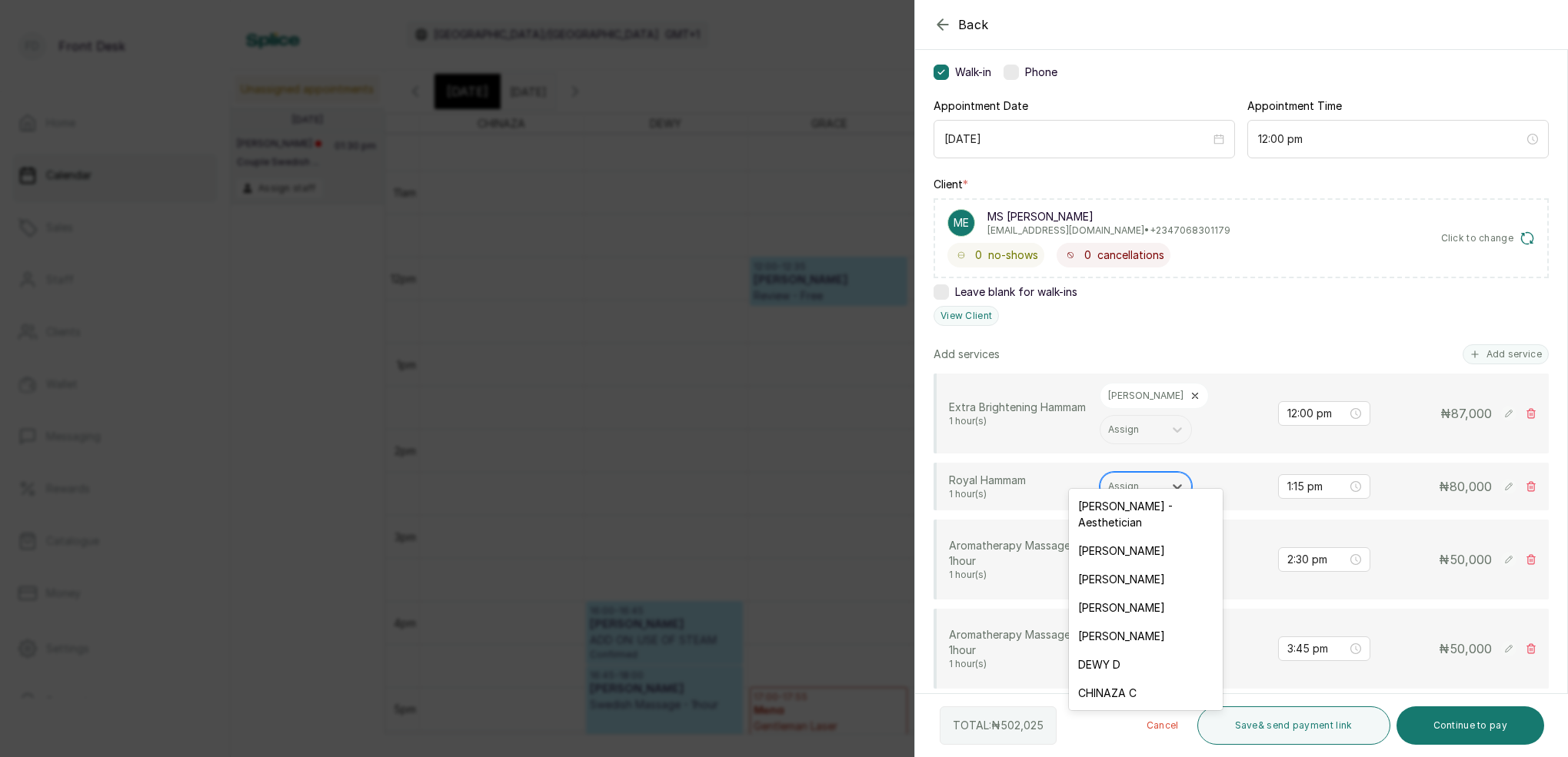
click at [1135, 481] on div "Assign" at bounding box center [1132, 487] width 48 height 11
drag, startPoint x: 1116, startPoint y: 533, endPoint x: 1142, endPoint y: 525, distance: 27.2
click at [1116, 536] on div "[PERSON_NAME]" at bounding box center [1146, 550] width 154 height 28
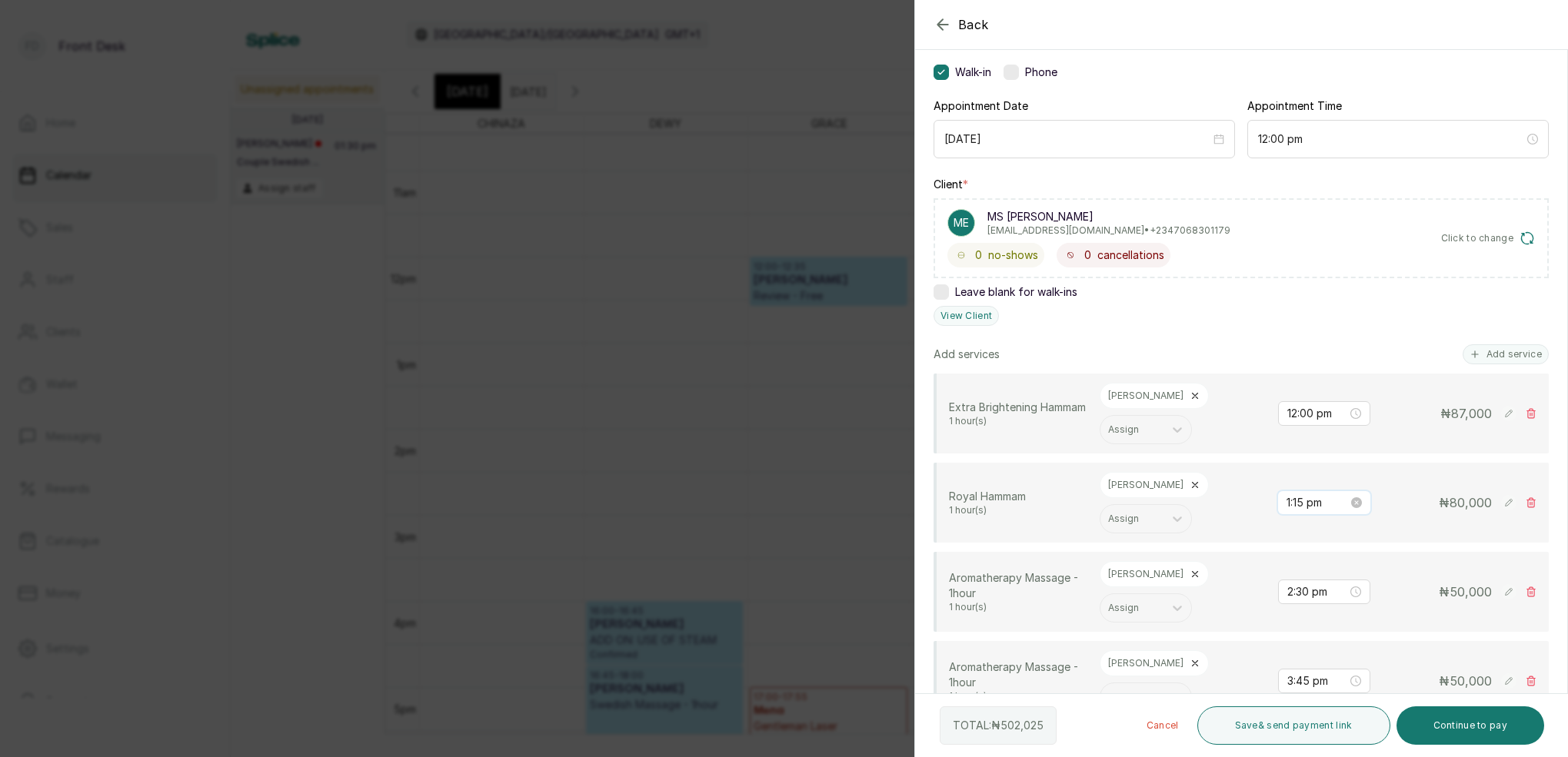
click at [1299, 494] on input "1:15 pm" at bounding box center [1317, 503] width 62 height 17
click at [1301, 497] on div "12" at bounding box center [1299, 500] width 37 height 21
drag, startPoint x: 1344, startPoint y: 501, endPoint x: 1367, endPoint y: 521, distance: 30.5
click at [1344, 501] on div "00" at bounding box center [1343, 500] width 37 height 21
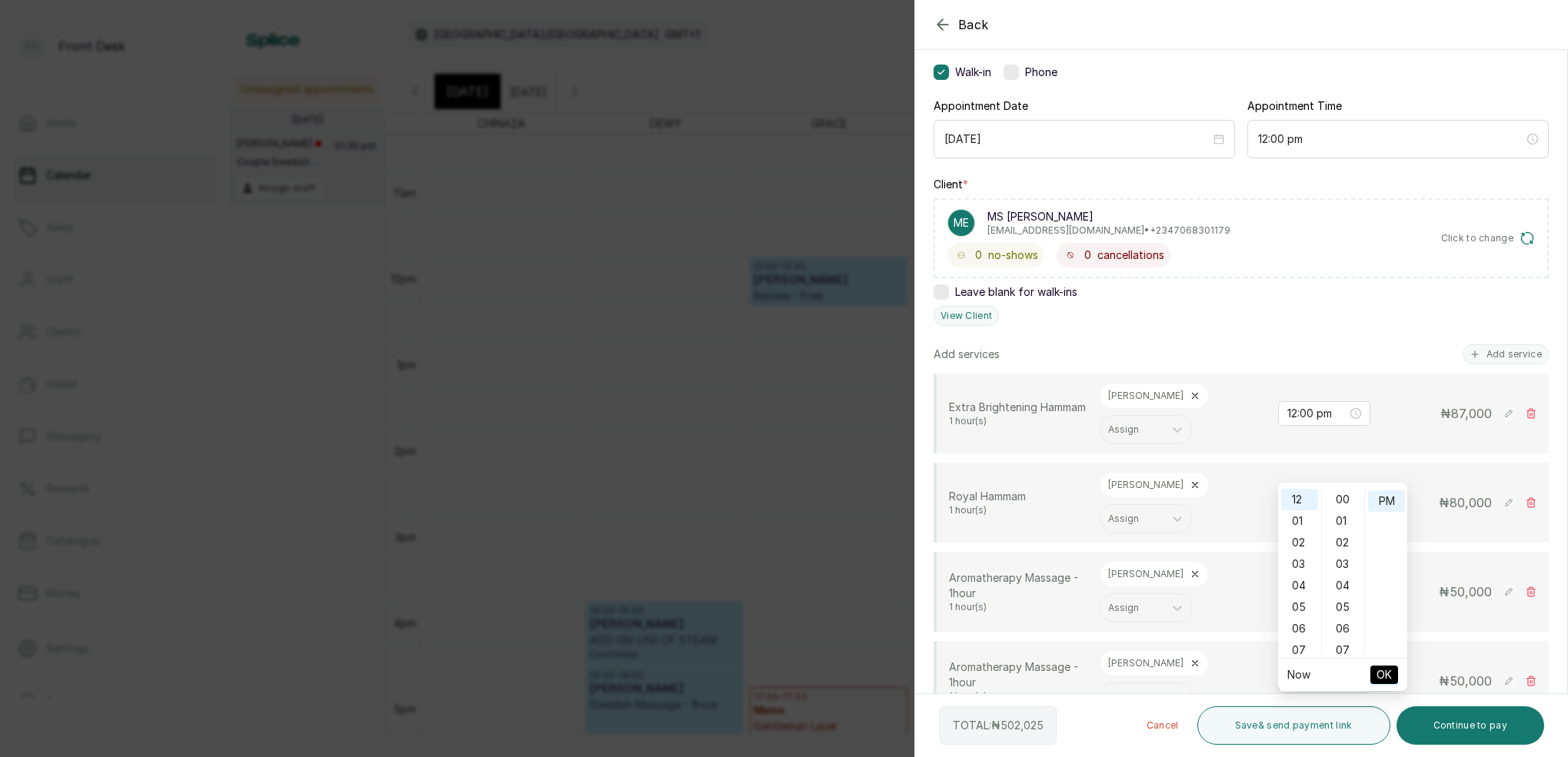
type input "12:00 pm"
click at [1383, 669] on span "OK" at bounding box center [1384, 675] width 15 height 29
click at [1301, 584] on input "2:30 pm" at bounding box center [1317, 592] width 60 height 17
click at [1301, 585] on div "01" at bounding box center [1299, 584] width 37 height 21
type input "1:00 pm"
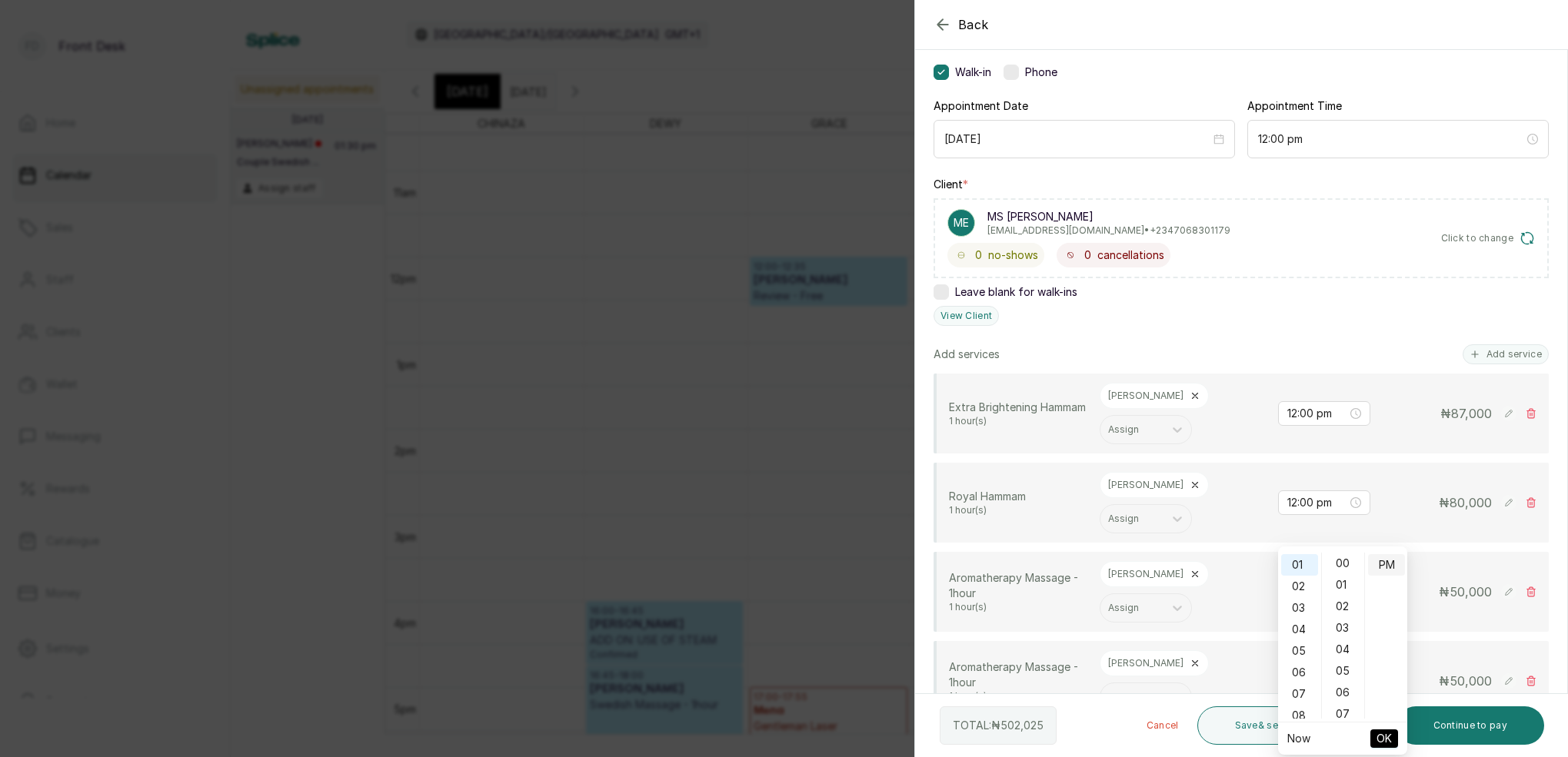
drag, startPoint x: 1346, startPoint y: 563, endPoint x: 1370, endPoint y: 565, distance: 24.1
click at [1346, 563] on div "00" at bounding box center [1343, 563] width 37 height 21
click at [1390, 564] on div "PM" at bounding box center [1386, 565] width 37 height 21
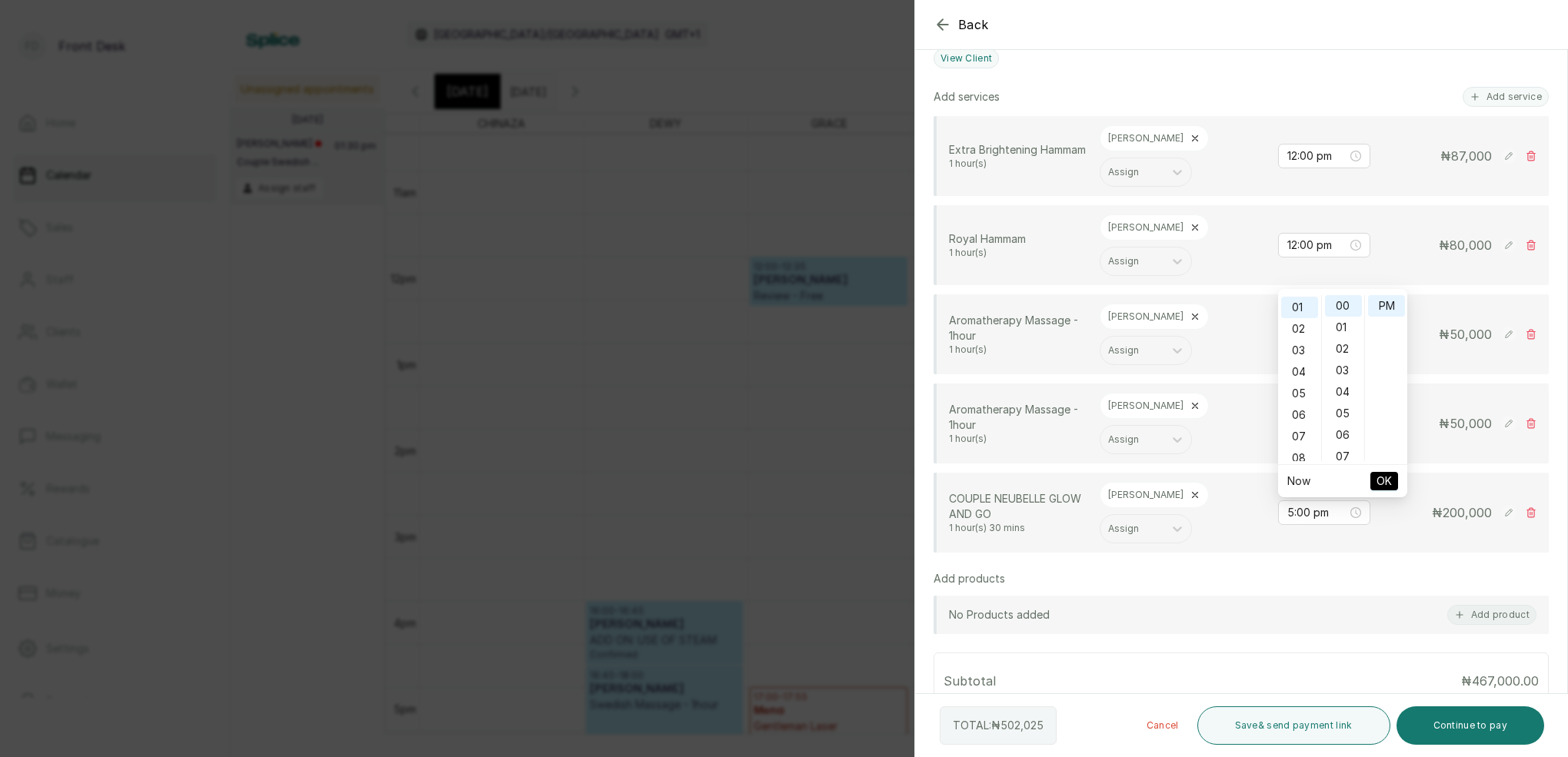
click at [1382, 481] on span "OK" at bounding box center [1384, 481] width 15 height 29
click at [1300, 415] on input "3:45 pm" at bounding box center [1317, 424] width 60 height 17
drag, startPoint x: 1298, startPoint y: 396, endPoint x: 1304, endPoint y: 401, distance: 7.8
click at [1298, 397] on div "01" at bounding box center [1299, 397] width 37 height 21
type input "1:00 pm"
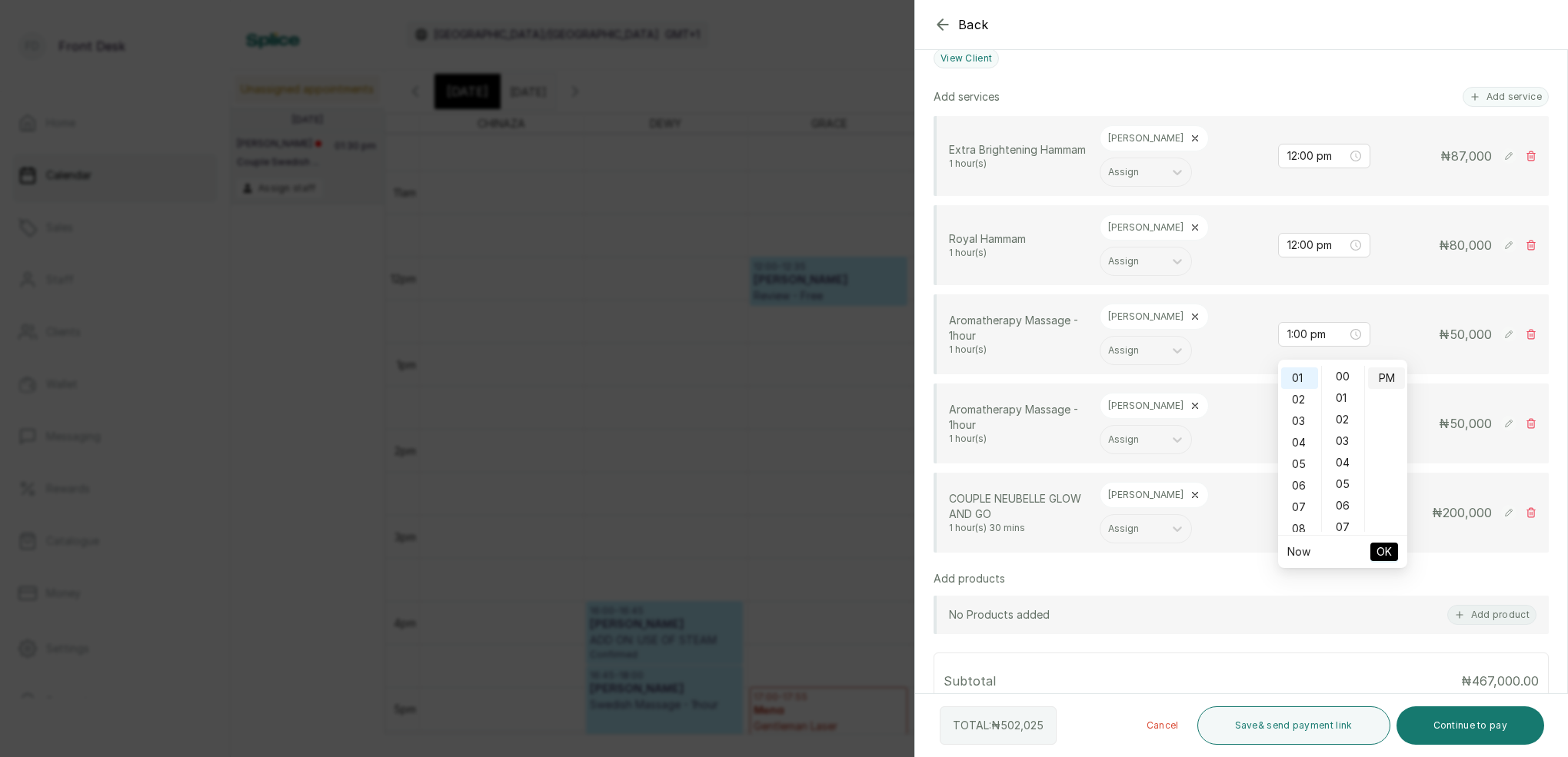
drag, startPoint x: 1343, startPoint y: 378, endPoint x: 1369, endPoint y: 378, distance: 26.0
click at [1345, 379] on div "00" at bounding box center [1343, 376] width 37 height 21
drag, startPoint x: 1380, startPoint y: 377, endPoint x: 1405, endPoint y: 445, distance: 72.4
click at [1380, 378] on div "PM" at bounding box center [1386, 378] width 37 height 21
click at [1389, 560] on span "OK" at bounding box center [1384, 552] width 15 height 29
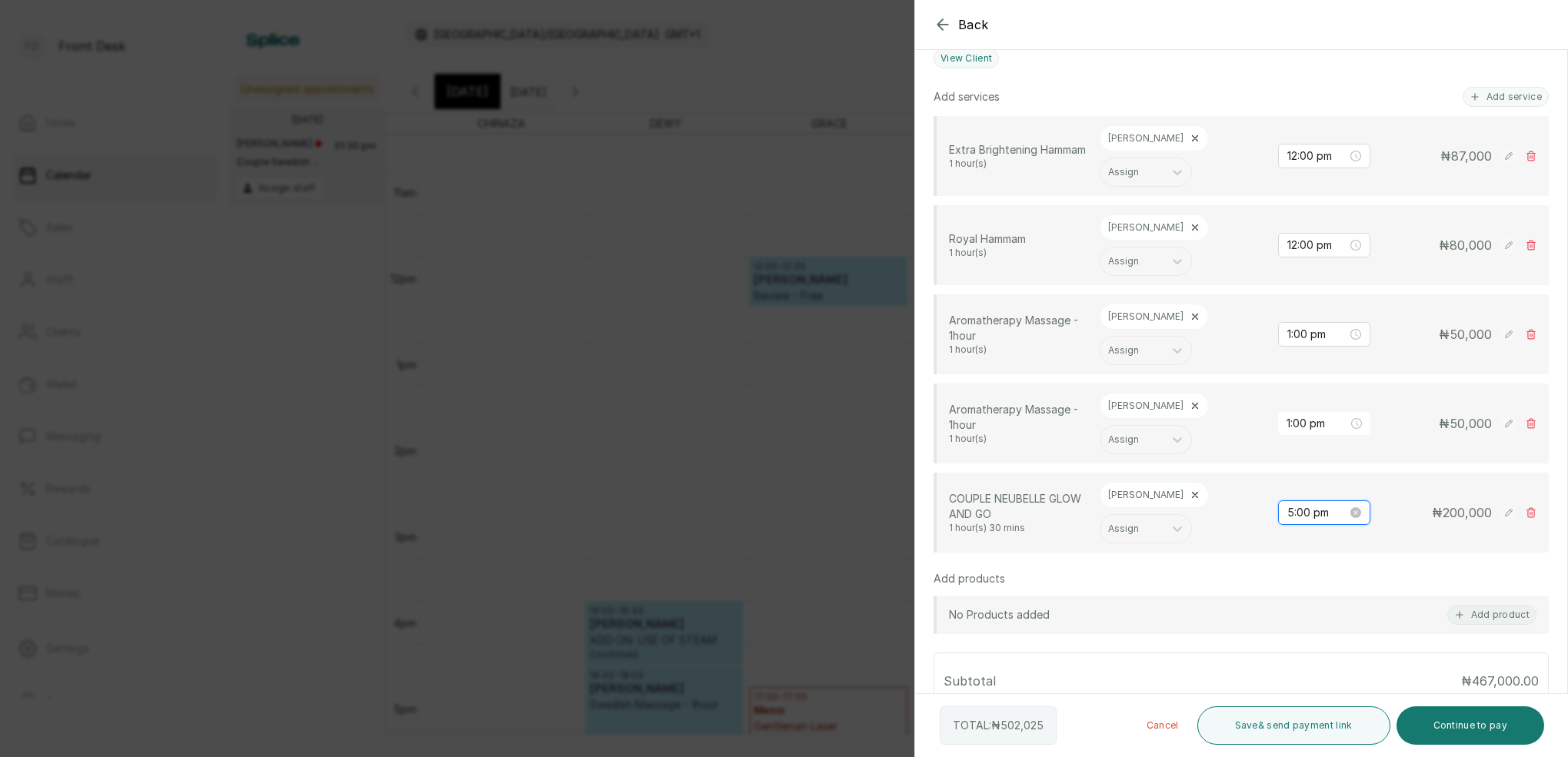
click at [1303, 504] on input "5:00 pm" at bounding box center [1317, 512] width 60 height 17
click at [1300, 491] on div "02" at bounding box center [1299, 490] width 37 height 21
type input "2:00 pm"
click at [1346, 449] on div "00" at bounding box center [1343, 447] width 37 height 21
drag, startPoint x: 1377, startPoint y: 449, endPoint x: 1423, endPoint y: 513, distance: 78.8
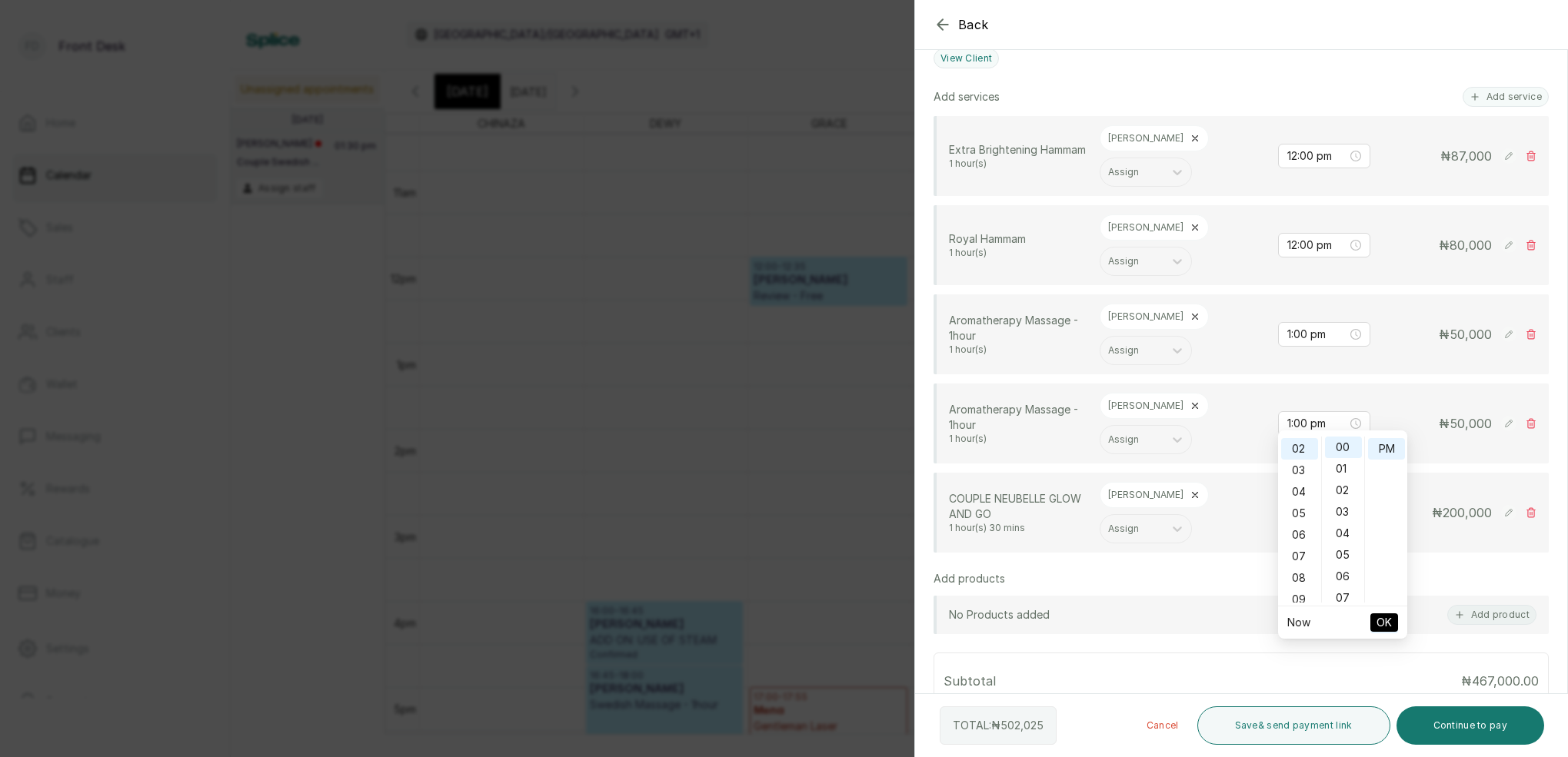
click at [1379, 452] on div "PM" at bounding box center [1386, 448] width 37 height 21
click at [1386, 624] on span "OK" at bounding box center [1384, 622] width 15 height 29
click at [1132, 393] on div "[PERSON_NAME]" at bounding box center [1154, 406] width 109 height 26
click at [1133, 393] on div "[PERSON_NAME]" at bounding box center [1154, 406] width 109 height 26
click at [1189, 401] on icon at bounding box center [1194, 406] width 11 height 11
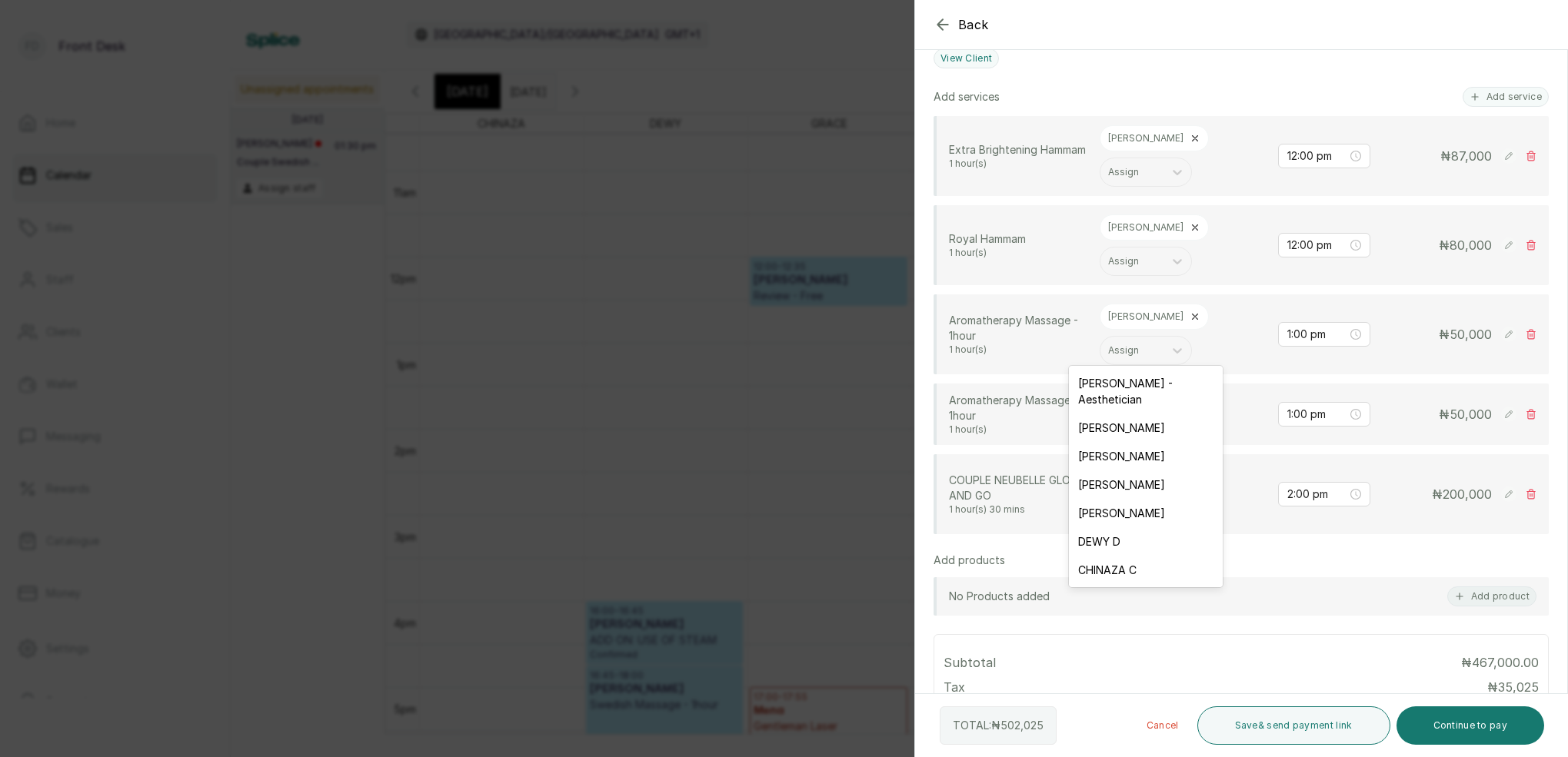
click at [1131, 409] on div "Assign" at bounding box center [1132, 414] width 48 height 11
click at [1104, 422] on div "[PERSON_NAME]" at bounding box center [1146, 427] width 154 height 28
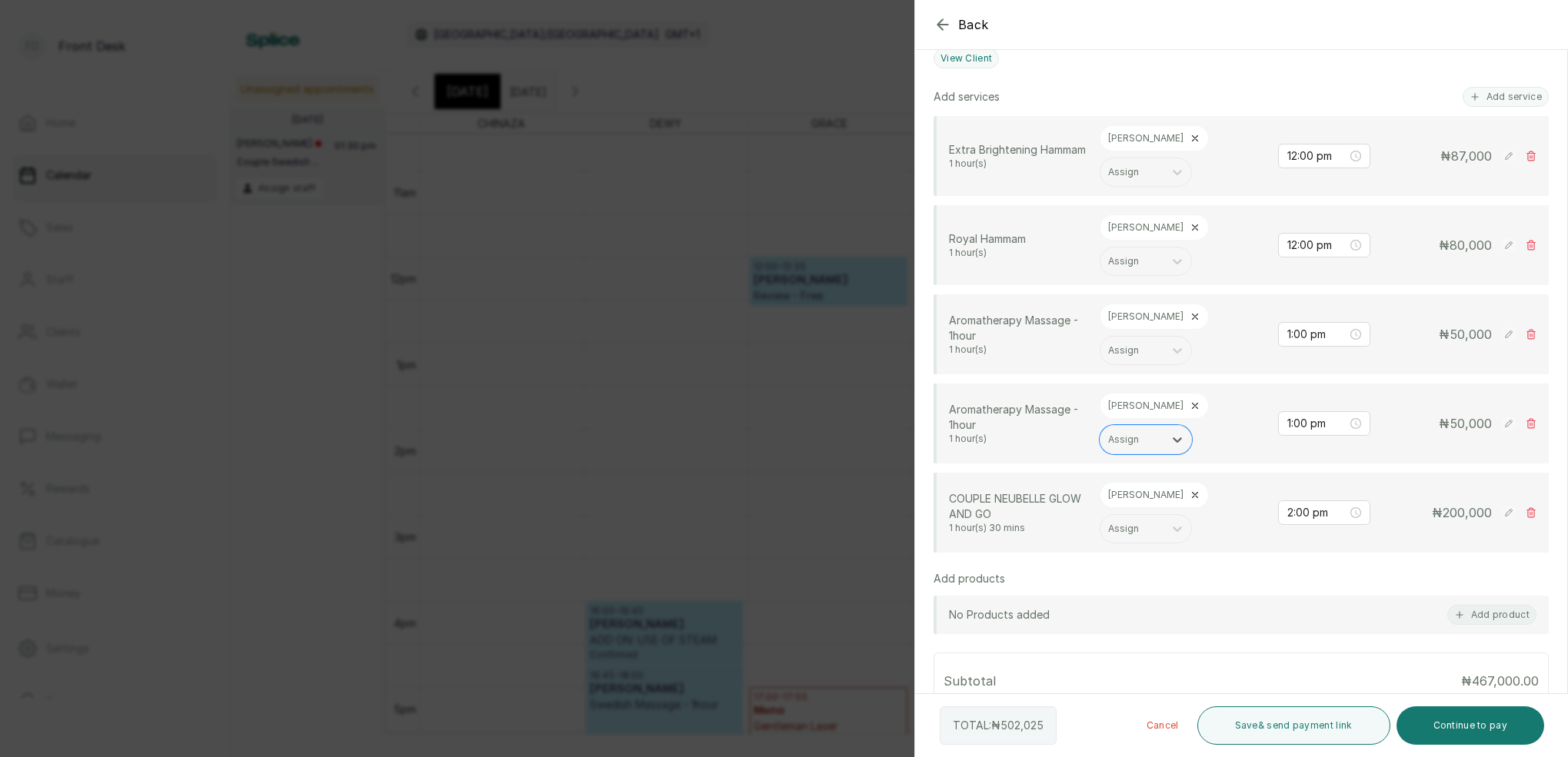
click at [1193, 493] on icon at bounding box center [1195, 495] width 5 height 5
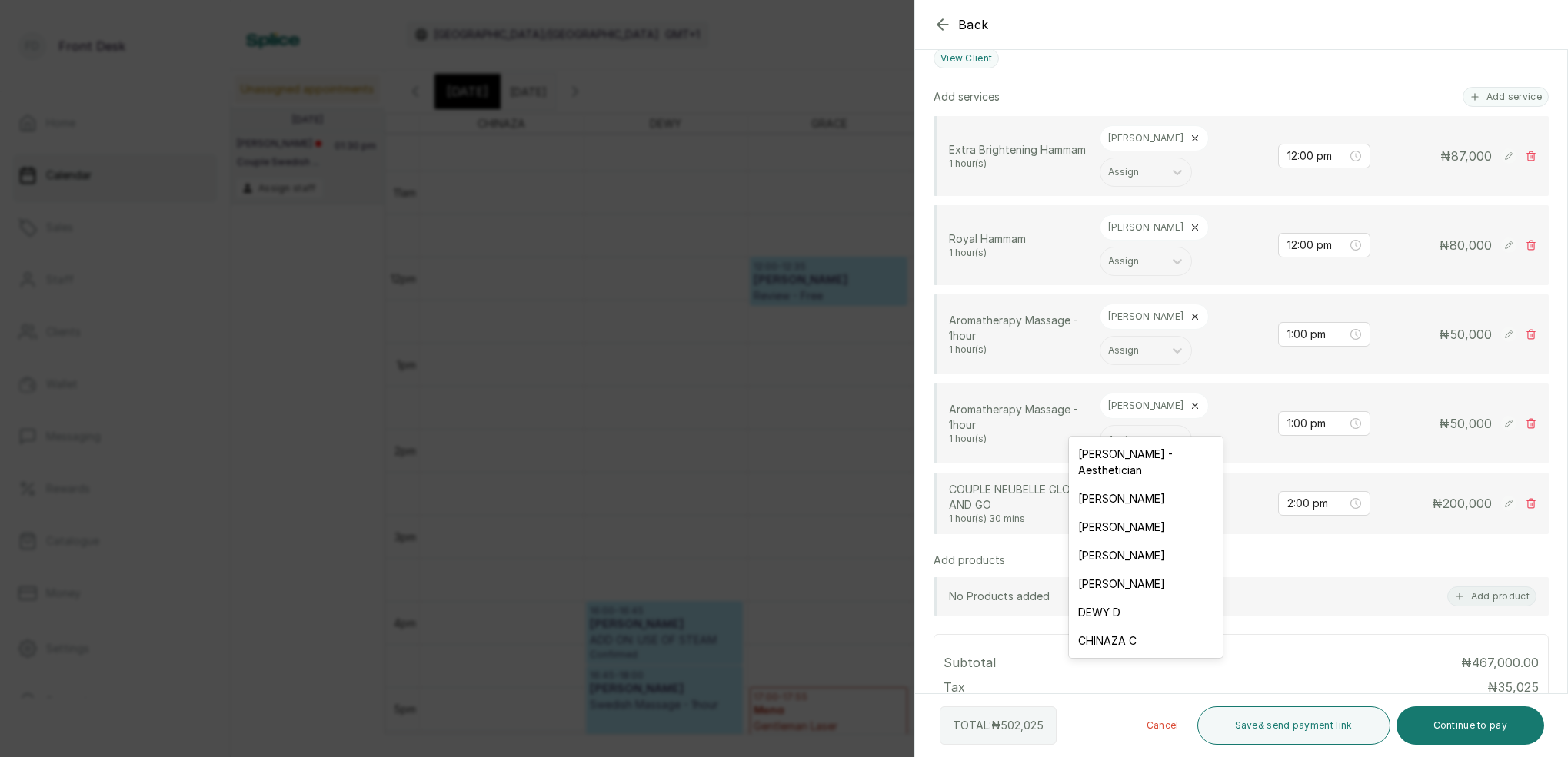
click at [1135, 498] on div "Assign" at bounding box center [1132, 503] width 48 height 11
click at [1118, 456] on div "[PERSON_NAME] - Aesthetician" at bounding box center [1146, 462] width 154 height 45
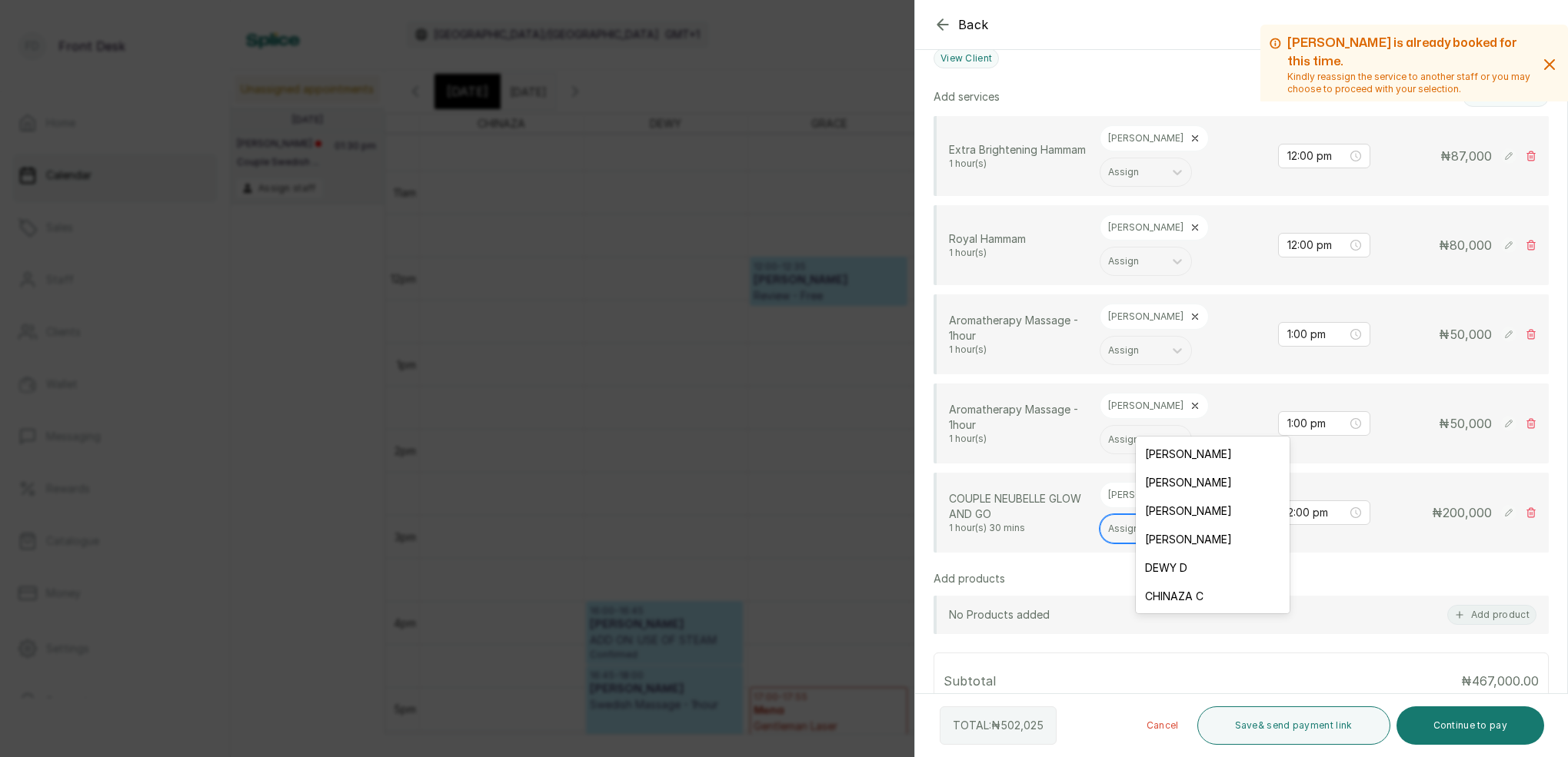
click at [1156, 522] on div at bounding box center [1132, 529] width 48 height 14
click at [1206, 588] on div "CHINAZA C" at bounding box center [1212, 596] width 154 height 28
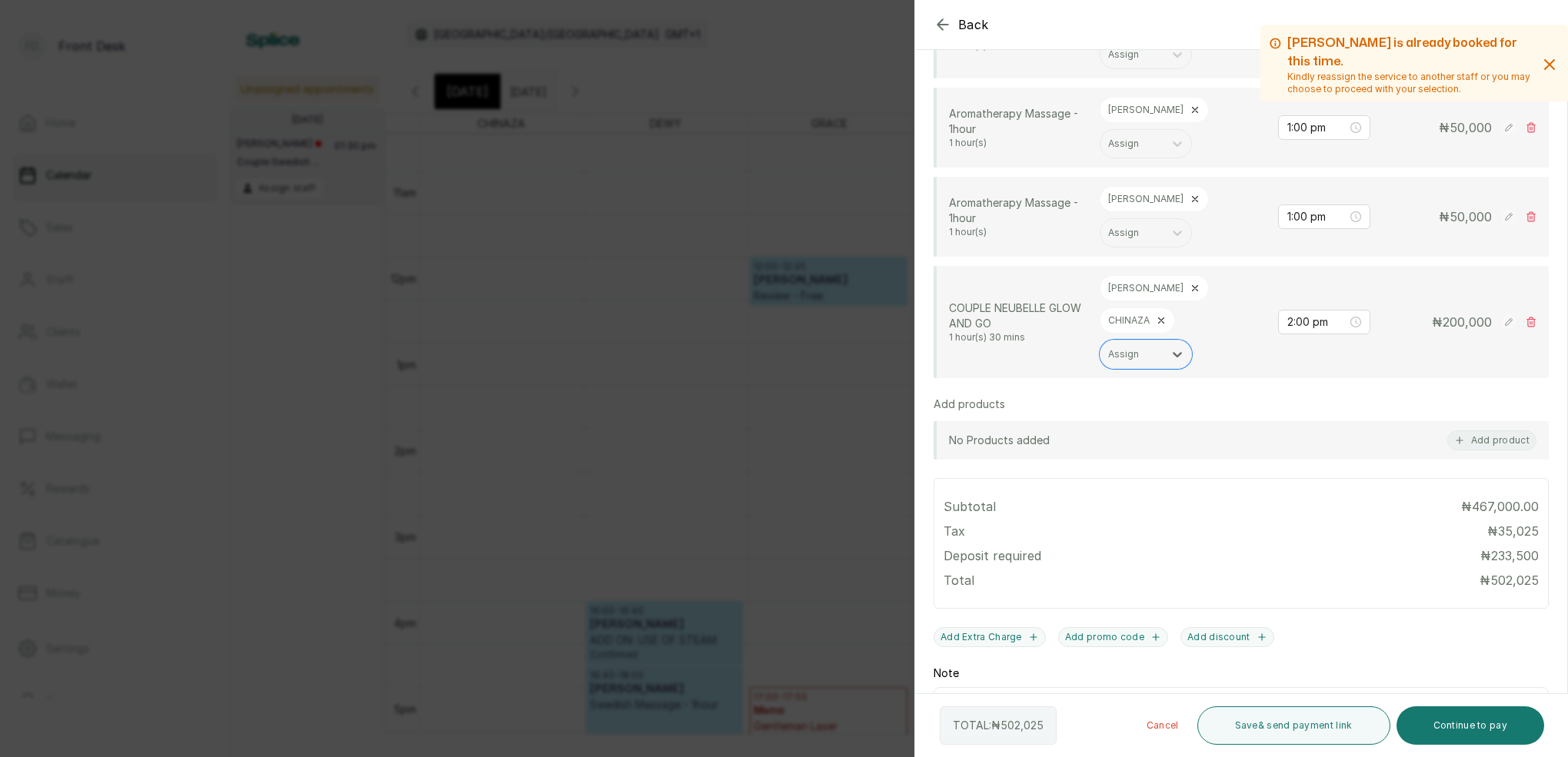
scroll to position [578, 0]
click at [1457, 721] on button "Continue to pay" at bounding box center [1470, 725] width 149 height 39
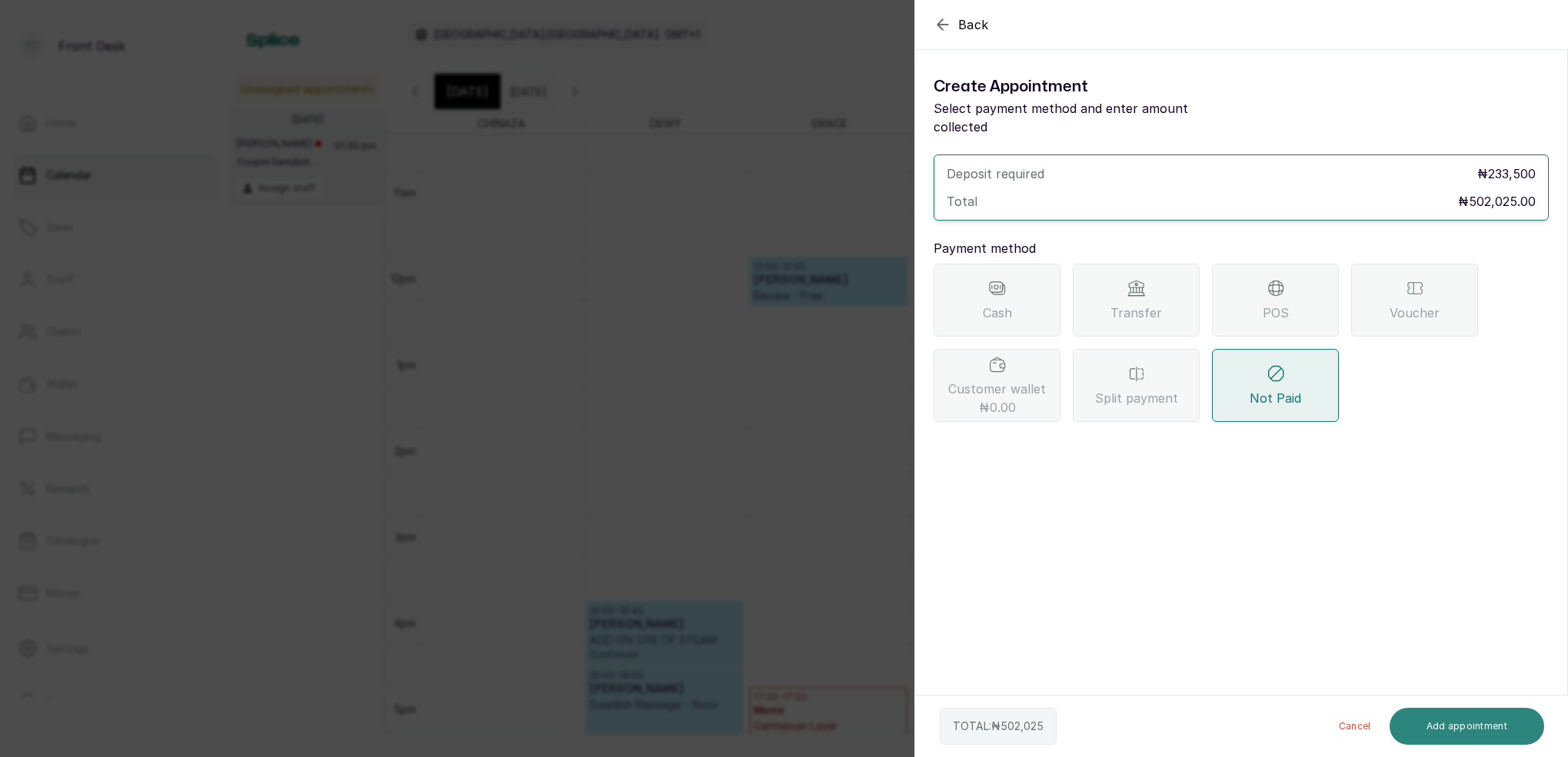
scroll to position [0, 0]
click at [1163, 283] on div "Transfer" at bounding box center [1136, 300] width 127 height 73
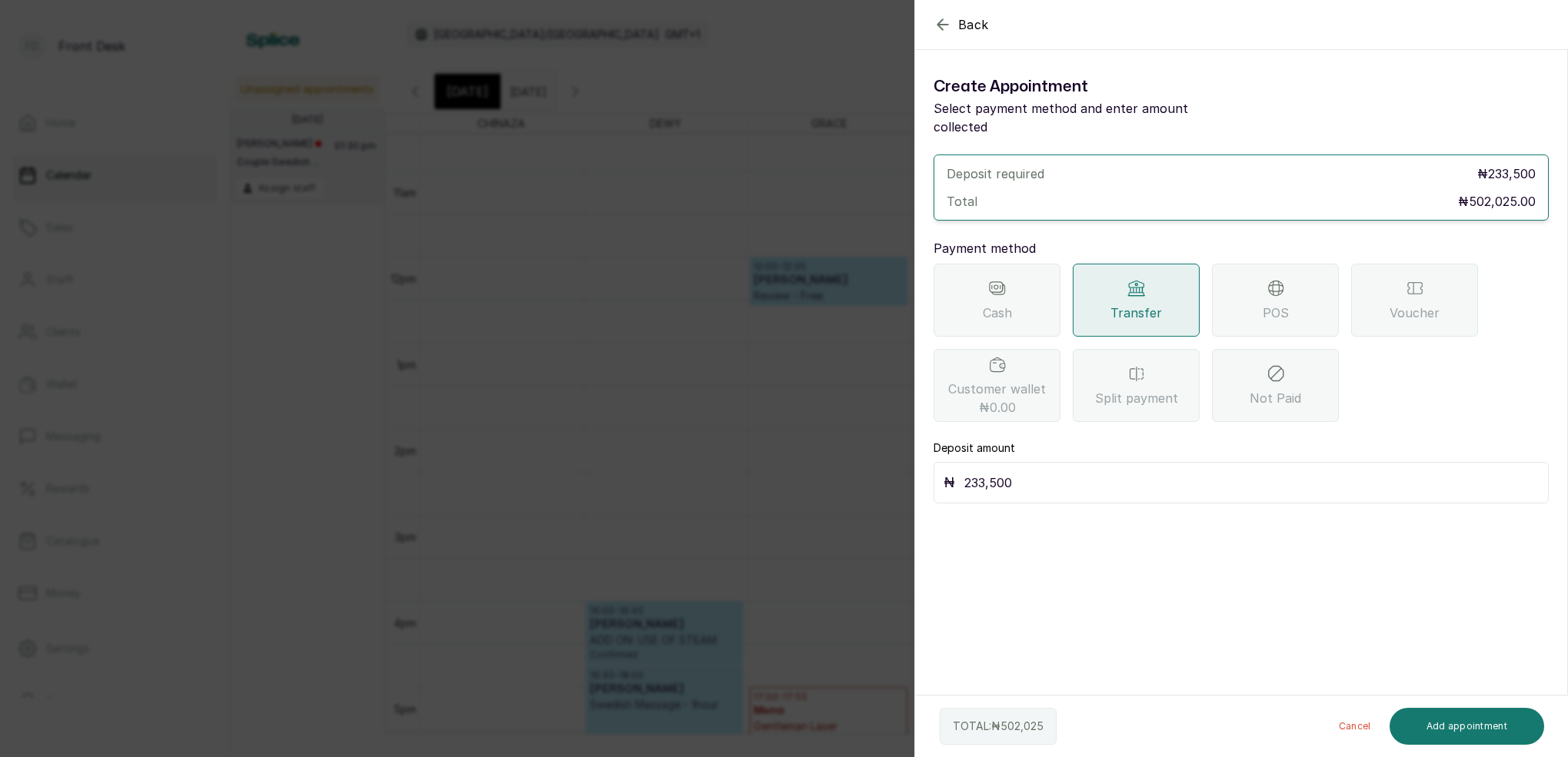
click at [1139, 472] on input "233,500" at bounding box center [1251, 482] width 574 height 21
click at [1077, 472] on input "233,500" at bounding box center [1251, 482] width 574 height 21
type input "2"
type input "502,025"
click at [1444, 720] on button "Add appointment" at bounding box center [1467, 726] width 155 height 37
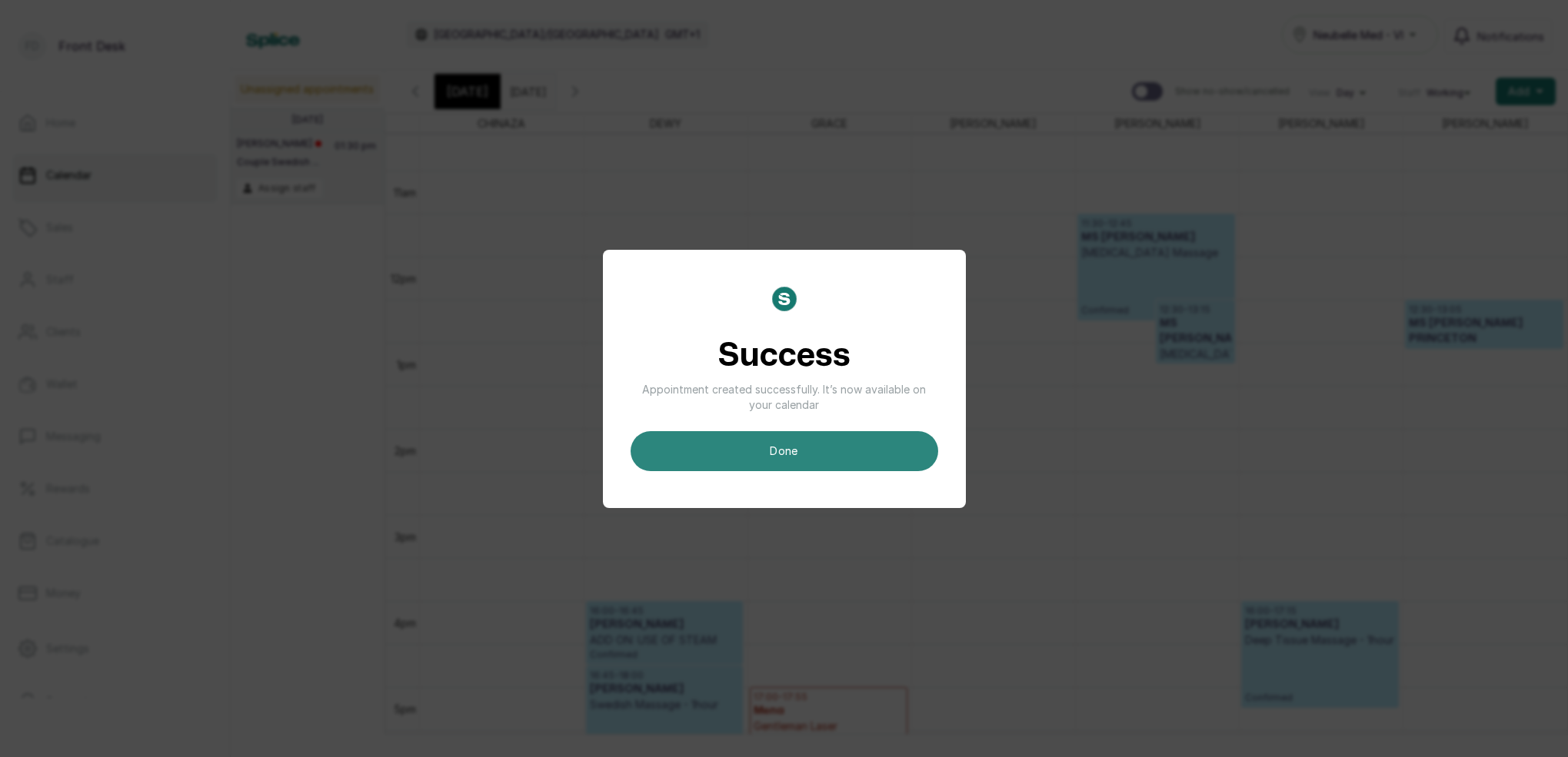
click at [786, 456] on button "done" at bounding box center [784, 451] width 307 height 40
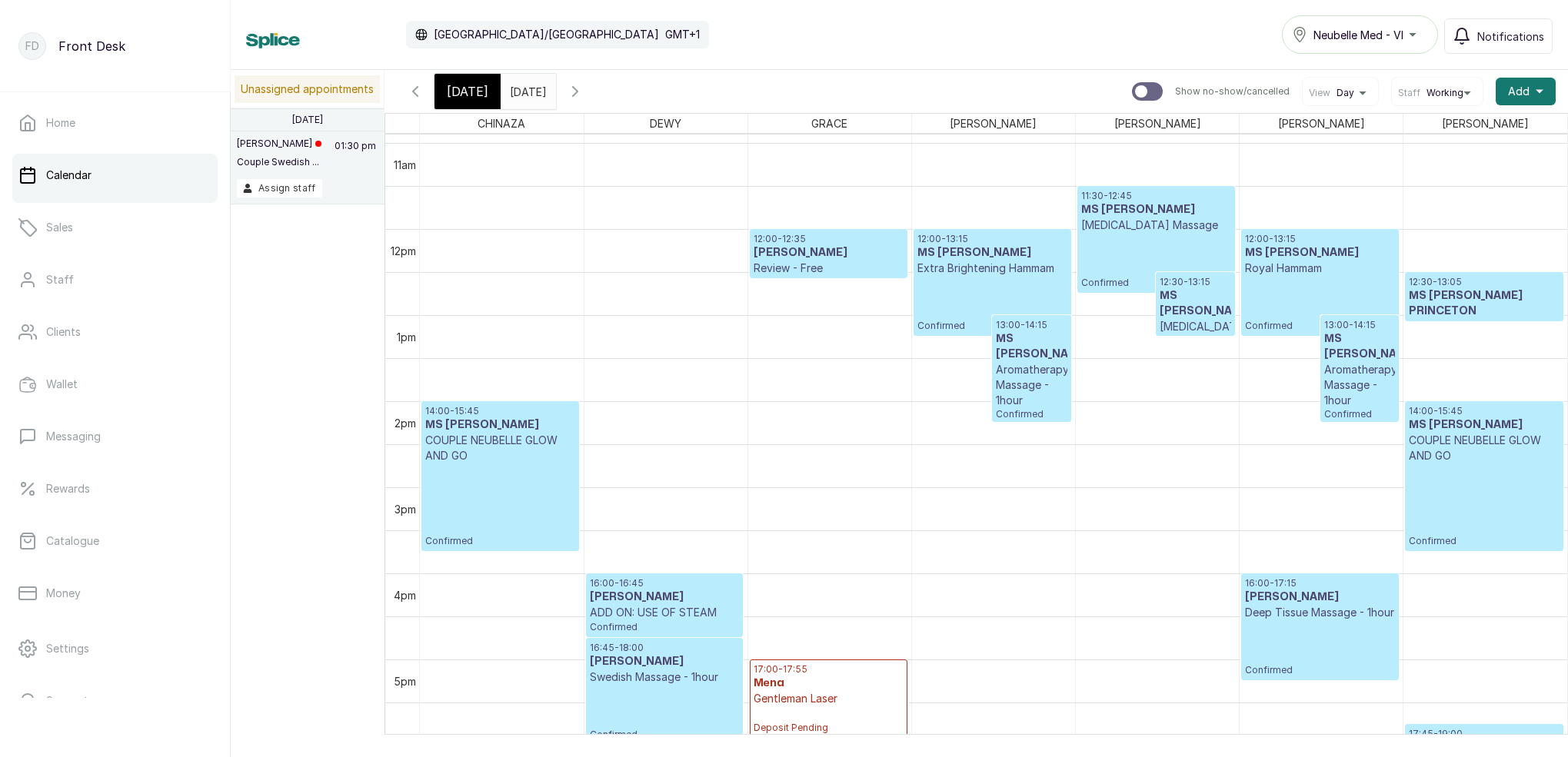
scroll to position [909, 0]
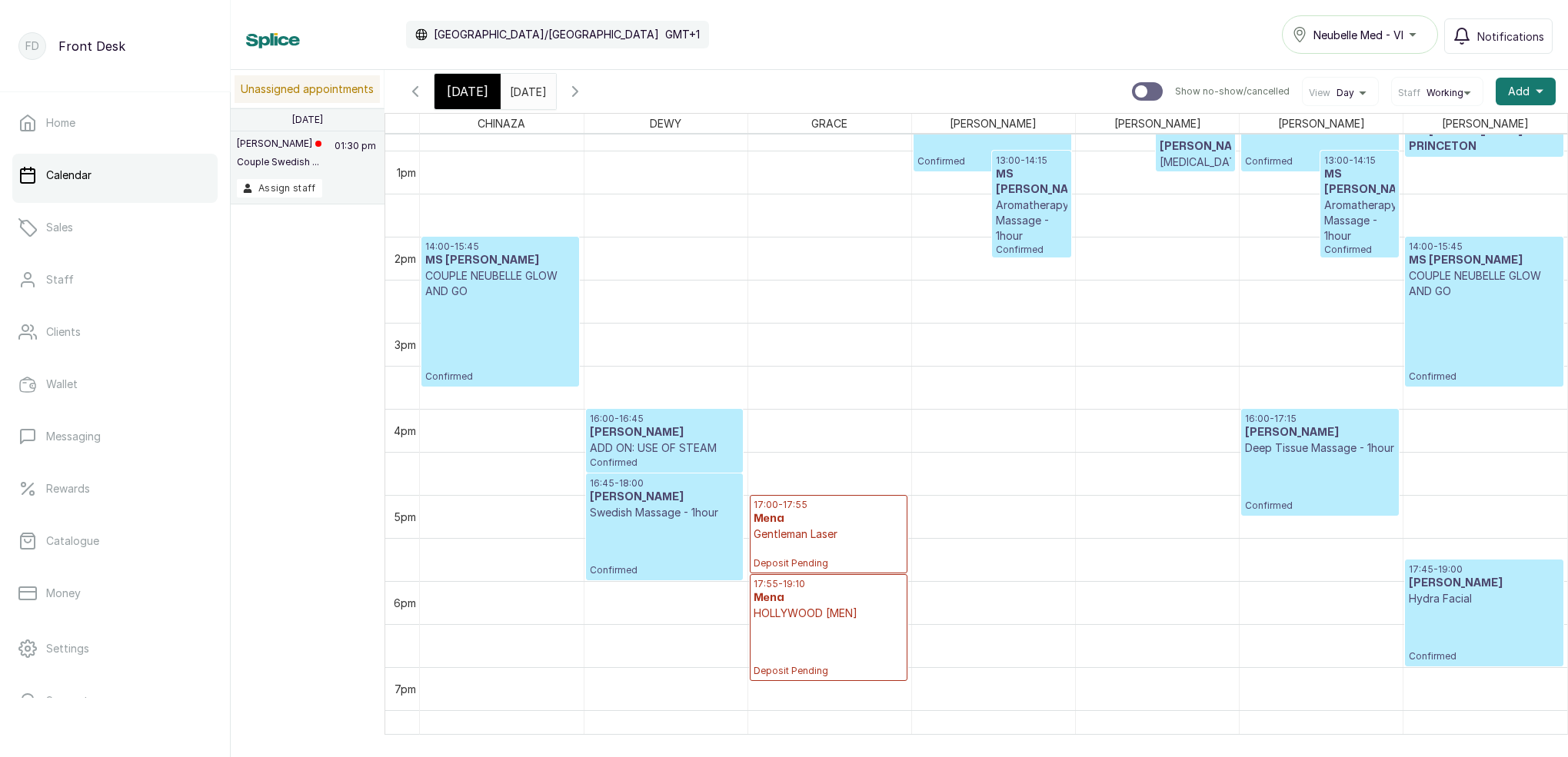
click at [460, 92] on span "[DATE]" at bounding box center [467, 91] width 41 height 18
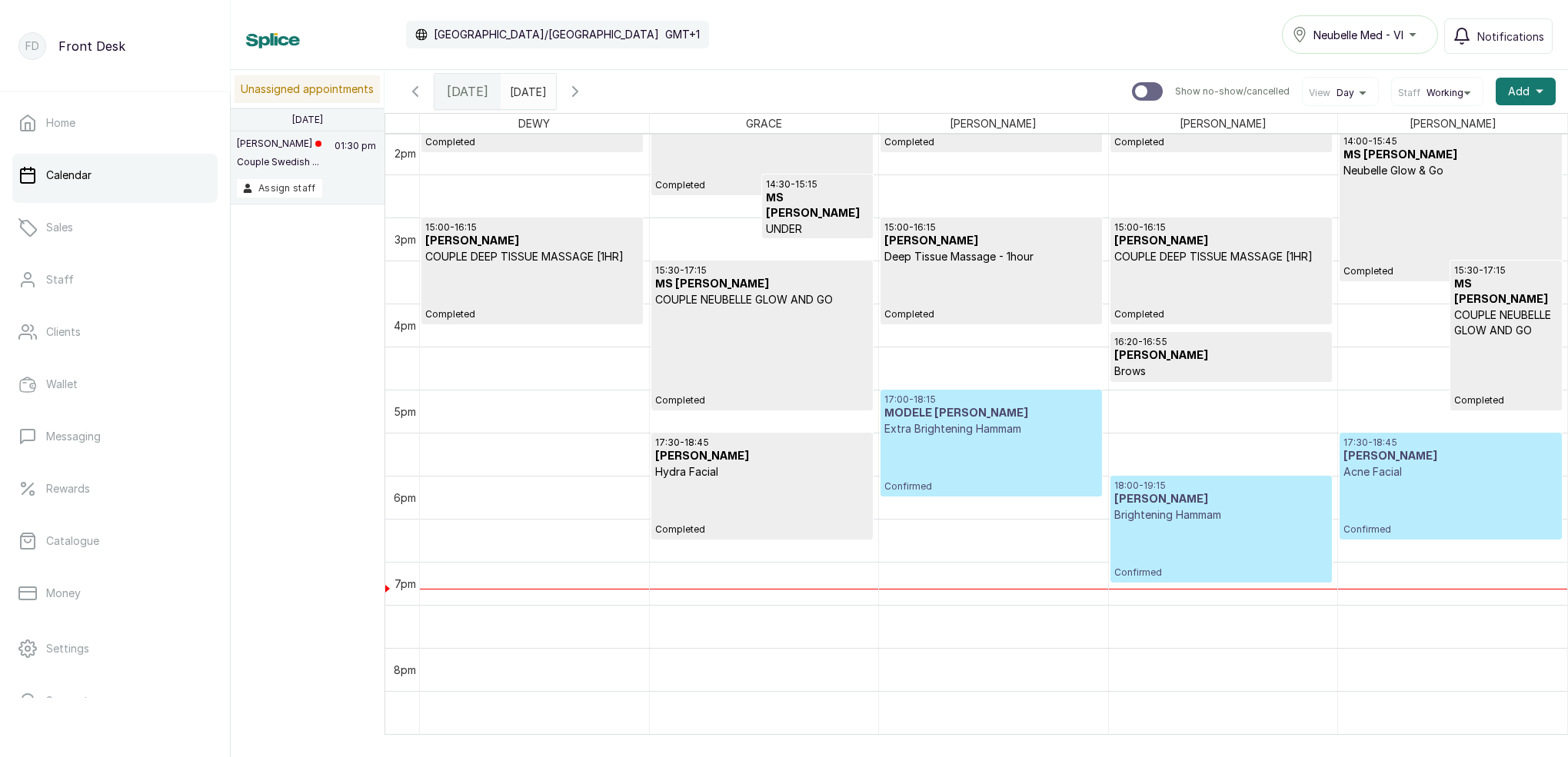
click at [526, 92] on input "[DATE]" at bounding box center [514, 88] width 25 height 26
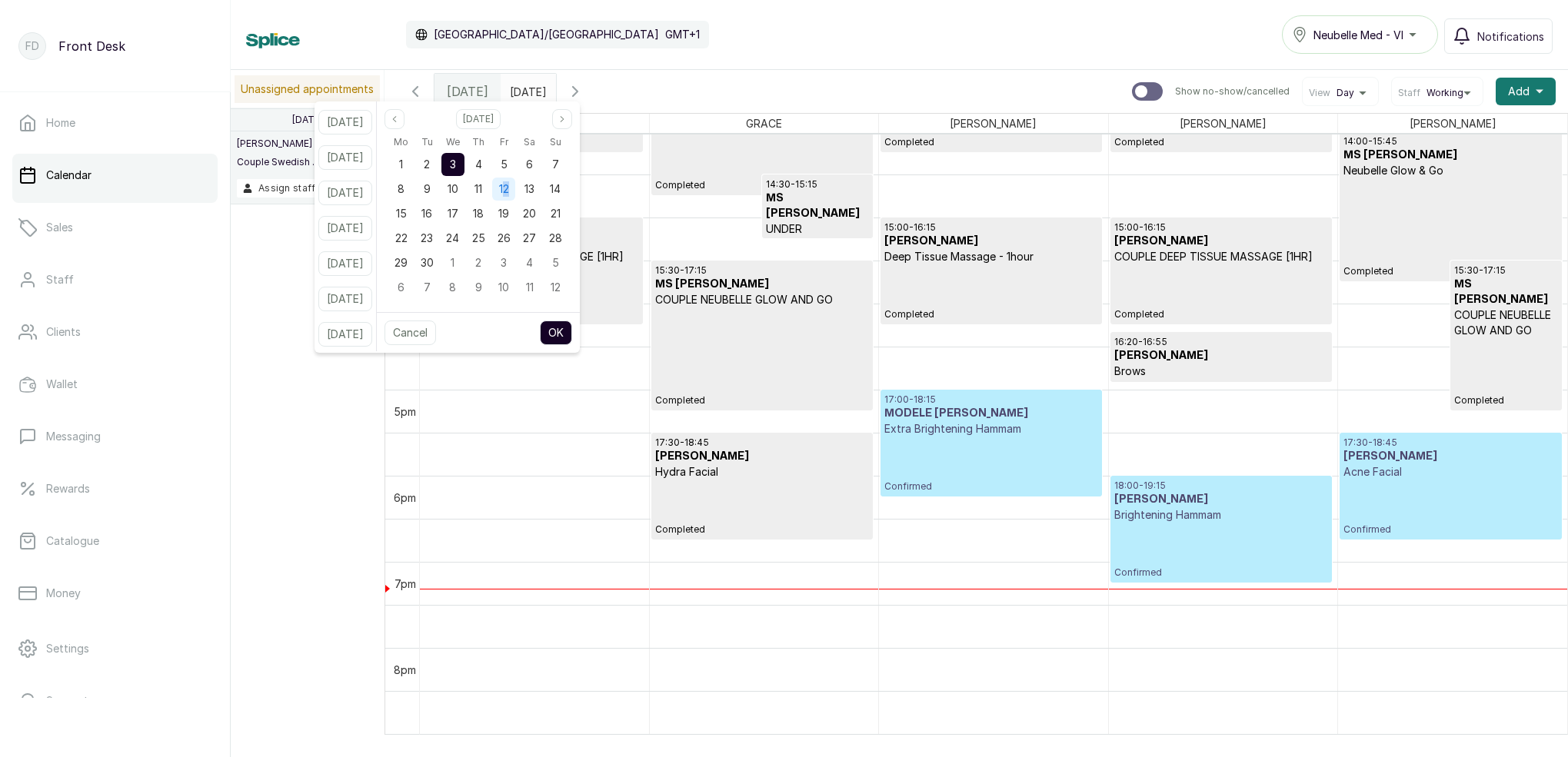
click at [509, 186] on span "12" at bounding box center [504, 188] width 10 height 13
click at [572, 333] on button "OK" at bounding box center [556, 332] width 33 height 25
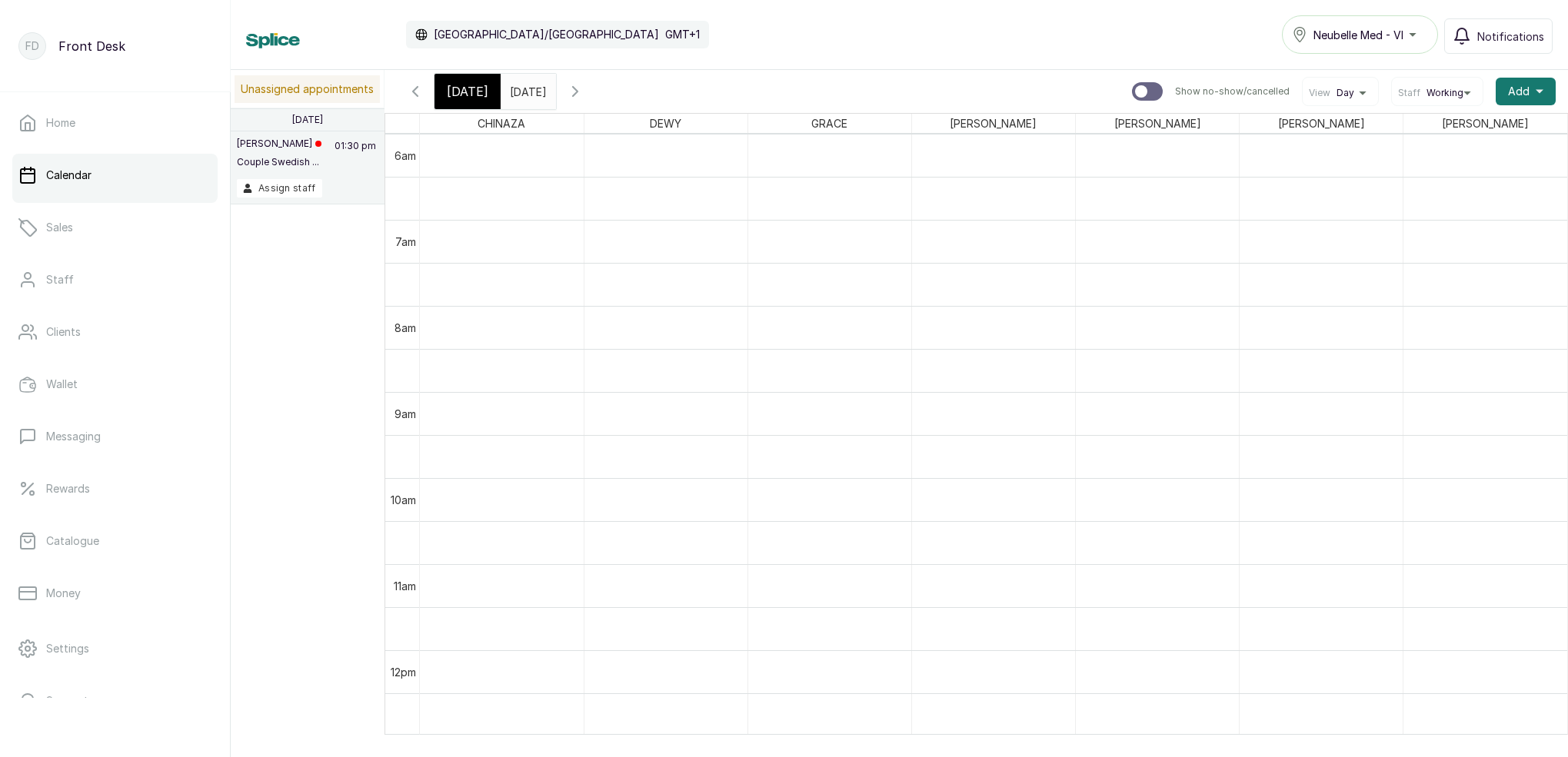
click at [526, 90] on input "[DATE]" at bounding box center [514, 88] width 25 height 26
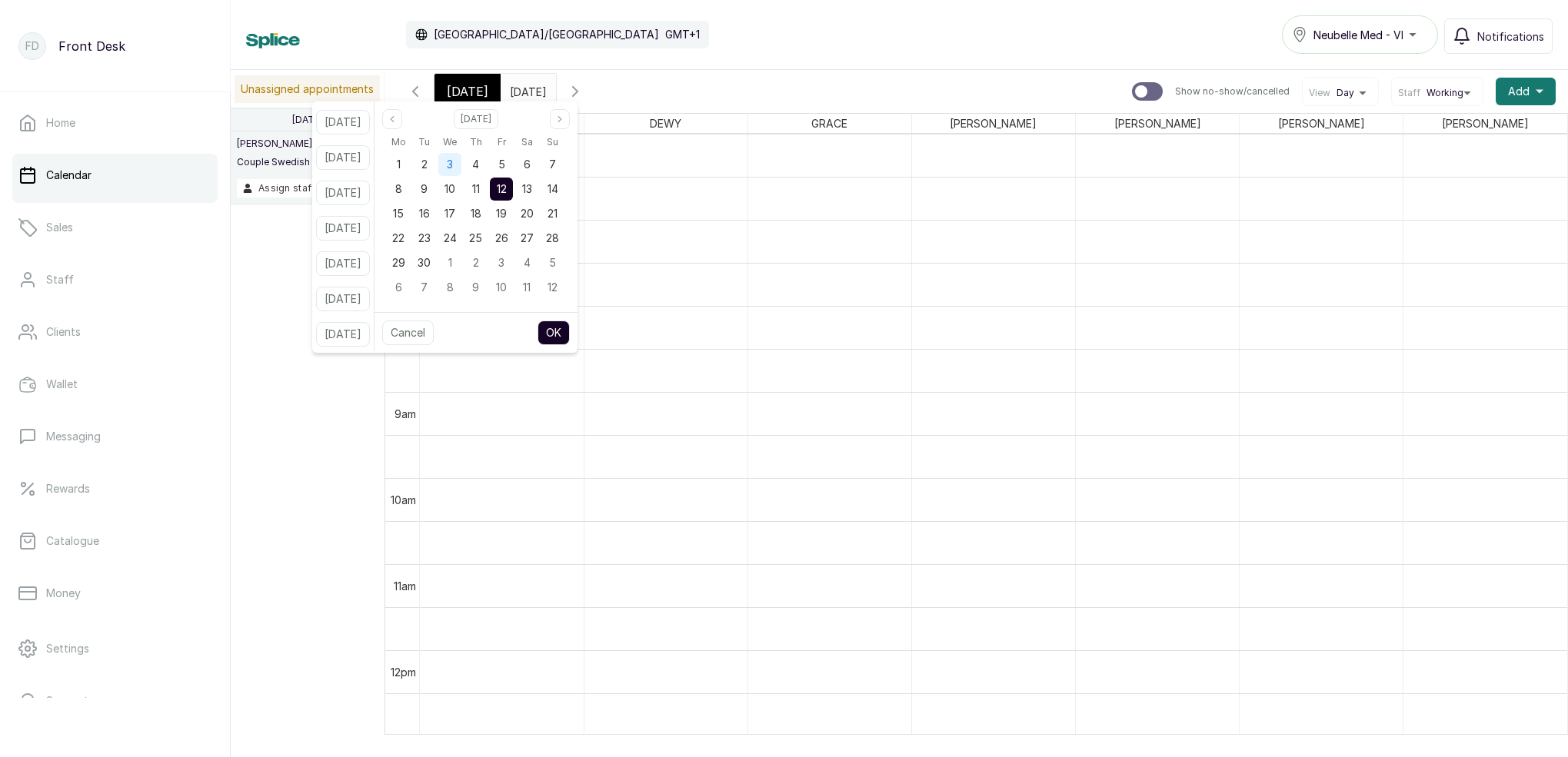
click at [453, 160] on span "3" at bounding box center [449, 164] width 6 height 13
click at [570, 330] on button "OK" at bounding box center [554, 332] width 33 height 25
type input "[DATE]"
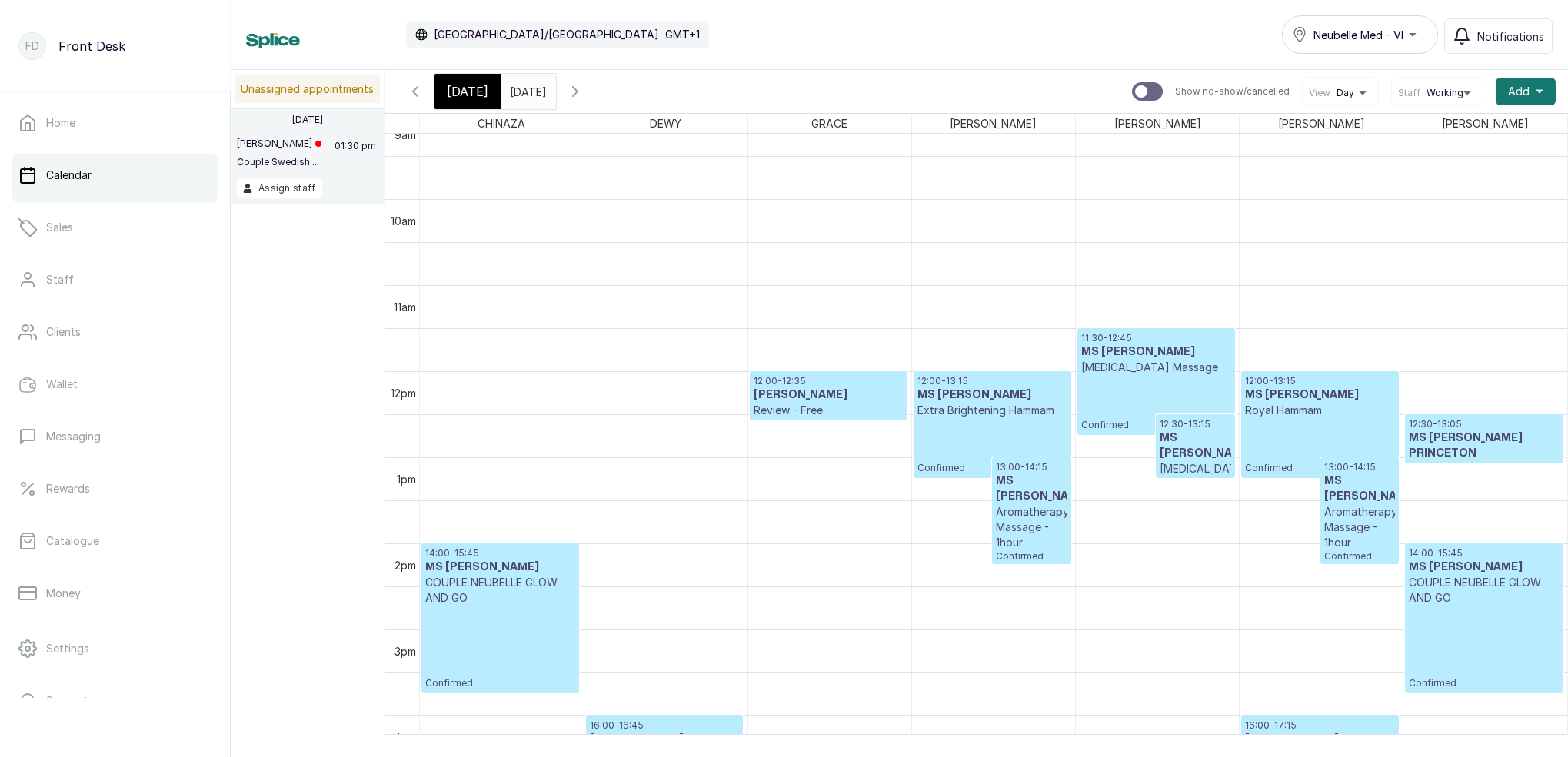
click at [460, 93] on span "[DATE]" at bounding box center [467, 91] width 41 height 18
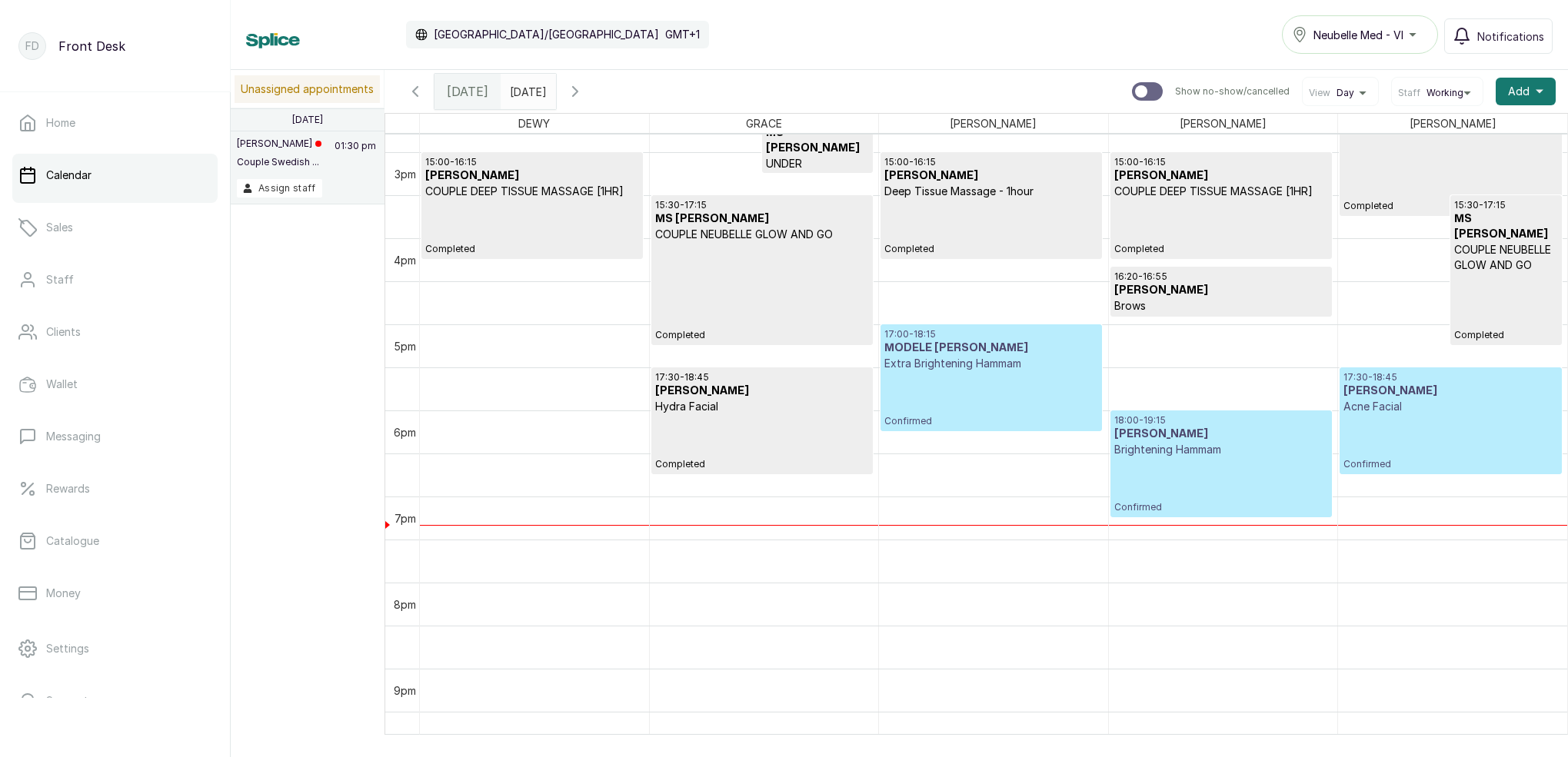
click at [1359, 445] on div "17:30 - 18:45 [PERSON_NAME] Acne Facial Confirmed" at bounding box center [1450, 421] width 215 height 100
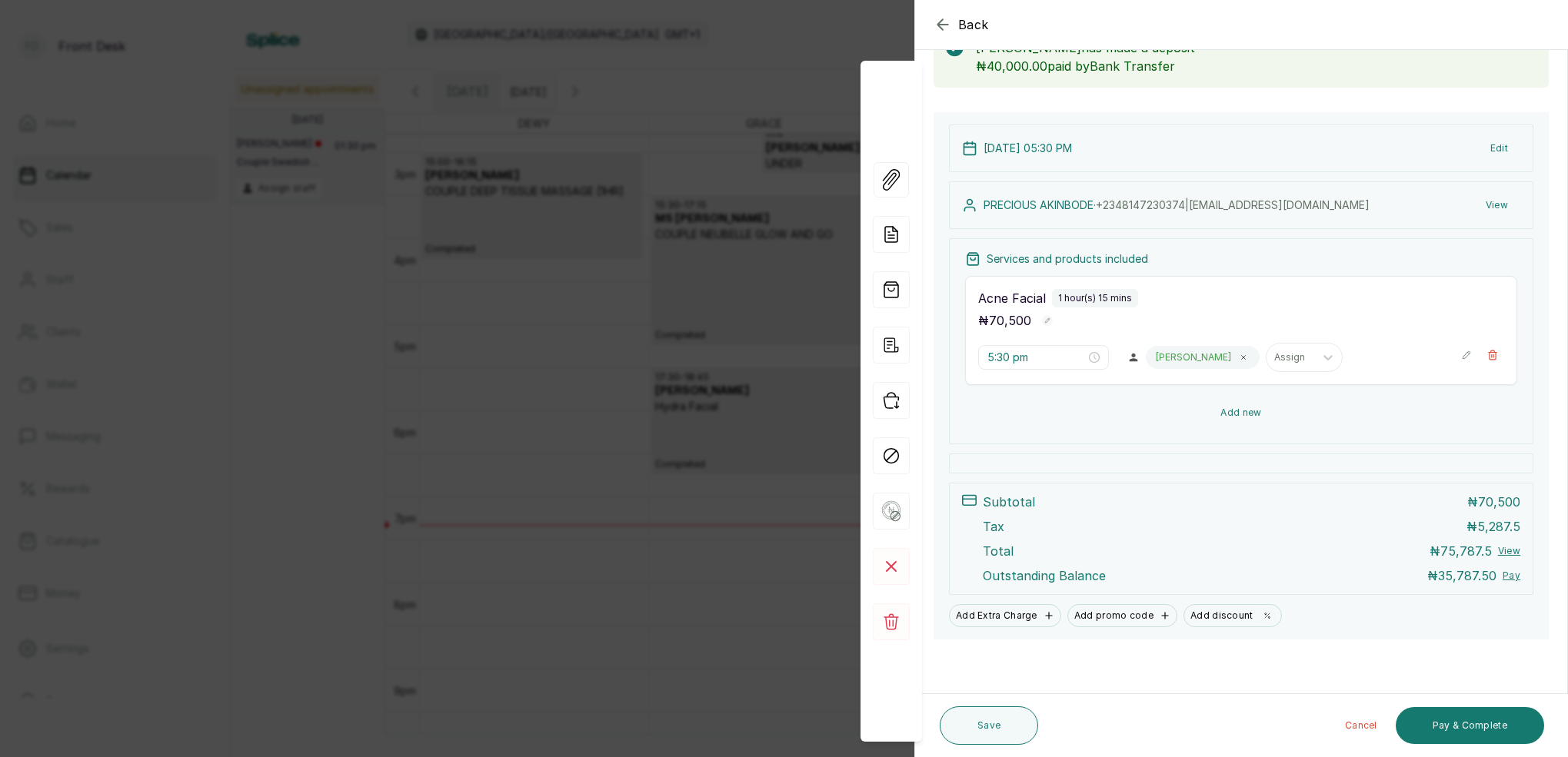
click at [1240, 412] on button "Add new" at bounding box center [1241, 412] width 552 height 37
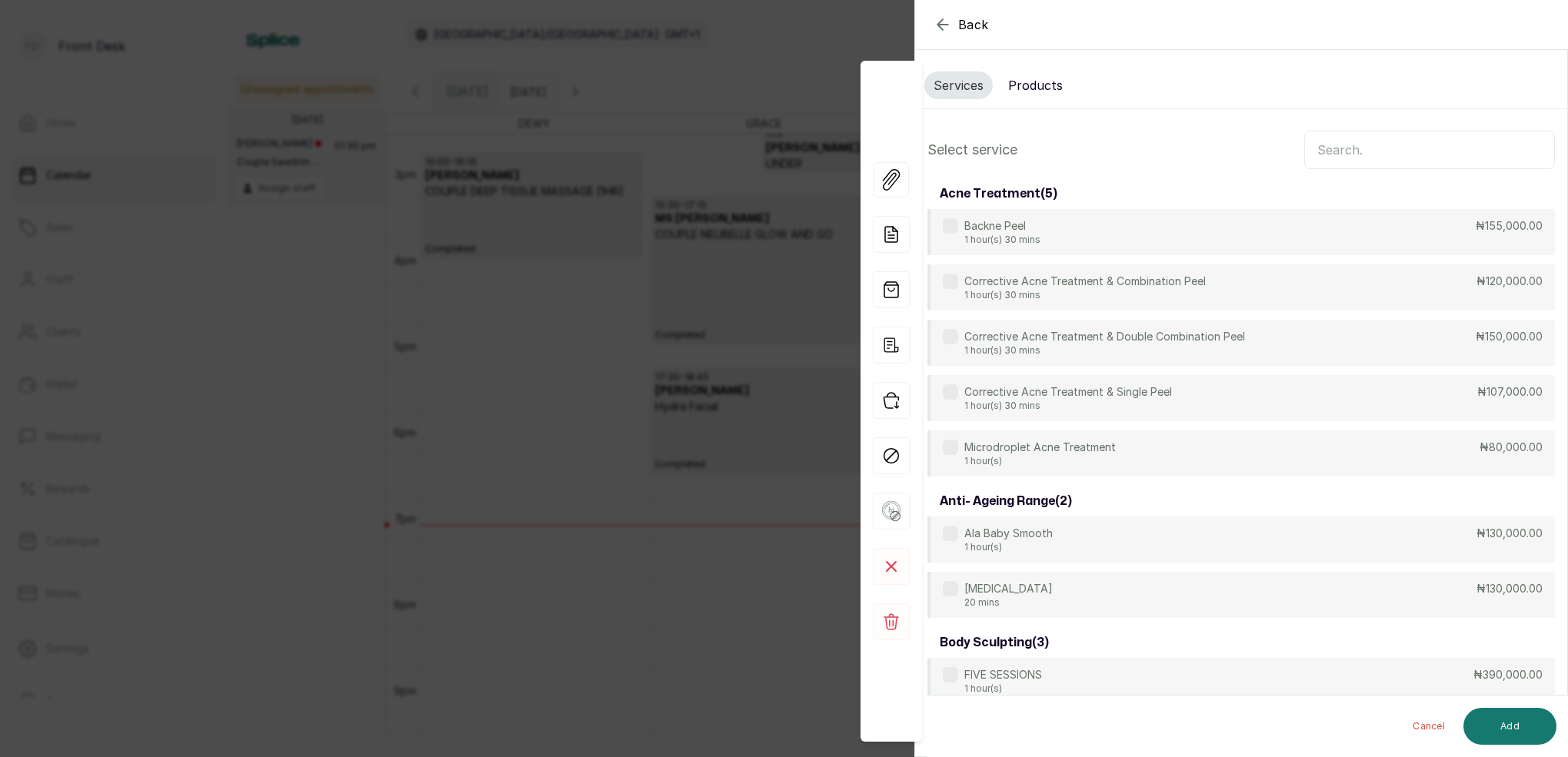
scroll to position [0, 0]
click at [1036, 84] on button "Products" at bounding box center [1035, 85] width 73 height 27
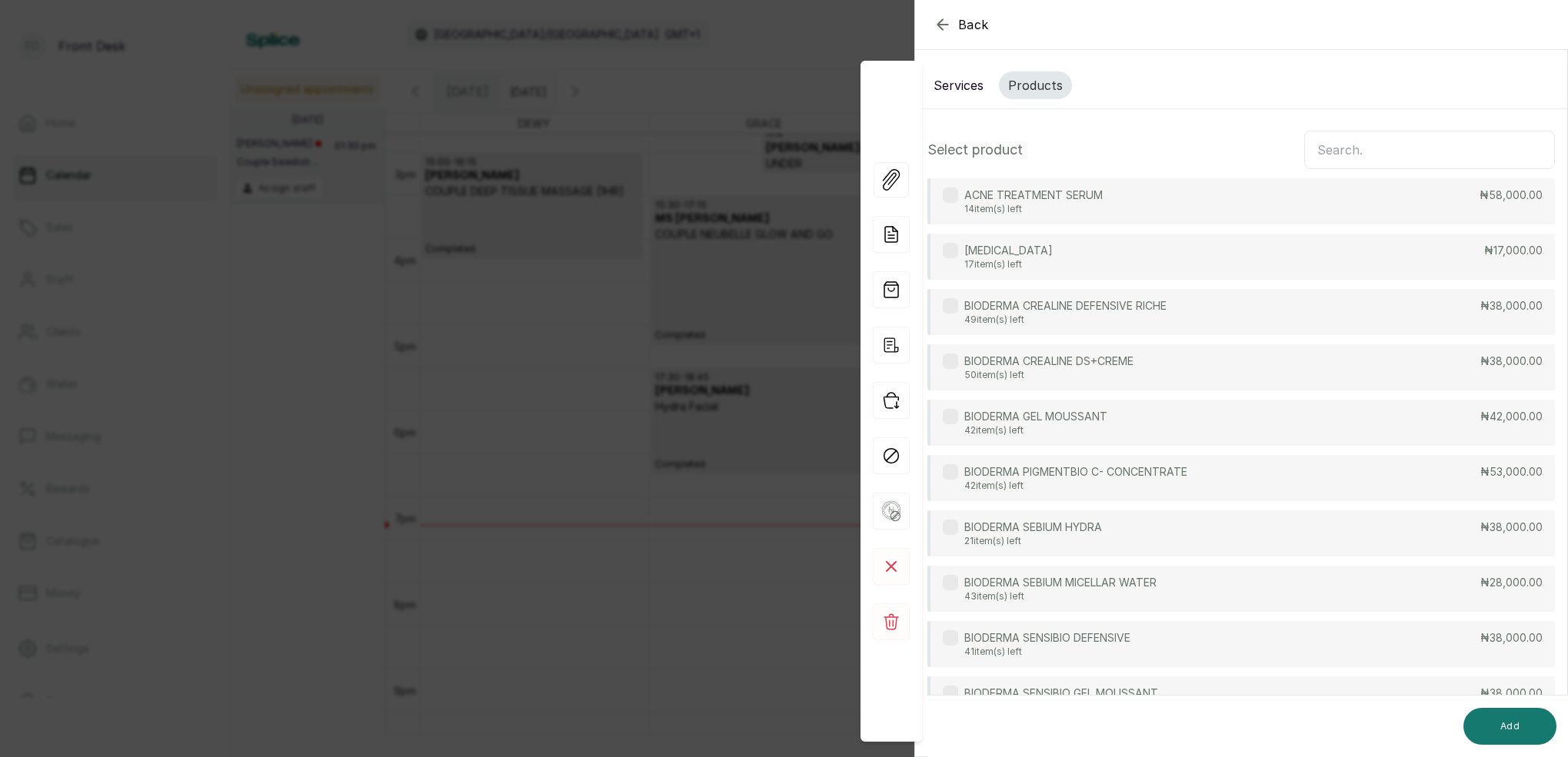
click at [1396, 155] on input "text" at bounding box center [1430, 149] width 251 height 39
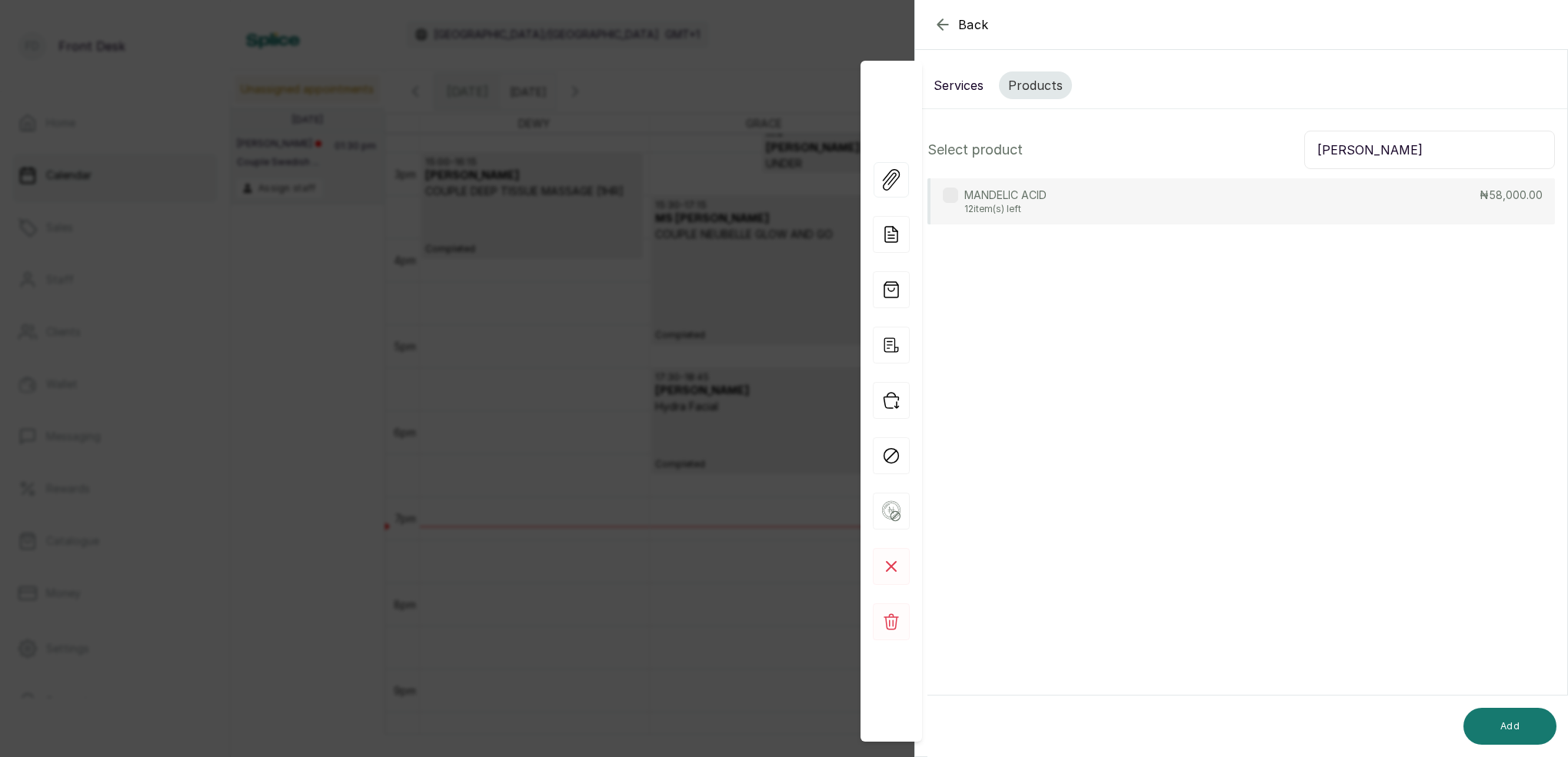
type input "[PERSON_NAME]"
click at [1048, 219] on div "MANDELIC ACID 12 item(s) left ₦58,000.00" at bounding box center [1241, 202] width 628 height 46
click at [1495, 732] on button "Add" at bounding box center [1510, 726] width 93 height 37
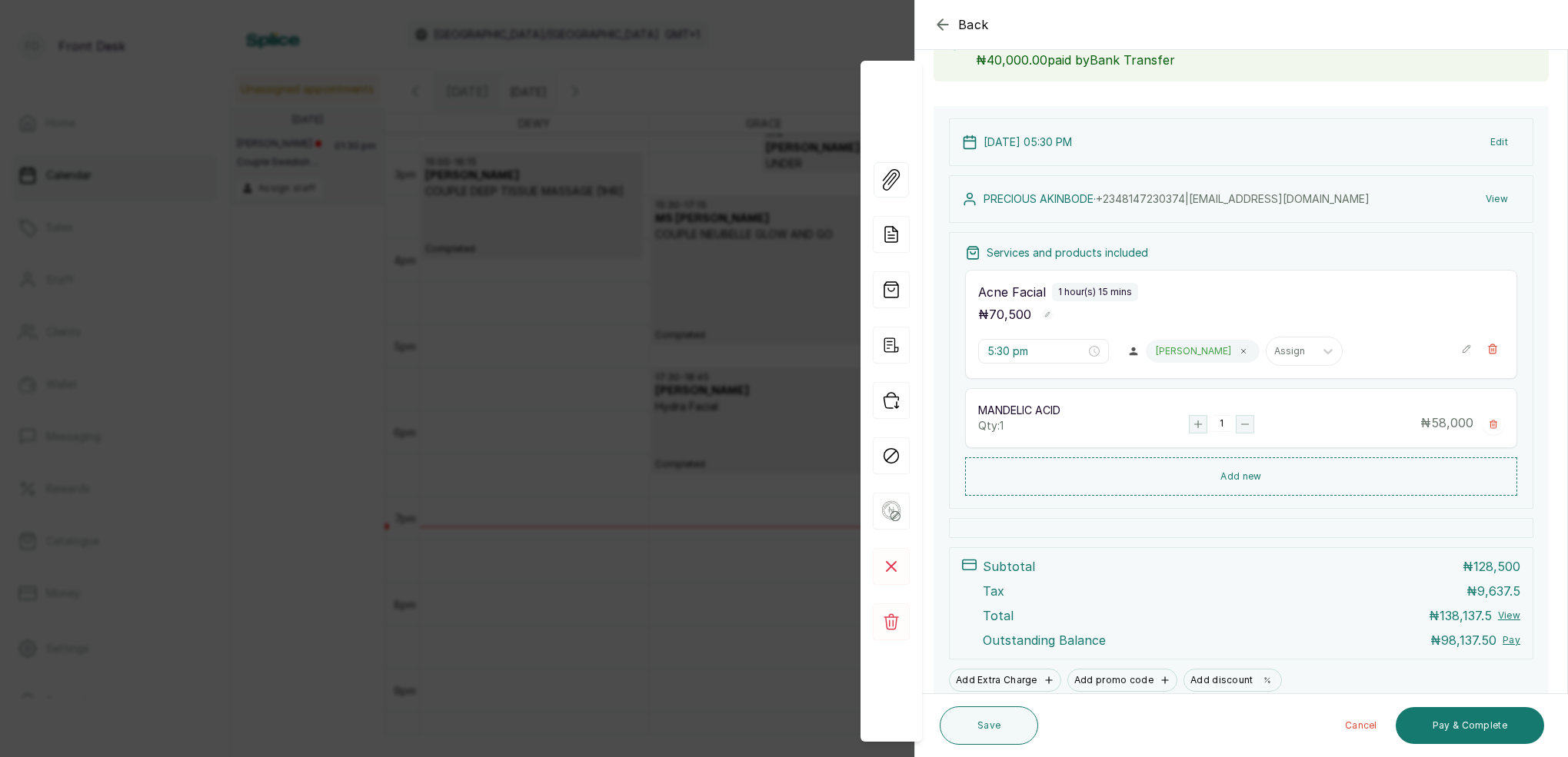
scroll to position [150, 0]
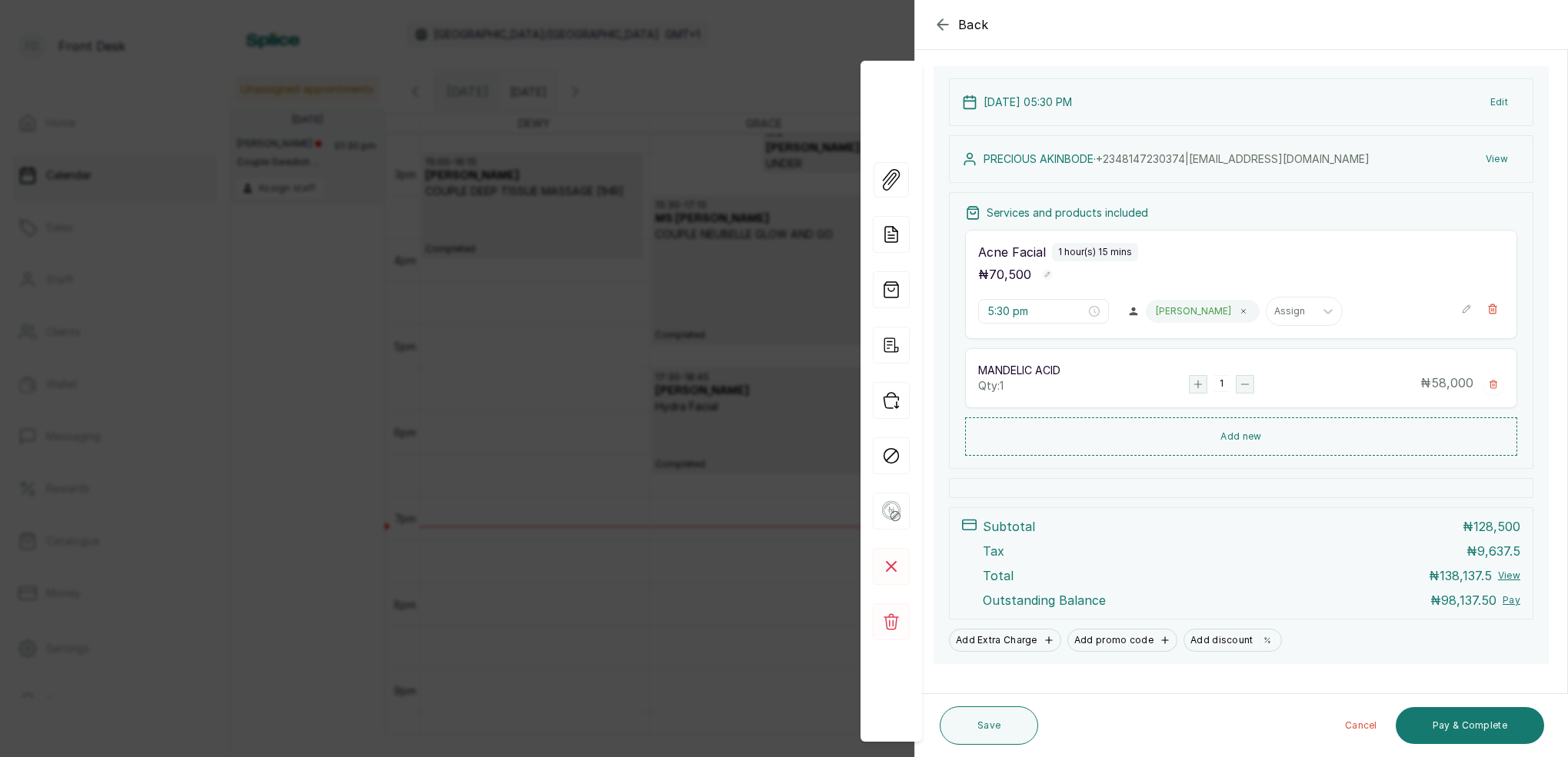
click at [1494, 384] on icon "button" at bounding box center [1493, 384] width 9 height 9
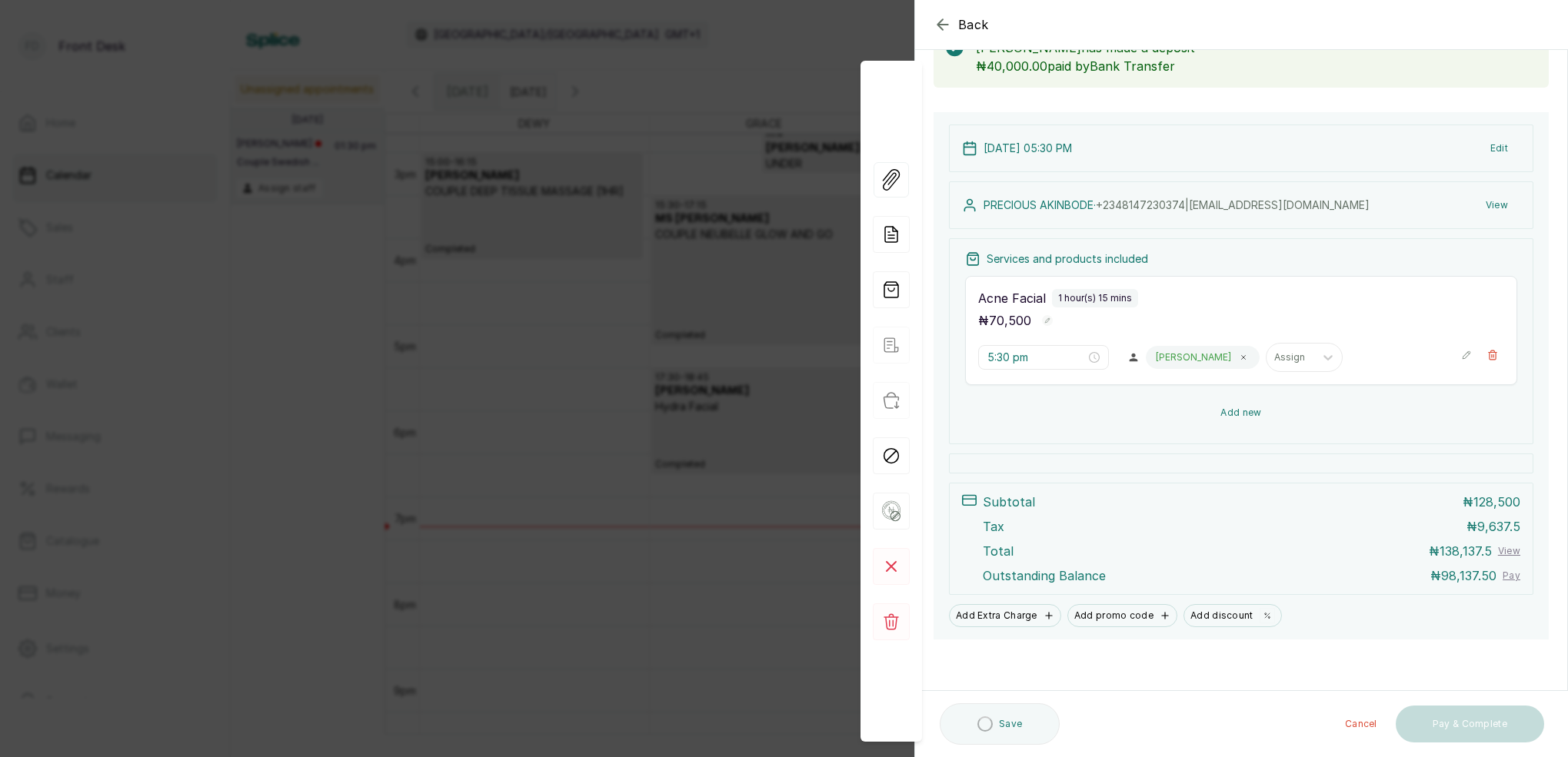
scroll to position [104, 0]
click at [1265, 407] on button "Add new" at bounding box center [1241, 413] width 552 height 39
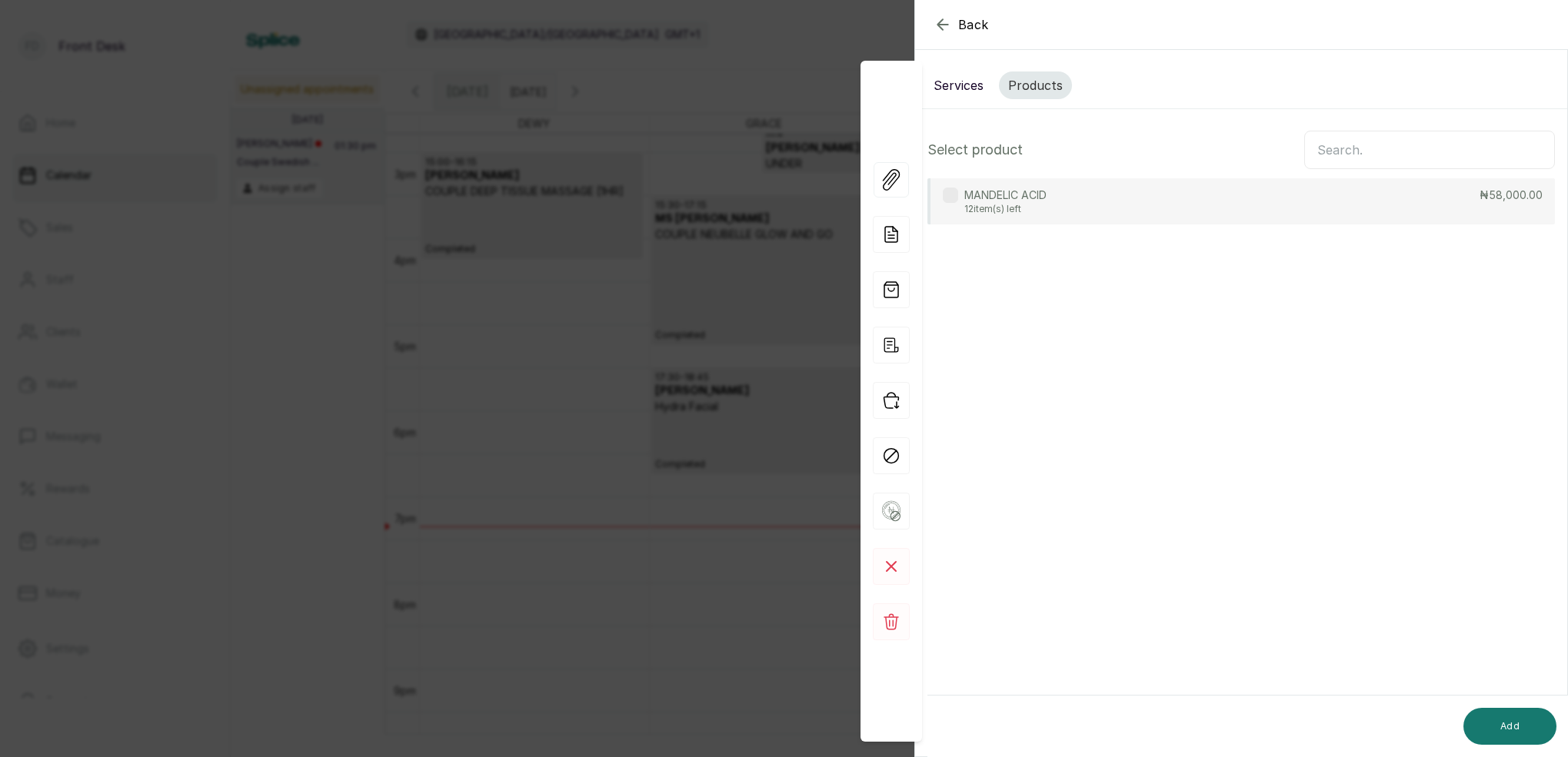
scroll to position [0, 0]
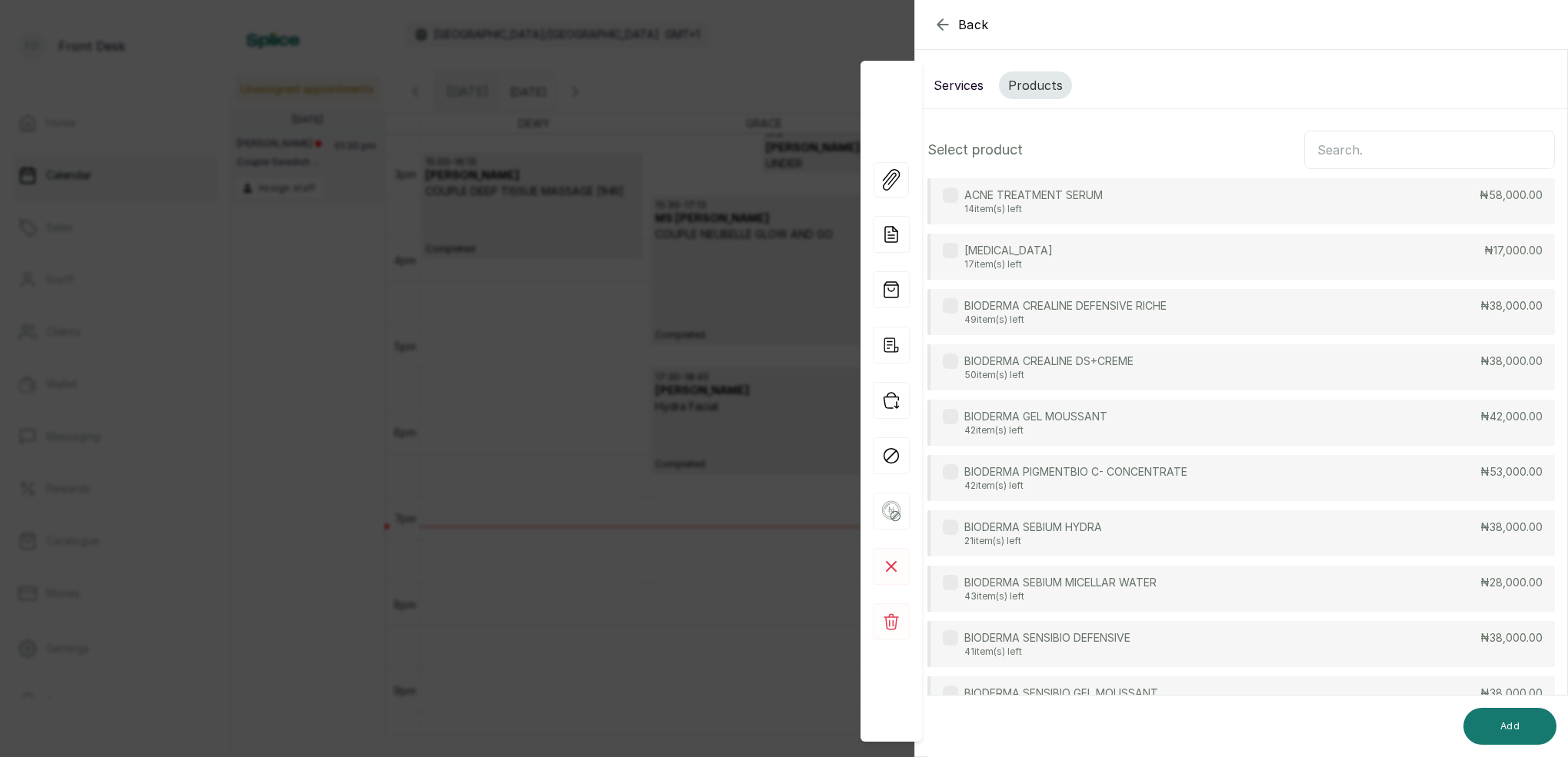
click at [1410, 145] on input "text" at bounding box center [1430, 149] width 251 height 39
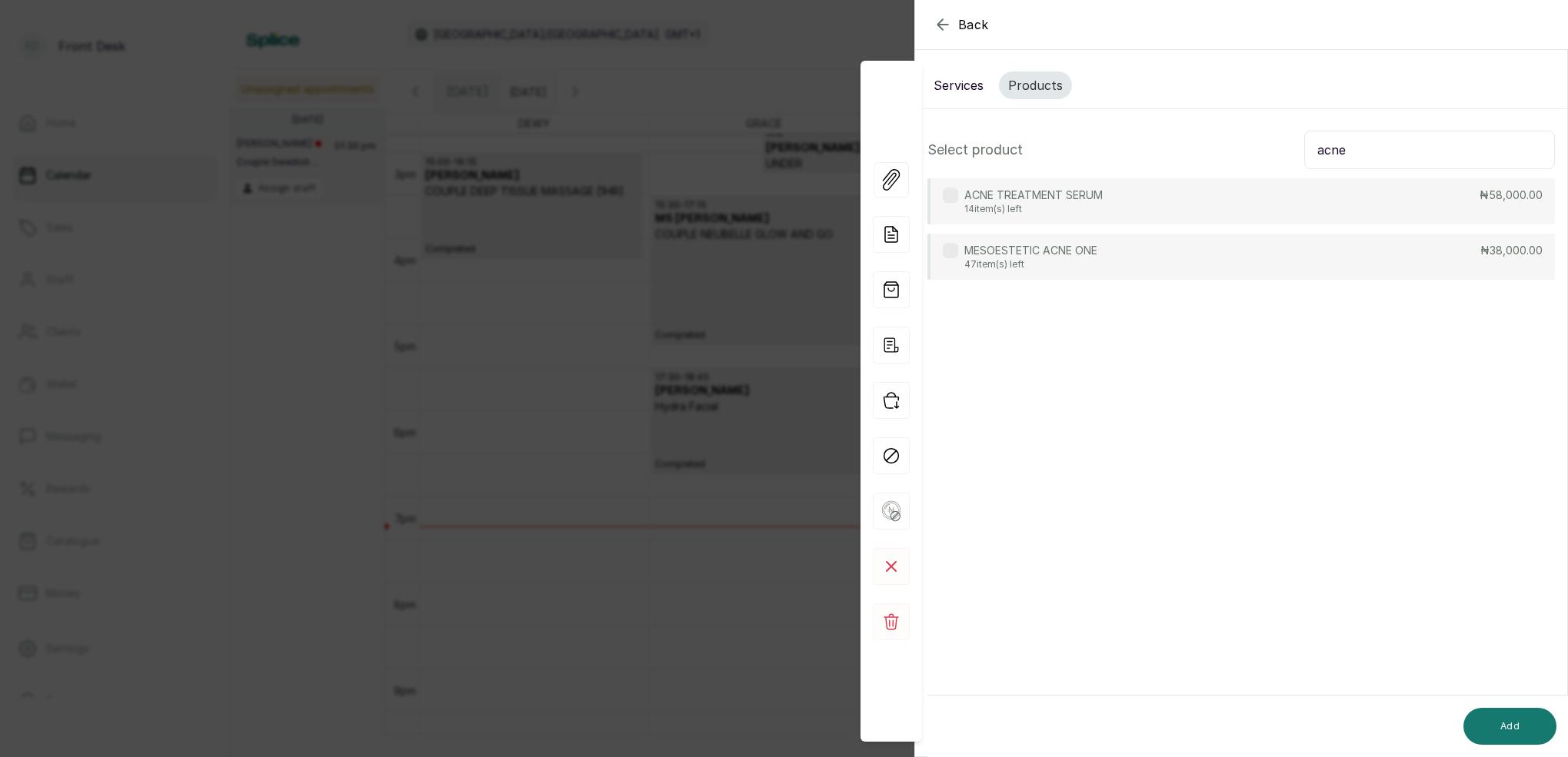
type input "acne"
click at [1122, 209] on div "ACNE TREATMENT SERUM 14 item(s) left ₦58,000.00" at bounding box center [1241, 202] width 628 height 46
click at [1524, 726] on button "Add" at bounding box center [1510, 726] width 93 height 37
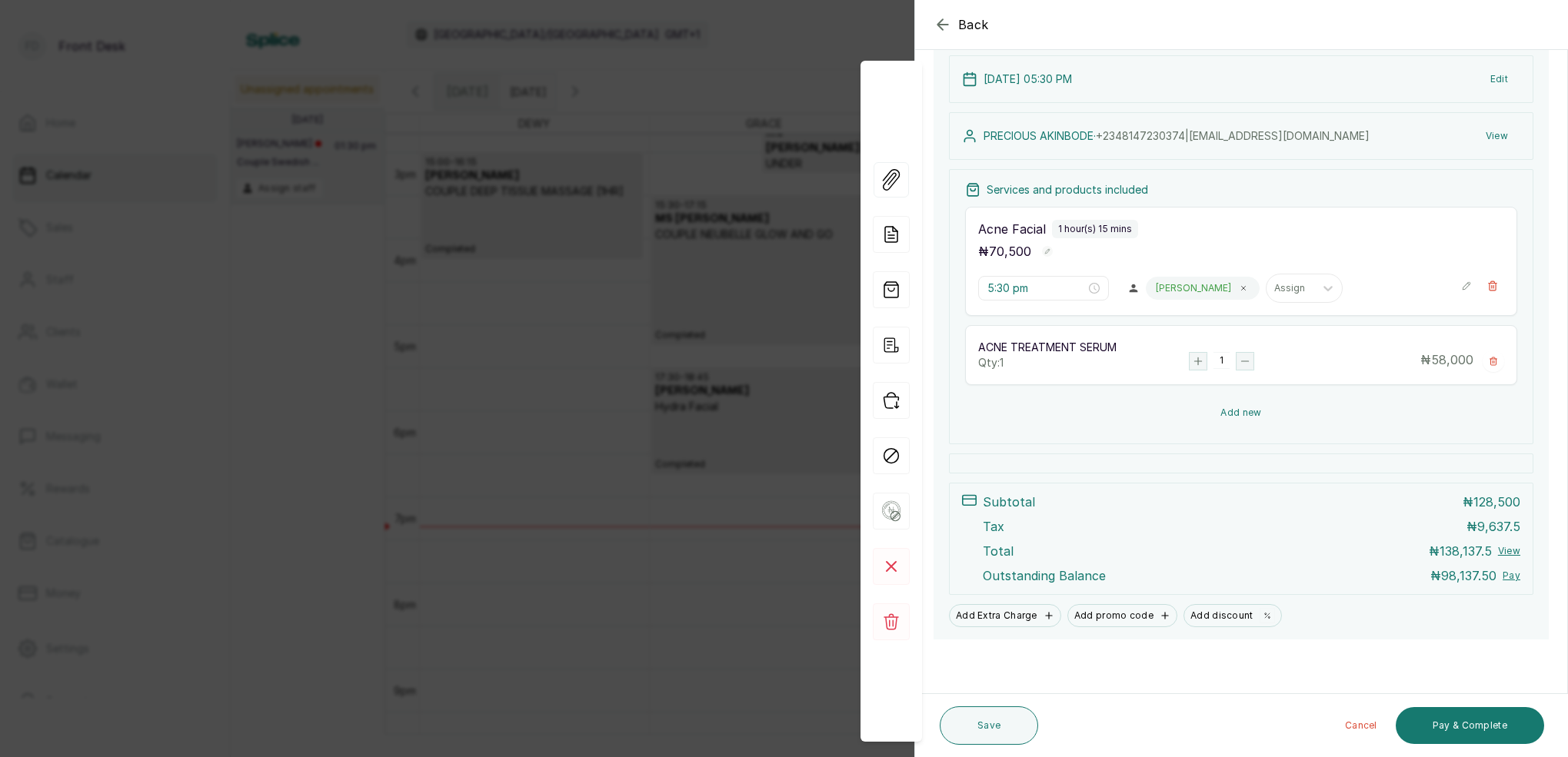
scroll to position [173, 0]
click at [1245, 412] on button "Add new" at bounding box center [1241, 413] width 552 height 39
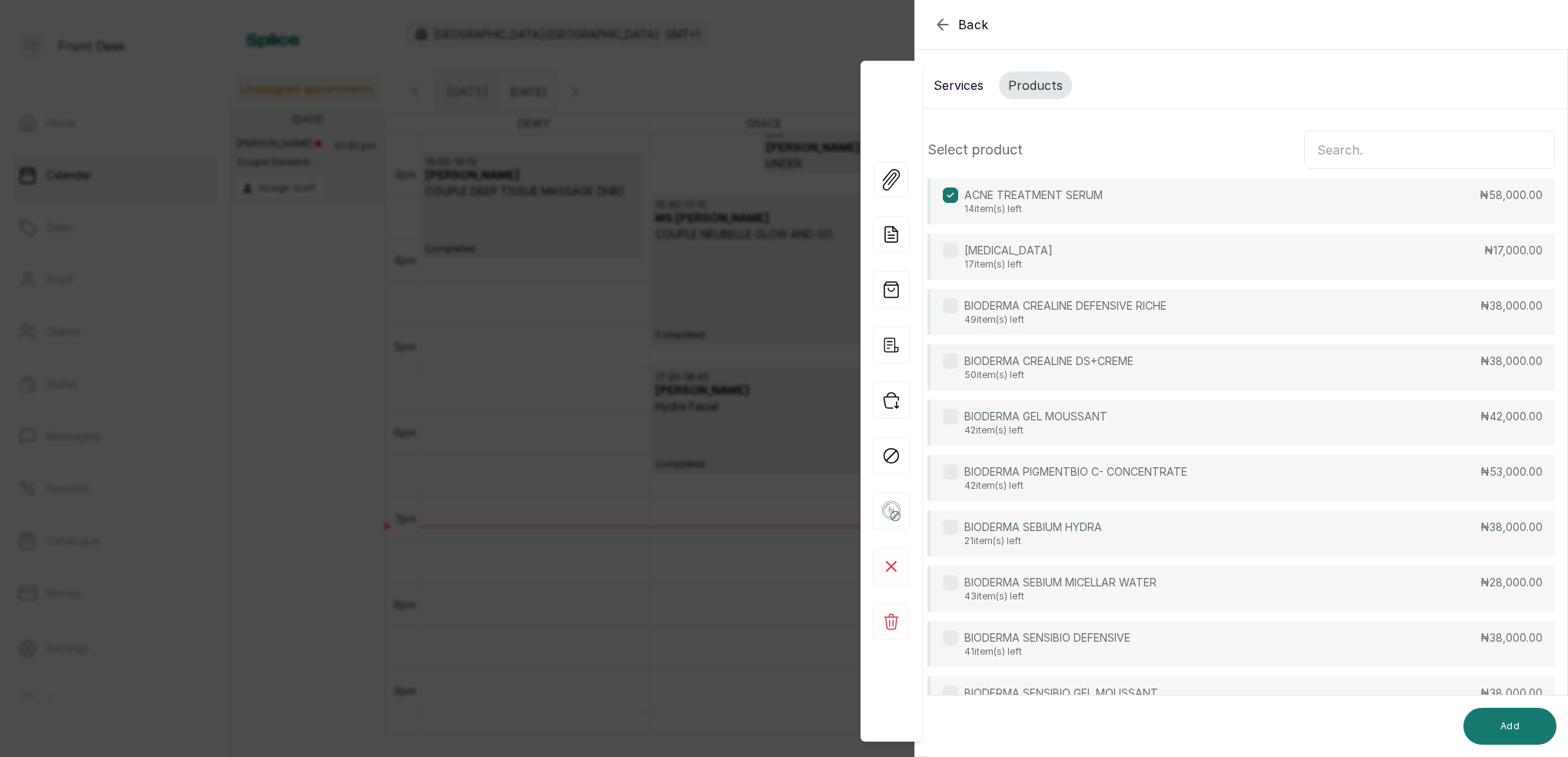
click at [1353, 151] on input "text" at bounding box center [1430, 149] width 251 height 39
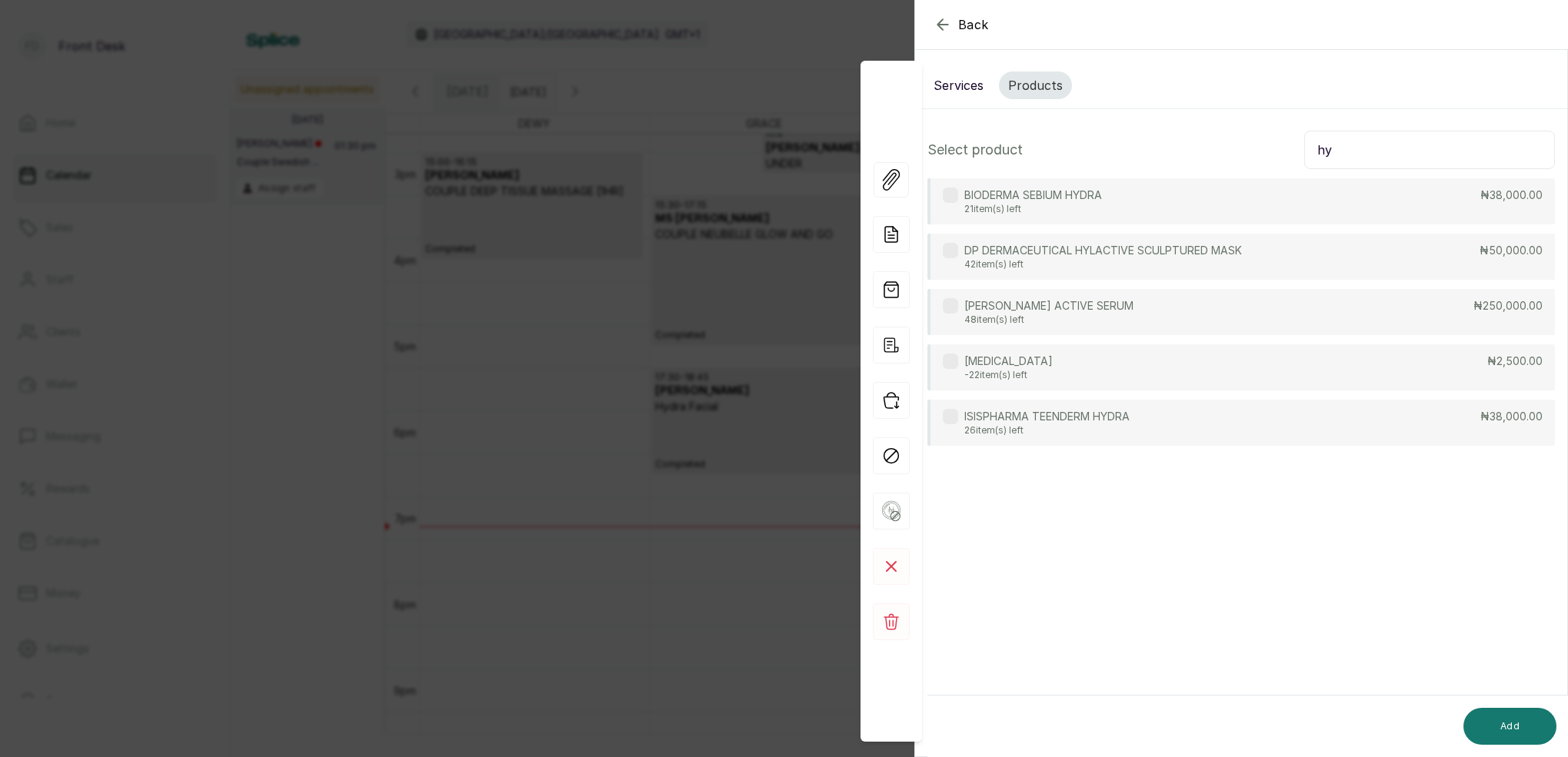
type input "hy"
click at [1076, 318] on p "48 item(s) left" at bounding box center [1048, 319] width 169 height 12
click at [1516, 728] on button "Add" at bounding box center [1510, 726] width 93 height 37
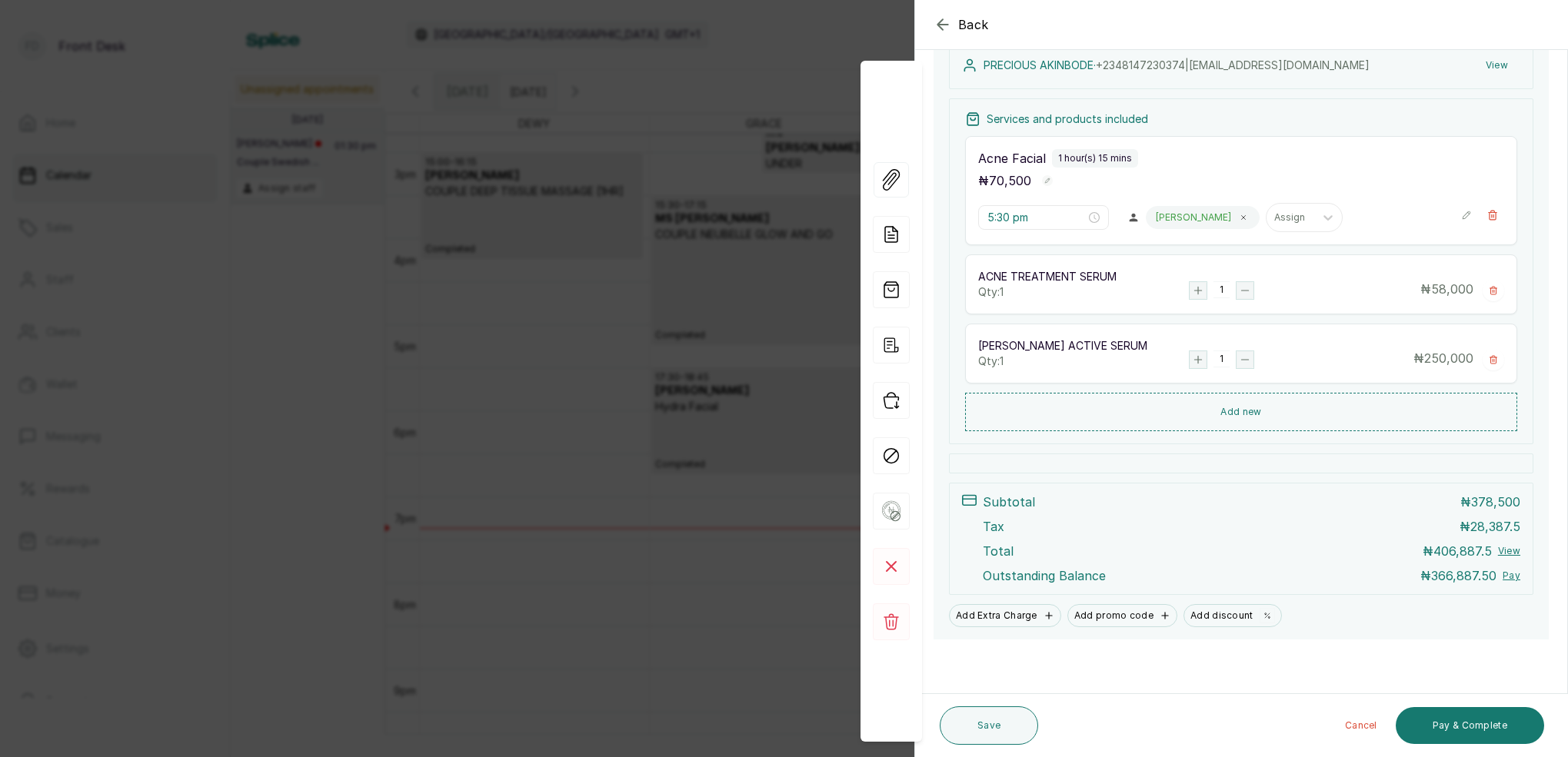
scroll to position [244, 0]
click at [1474, 727] on button "Pay & Complete" at bounding box center [1469, 725] width 149 height 37
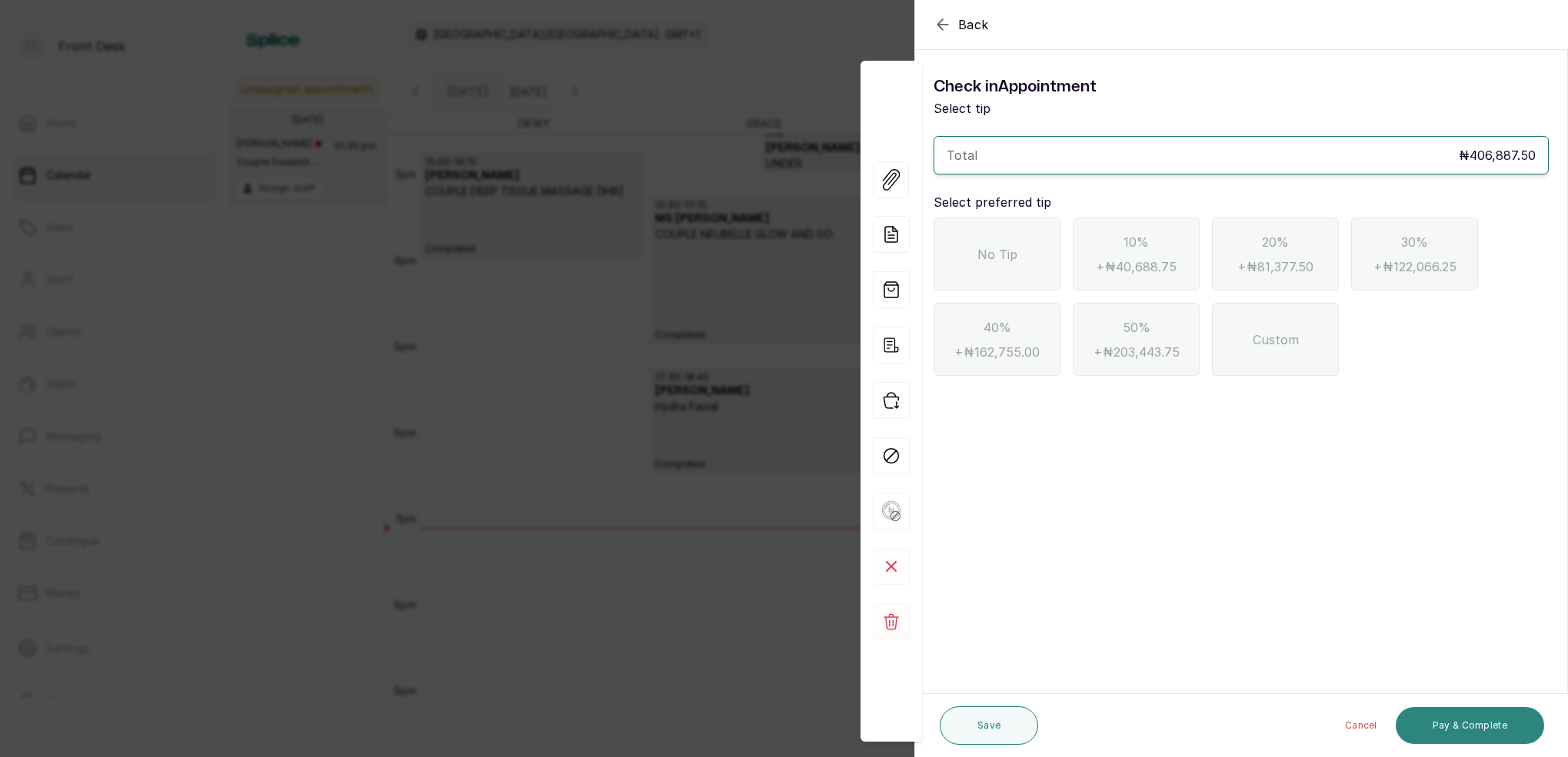
scroll to position [0, 0]
click at [1017, 260] on div "No Tip" at bounding box center [997, 253] width 127 height 73
click at [1447, 728] on button "Pay & Complete" at bounding box center [1469, 725] width 149 height 37
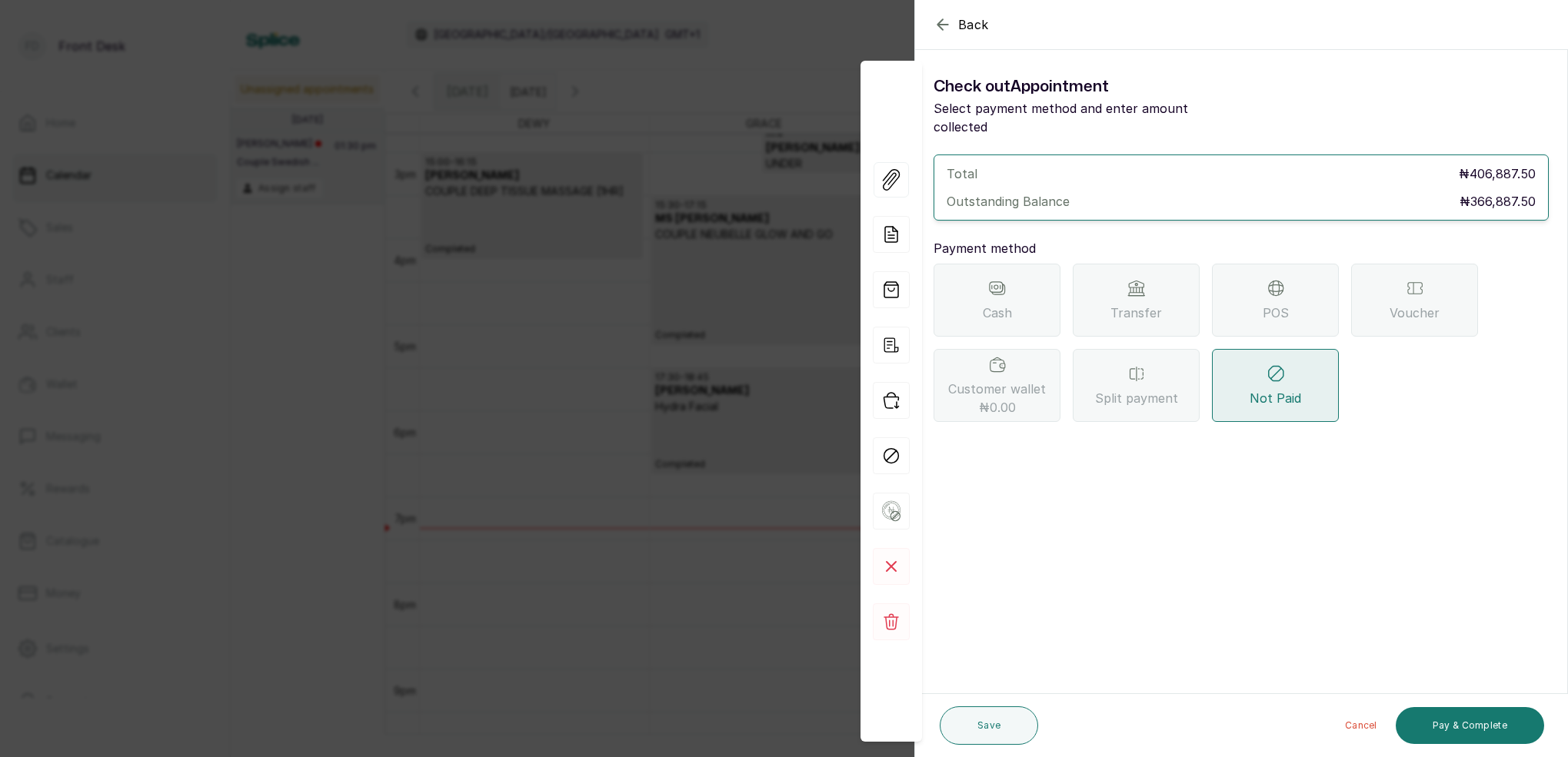
click at [1138, 279] on icon at bounding box center [1136, 288] width 18 height 18
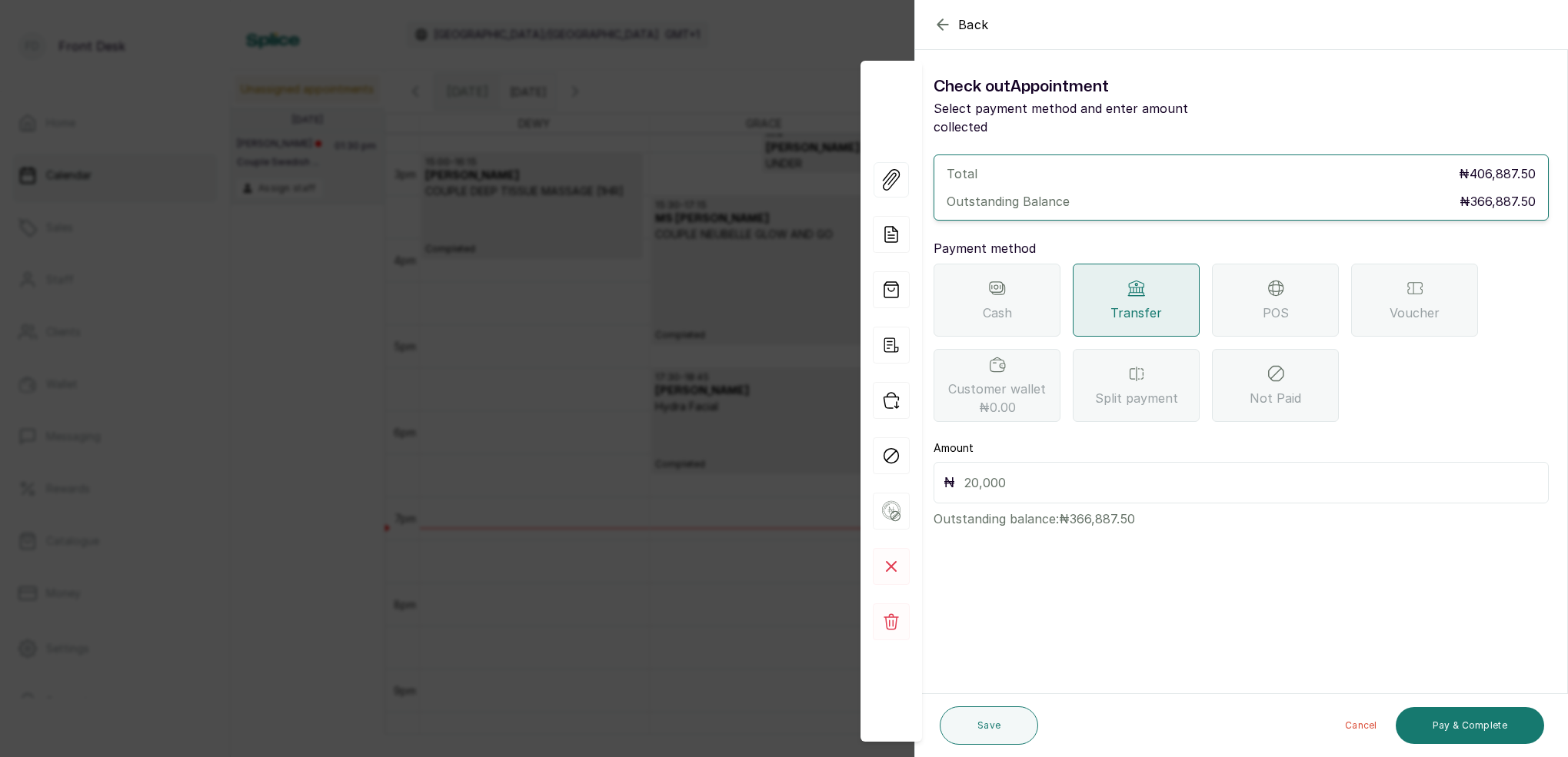
click at [1047, 472] on input "text" at bounding box center [1251, 482] width 574 height 21
type input "366,887.5"
click at [1458, 724] on button "Pay & Complete" at bounding box center [1469, 725] width 149 height 37
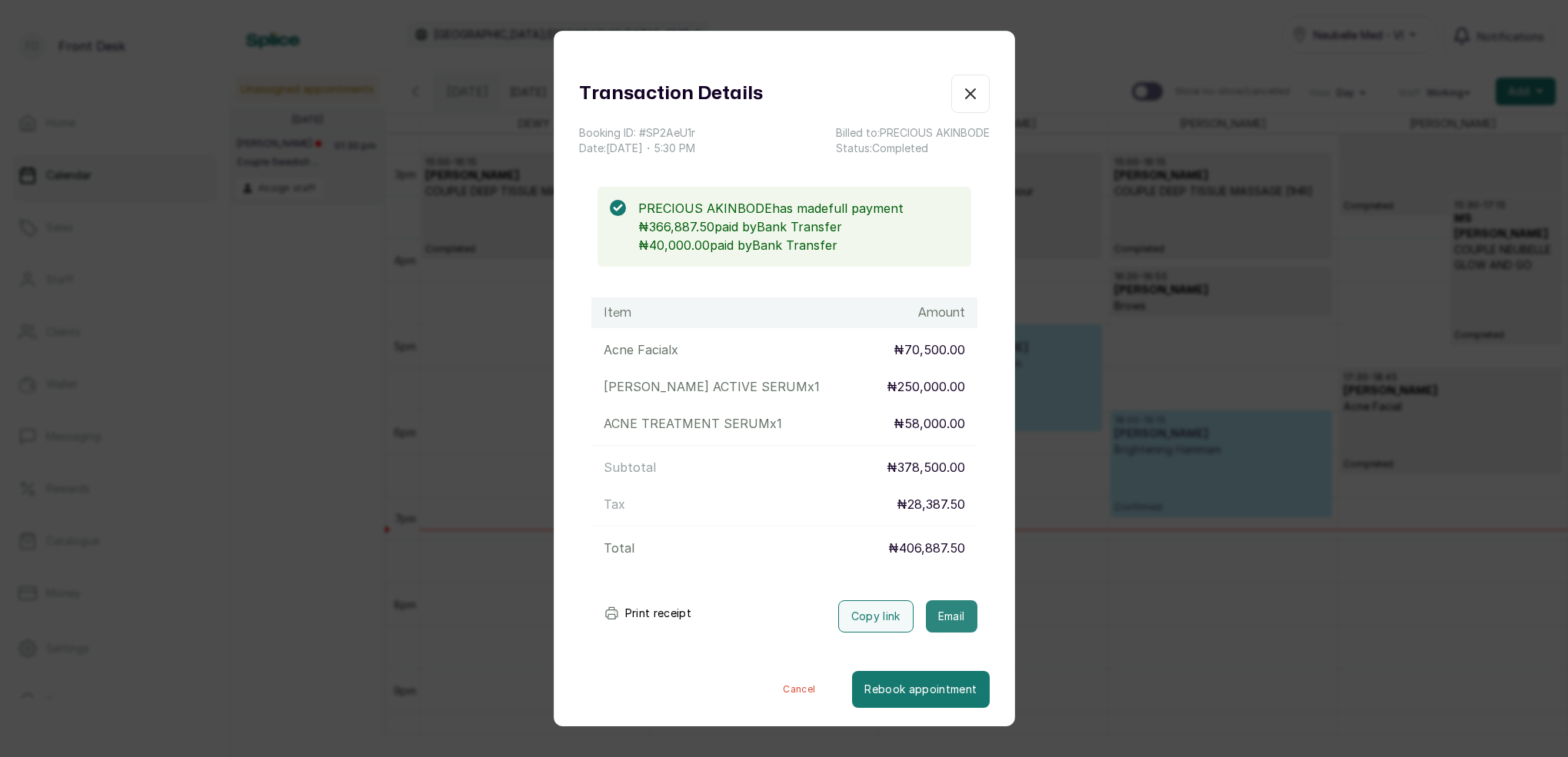
click at [955, 620] on button "Email" at bounding box center [951, 616] width 52 height 33
click at [975, 100] on icon "button" at bounding box center [969, 94] width 18 height 18
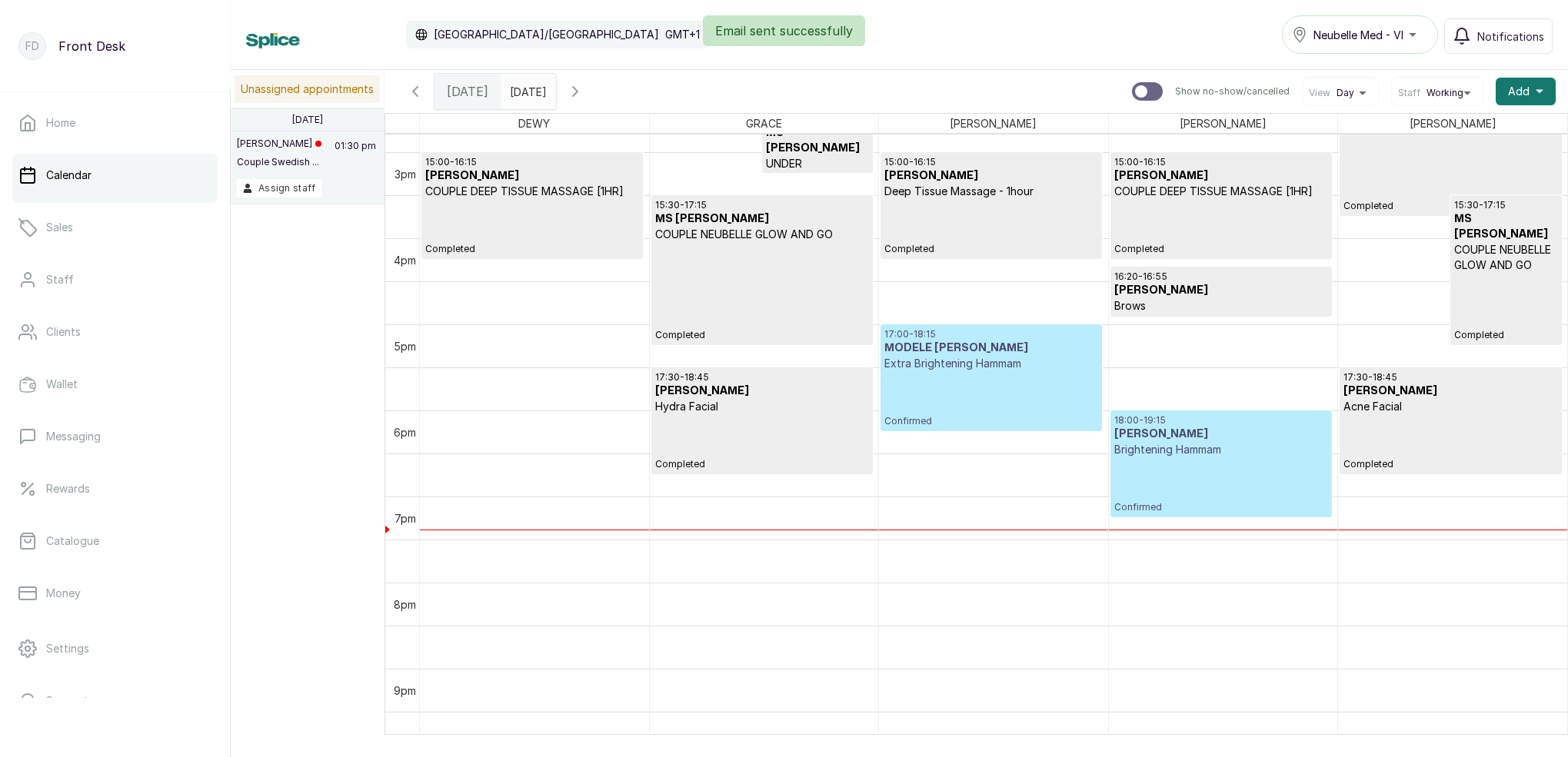
click at [1428, 431] on div "17:30 - 18:45 [PERSON_NAME] Acne Facial Completed" at bounding box center [1450, 421] width 215 height 100
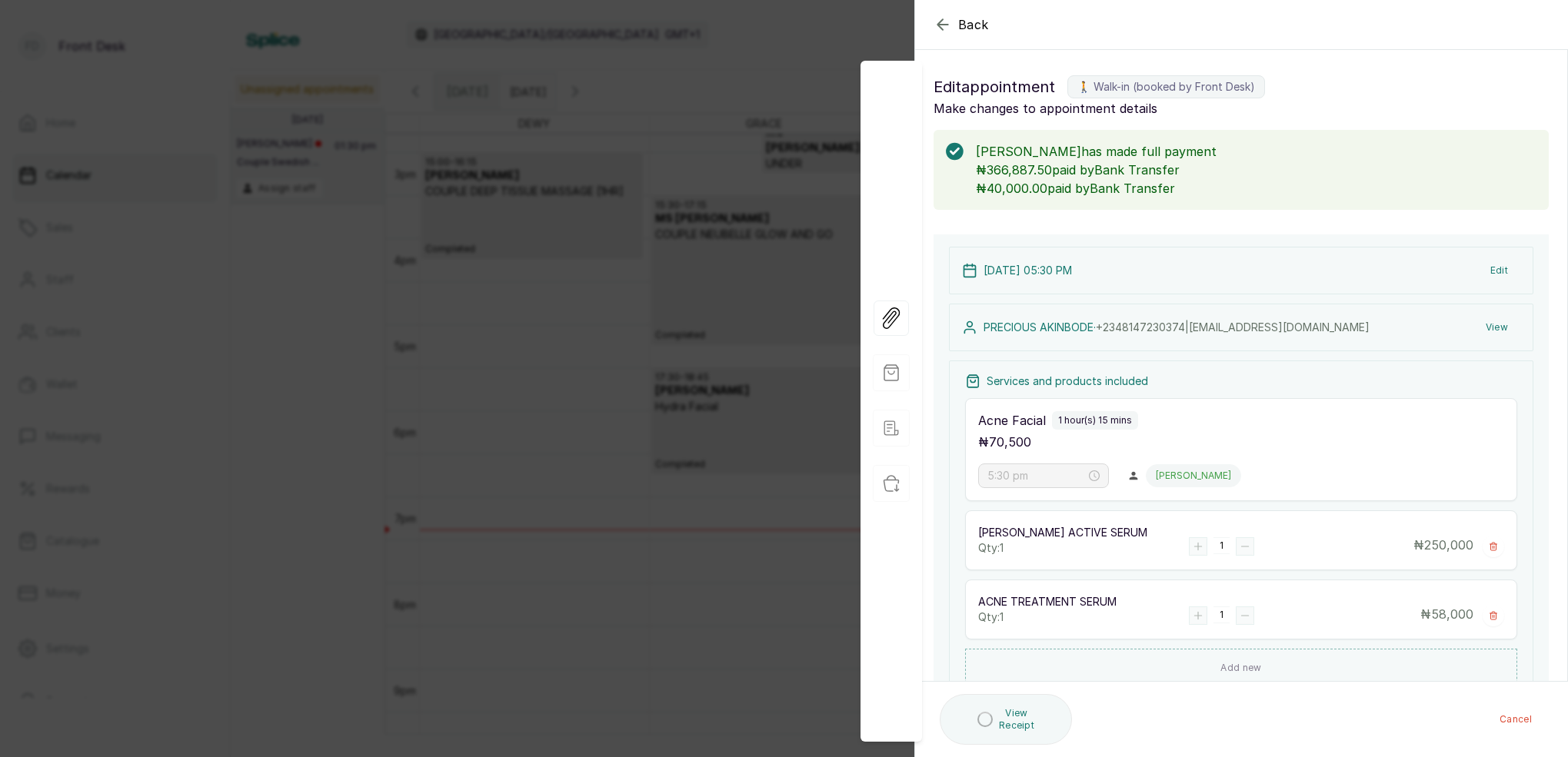
drag, startPoint x: 1431, startPoint y: 39, endPoint x: 1134, endPoint y: 34, distance: 297.0
click at [1006, 714] on button "View Receipt" at bounding box center [994, 719] width 111 height 51
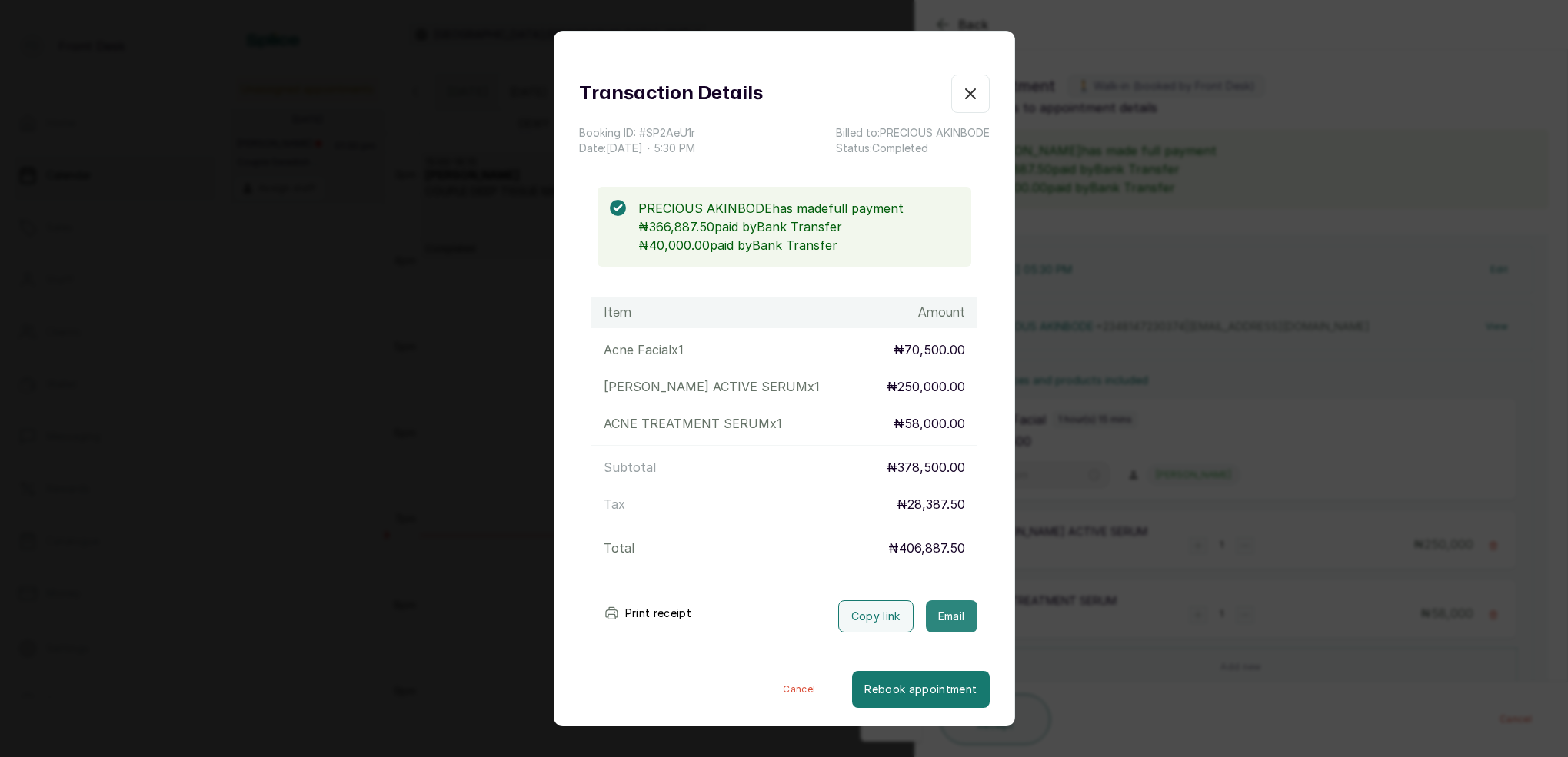
click at [953, 616] on button "Email" at bounding box center [951, 616] width 52 height 33
click at [968, 94] on icon "button" at bounding box center [969, 94] width 18 height 18
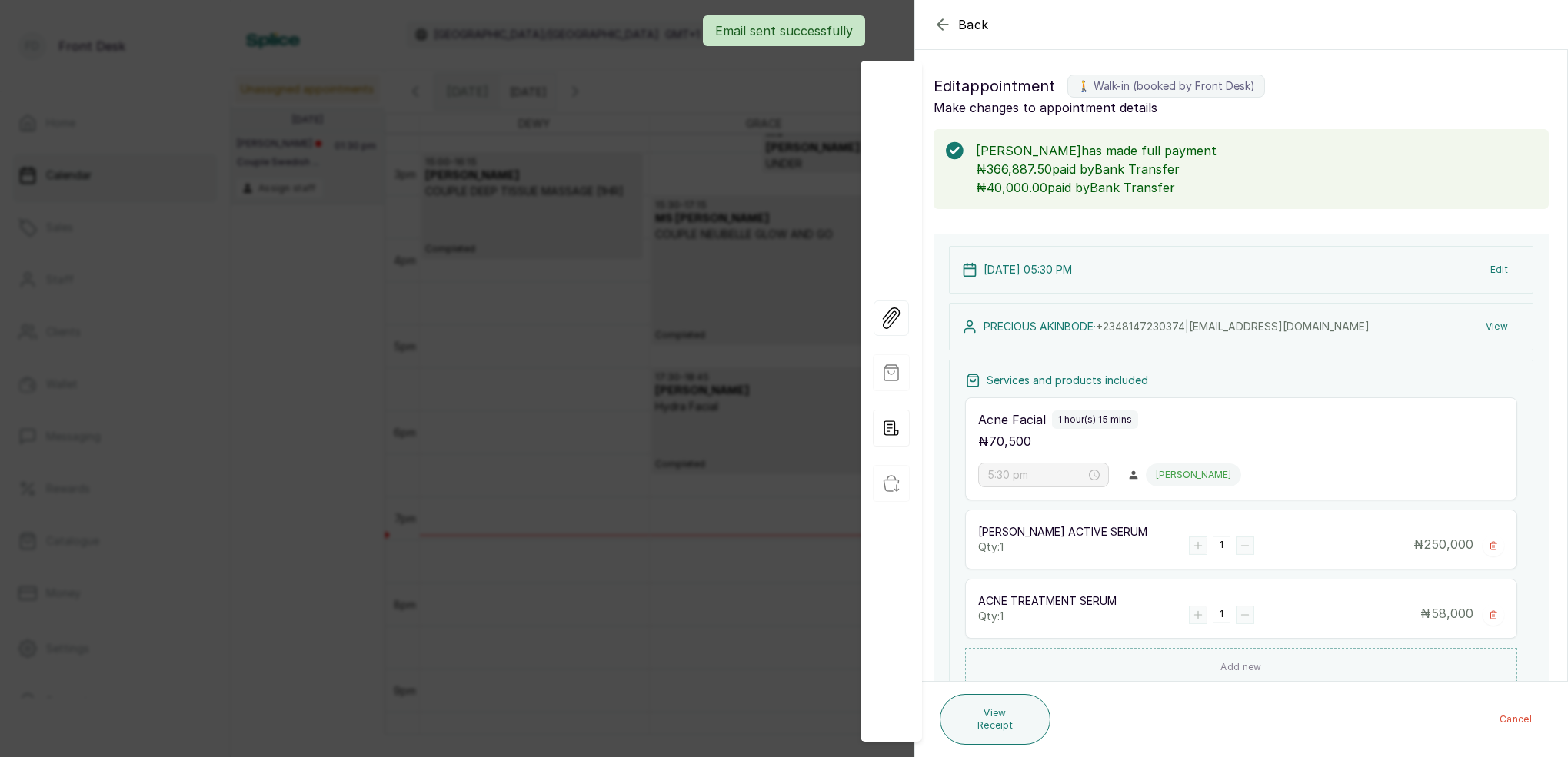
click at [946, 24] on div "Email sent successfully" at bounding box center [784, 31] width 1568 height 31
click at [945, 26] on div "Email sent successfully" at bounding box center [784, 31] width 1568 height 31
click at [939, 26] on div "Email sent successfully" at bounding box center [784, 31] width 1568 height 31
click at [945, 28] on icon "button" at bounding box center [942, 24] width 18 height 18
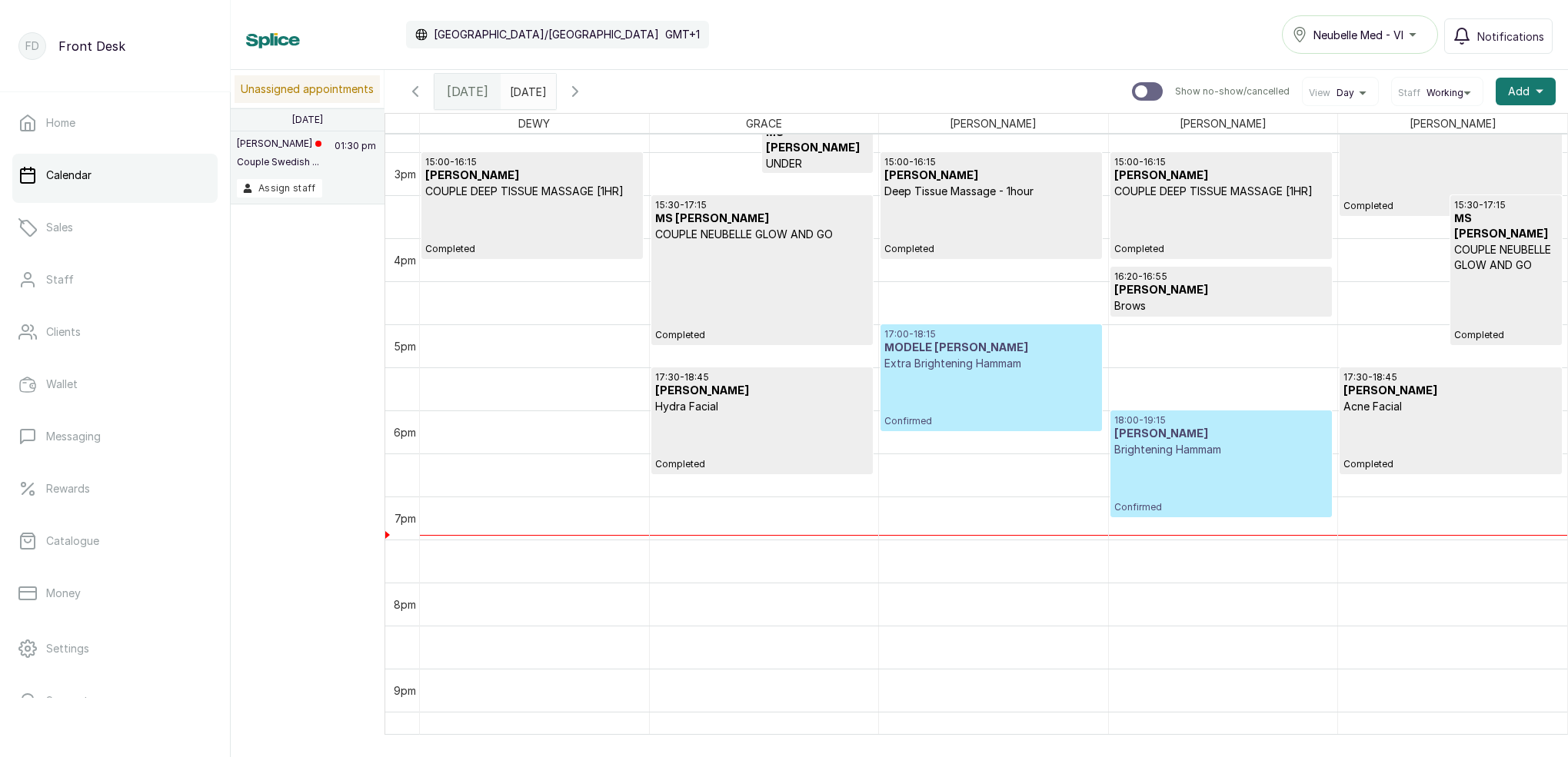
click at [985, 412] on div "17:00 - 18:15 MODELE [PERSON_NAME] Extra Brightening Hammam Confirmed" at bounding box center [991, 378] width 214 height 100
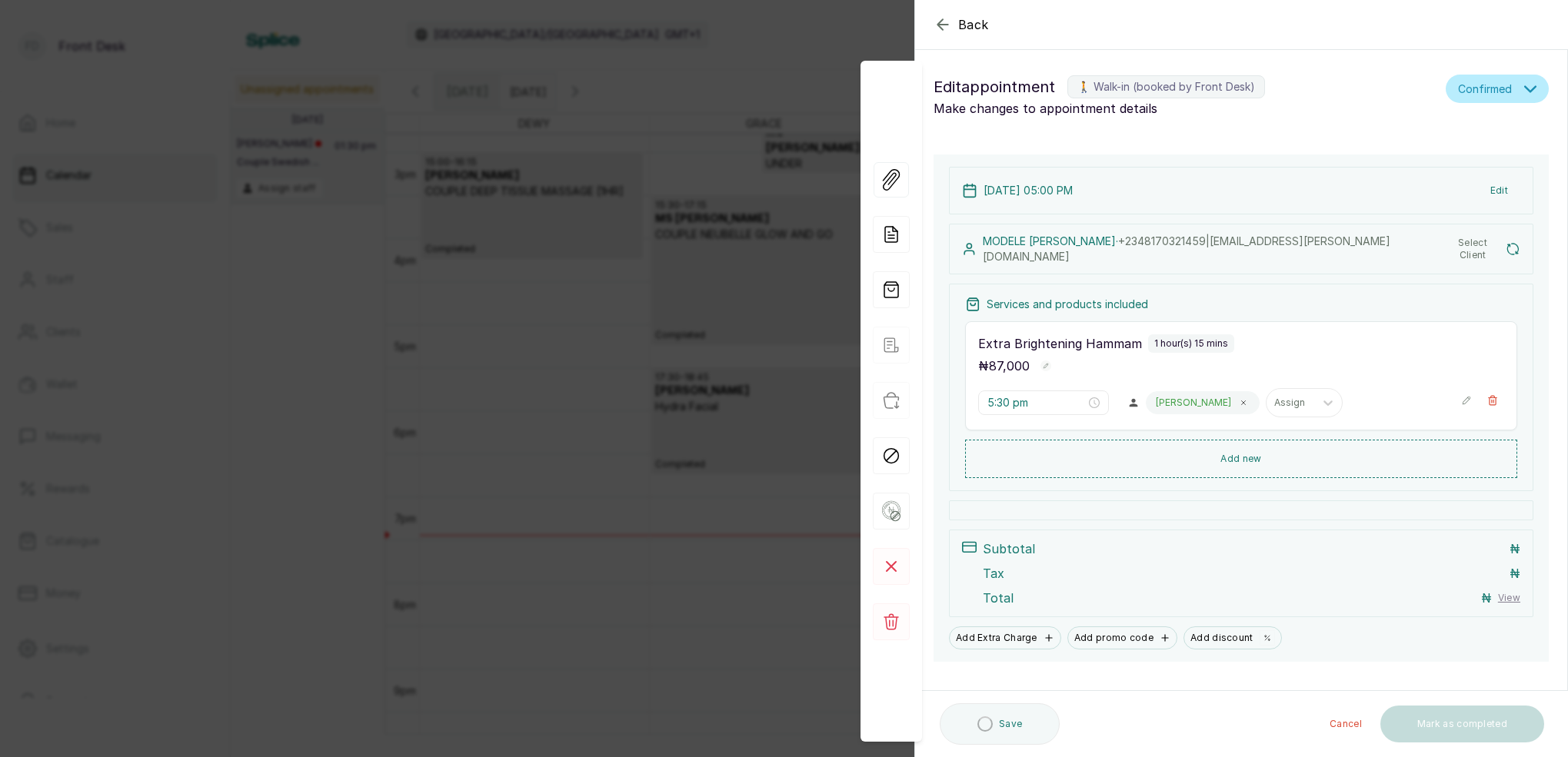
type input "5:00 pm"
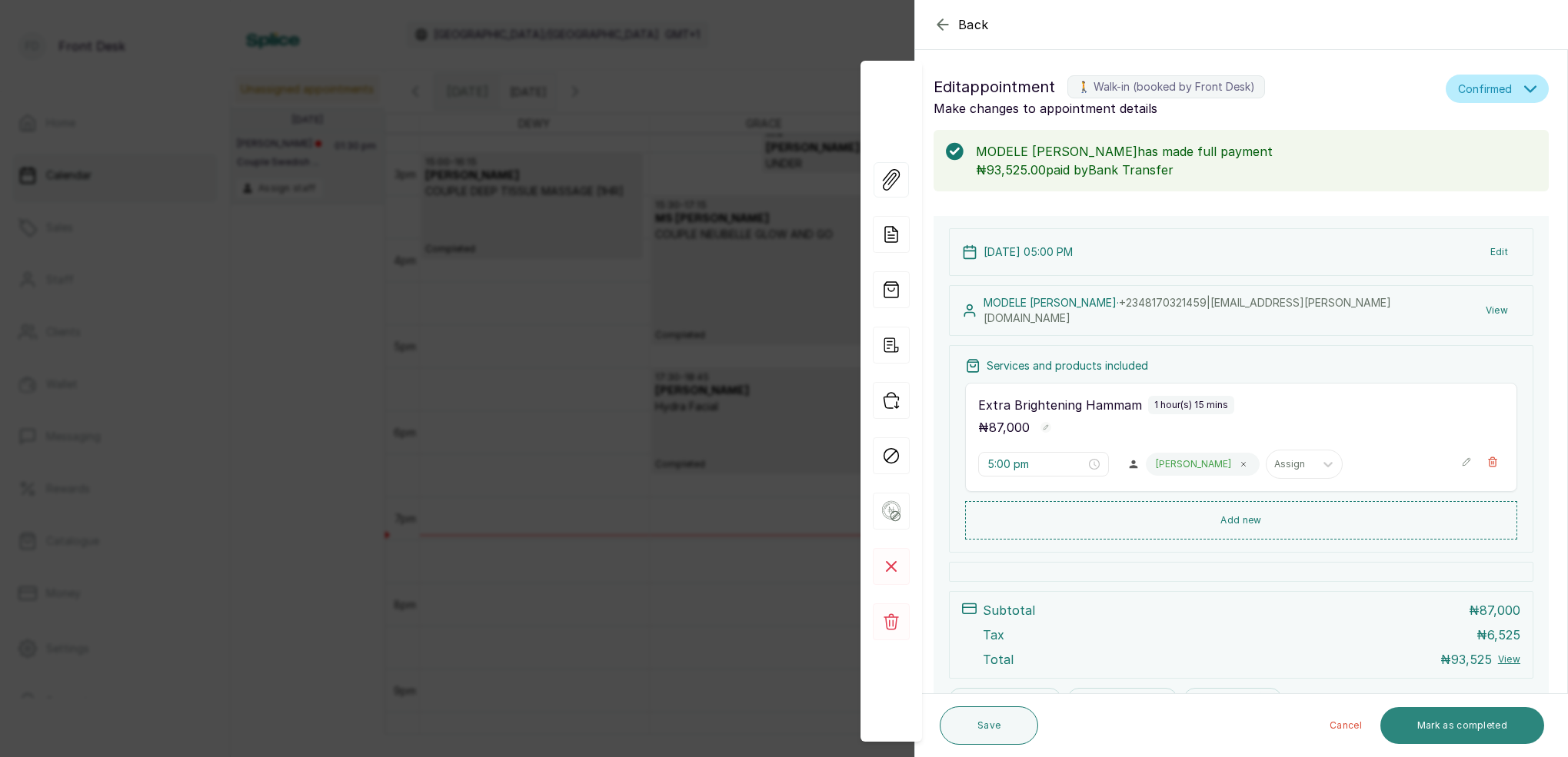
click at [1452, 724] on button "Mark as completed" at bounding box center [1462, 725] width 164 height 37
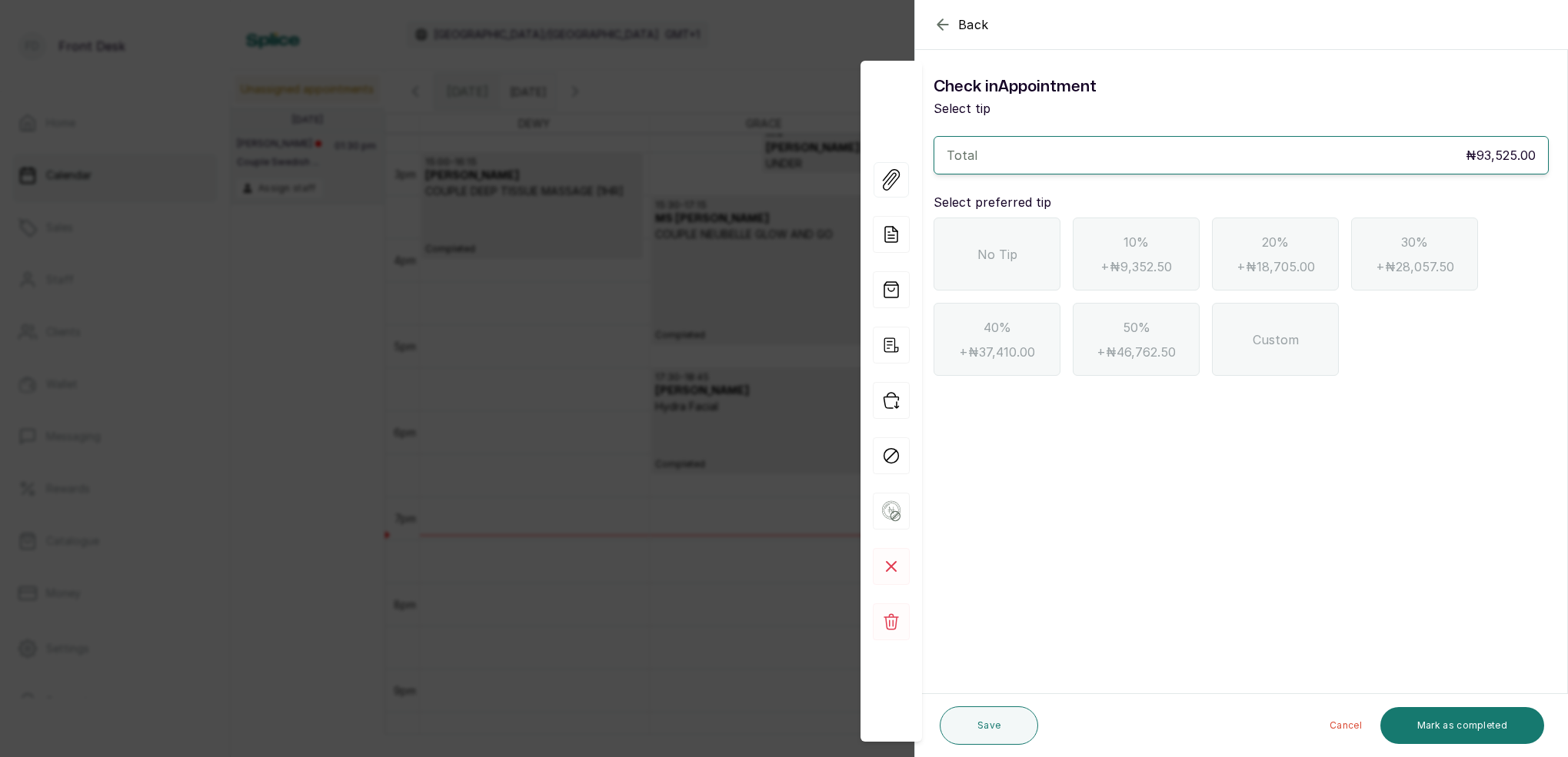
drag, startPoint x: 1034, startPoint y: 270, endPoint x: 1127, endPoint y: 339, distance: 115.8
click at [1034, 270] on div "No Tip" at bounding box center [997, 253] width 127 height 73
click at [1446, 719] on button "Mark as completed" at bounding box center [1462, 725] width 164 height 37
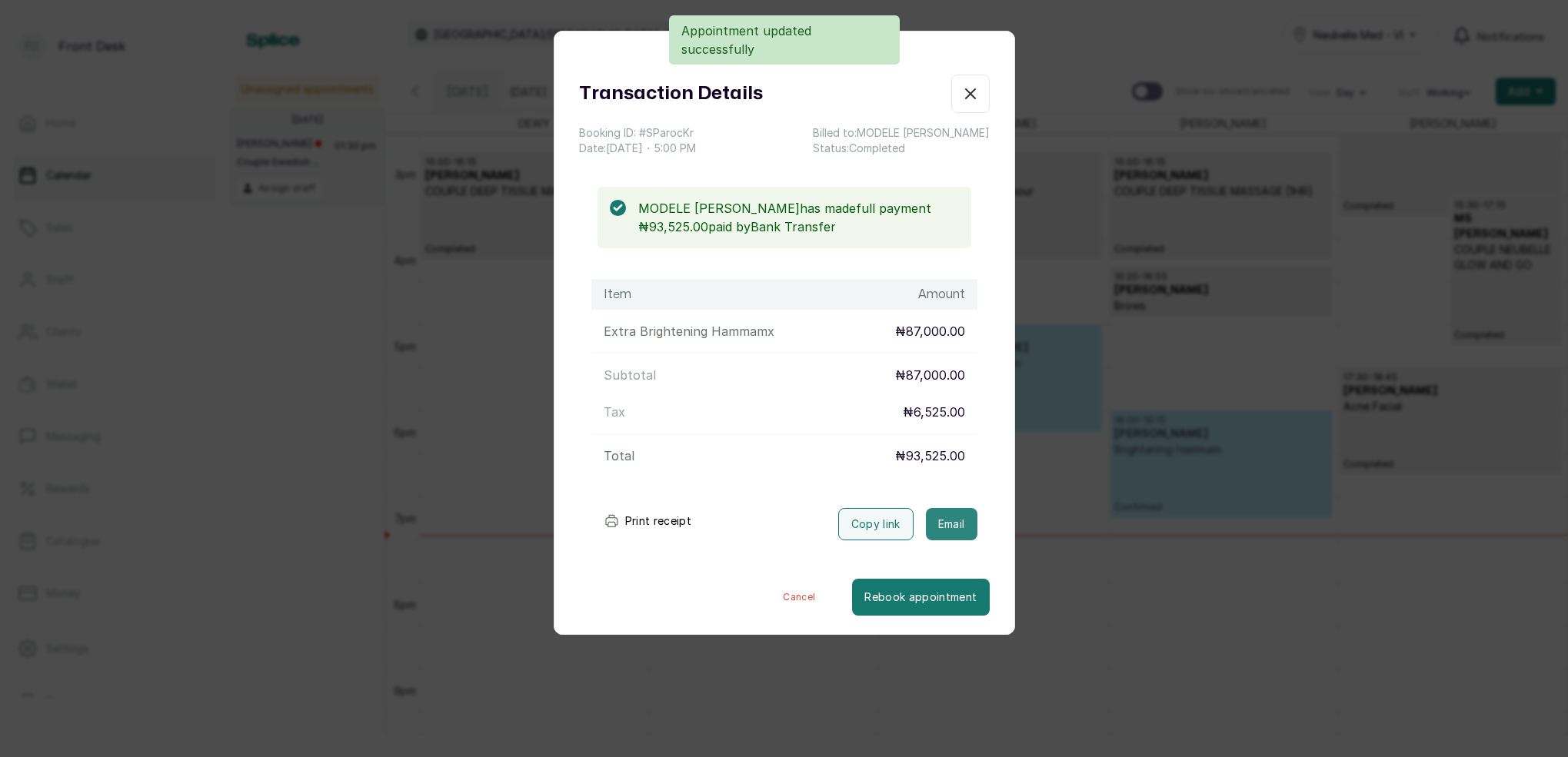
click at [950, 527] on button "Email" at bounding box center [951, 524] width 52 height 33
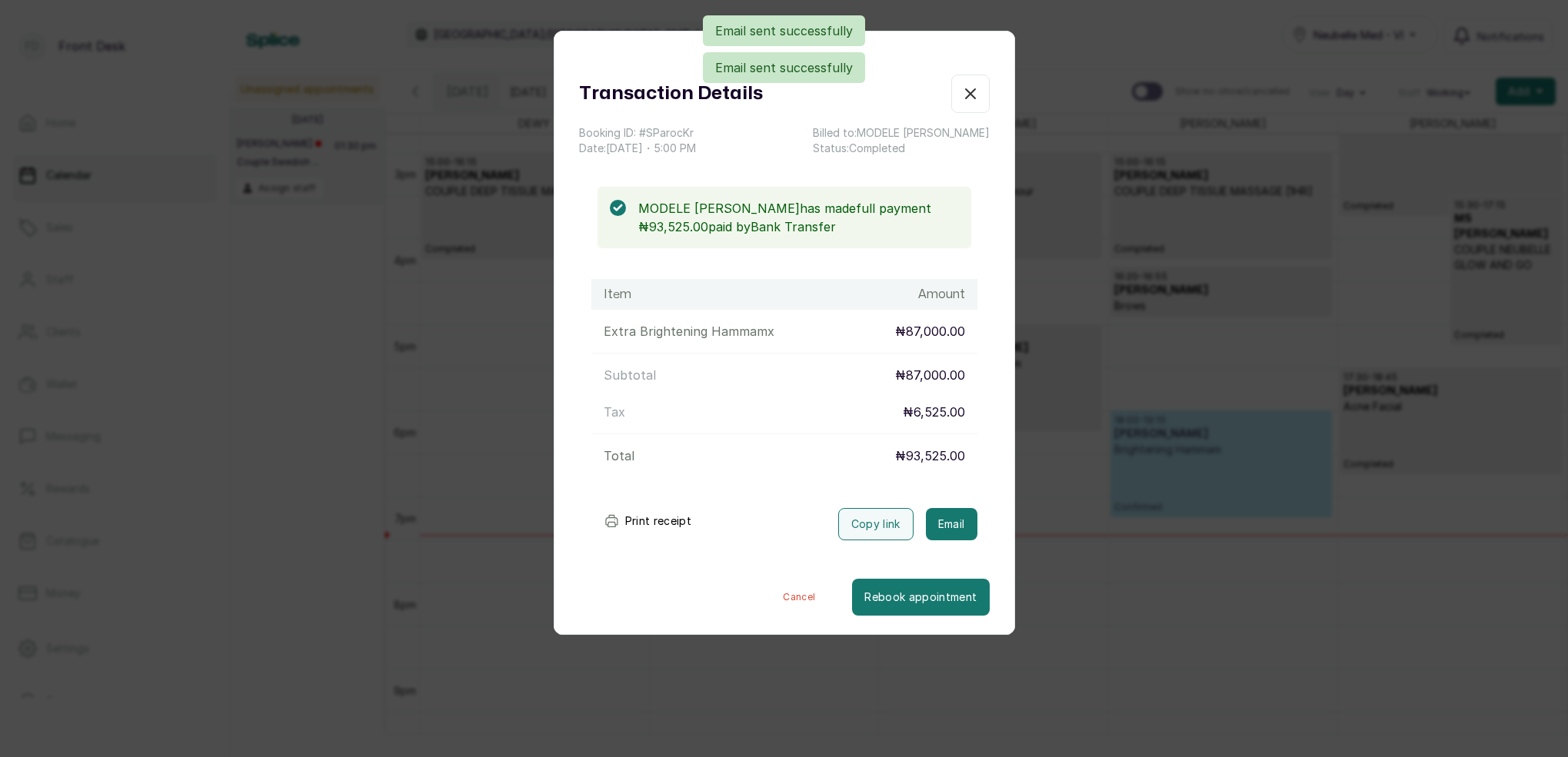
drag, startPoint x: 969, startPoint y: 94, endPoint x: 1111, endPoint y: 255, distance: 214.7
click at [969, 94] on icon "button" at bounding box center [970, 94] width 9 height 9
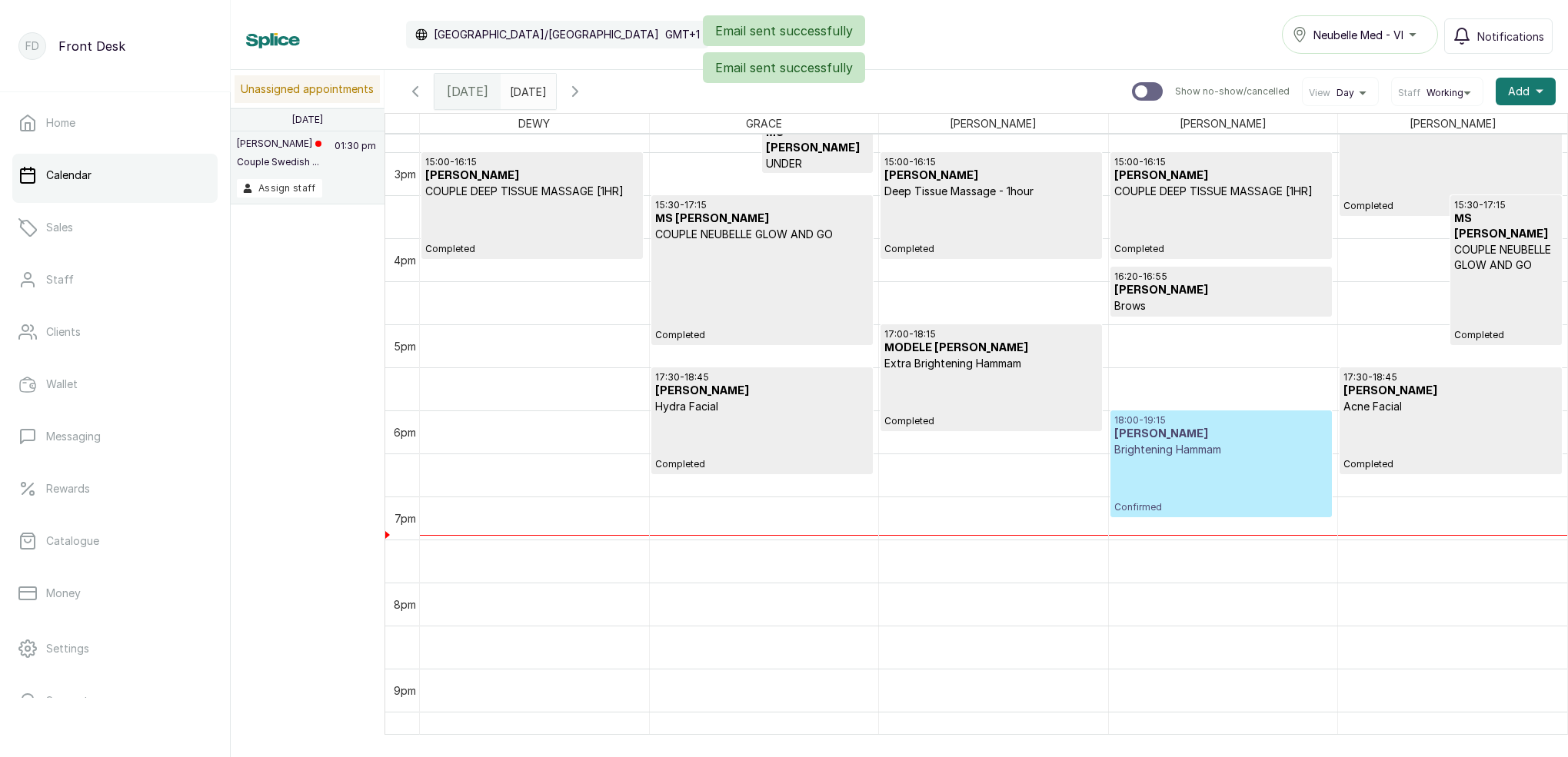
click at [1272, 481] on div "18:00 - 19:15 [PERSON_NAME] Brightening Hammam Confirmed" at bounding box center [1221, 464] width 214 height 100
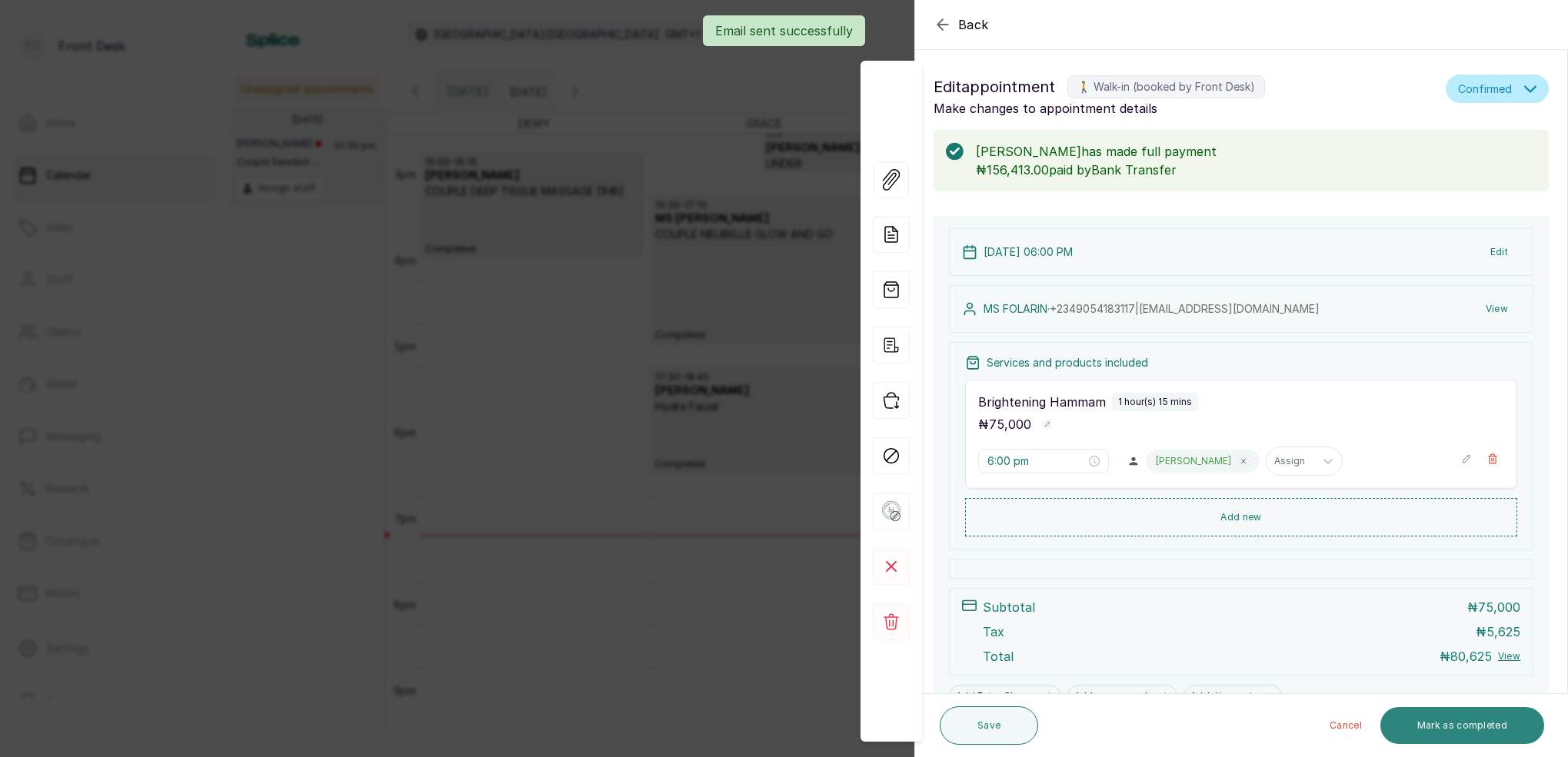
click at [1449, 724] on button "Mark as completed" at bounding box center [1462, 725] width 164 height 37
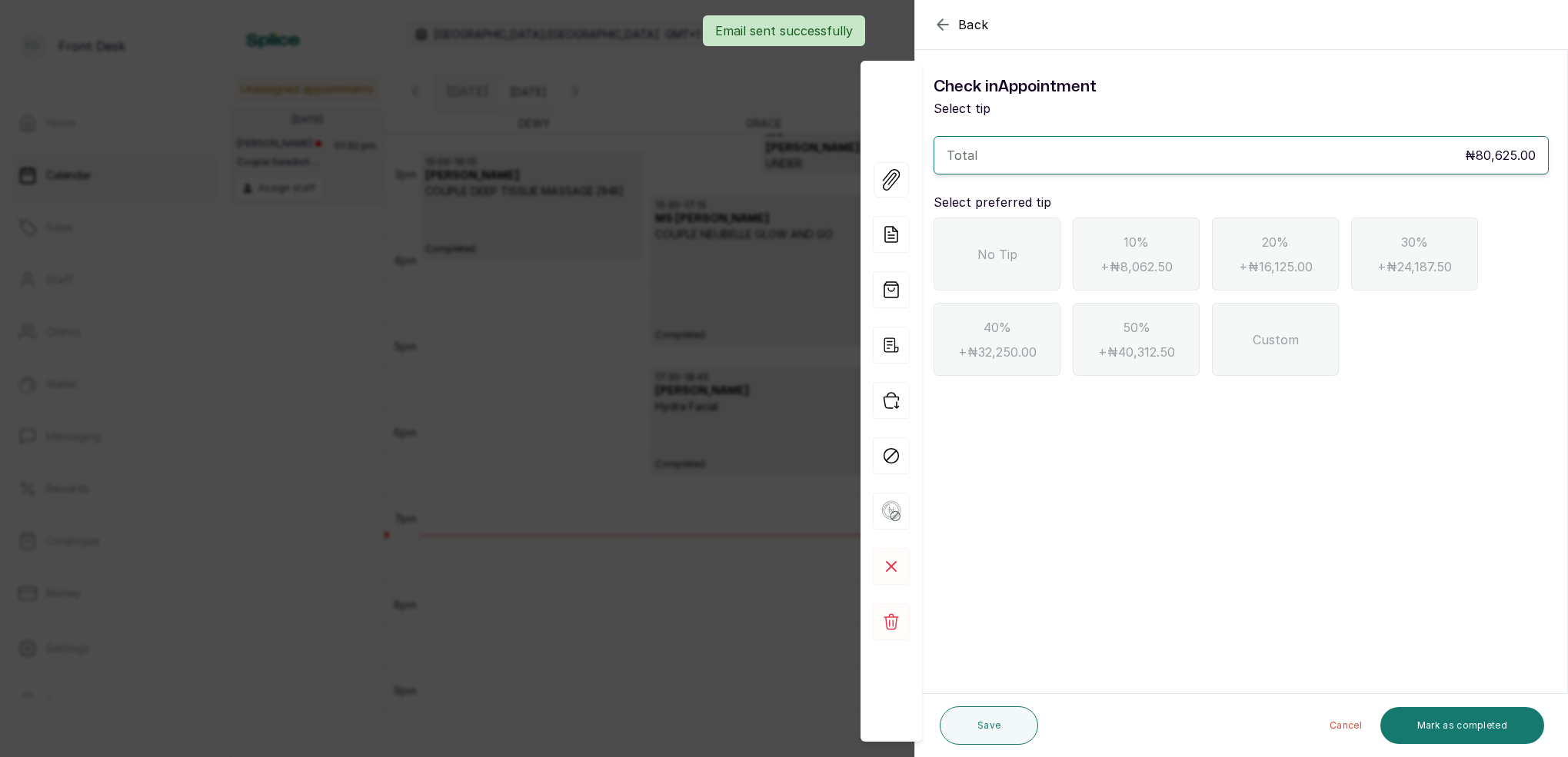
drag, startPoint x: 1032, startPoint y: 239, endPoint x: 1365, endPoint y: 401, distance: 370.3
click at [1035, 240] on div "No Tip" at bounding box center [997, 253] width 127 height 73
click at [1485, 725] on button "Mark as completed" at bounding box center [1462, 725] width 164 height 37
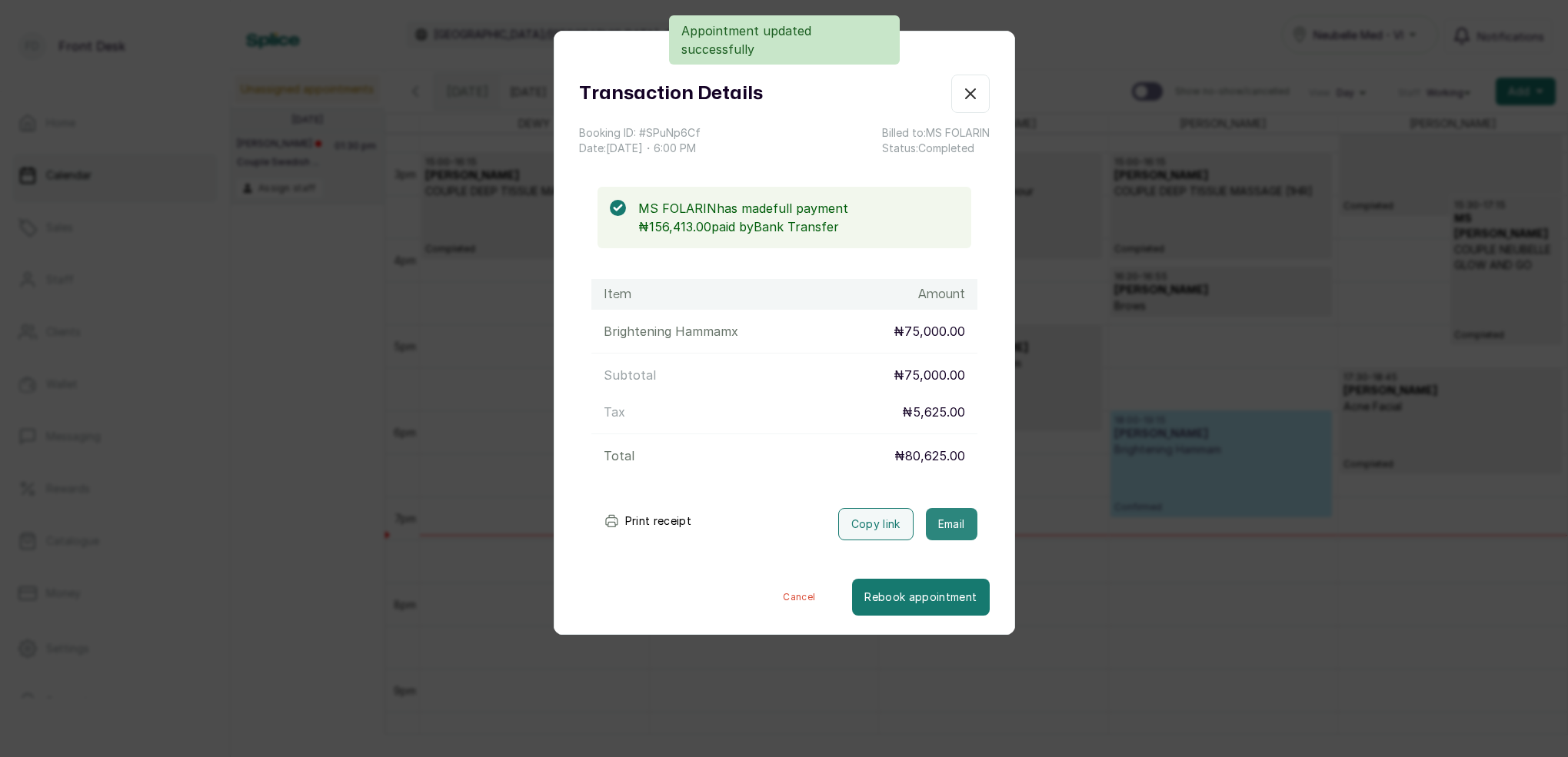
click at [965, 523] on button "Email" at bounding box center [951, 524] width 52 height 33
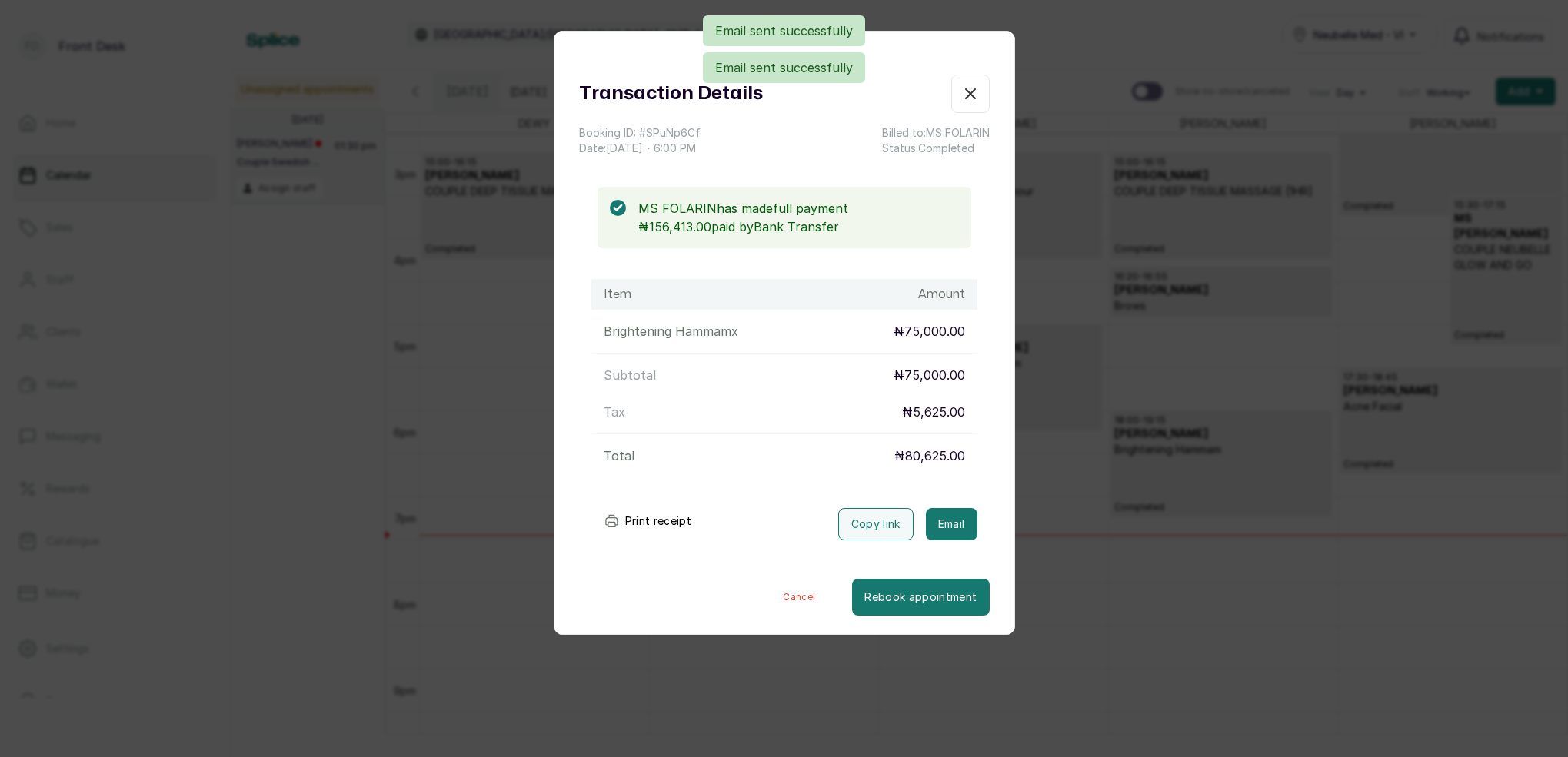
click at [975, 89] on icon "button" at bounding box center [970, 94] width 9 height 9
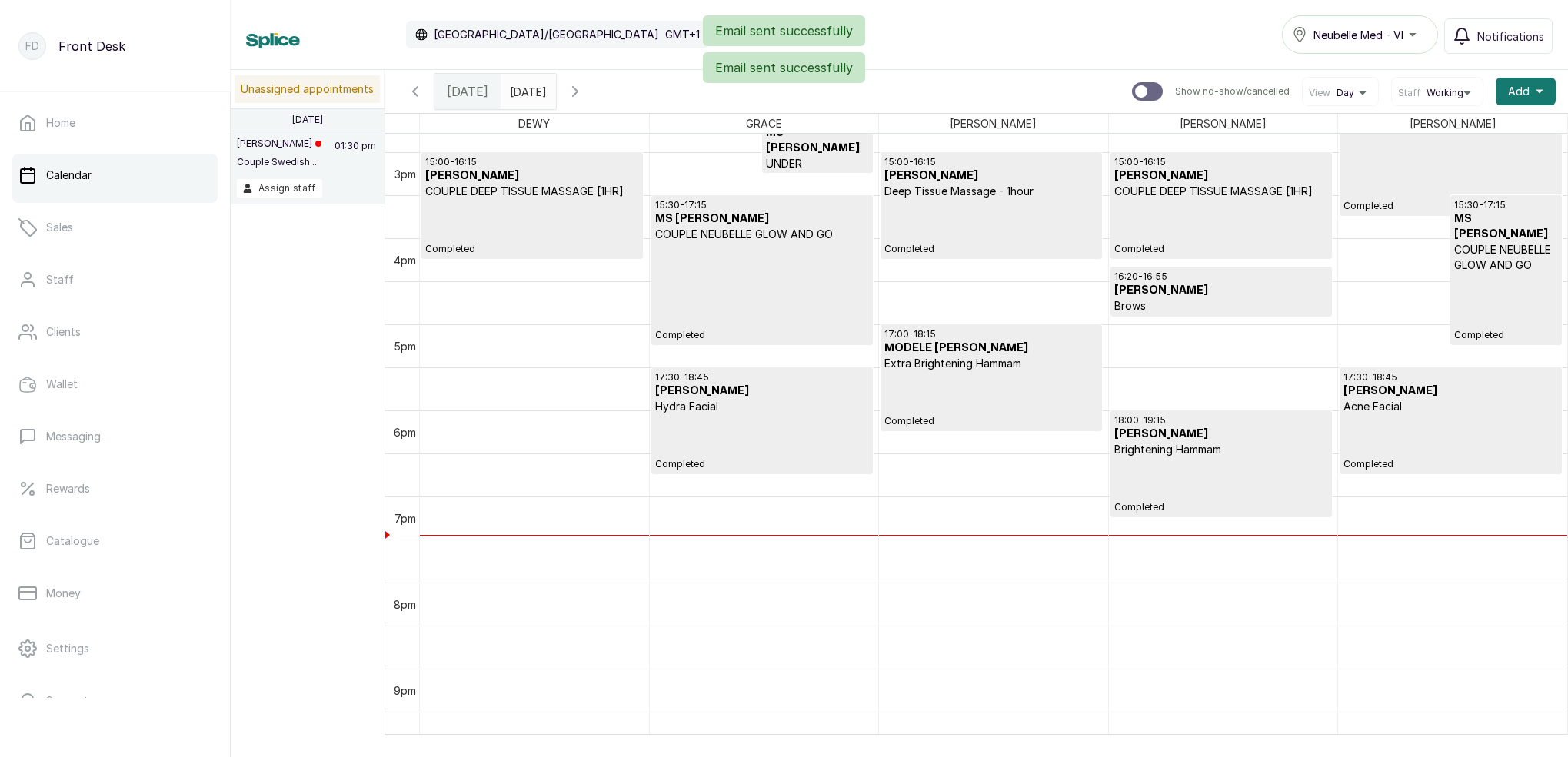
drag, startPoint x: 1019, startPoint y: 42, endPoint x: 1203, endPoint y: 45, distance: 184.0
click at [1209, 44] on div "Email sent successfully Email sent successfully" at bounding box center [784, 49] width 1568 height 68
drag, startPoint x: 963, startPoint y: 51, endPoint x: 1177, endPoint y: 60, distance: 214.2
click at [1182, 58] on div "Calendar [GEOGRAPHIC_DATA]/[GEOGRAPHIC_DATA] GMT+1 Neubelle Med - VI Notificati…" at bounding box center [899, 34] width 1337 height 70
drag, startPoint x: 968, startPoint y: 99, endPoint x: 1327, endPoint y: 90, distance: 359.1
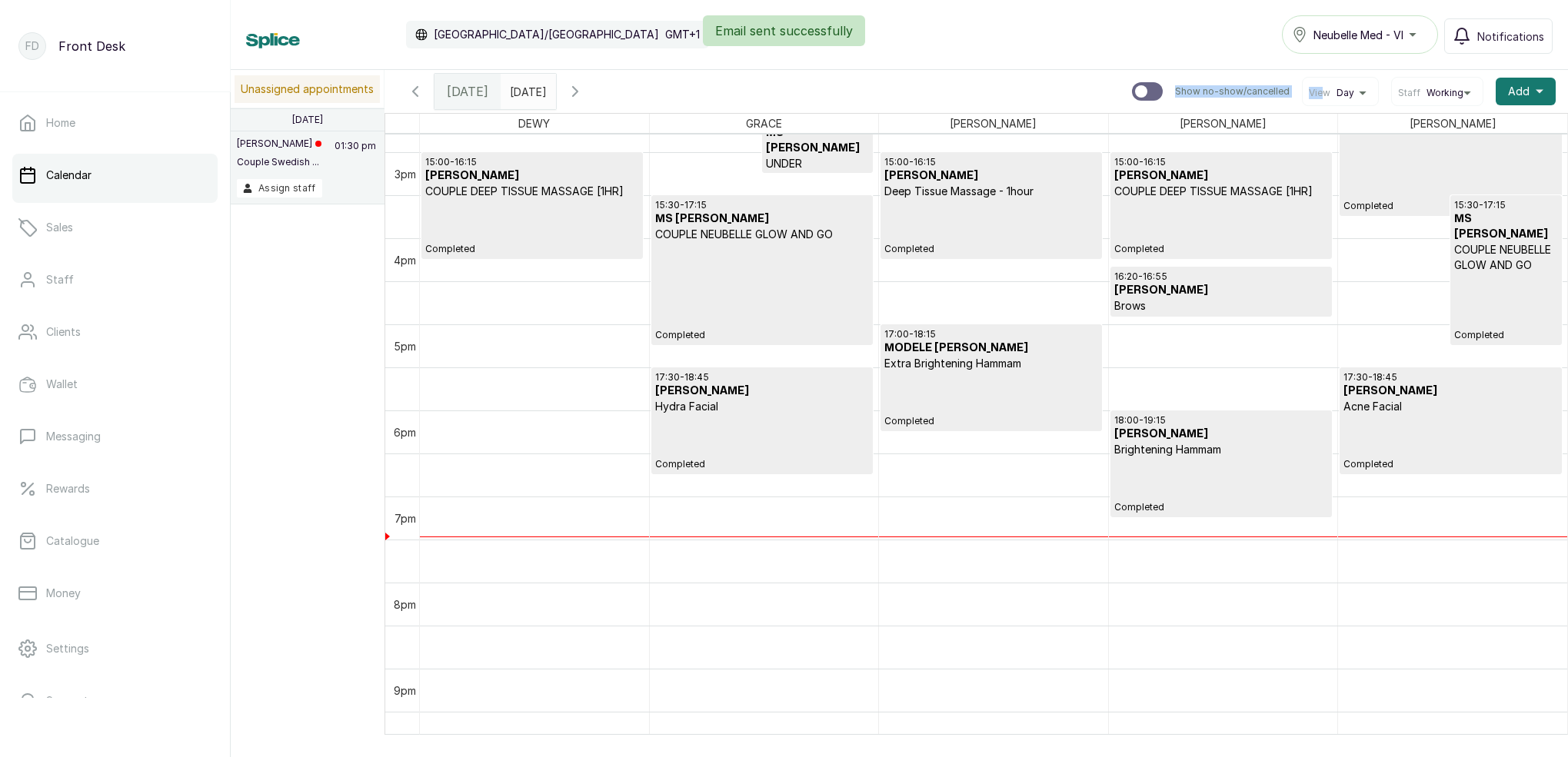
click at [1327, 90] on div "[DATE] [DATE] [DATE] Show no-show/cancelled View Day Staff Working Add +" at bounding box center [976, 91] width 1183 height 43
click at [526, 87] on input "[DATE]" at bounding box center [514, 88] width 25 height 26
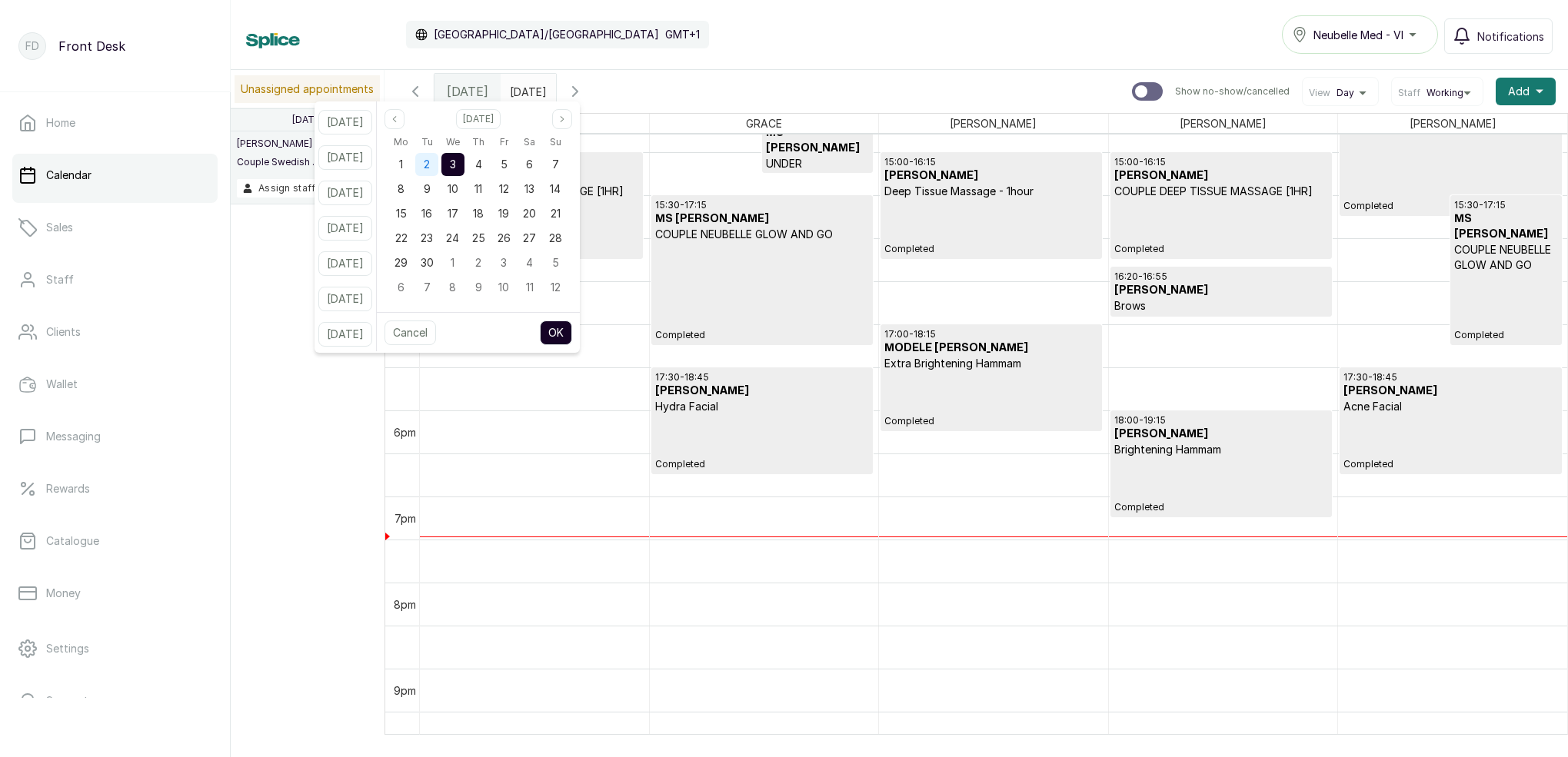
click at [430, 161] on span "2" at bounding box center [426, 164] width 6 height 13
click at [456, 161] on span "3" at bounding box center [453, 164] width 6 height 13
drag, startPoint x: 579, startPoint y: 329, endPoint x: 468, endPoint y: 327, distance: 111.0
click at [572, 329] on button "OK" at bounding box center [556, 332] width 33 height 25
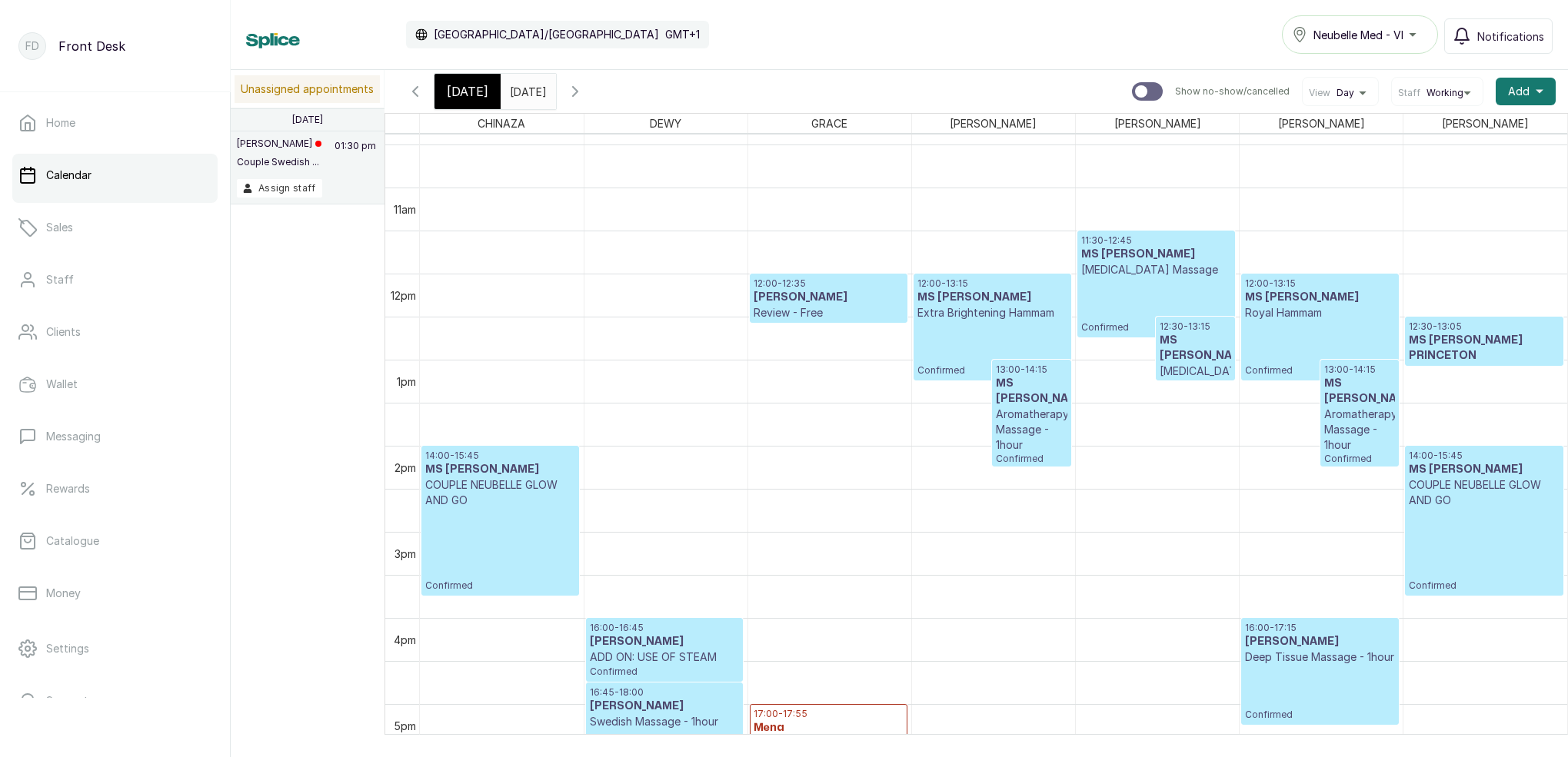
scroll to position [847, 0]
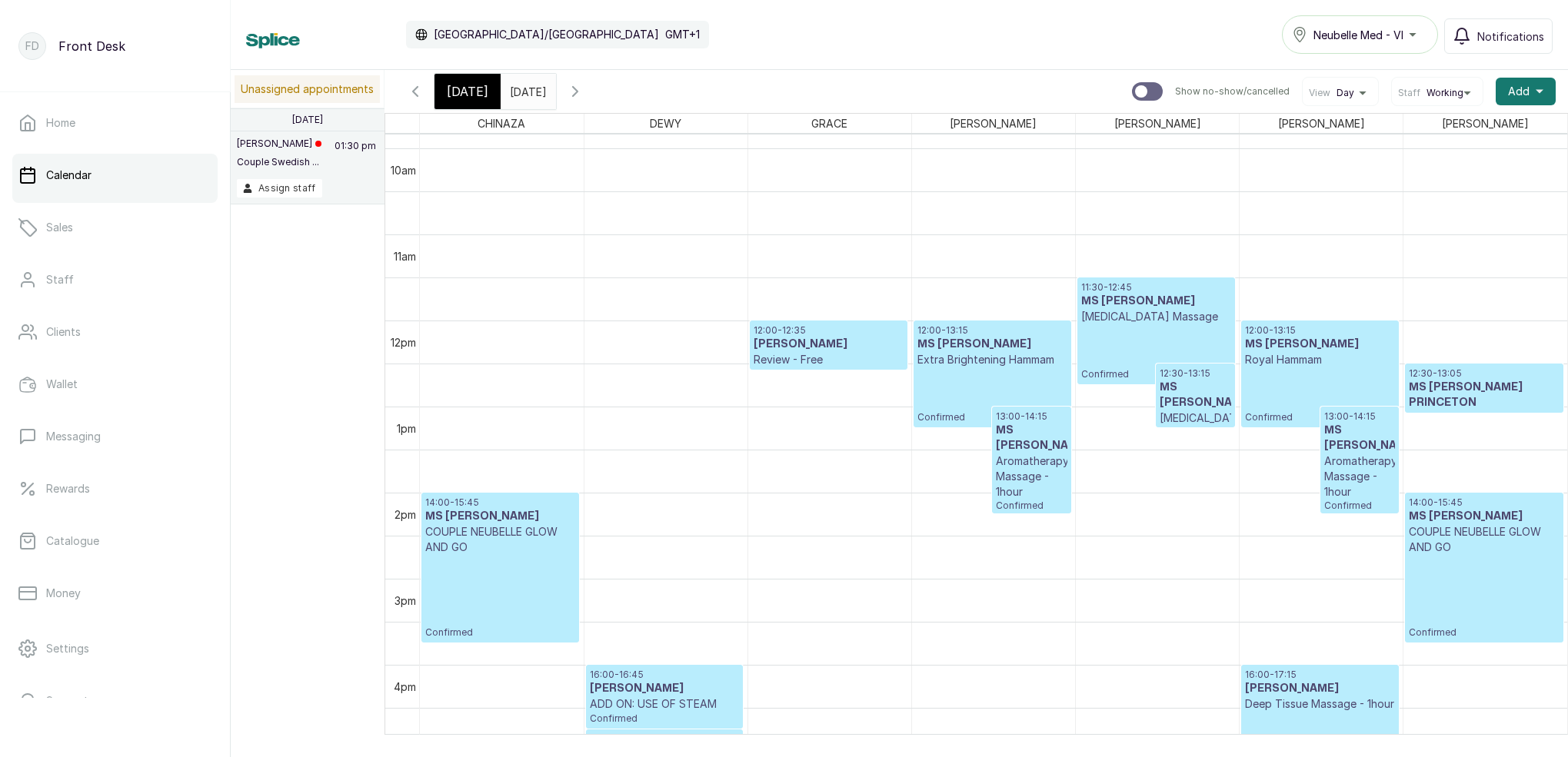
click at [1293, 396] on div "12:00 - 13:15 MS [PERSON_NAME] Confirmed" at bounding box center [1320, 374] width 150 height 100
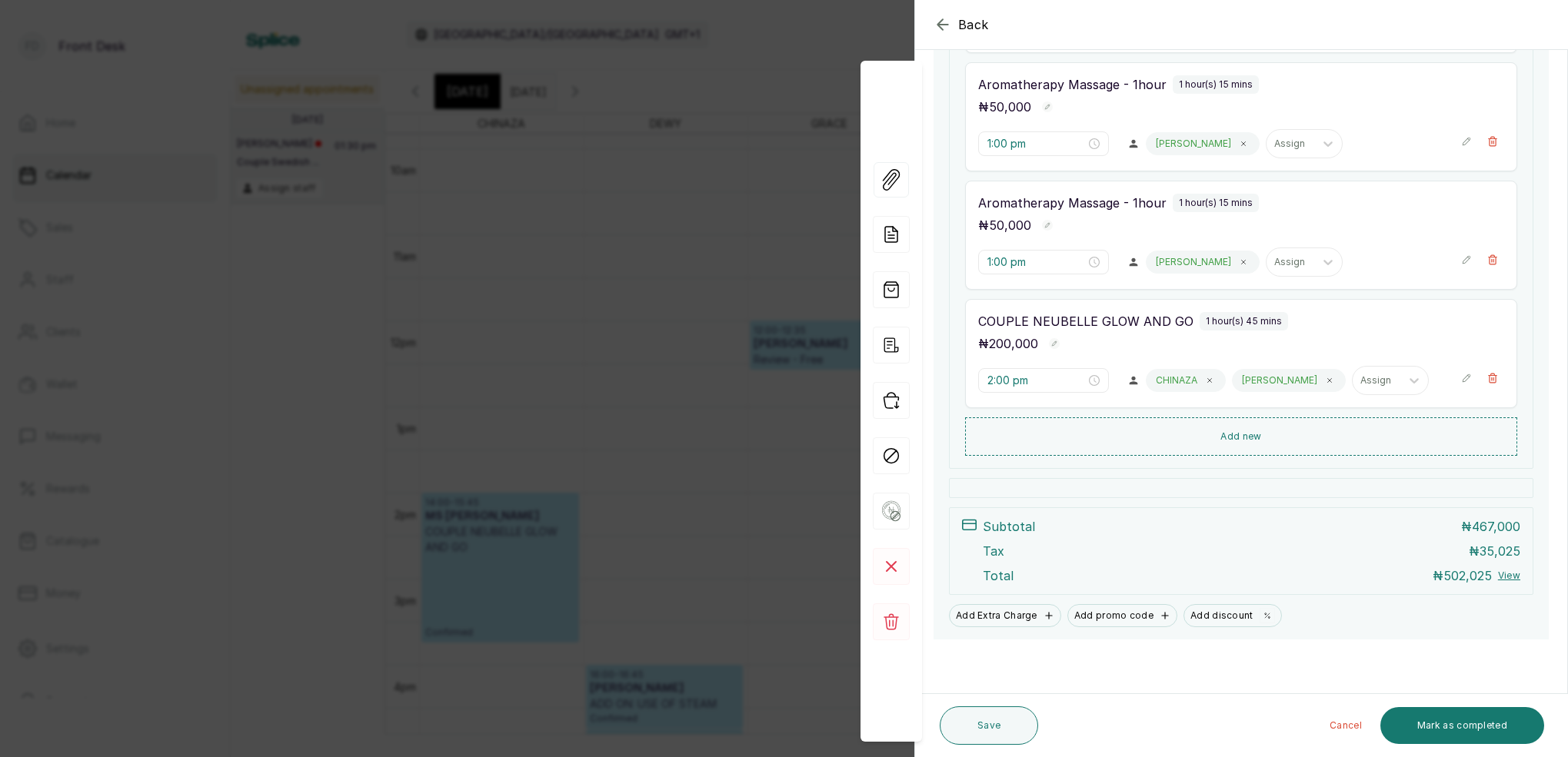
scroll to position [554, 0]
click at [941, 24] on icon "button" at bounding box center [942, 24] width 18 height 18
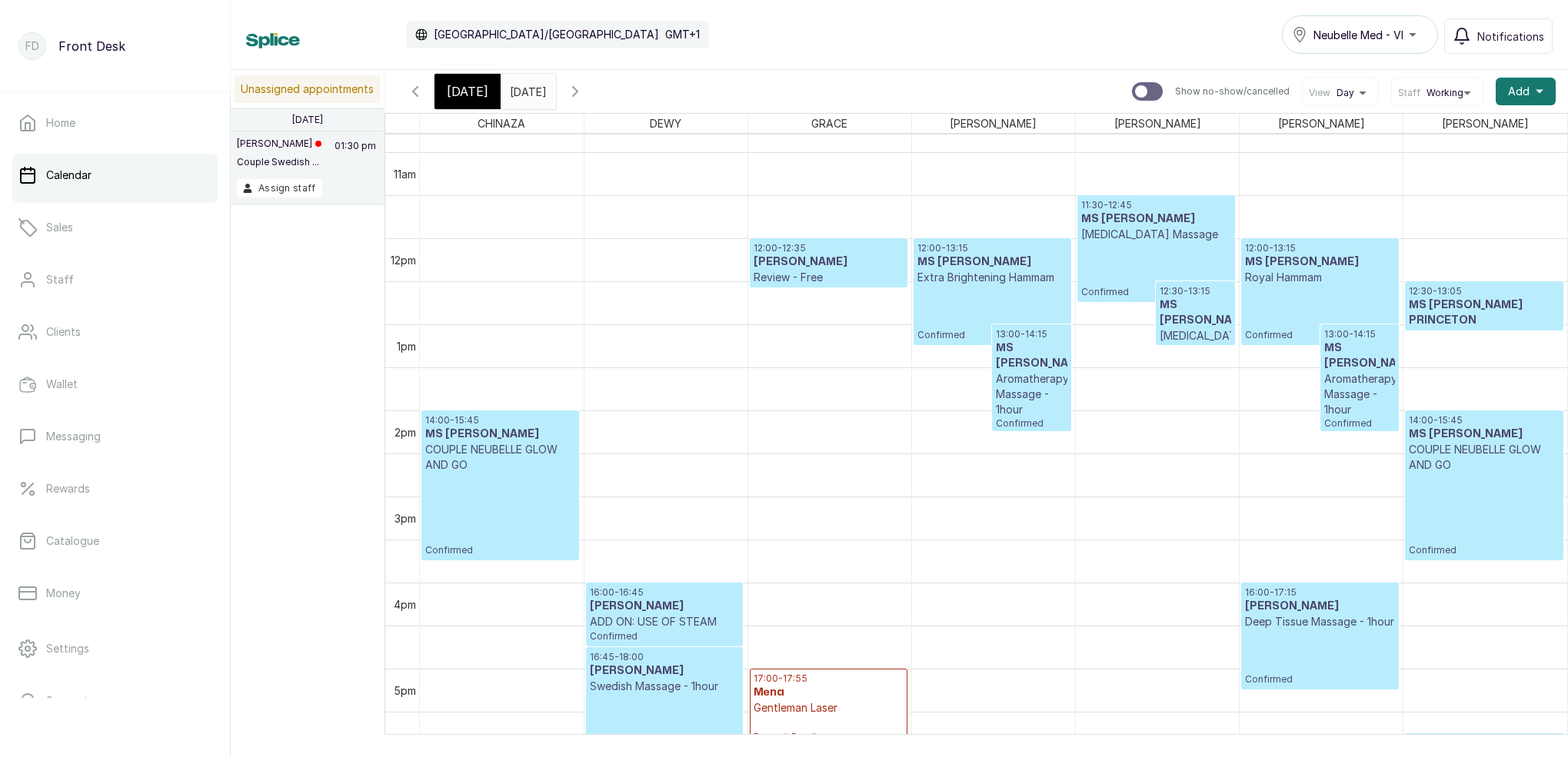
scroll to position [924, 0]
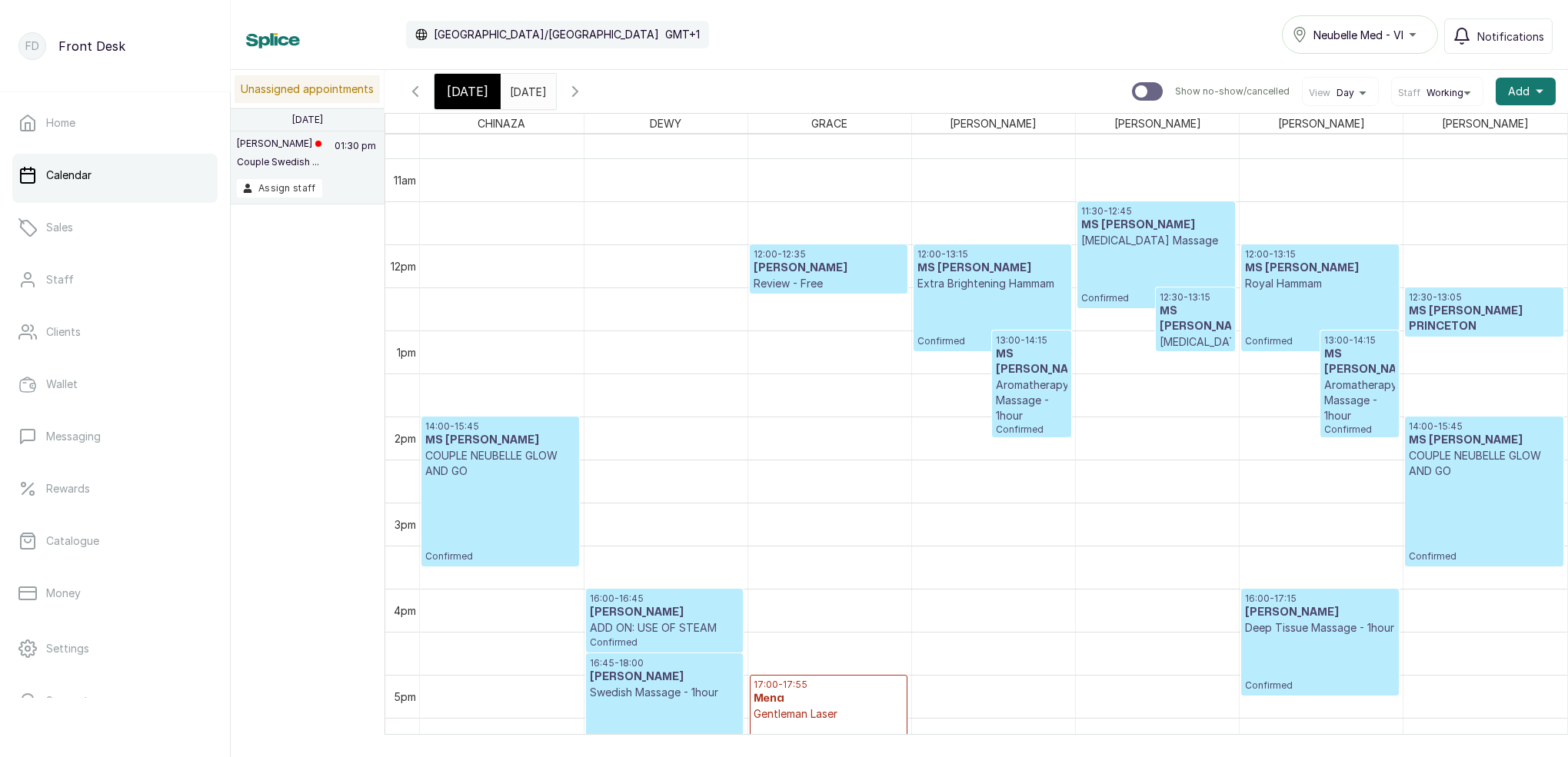
click at [481, 94] on span "[DATE]" at bounding box center [467, 91] width 41 height 18
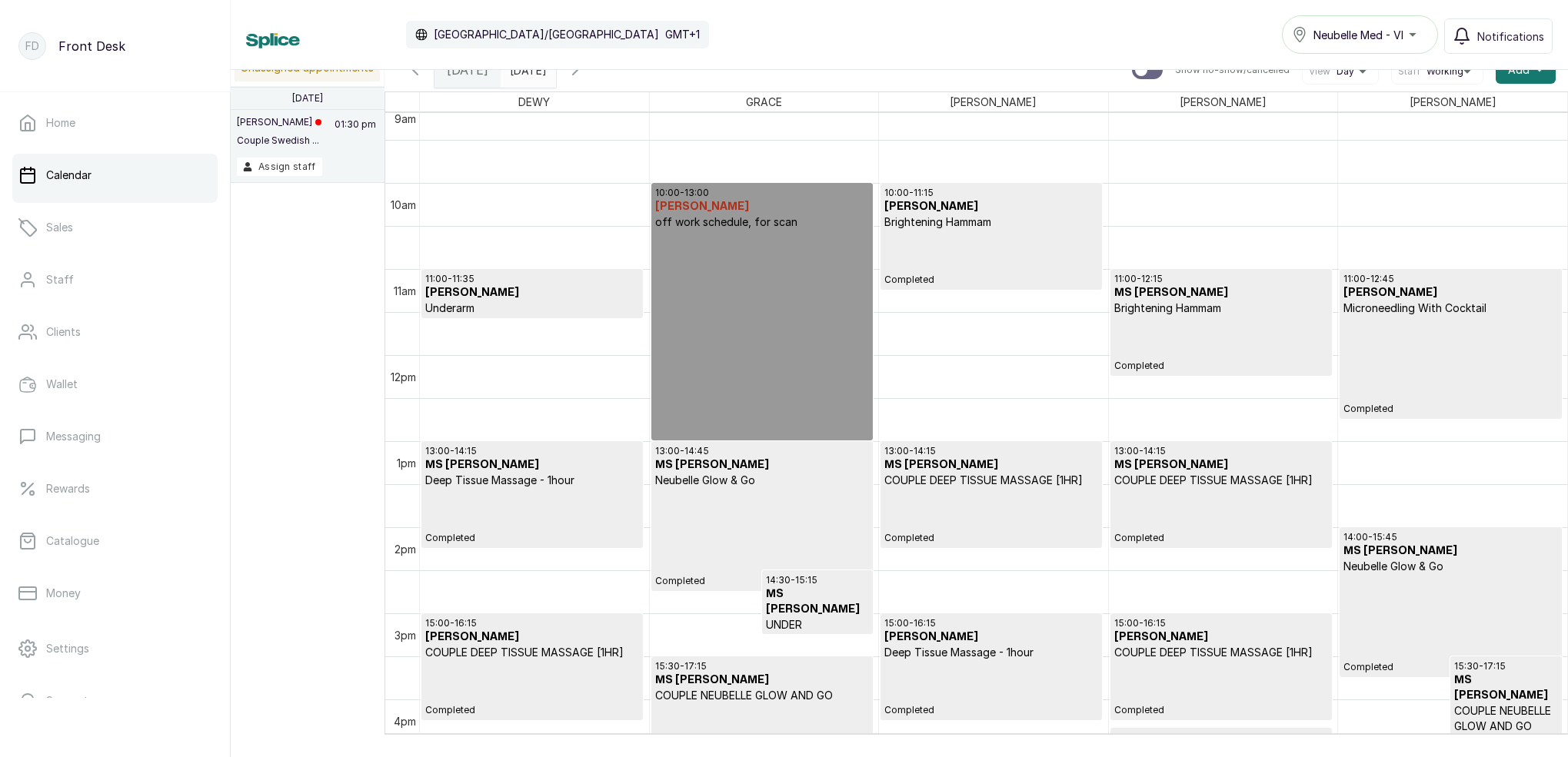
scroll to position [1126, 0]
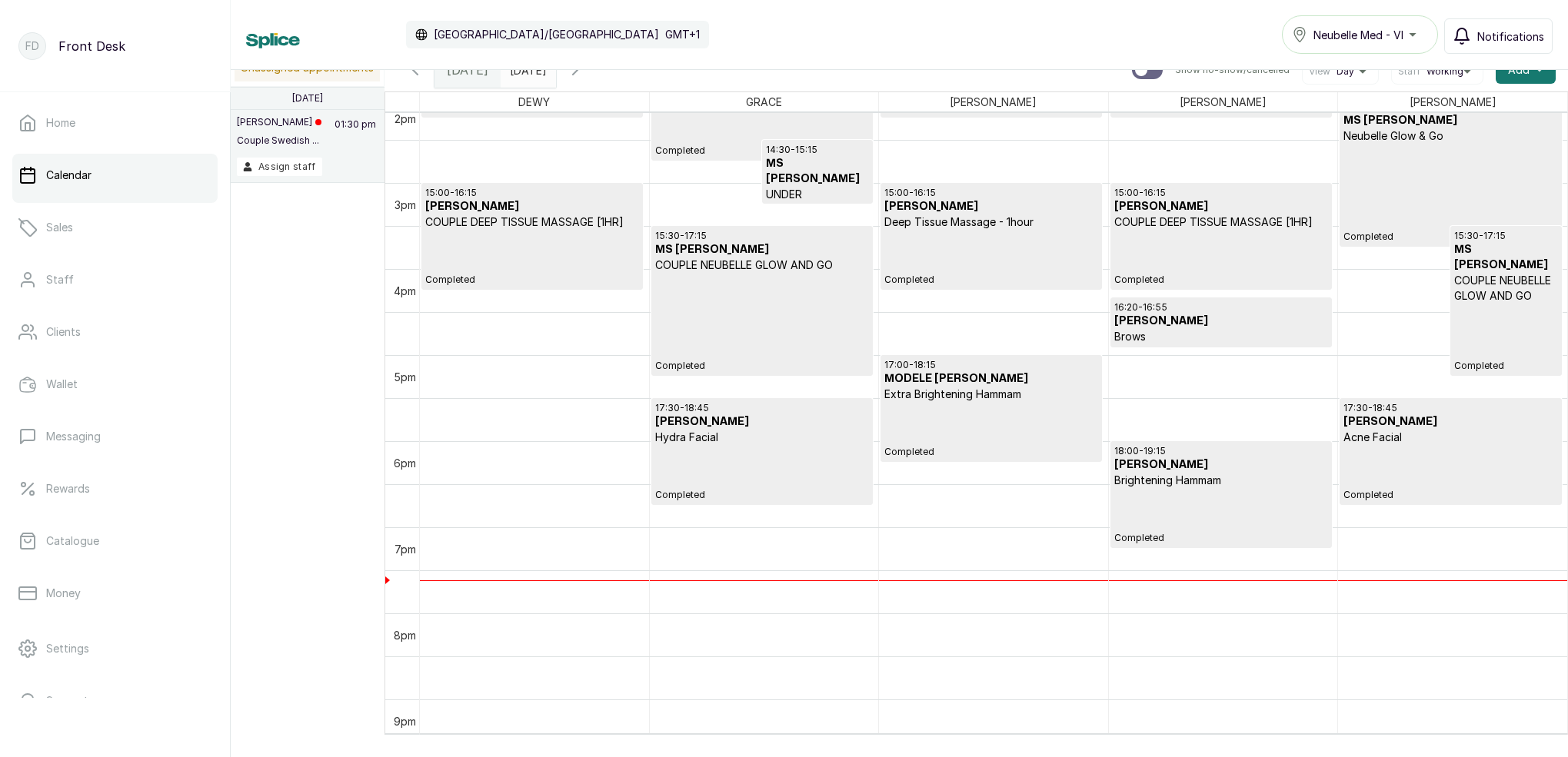
click at [1518, 38] on span "Notifications" at bounding box center [1510, 36] width 67 height 16
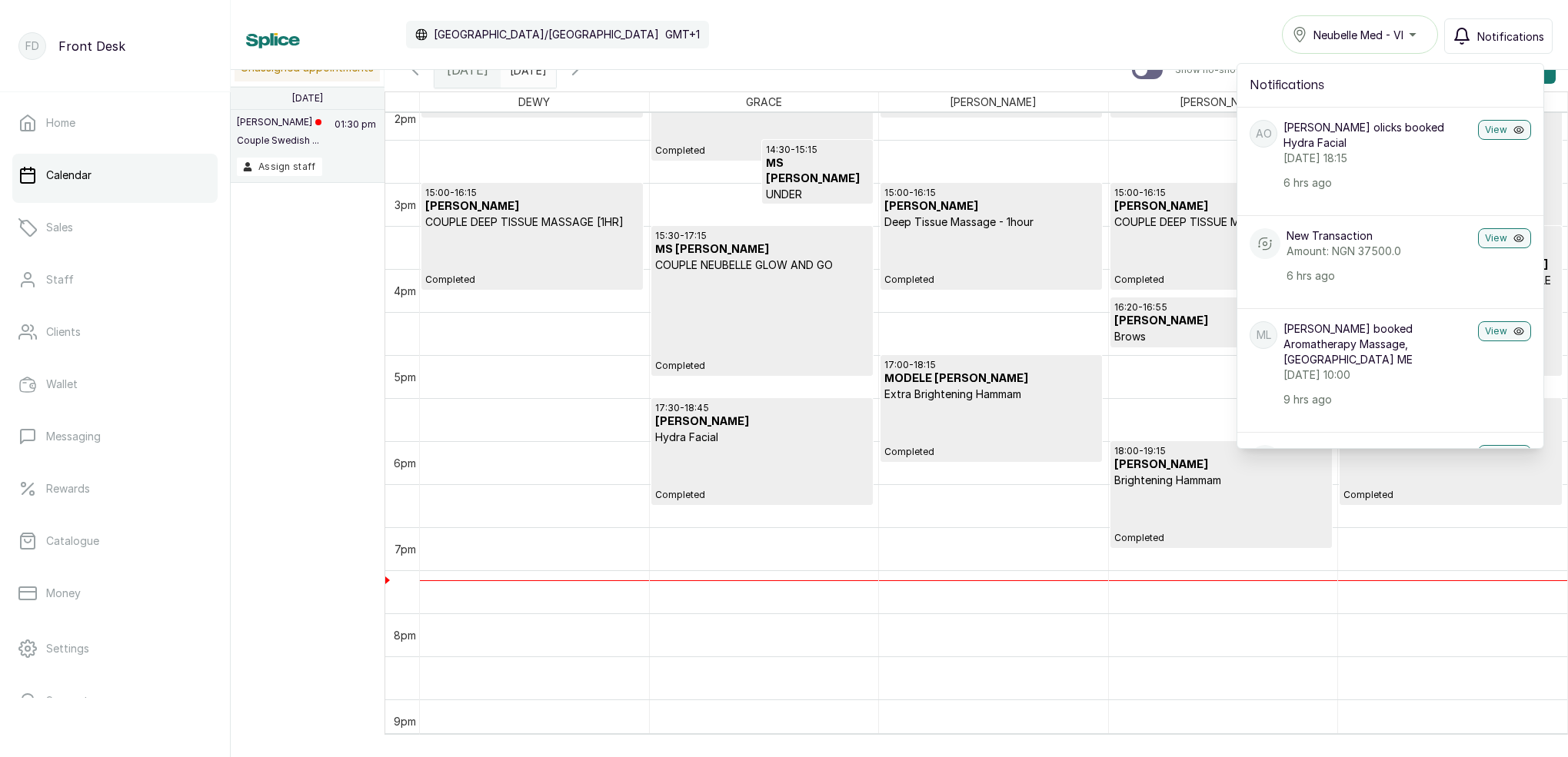
click at [1161, 39] on div "Calendar [GEOGRAPHIC_DATA]/[GEOGRAPHIC_DATA] GMT+1 Neubelle Med - VI Notificati…" at bounding box center [900, 34] width 1307 height 39
